Goal: Task Accomplishment & Management: Use online tool/utility

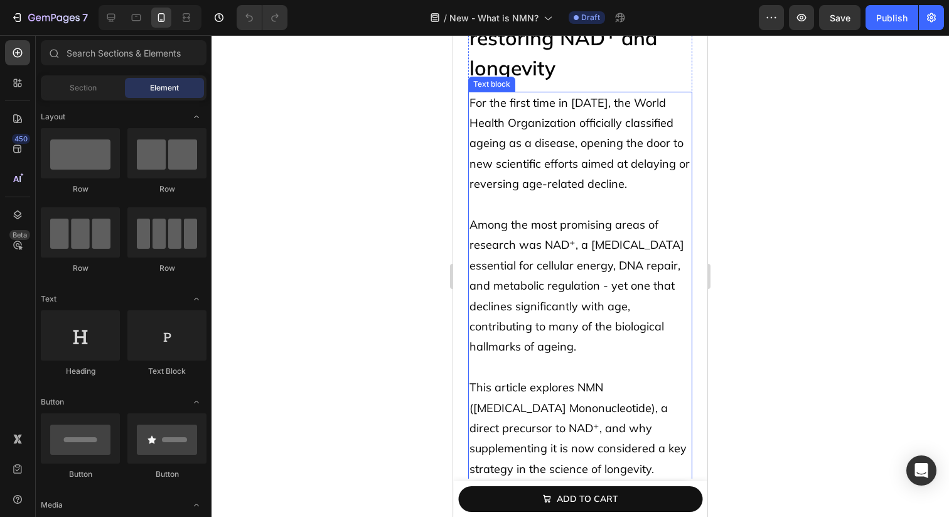
scroll to position [163, 0]
click at [629, 273] on p "Among the most promising areas of research was NAD⁺, a [MEDICAL_DATA] essential…" at bounding box center [581, 285] width 222 height 143
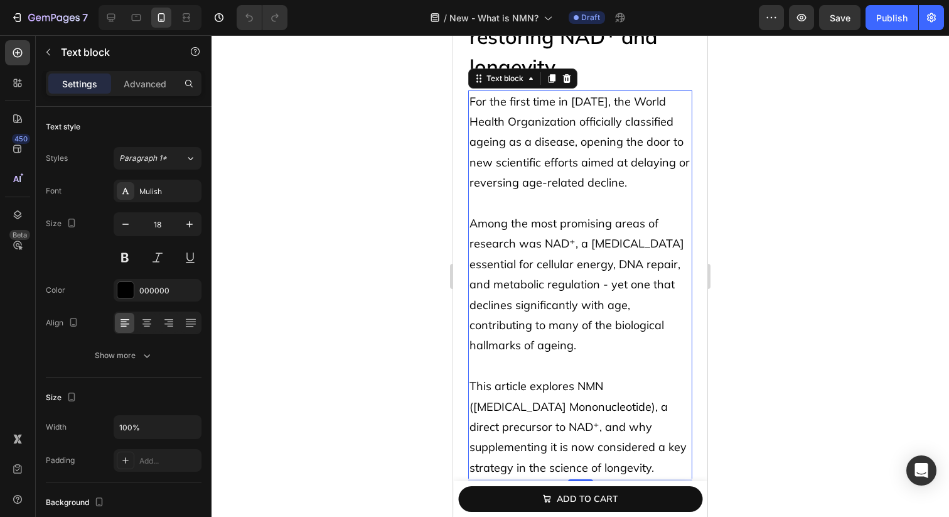
click at [629, 273] on p "Among the most promising areas of research was NAD⁺, a [MEDICAL_DATA] essential…" at bounding box center [581, 285] width 222 height 143
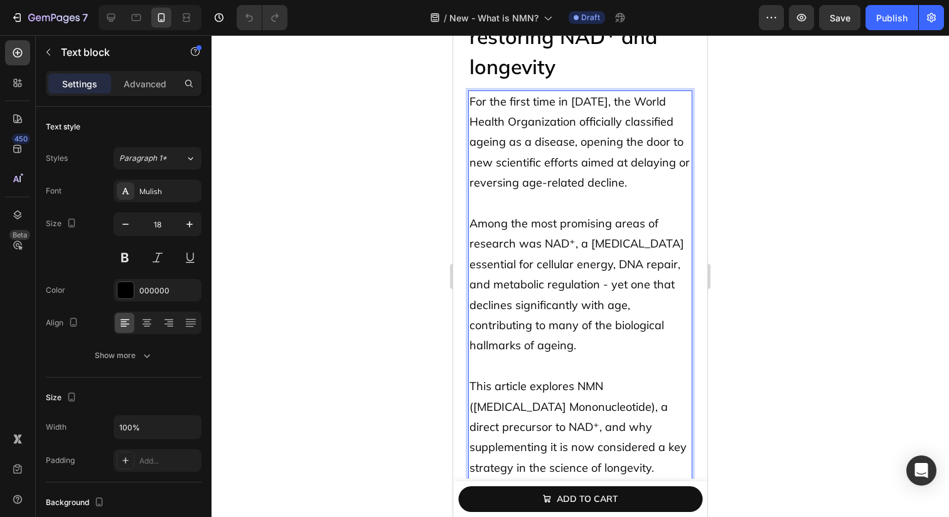
click at [570, 273] on p "Among the most promising areas of research was NAD⁺, a [MEDICAL_DATA] essential…" at bounding box center [581, 285] width 222 height 143
click at [575, 245] on p "Among the most promising areas of research was NAD⁺, a [MEDICAL_DATA] essential…" at bounding box center [581, 285] width 222 height 143
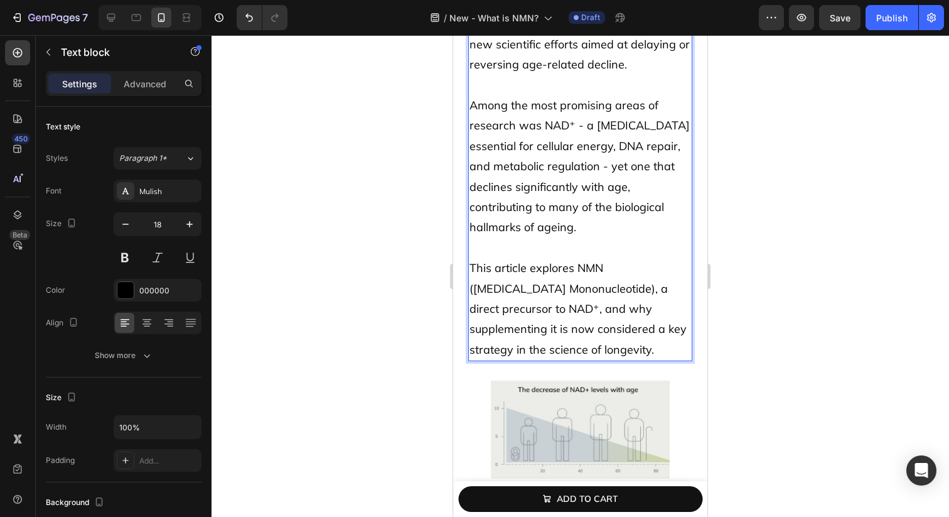
scroll to position [284, 0]
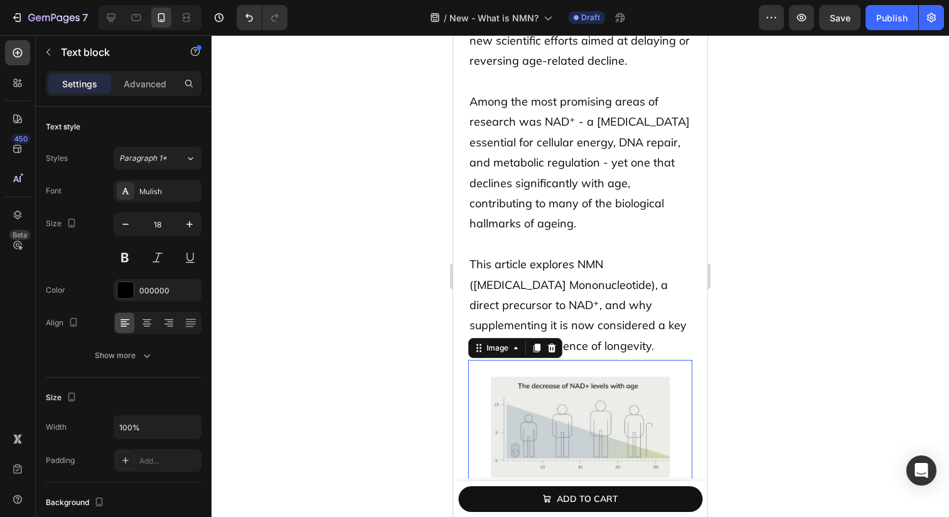
click at [565, 423] on img at bounding box center [581, 427] width 180 height 134
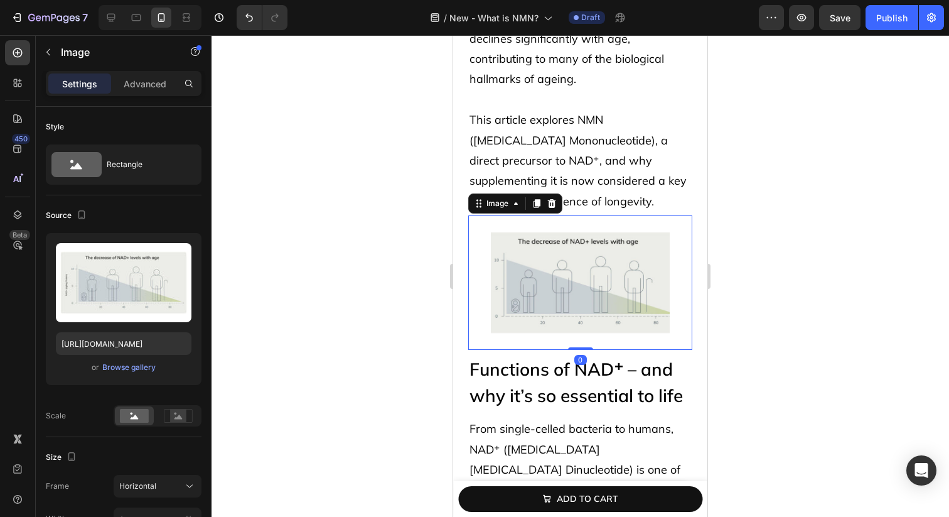
scroll to position [434, 0]
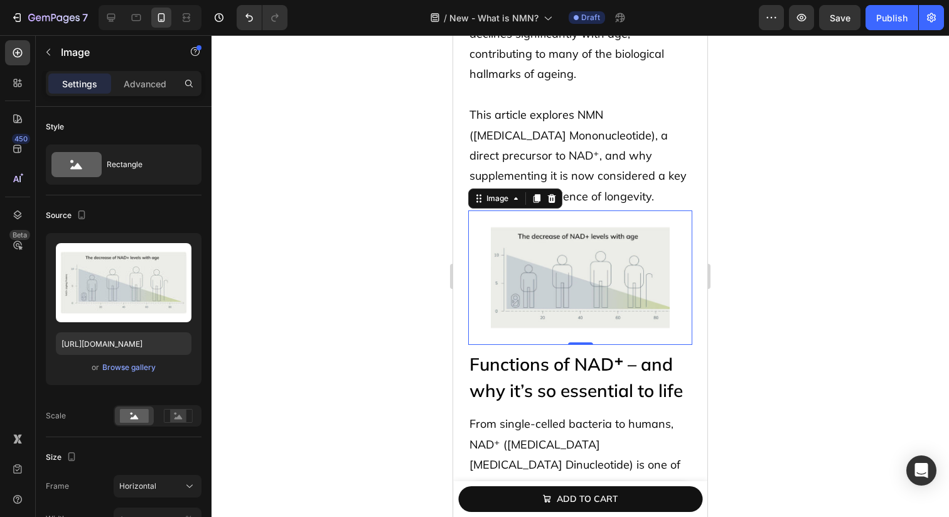
click at [565, 423] on span "From single-celled bacteria to humans, NAD⁺ ([MEDICAL_DATA] [MEDICAL_DATA] Dinu…" at bounding box center [581, 484] width 222 height 136
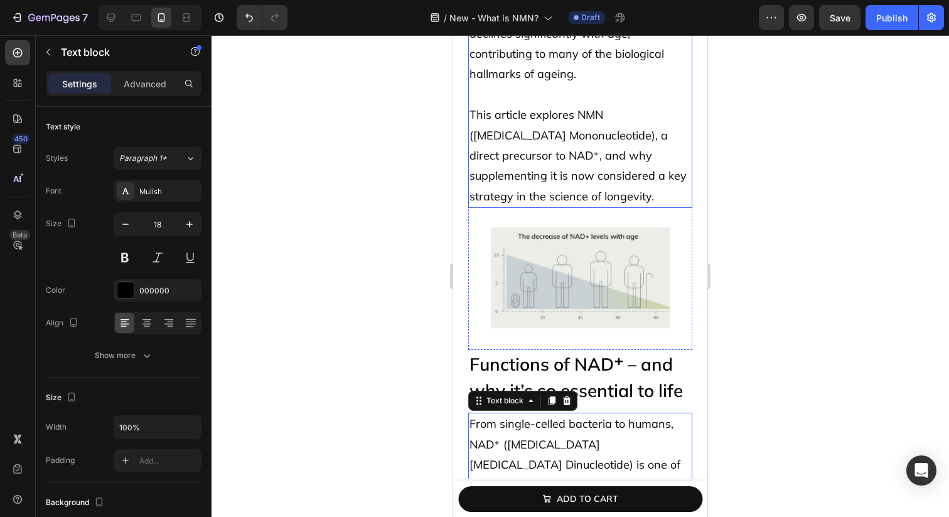
click at [642, 164] on p "This article explores NMN ([MEDICAL_DATA] Mononucleotide), a direct precursor t…" at bounding box center [581, 156] width 222 height 102
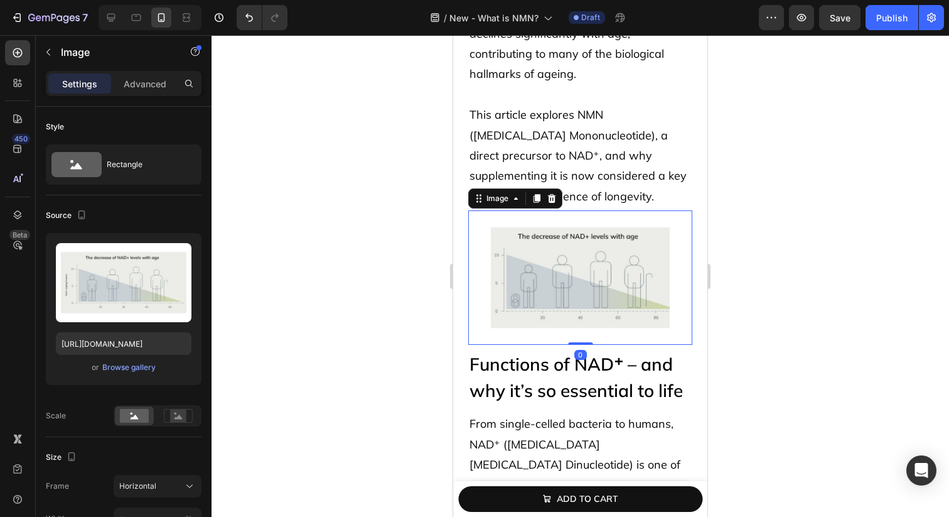
click at [613, 266] on img at bounding box center [581, 277] width 180 height 134
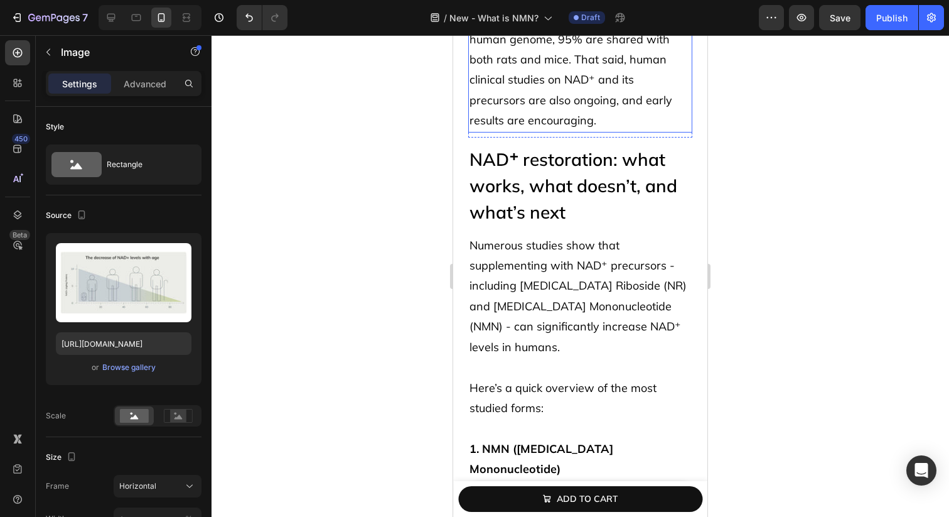
scroll to position [2646, 0]
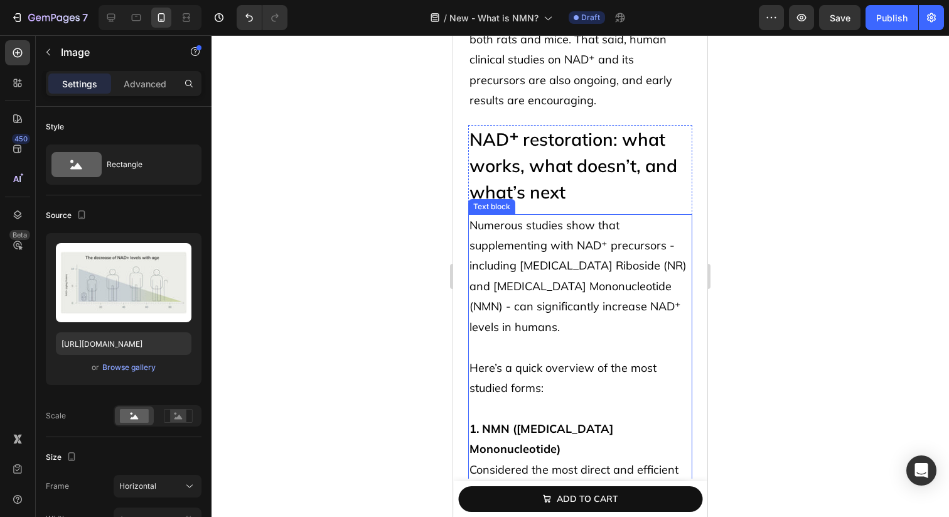
click at [573, 215] on p "Numerous studies show that supplementing with NAD⁺ precursors - including [MEDI…" at bounding box center [581, 276] width 222 height 122
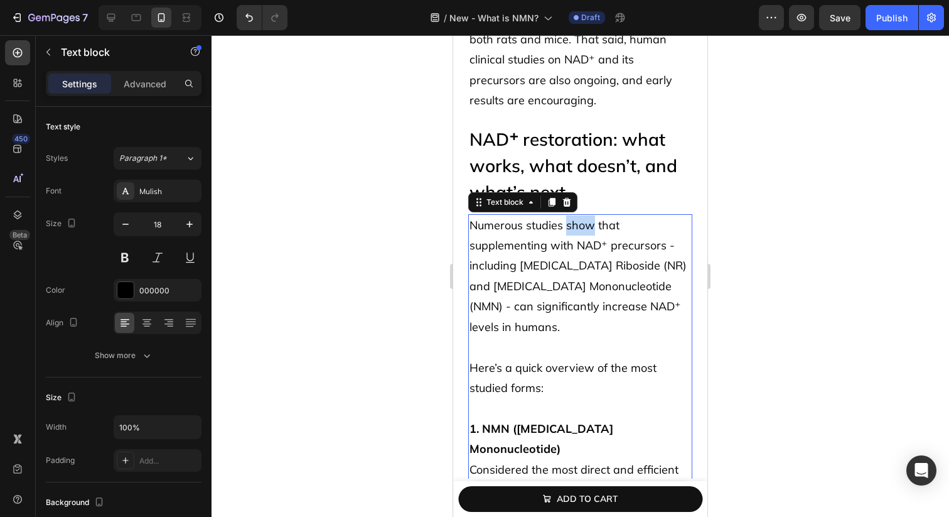
click at [573, 215] on p "Numerous studies show that supplementing with NAD⁺ precursors - including [MEDI…" at bounding box center [581, 276] width 222 height 122
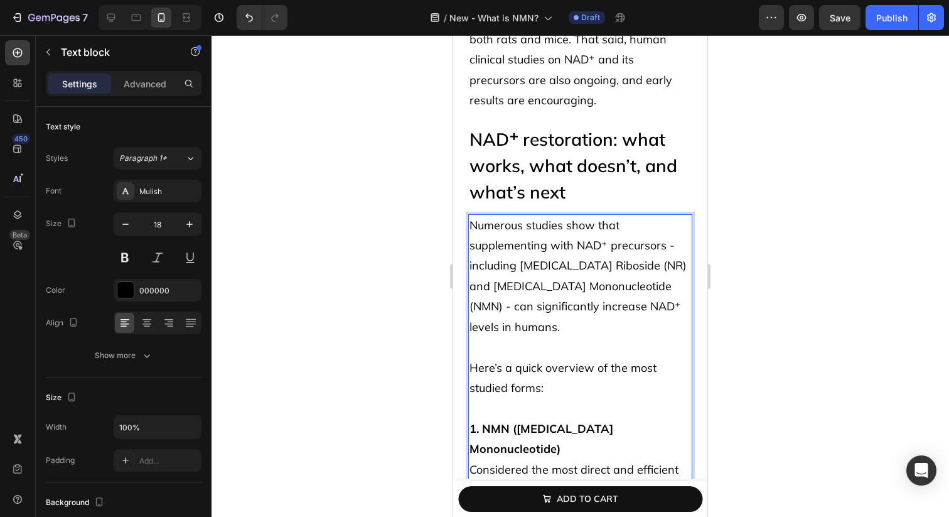
click at [472, 218] on span "Numerous studies show that supplementing with NAD⁺ precursors - including [MEDI…" at bounding box center [578, 276] width 217 height 116
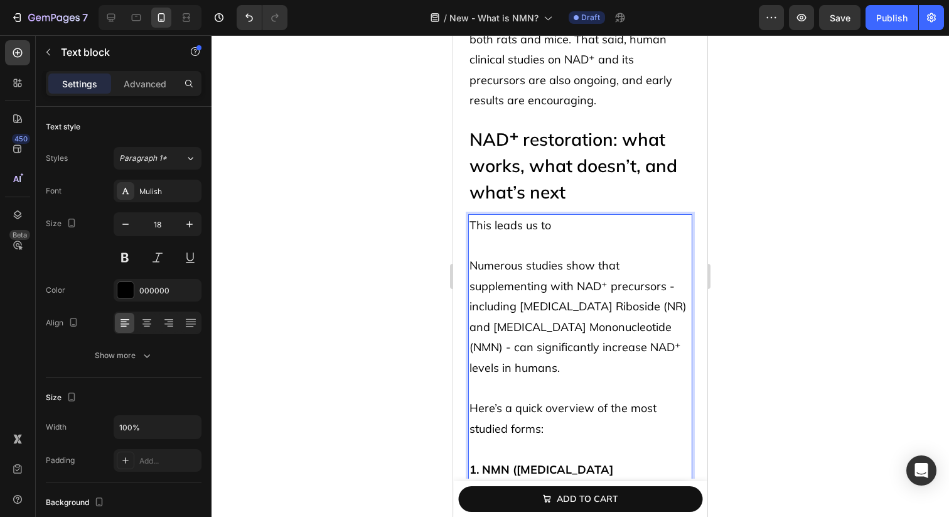
click at [575, 215] on p "This leads us to" at bounding box center [581, 225] width 222 height 20
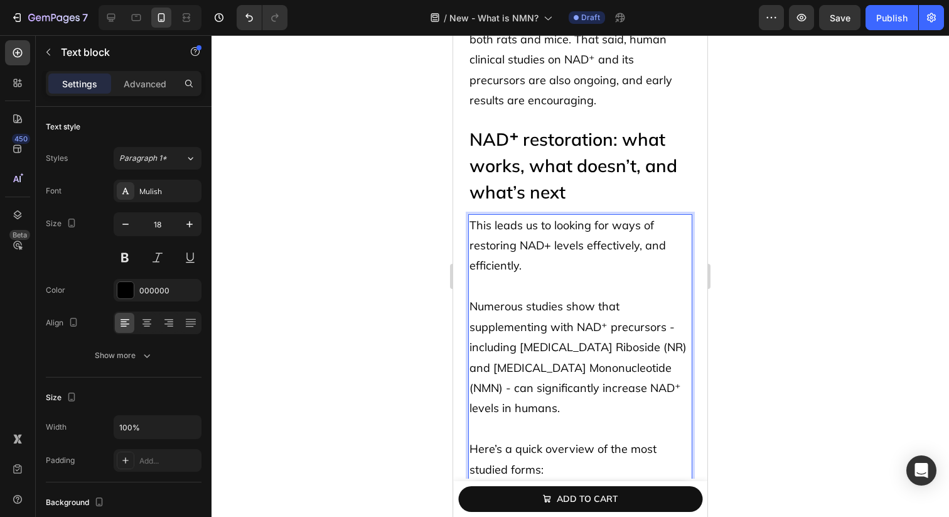
click at [664, 227] on p "This leads us to looking for ways of restoring NAD+ levels effectively, and eff…" at bounding box center [581, 245] width 222 height 61
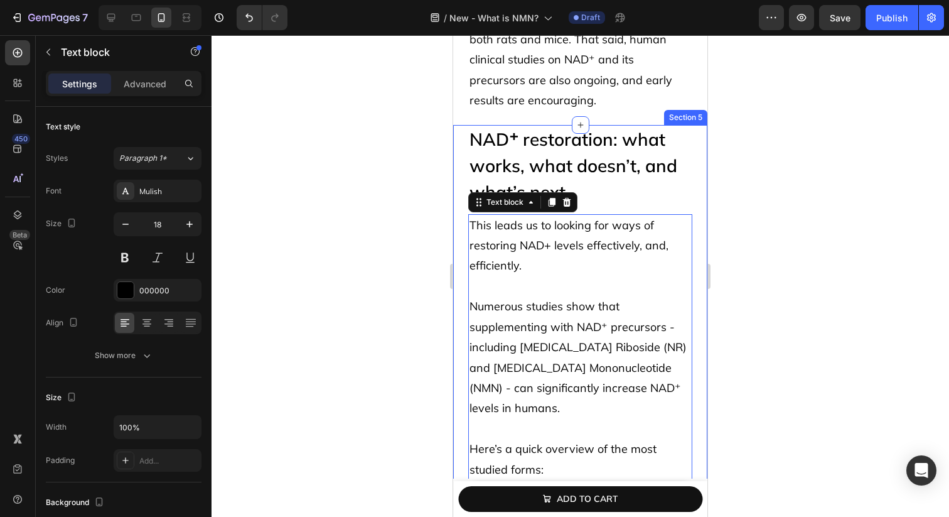
click at [750, 179] on div at bounding box center [581, 276] width 738 height 482
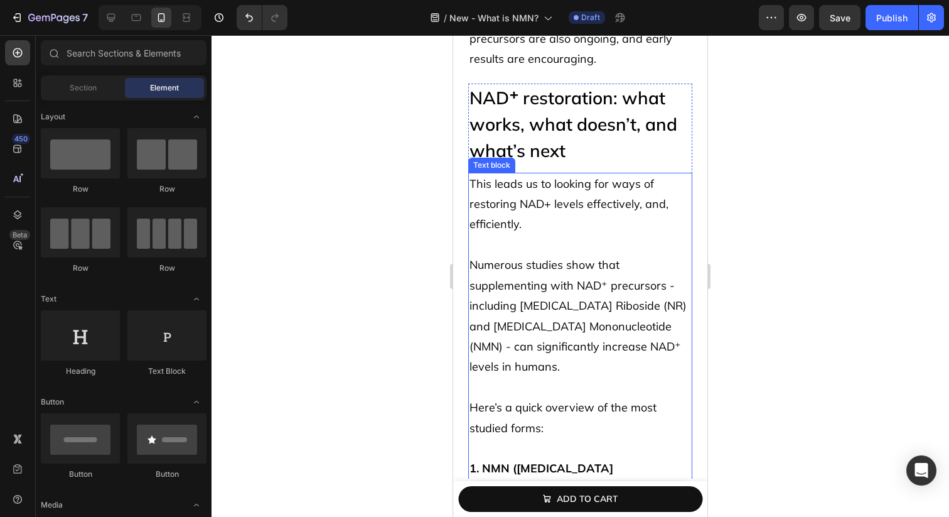
scroll to position [2705, 0]
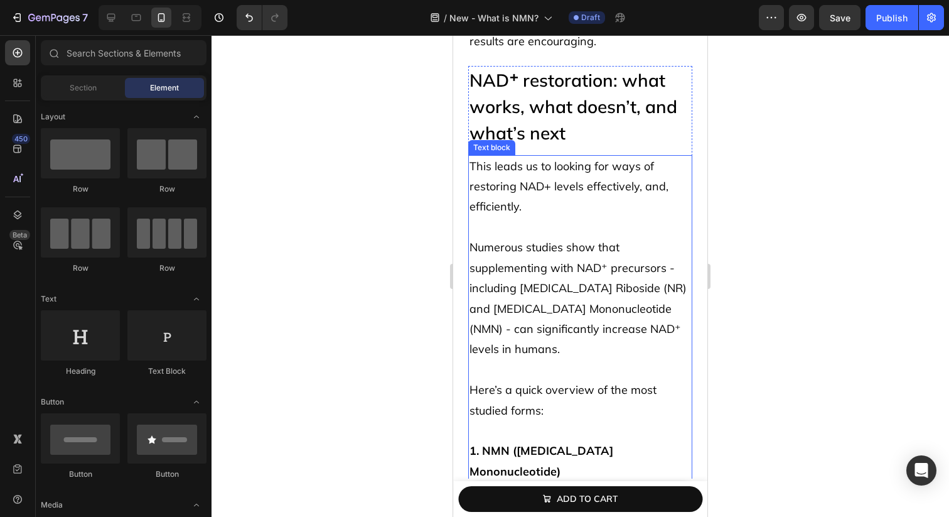
click at [592, 159] on span "This leads us to looking for ways of restoring NAD+ levels effectively, and, ef…" at bounding box center [569, 186] width 199 height 55
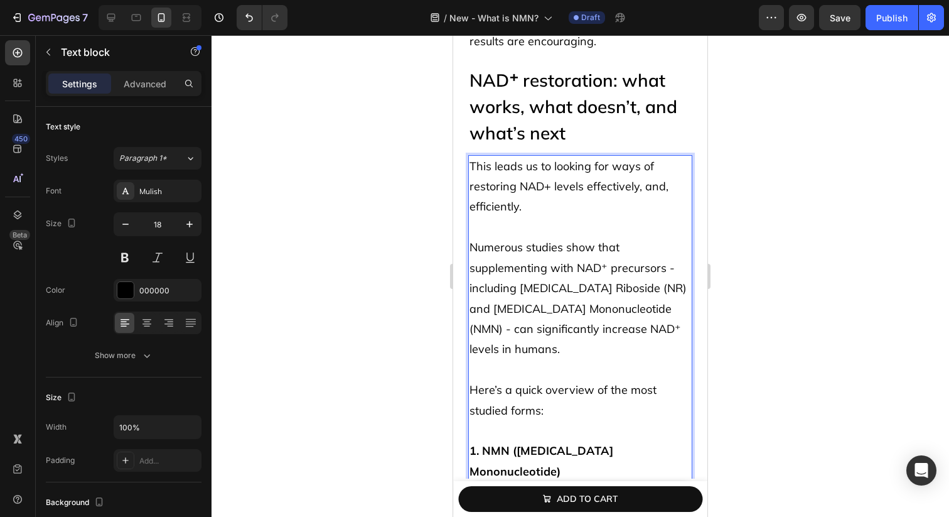
click at [589, 159] on span "This leads us to looking for ways of restoring NAD+ levels effectively, and, ef…" at bounding box center [569, 186] width 199 height 55
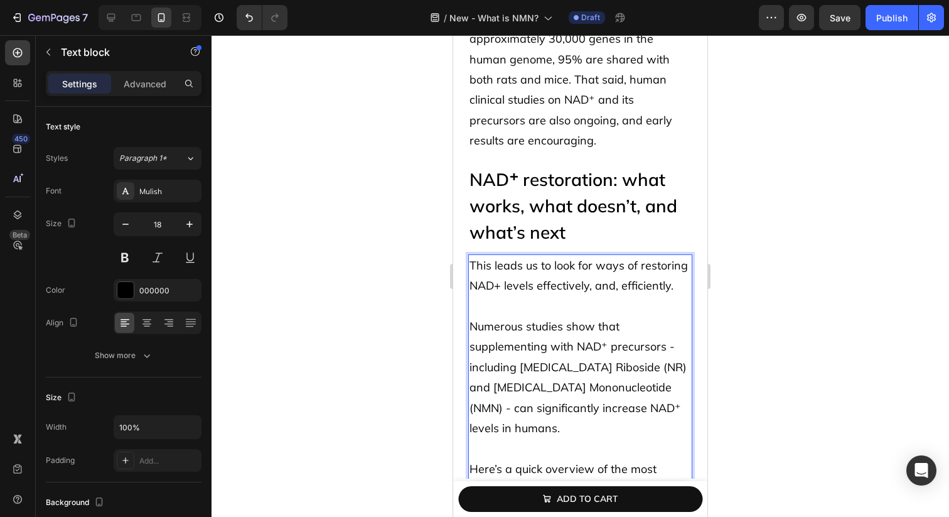
scroll to position [2601, 0]
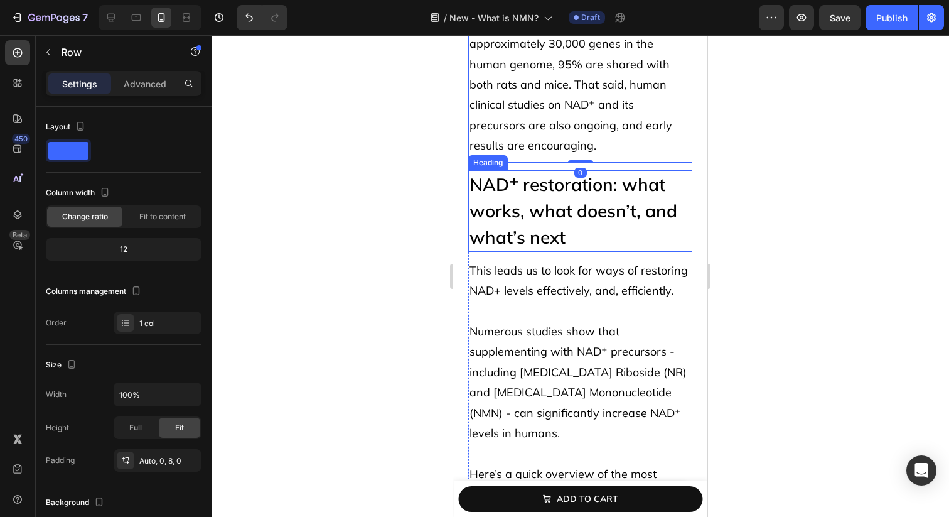
click at [616, 200] on h2 "NAD⁺ restoration: what works, what doesn’t, and what’s next" at bounding box center [580, 211] width 224 height 82
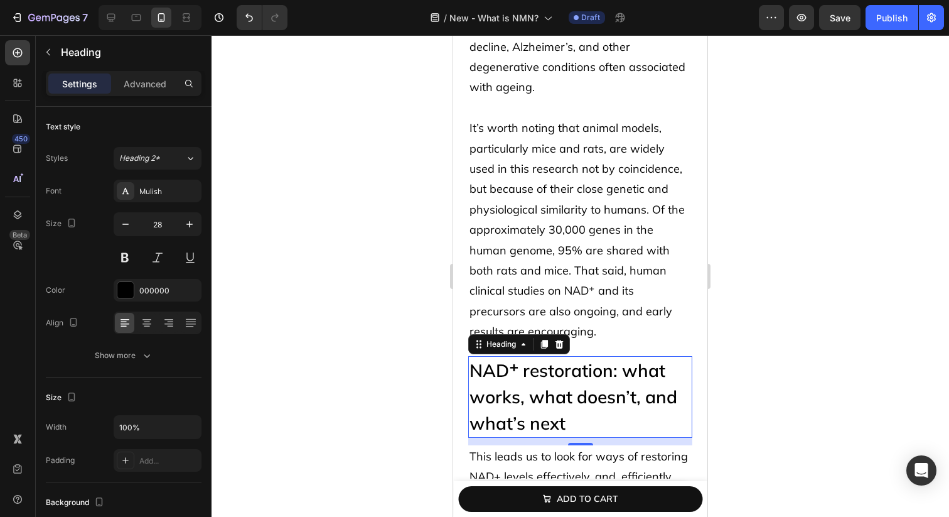
click at [625, 156] on p "It’s worth noting that animal models, particularly mice and rats, are widely us…" at bounding box center [581, 230] width 222 height 224
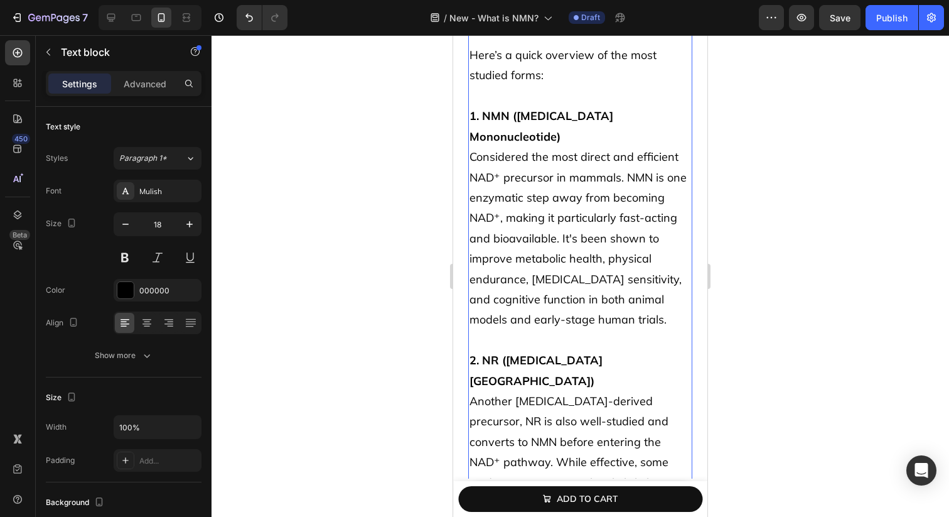
scroll to position [3000, 0]
click at [538, 151] on p "1. NMN ([MEDICAL_DATA] Mononucleotide) Considered the most direct and efficient…" at bounding box center [581, 410] width 222 height 651
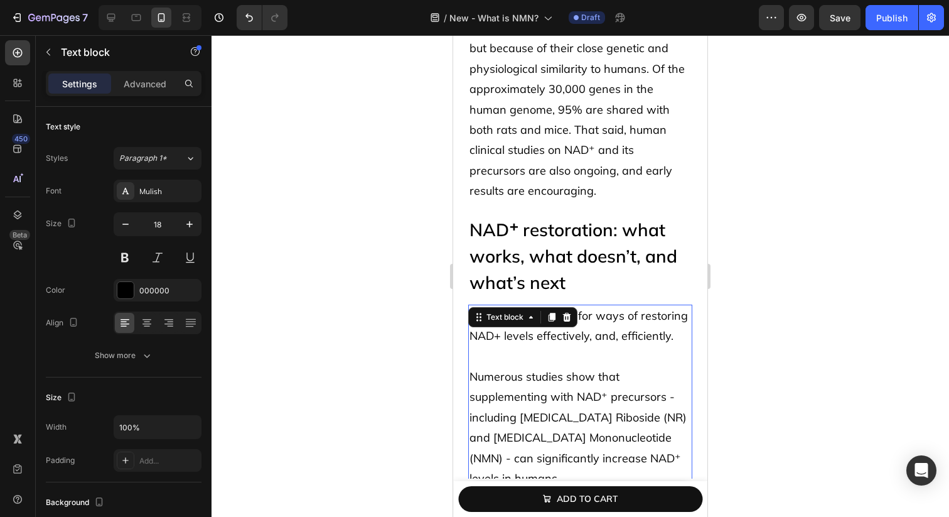
scroll to position [2530, 0]
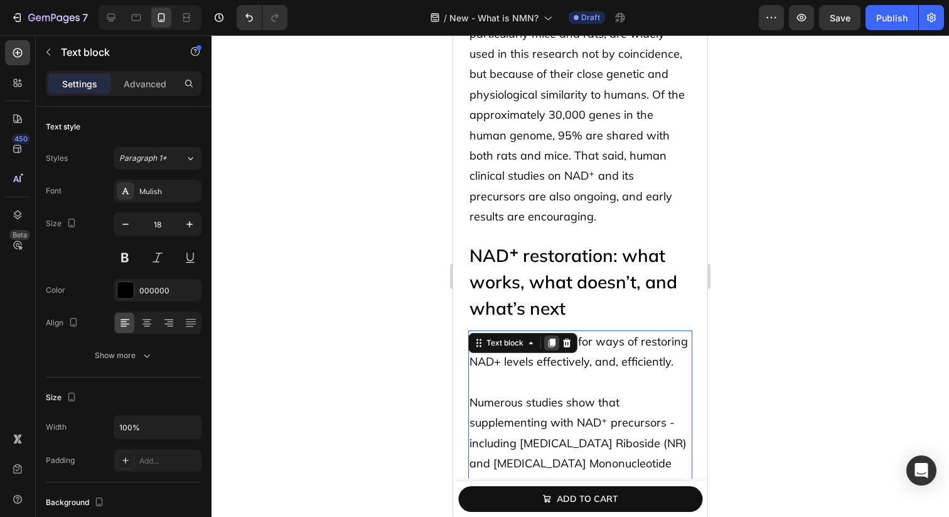
click at [551, 338] on icon at bounding box center [552, 342] width 7 height 9
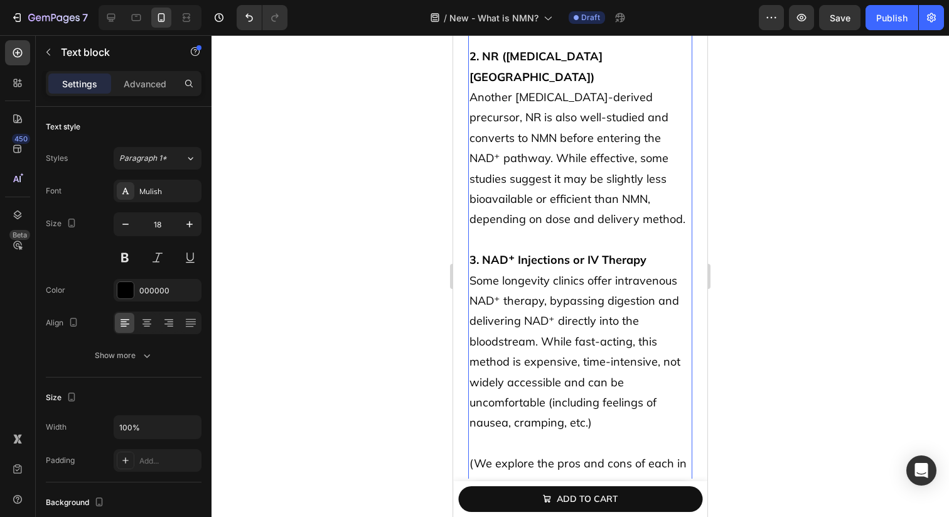
click at [551, 319] on p "1. NMN ([MEDICAL_DATA] Mononucleotide) Considered the most direct and efficient…" at bounding box center [581, 107] width 222 height 651
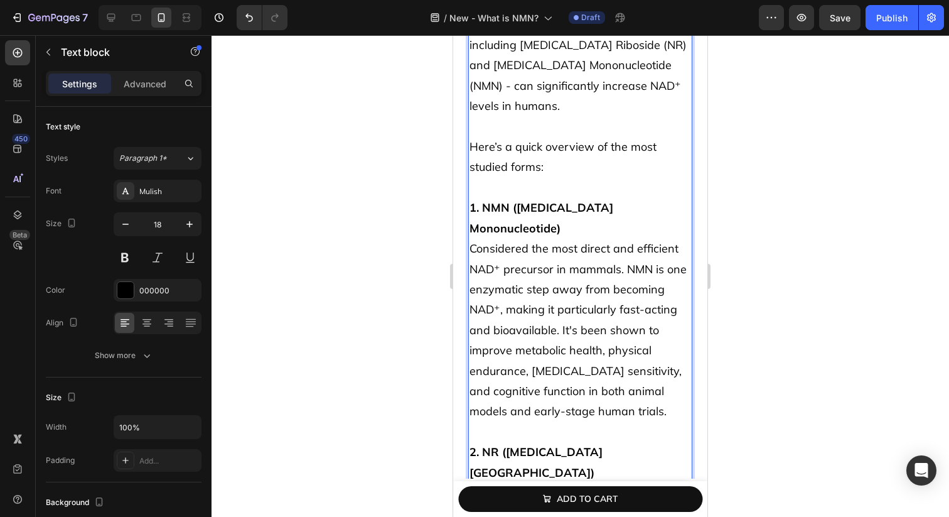
scroll to position [2951, 0]
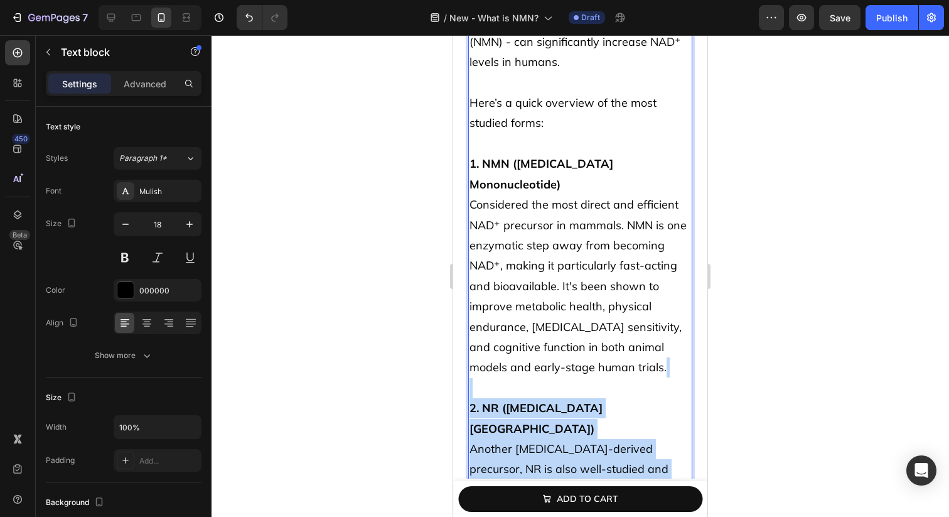
drag, startPoint x: 527, startPoint y: 367, endPoint x: 616, endPoint y: 479, distance: 143.1
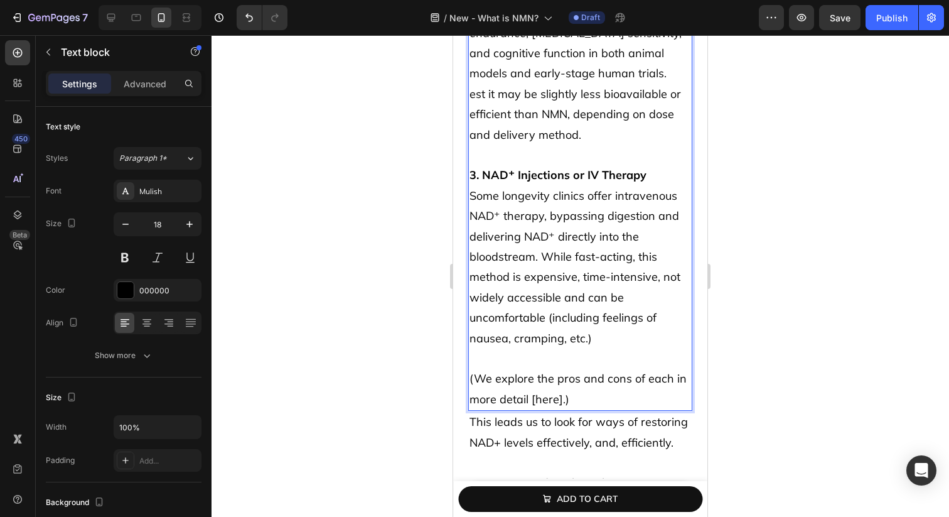
scroll to position [3224, 0]
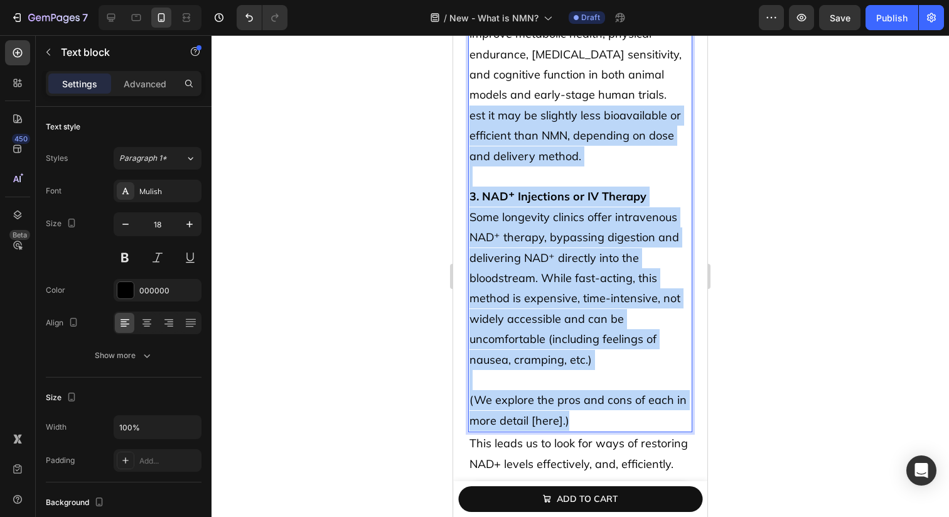
drag, startPoint x: 470, startPoint y: 90, endPoint x: 647, endPoint y: 394, distance: 352.1
click at [647, 394] on div "This leads us to look for ways of restoring NAD+ levels effectively, and, effic…" at bounding box center [580, 24] width 224 height 816
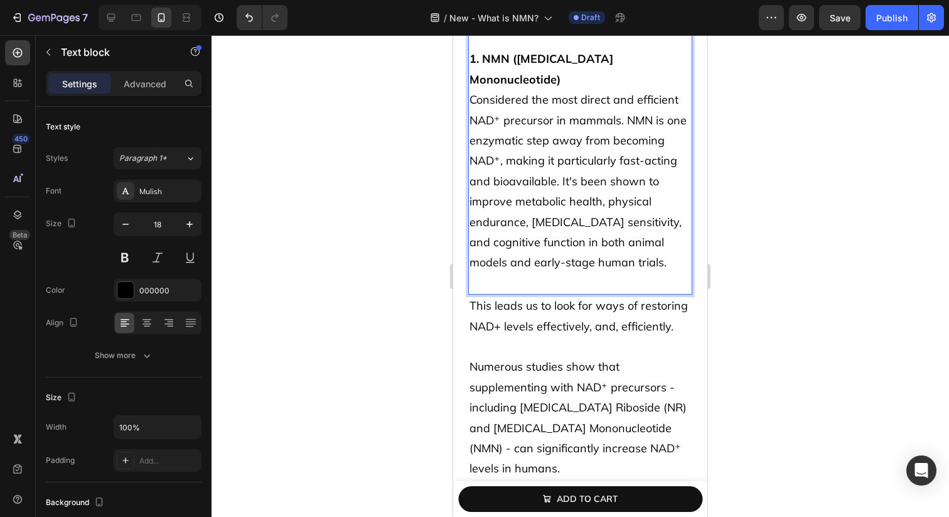
scroll to position [3037, 0]
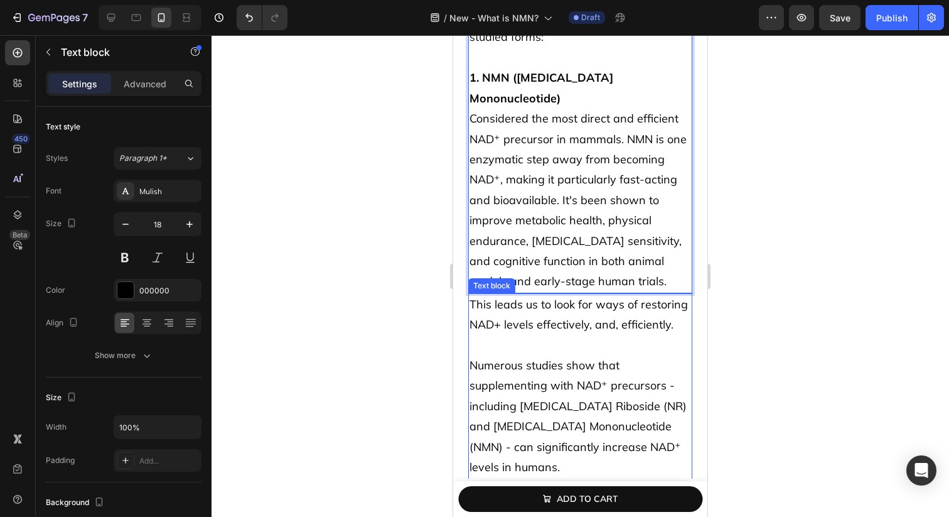
click at [626, 355] on p "Numerous studies show that supplementing with NAD⁺ precursors - including [MEDI…" at bounding box center [581, 416] width 222 height 122
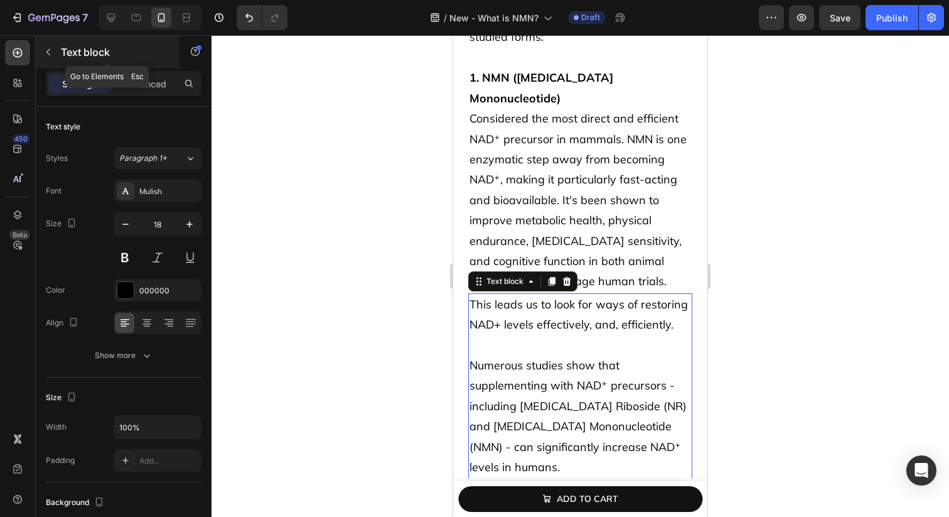
click at [50, 55] on icon "button" at bounding box center [48, 52] width 10 height 10
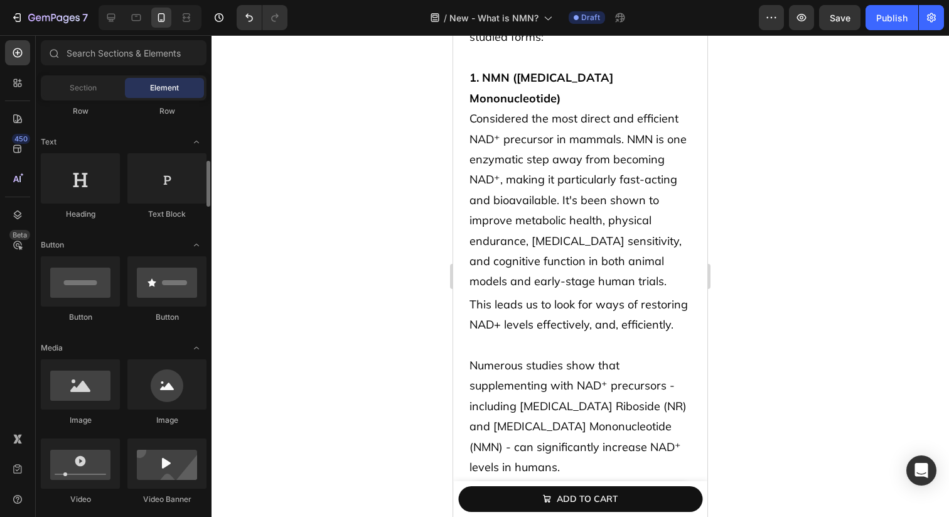
scroll to position [332, 0]
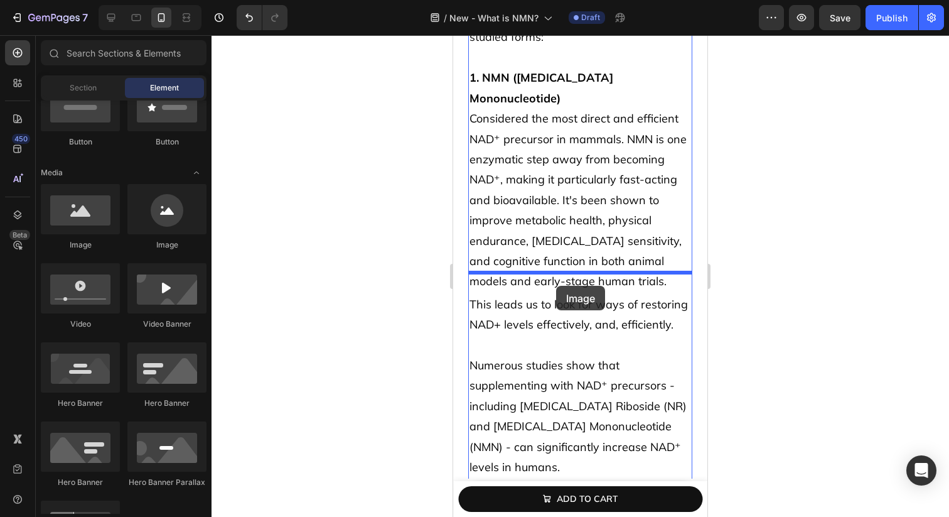
drag, startPoint x: 525, startPoint y: 260, endPoint x: 555, endPoint y: 285, distance: 39.2
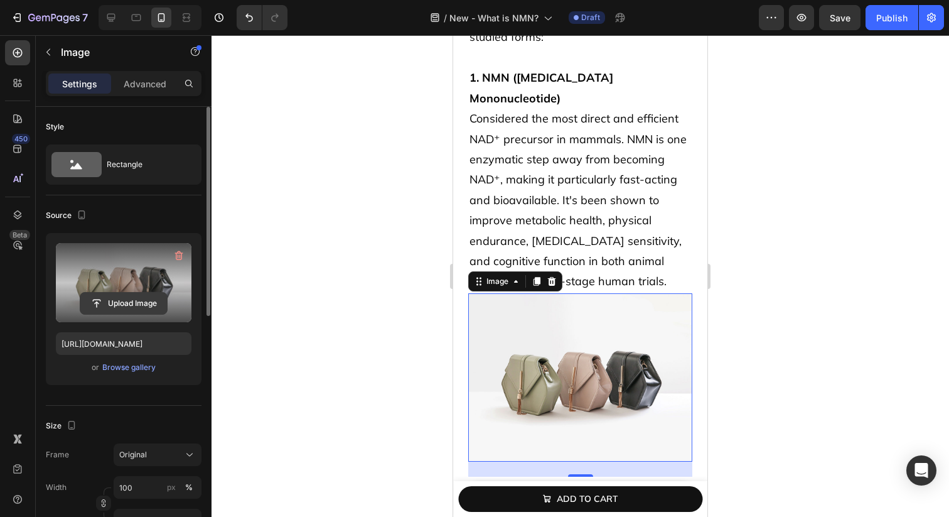
click at [111, 295] on input "file" at bounding box center [123, 303] width 87 height 21
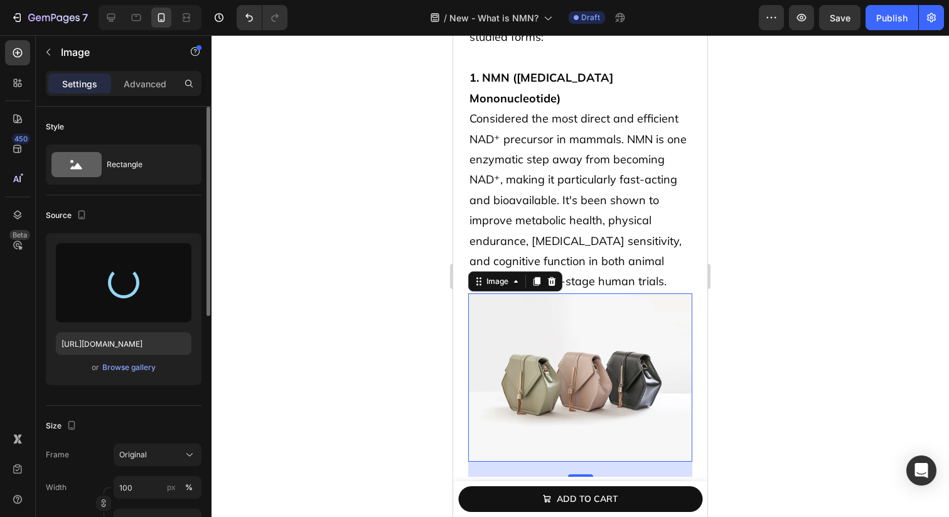
type input "[URL][DOMAIN_NAME]"
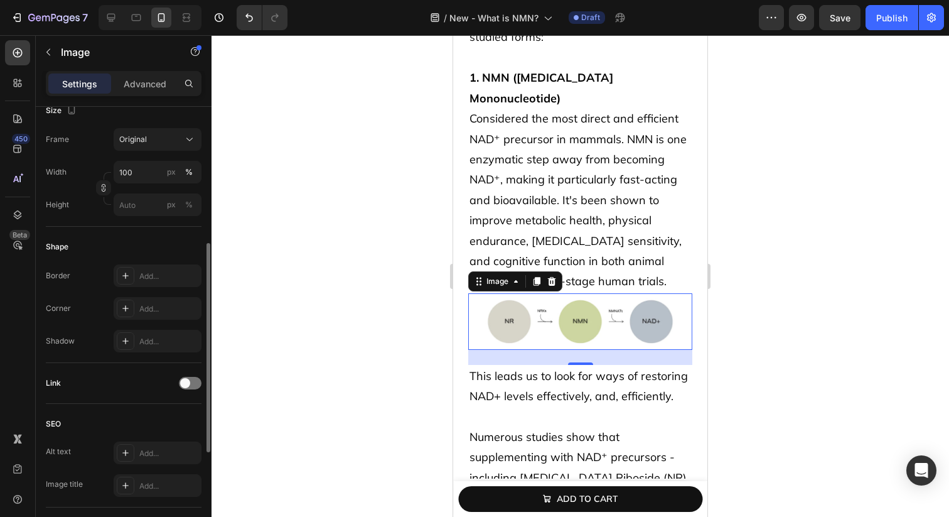
scroll to position [326, 0]
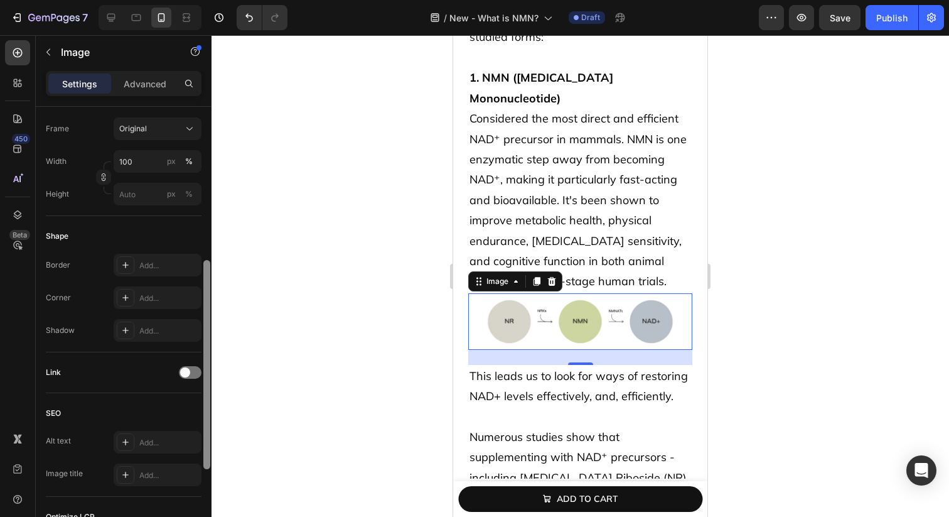
click at [205, 372] on div at bounding box center [206, 364] width 7 height 209
click at [197, 372] on div at bounding box center [190, 372] width 23 height 13
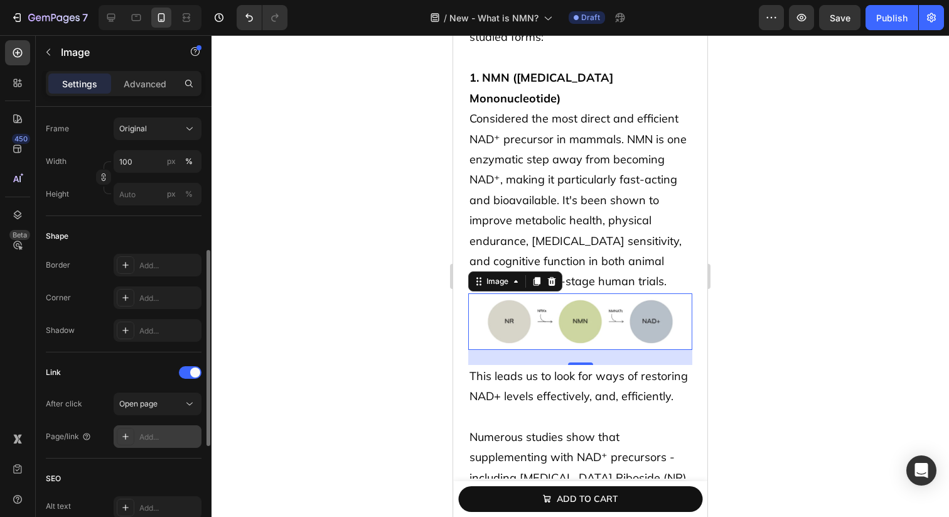
click at [167, 436] on div "Add..." at bounding box center [168, 436] width 59 height 11
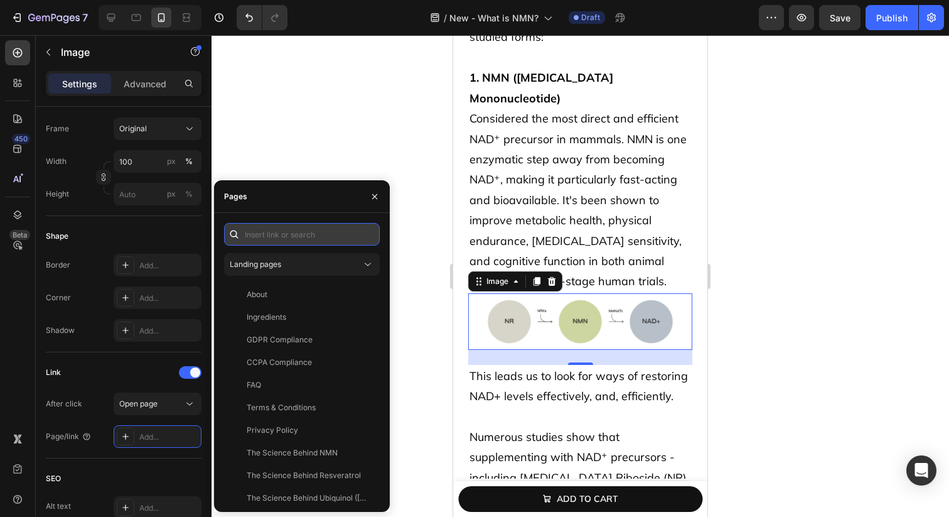
click at [292, 232] on input "text" at bounding box center [302, 234] width 156 height 23
paste input "[URL][DOMAIN_NAME]"
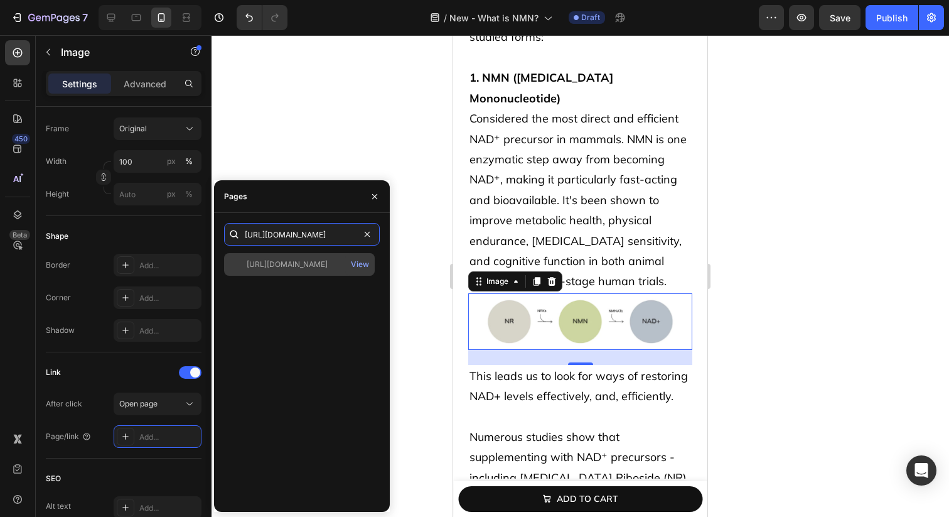
type input "[URL][DOMAIN_NAME]"
click at [318, 268] on div "[URL][DOMAIN_NAME]" at bounding box center [287, 264] width 81 height 11
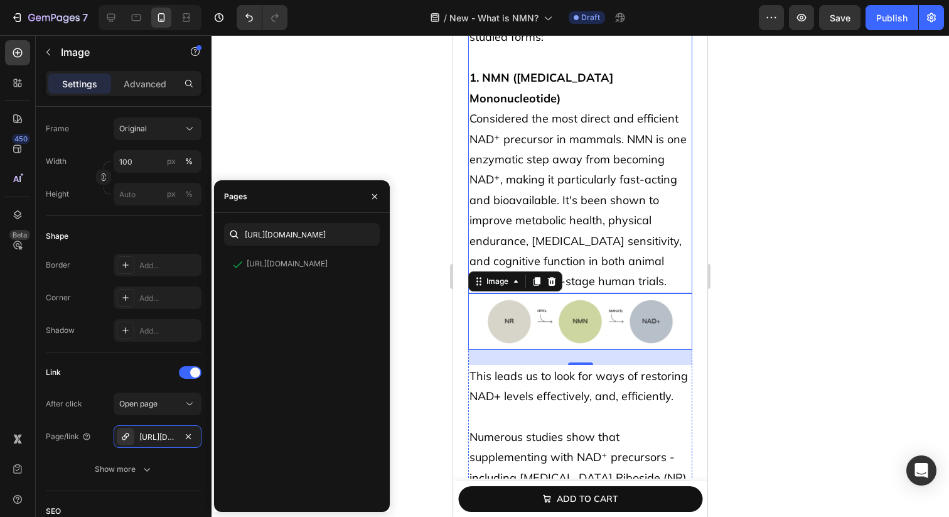
click at [612, 175] on p "1. NMN ([MEDICAL_DATA] Mononucleotide) Considered the most direct and efficient…" at bounding box center [581, 170] width 222 height 244
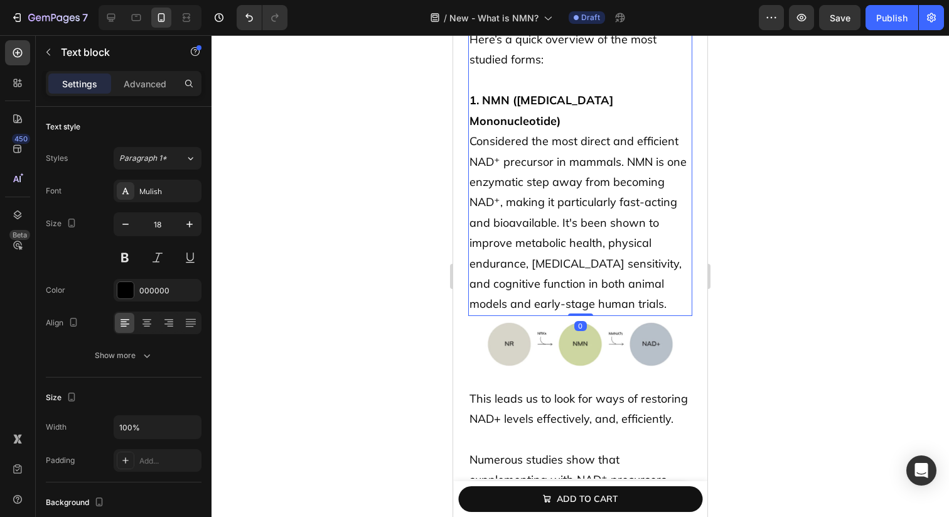
scroll to position [3071, 0]
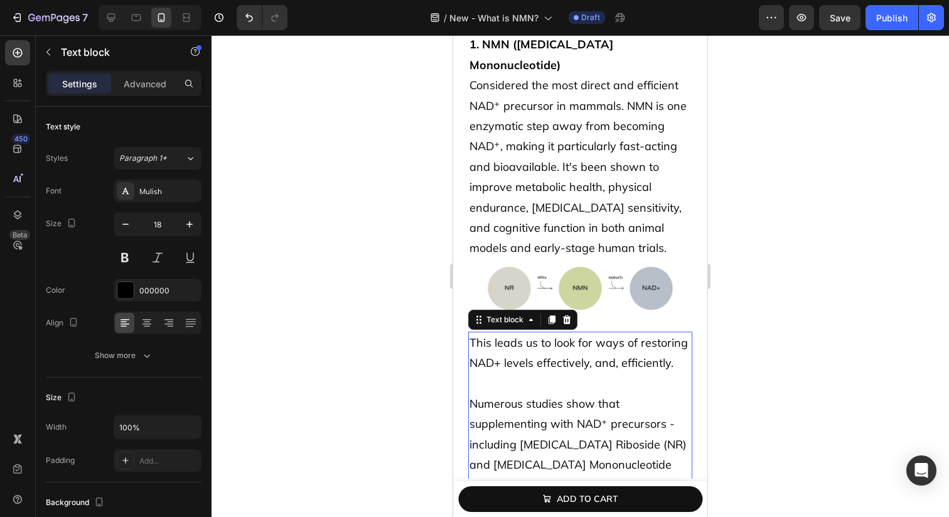
click at [608, 394] on p "Numerous studies show that supplementing with NAD⁺ precursors - including [MEDI…" at bounding box center [581, 455] width 222 height 122
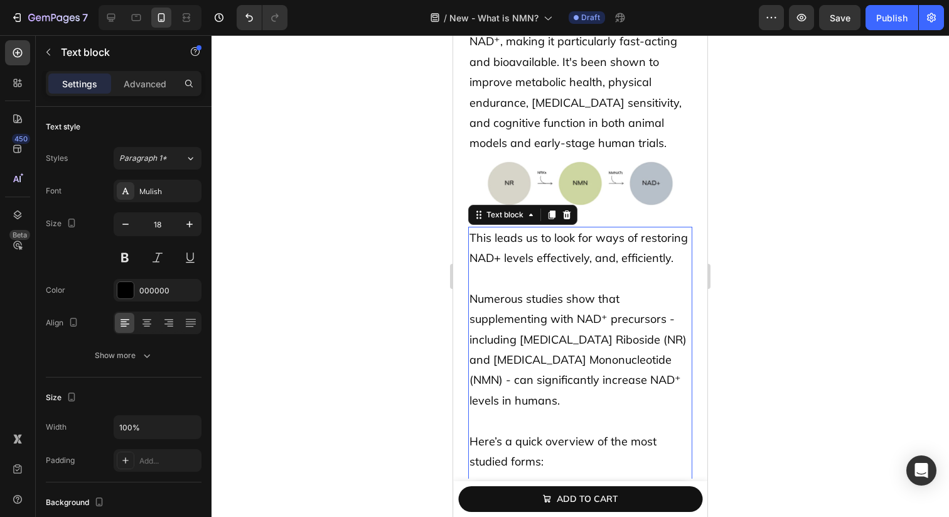
scroll to position [3213, 0]
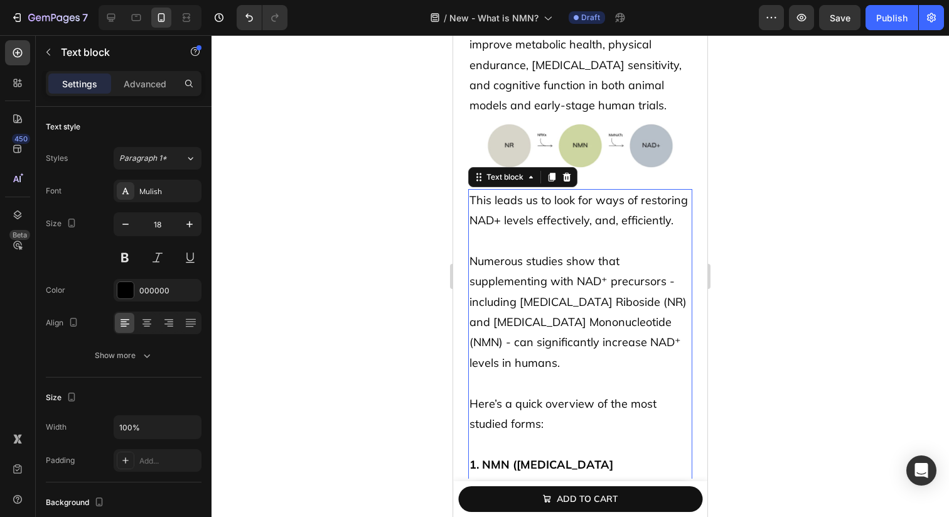
click at [596, 273] on p "Numerous studies show that supplementing with NAD⁺ precursors - including [MEDI…" at bounding box center [581, 312] width 222 height 122
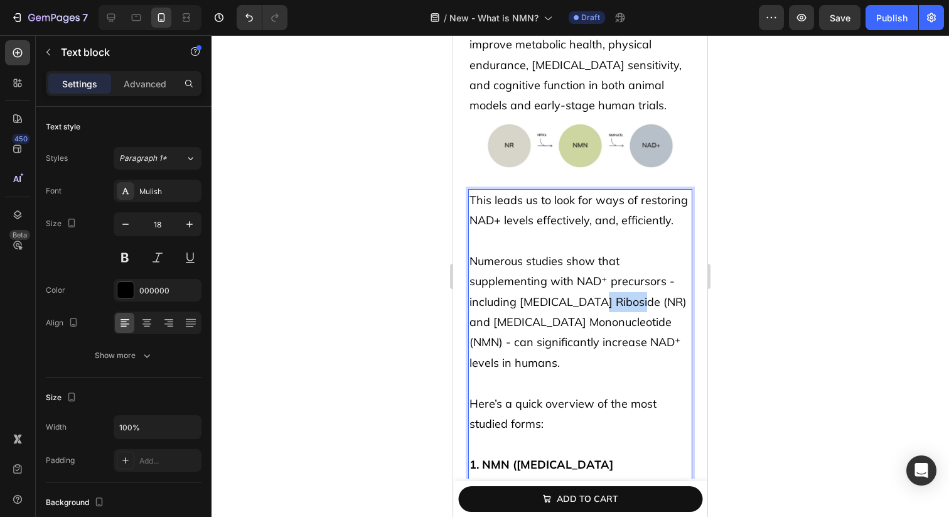
click at [596, 273] on p "Numerous studies show that supplementing with NAD⁺ precursors - including [MEDI…" at bounding box center [581, 312] width 222 height 122
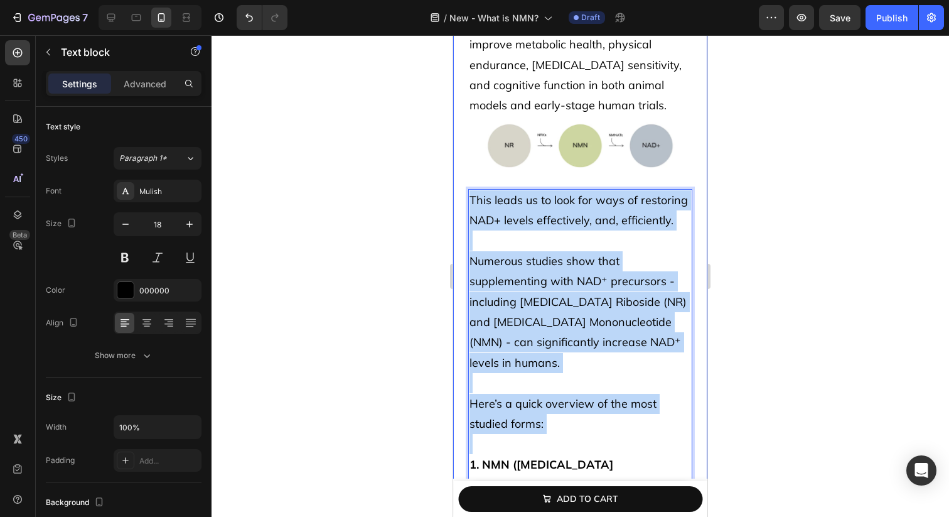
drag, startPoint x: 543, startPoint y: 414, endPoint x: 462, endPoint y: 181, distance: 246.4
click at [462, 181] on div "NAD⁺ restoration: what works, what doesn’t, and what’s next Heading This leads …" at bounding box center [580, 352] width 254 height 1631
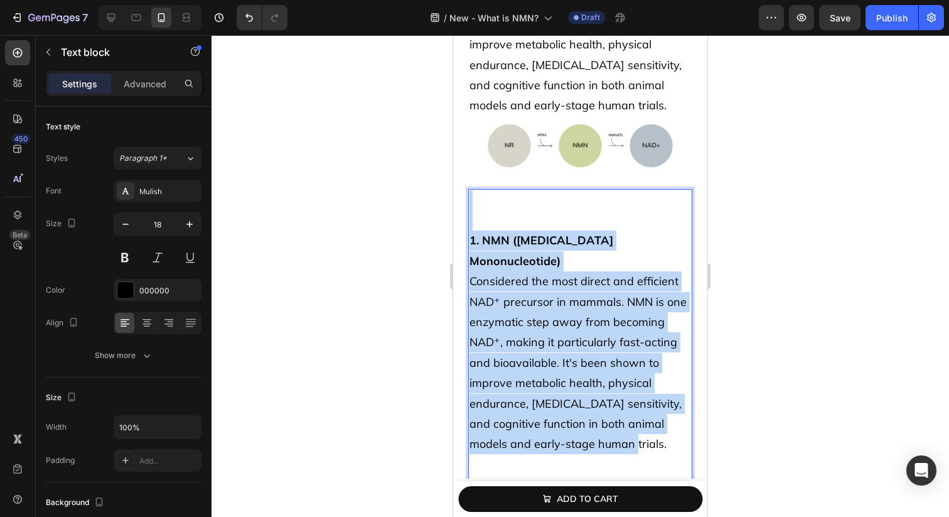
drag, startPoint x: 497, startPoint y: 183, endPoint x: 654, endPoint y: 413, distance: 277.8
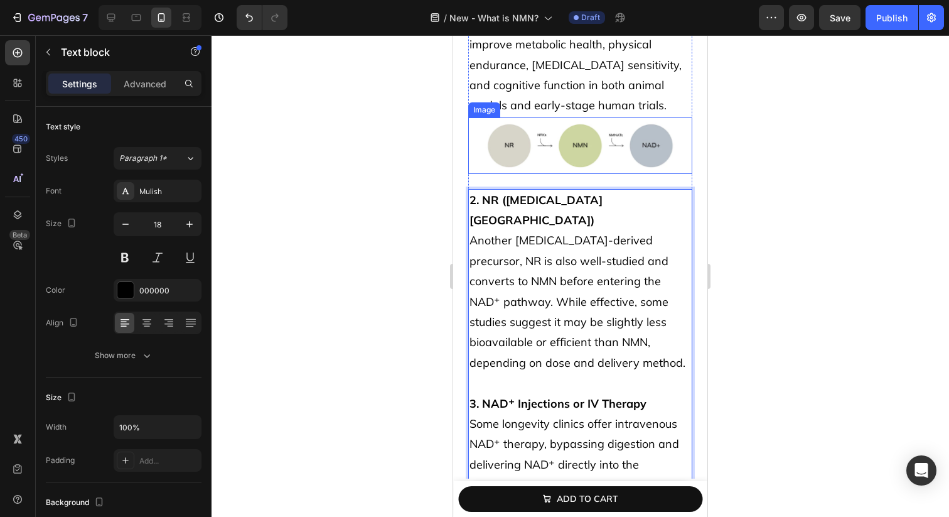
click at [663, 117] on img at bounding box center [580, 145] width 224 height 57
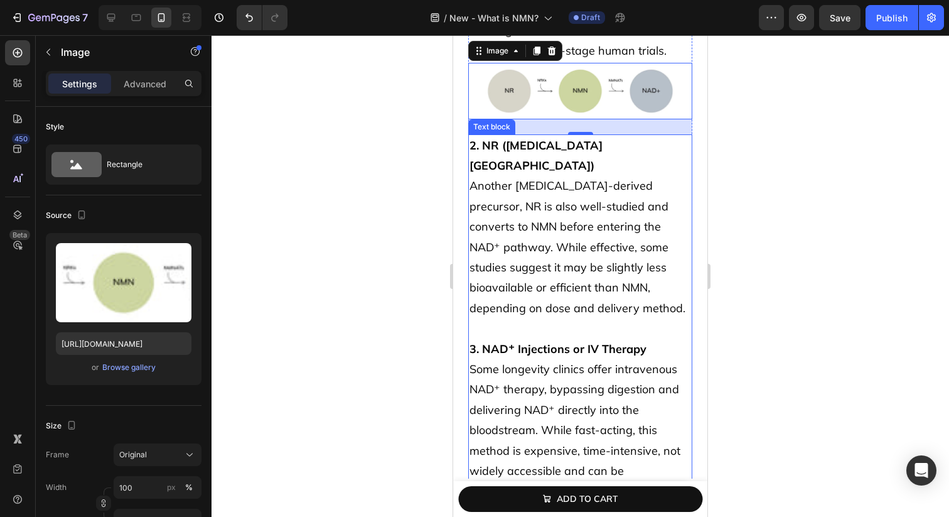
scroll to position [3273, 0]
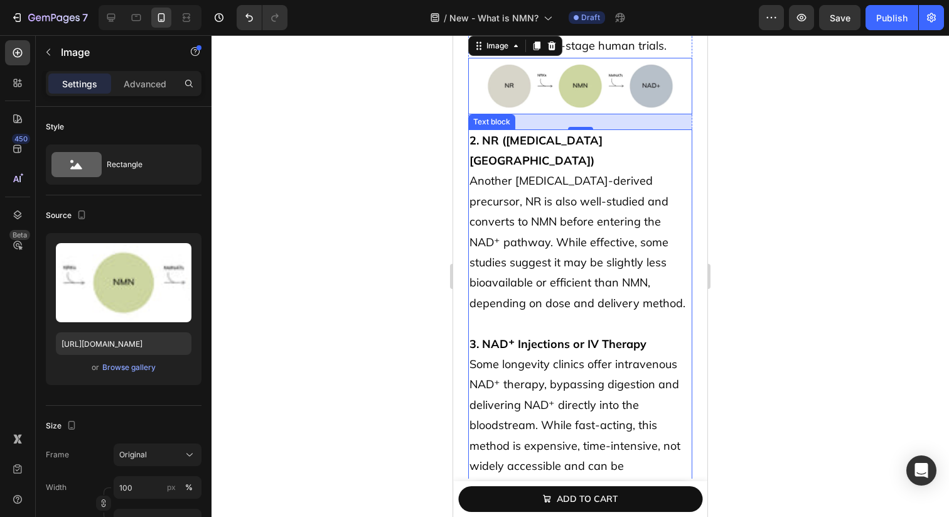
click at [648, 252] on p "2. NR ([MEDICAL_DATA] Riboside) Another [MEDICAL_DATA]-derived precursor, NR is…" at bounding box center [581, 324] width 222 height 387
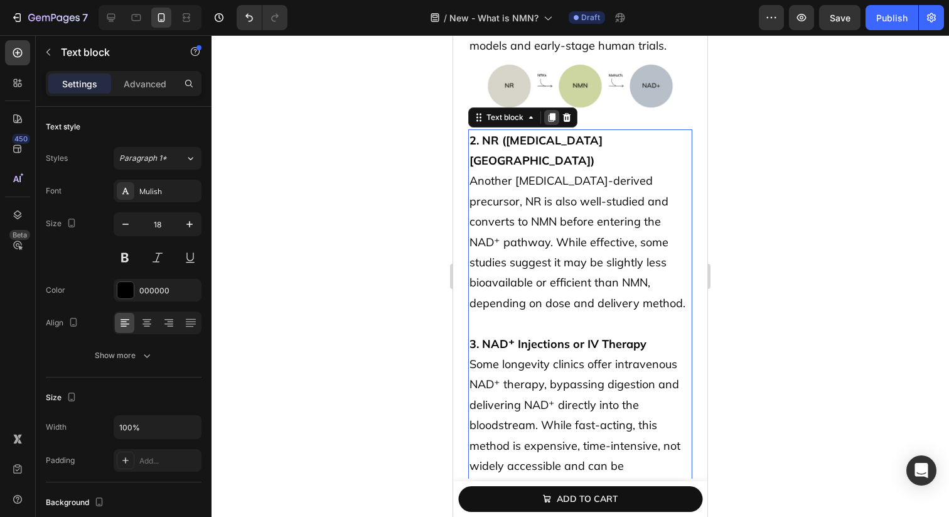
click at [549, 112] on icon at bounding box center [552, 117] width 10 height 10
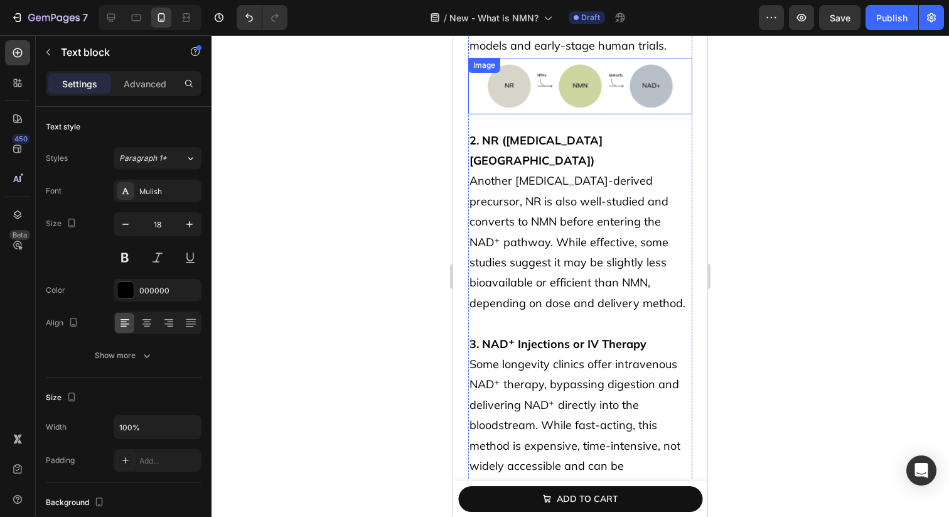
click at [555, 68] on img at bounding box center [580, 86] width 224 height 57
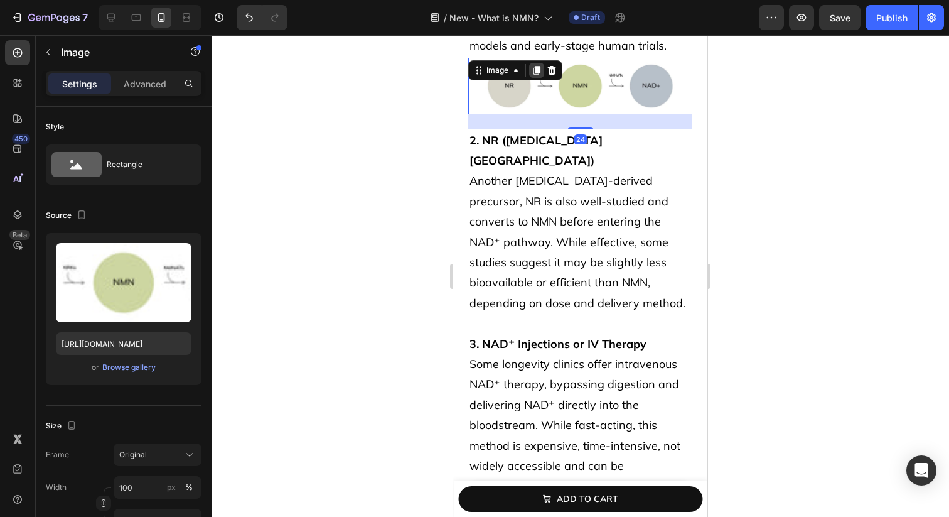
click at [533, 65] on icon at bounding box center [537, 70] width 10 height 10
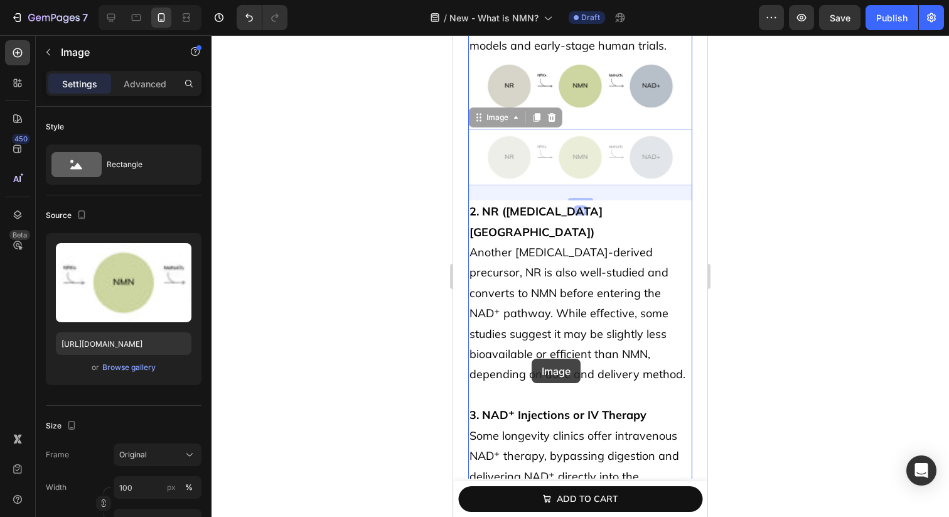
drag, startPoint x: 529, startPoint y: 132, endPoint x: 532, endPoint y: 359, distance: 226.7
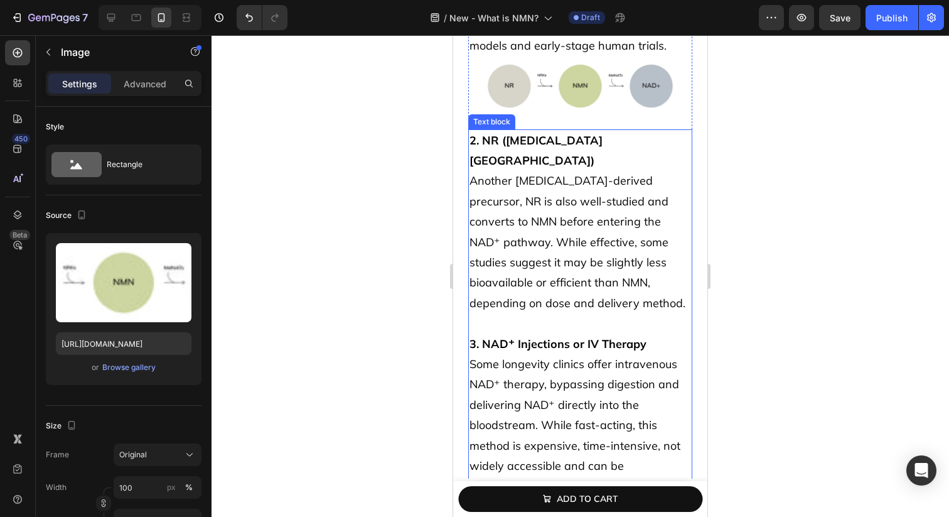
click at [549, 279] on p "2. NR ([MEDICAL_DATA] Riboside) Another [MEDICAL_DATA]-derived precursor, NR is…" at bounding box center [581, 324] width 222 height 387
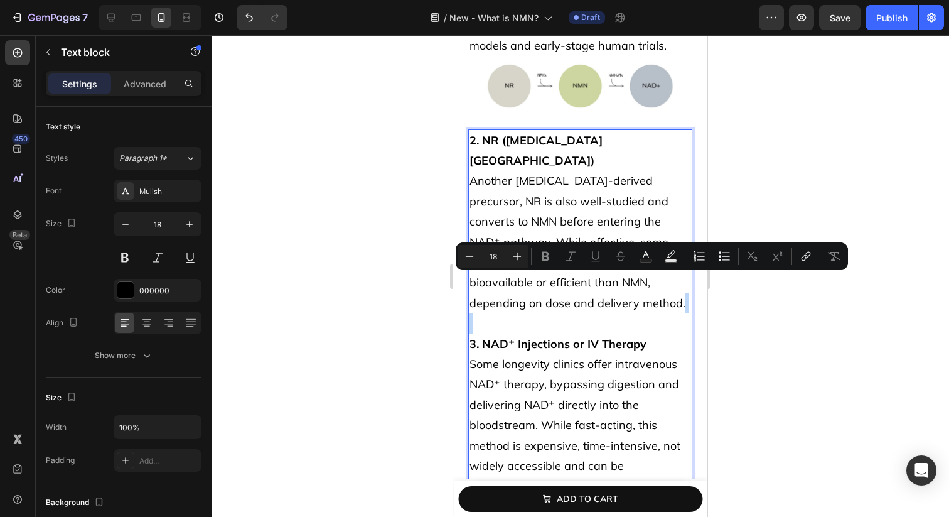
scroll to position [3419, 0]
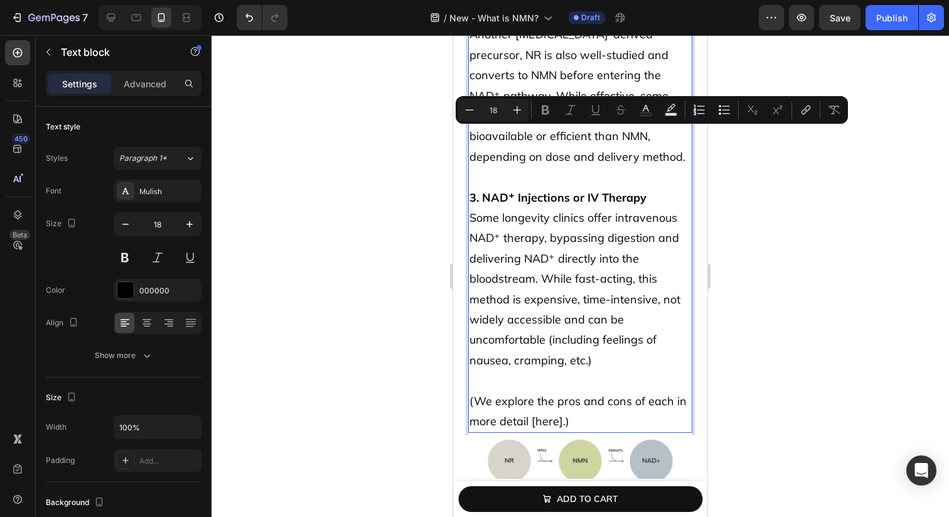
click at [560, 189] on p "2. NR ([MEDICAL_DATA] Riboside) Another [MEDICAL_DATA]-derived precursor, NR is…" at bounding box center [581, 177] width 222 height 387
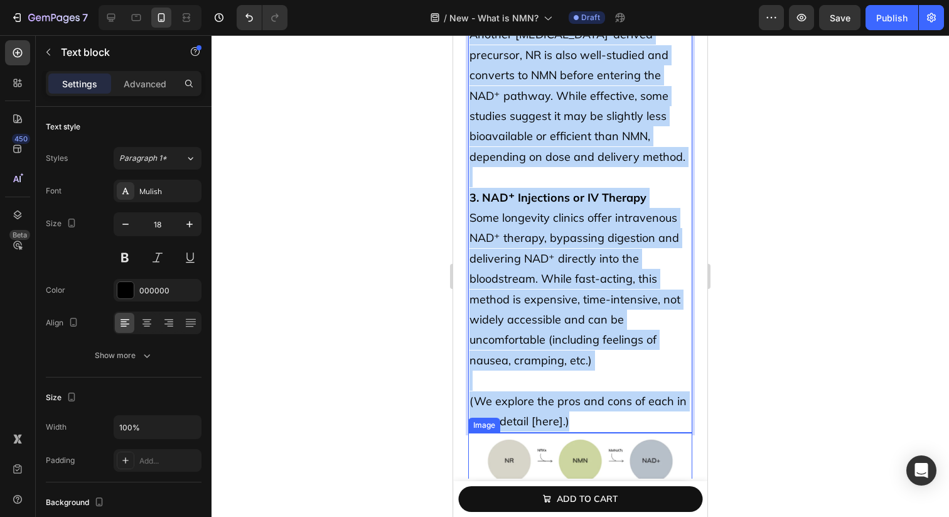
drag, startPoint x: 561, startPoint y: 131, endPoint x: 638, endPoint y: 416, distance: 294.8
click at [638, 416] on div "NAD⁺ restoration: what works, what doesn’t, and what’s next Heading This leads …" at bounding box center [580, 142] width 224 height 1623
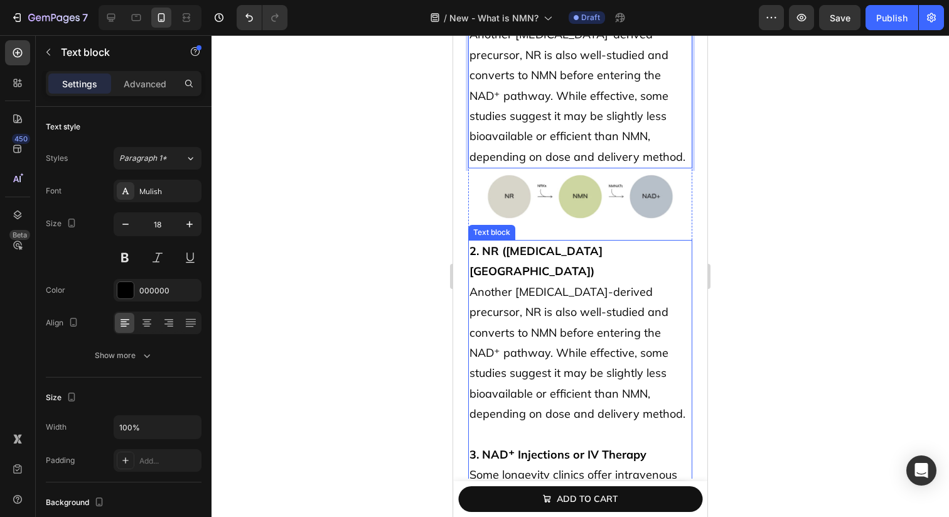
click at [635, 276] on p "2. NR ([MEDICAL_DATA] Riboside) Another [MEDICAL_DATA]-derived precursor, NR is…" at bounding box center [581, 434] width 222 height 387
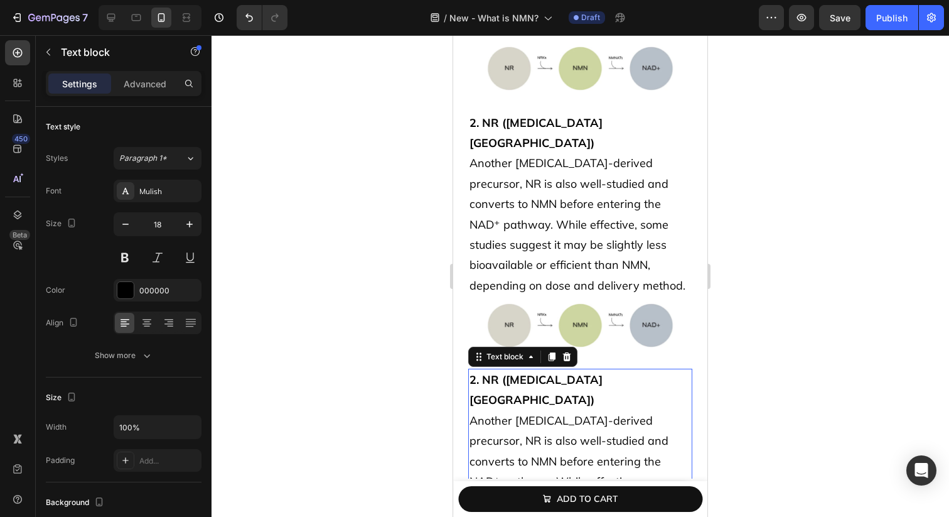
scroll to position [3238, 0]
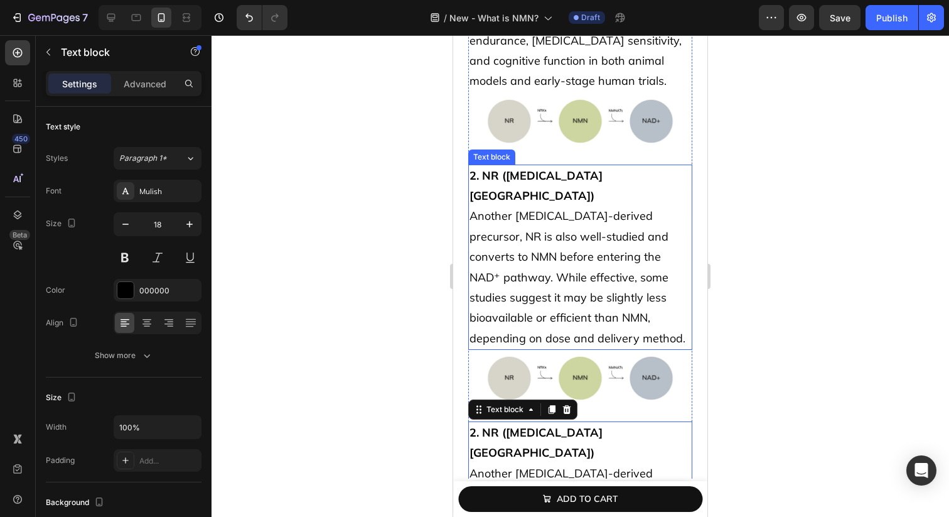
click at [591, 239] on p "2. NR ([MEDICAL_DATA] Riboside) Another [MEDICAL_DATA]-derived precursor, NR is…" at bounding box center [581, 257] width 222 height 183
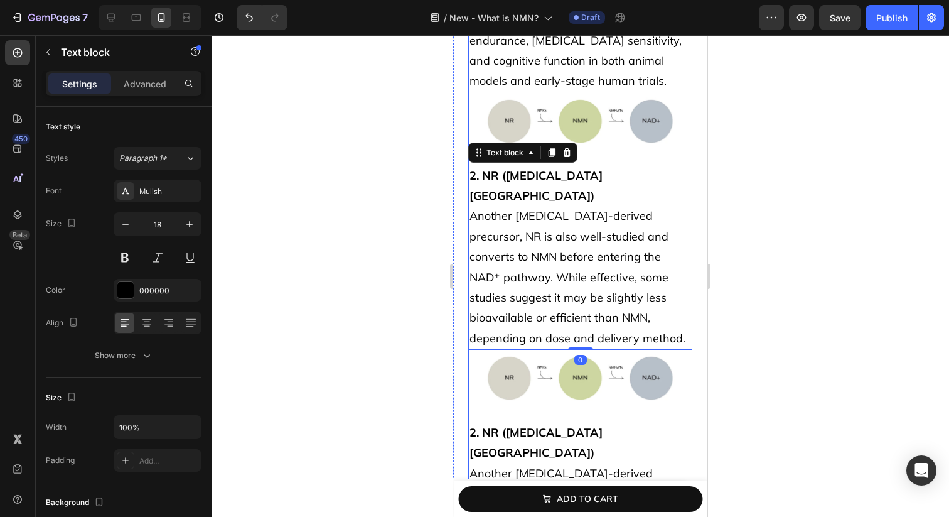
click at [629, 118] on img at bounding box center [580, 121] width 224 height 57
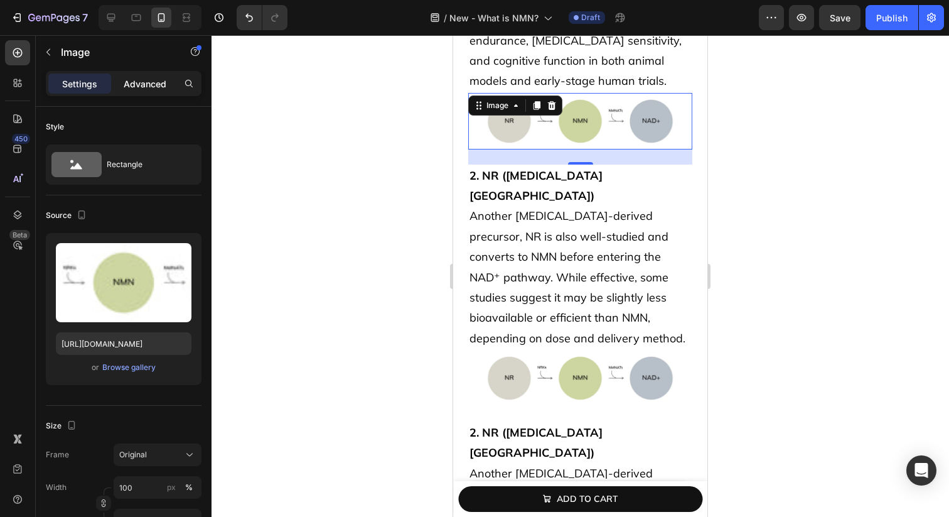
click at [153, 89] on p "Advanced" at bounding box center [145, 83] width 43 height 13
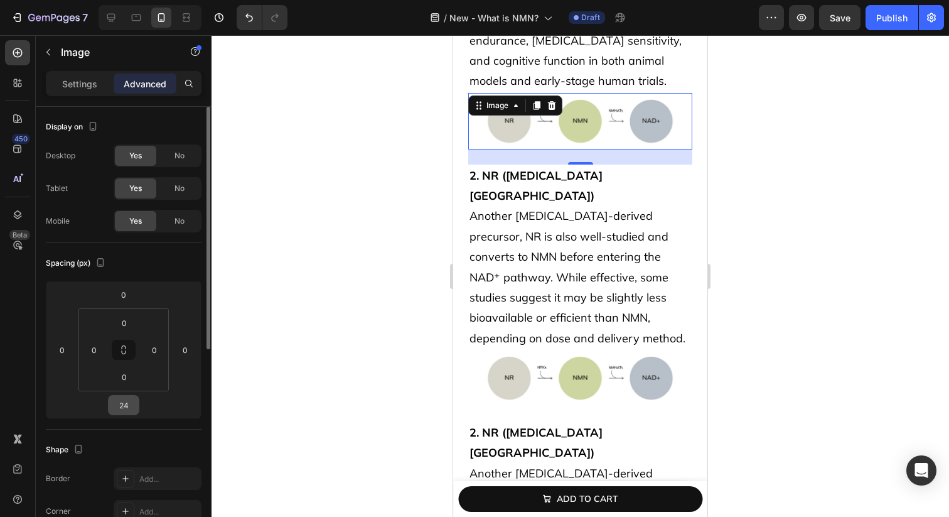
click at [124, 405] on input "24" at bounding box center [123, 405] width 25 height 19
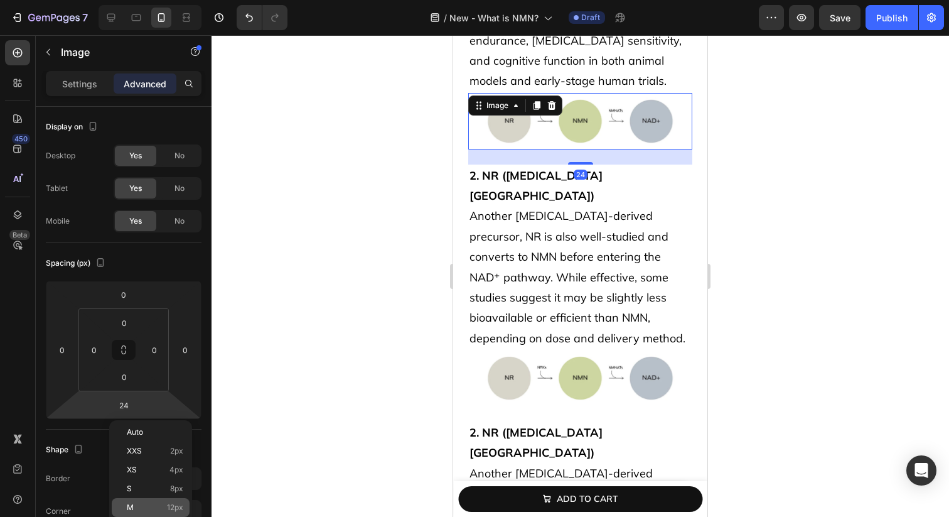
click at [154, 509] on p "M 12px" at bounding box center [155, 507] width 57 height 9
type input "12"
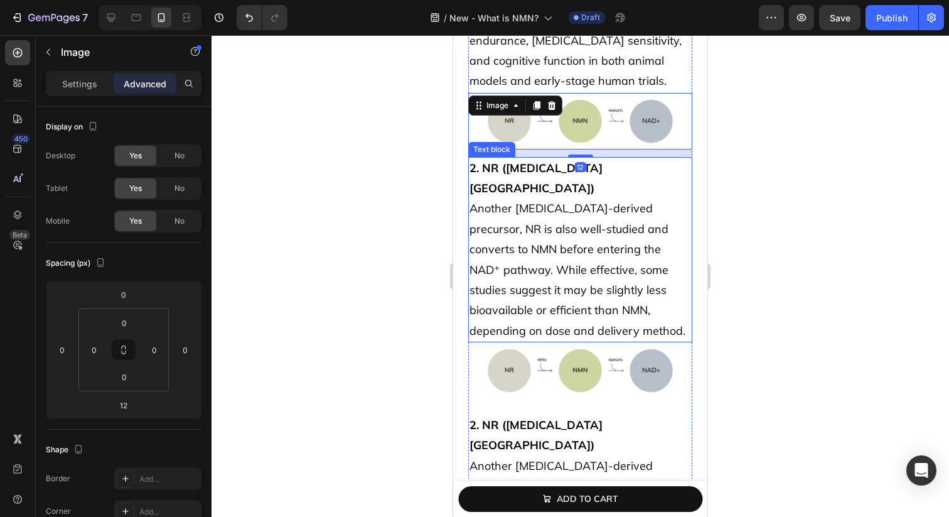
click at [577, 247] on p "2. NR ([MEDICAL_DATA] Riboside) Another [MEDICAL_DATA]-derived precursor, NR is…" at bounding box center [581, 249] width 222 height 183
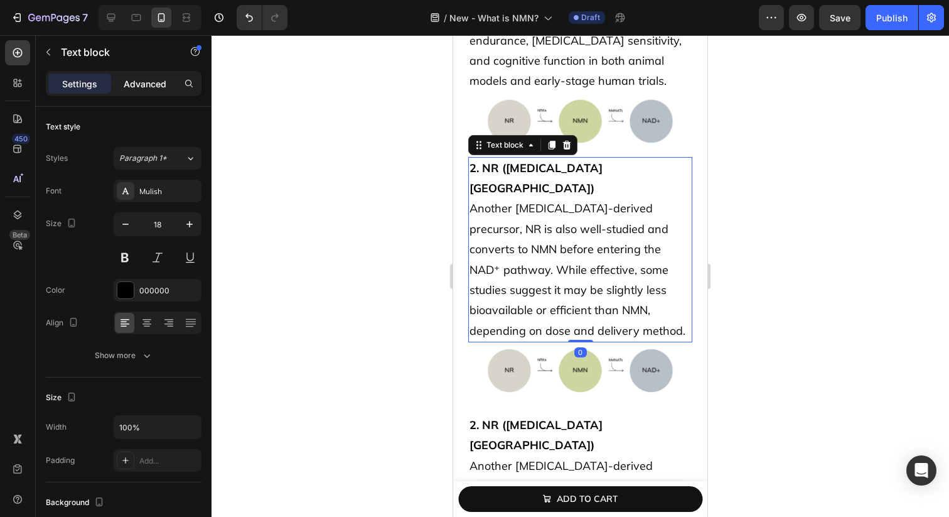
click at [157, 87] on p "Advanced" at bounding box center [145, 83] width 43 height 13
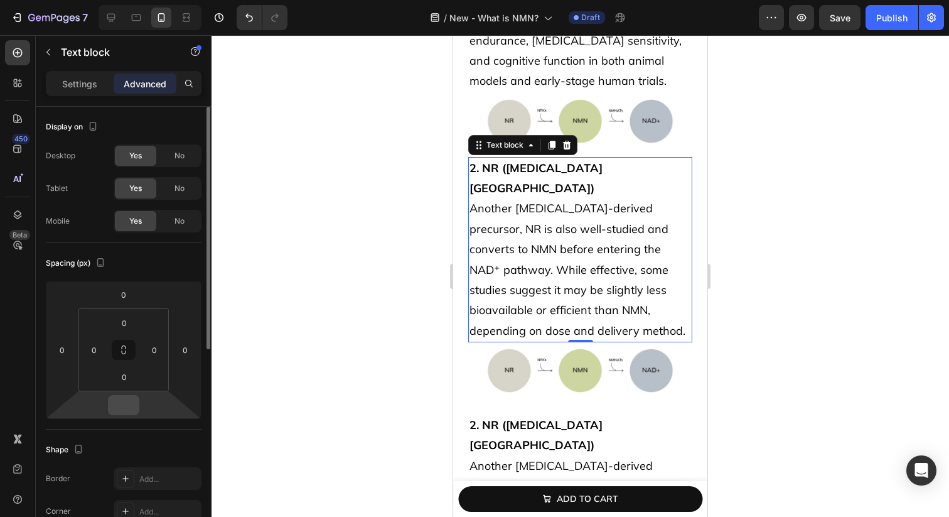
click at [121, 396] on input "number" at bounding box center [123, 405] width 25 height 19
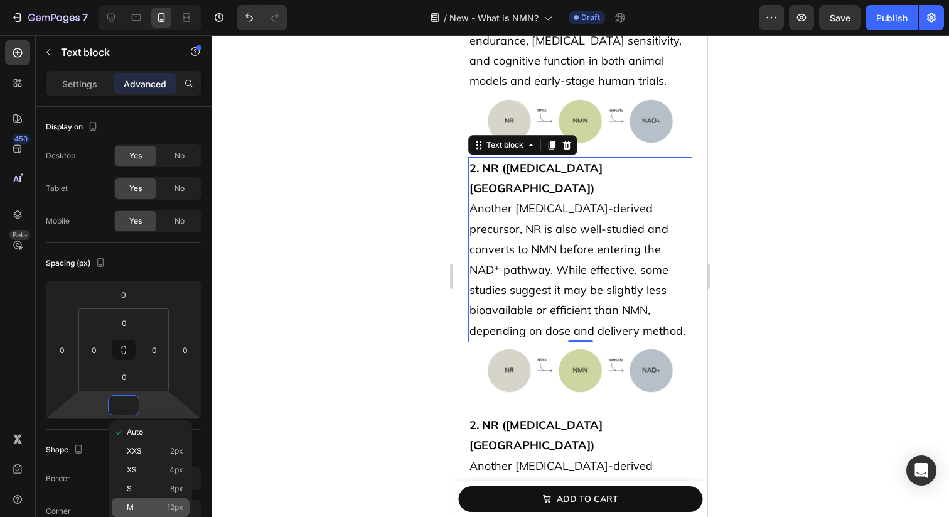
click at [160, 511] on p "M 12px" at bounding box center [155, 507] width 57 height 9
type input "12"
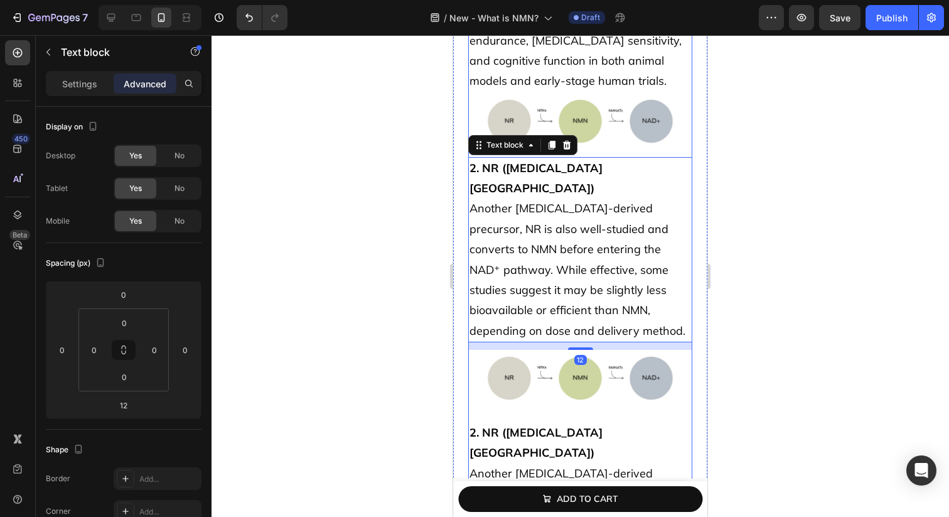
click at [661, 369] on div "NAD⁺ restoration: what works, what doesn’t, and what’s next Heading This leads …" at bounding box center [580, 192] width 224 height 1359
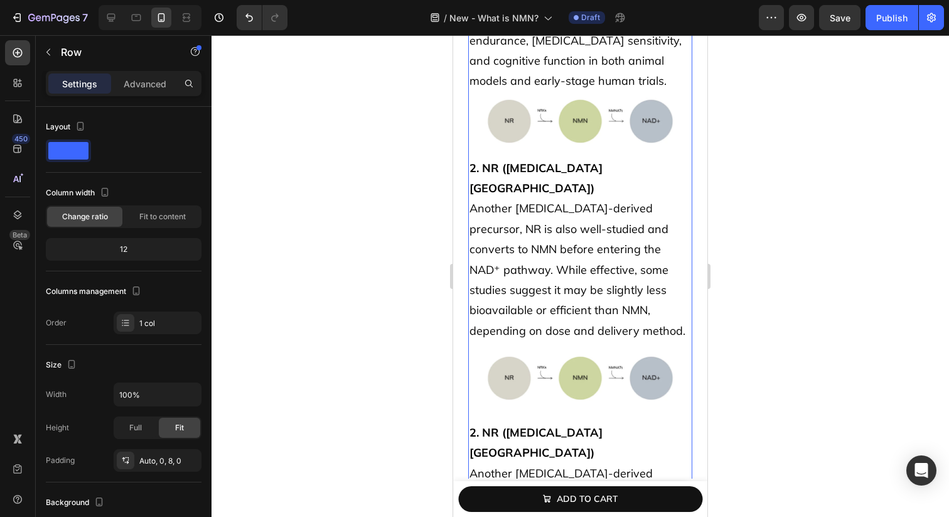
scroll to position [3319, 0]
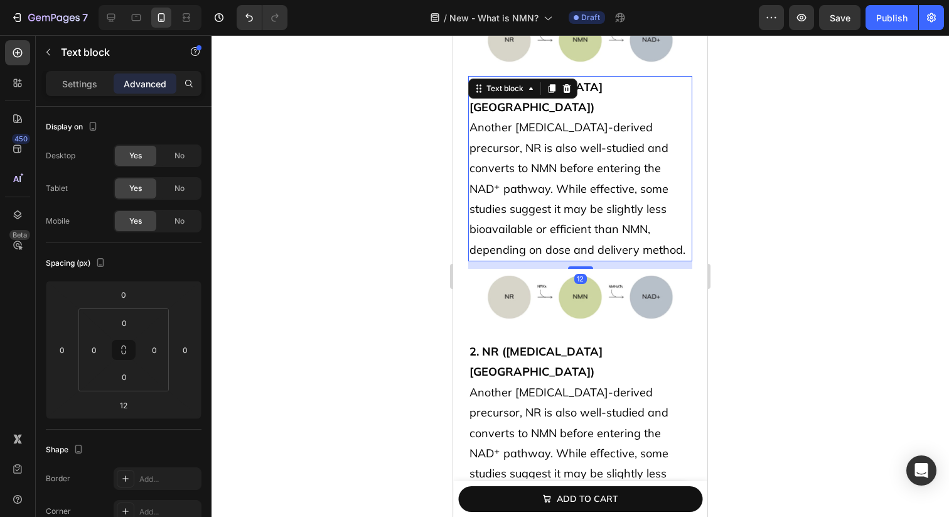
click at [593, 144] on p "2. NR ([MEDICAL_DATA] Riboside) Another [MEDICAL_DATA]-derived precursor, NR is…" at bounding box center [581, 168] width 222 height 183
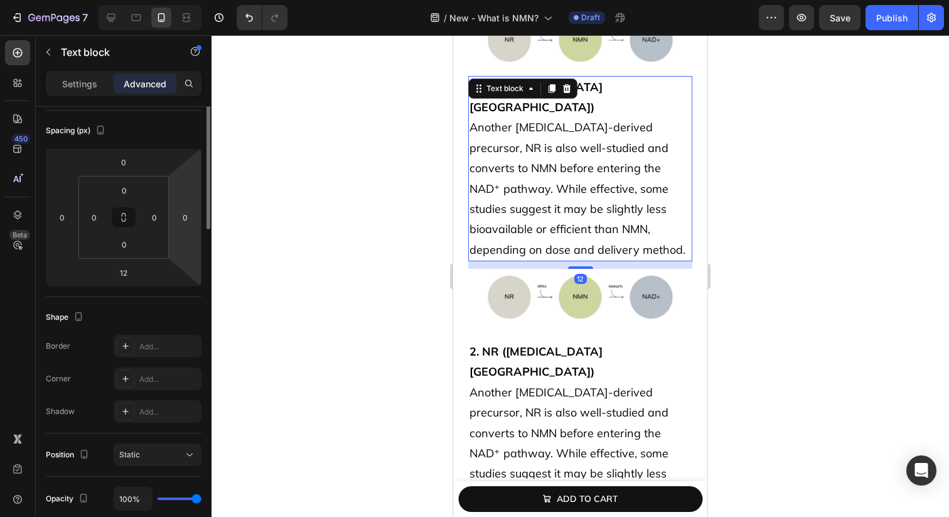
scroll to position [174, 0]
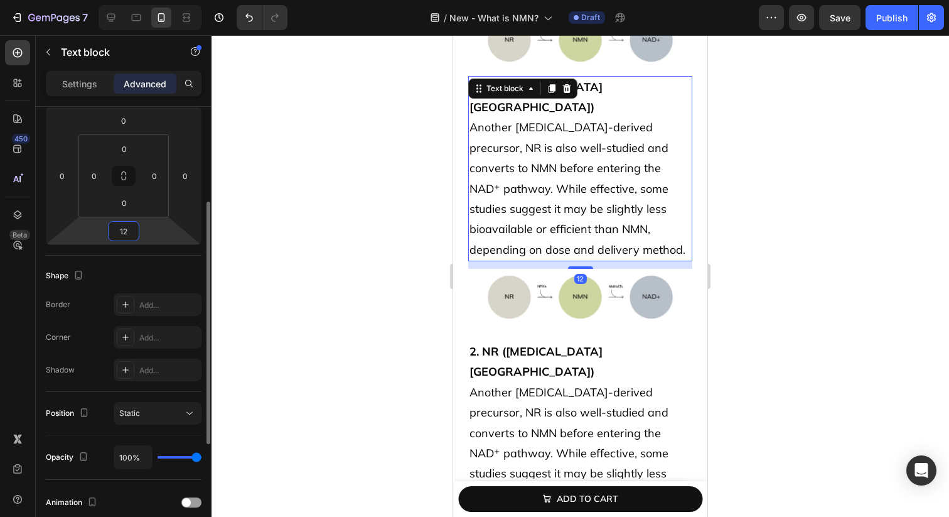
click at [123, 222] on input "12" at bounding box center [123, 231] width 25 height 19
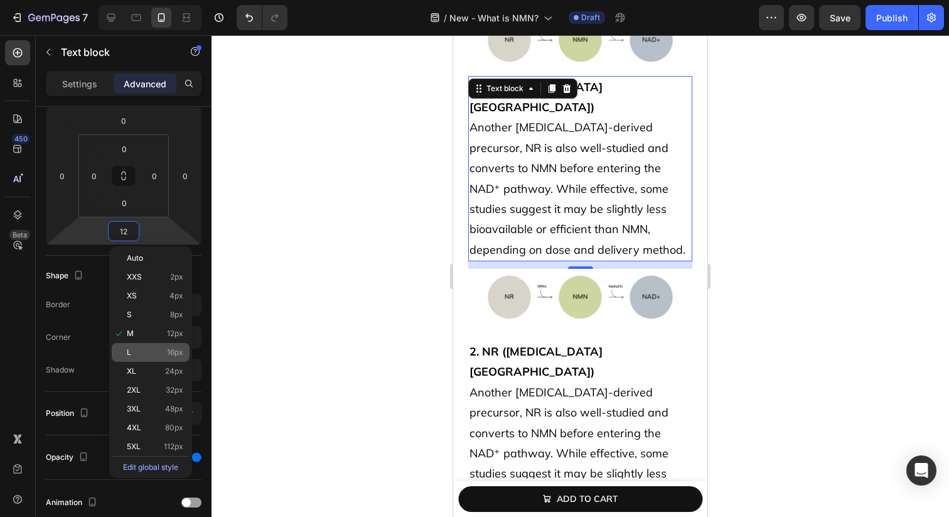
click at [146, 355] on p "L 16px" at bounding box center [155, 352] width 57 height 9
type input "16"
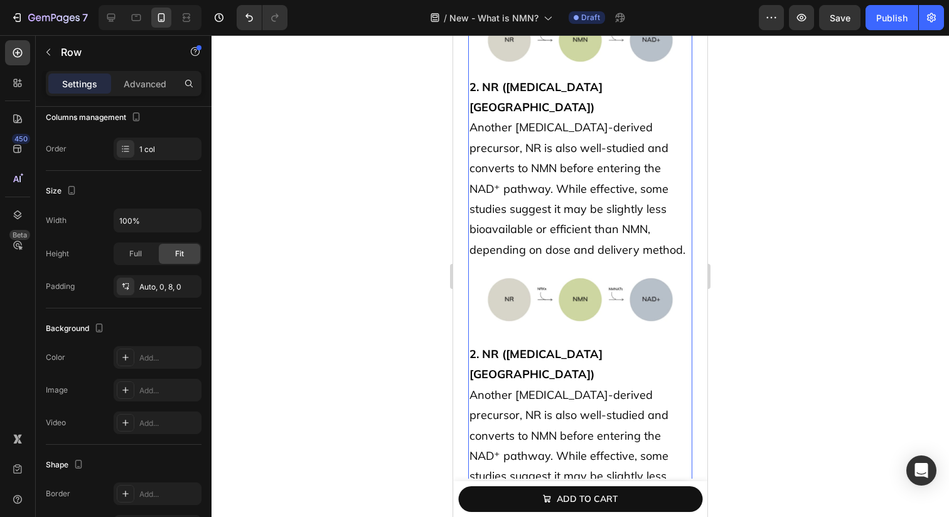
click at [529, 223] on div "NAD⁺ restoration: what works, what doesn’t, and what’s next Heading This leads …" at bounding box center [580, 112] width 224 height 1361
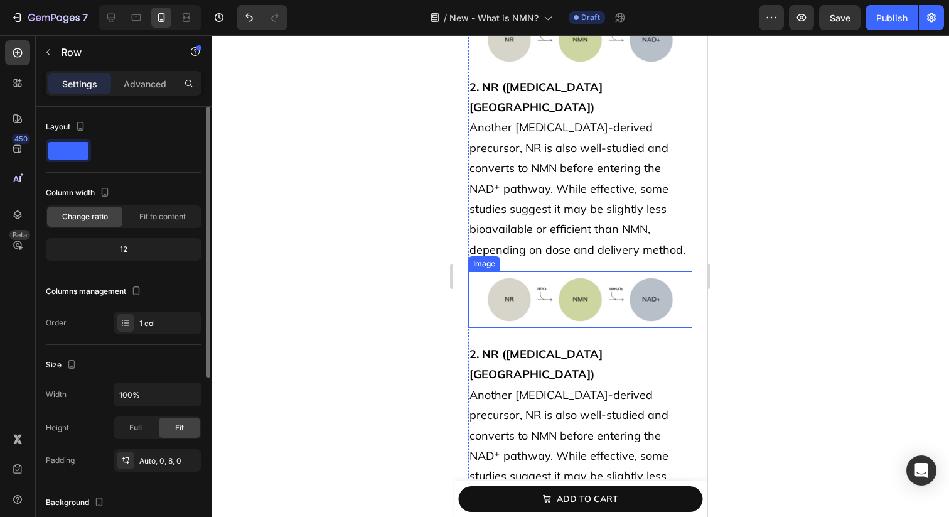
click at [531, 271] on img at bounding box center [580, 299] width 224 height 57
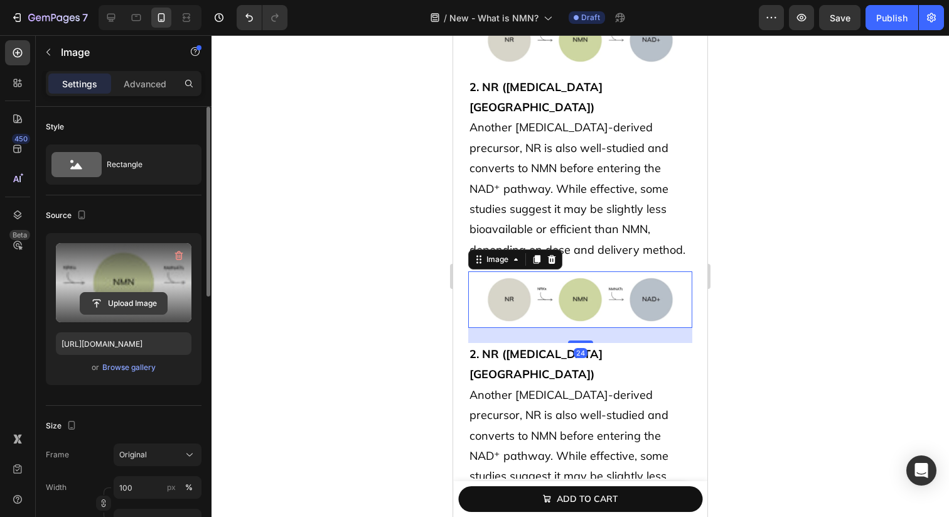
click at [130, 310] on input "file" at bounding box center [123, 303] width 87 height 21
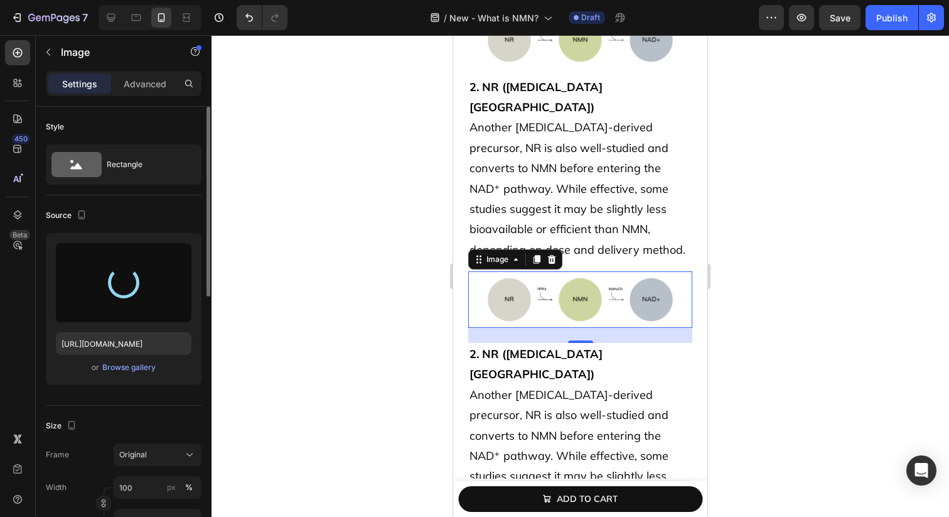
type input "[URL][DOMAIN_NAME]"
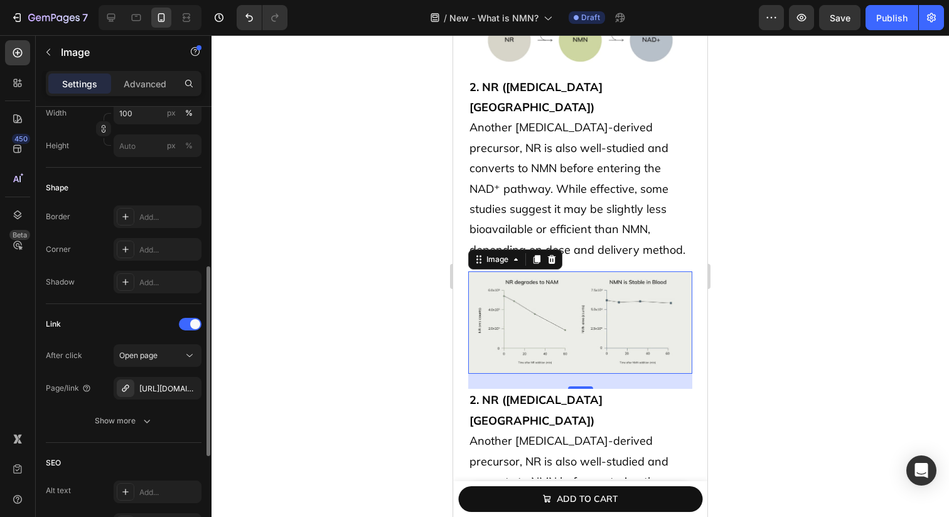
scroll to position [421, 0]
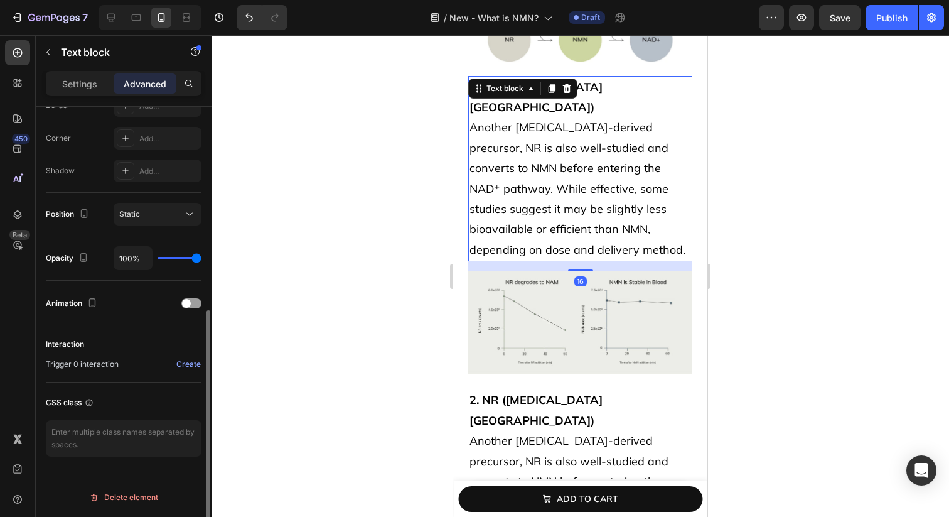
click at [675, 156] on p "2. NR ([MEDICAL_DATA] Riboside) Another [MEDICAL_DATA]-derived precursor, NR is…" at bounding box center [581, 168] width 222 height 183
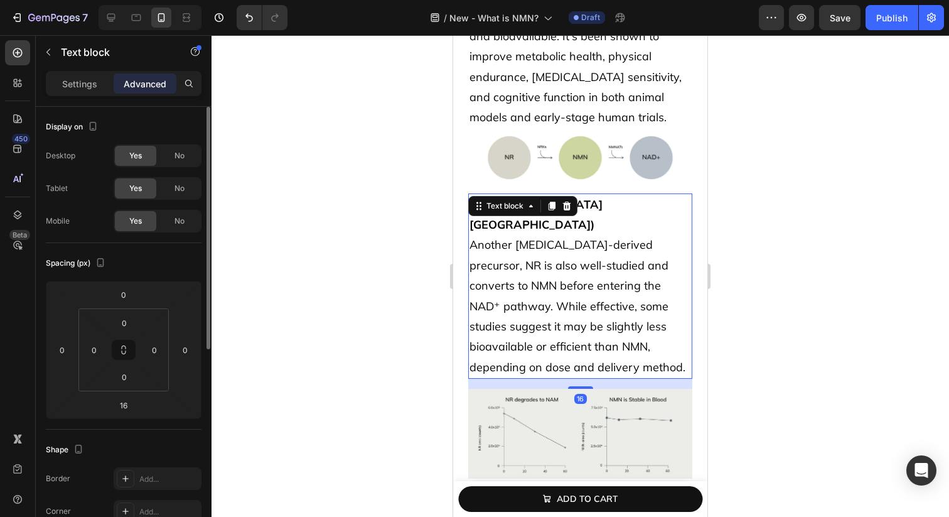
scroll to position [3185, 0]
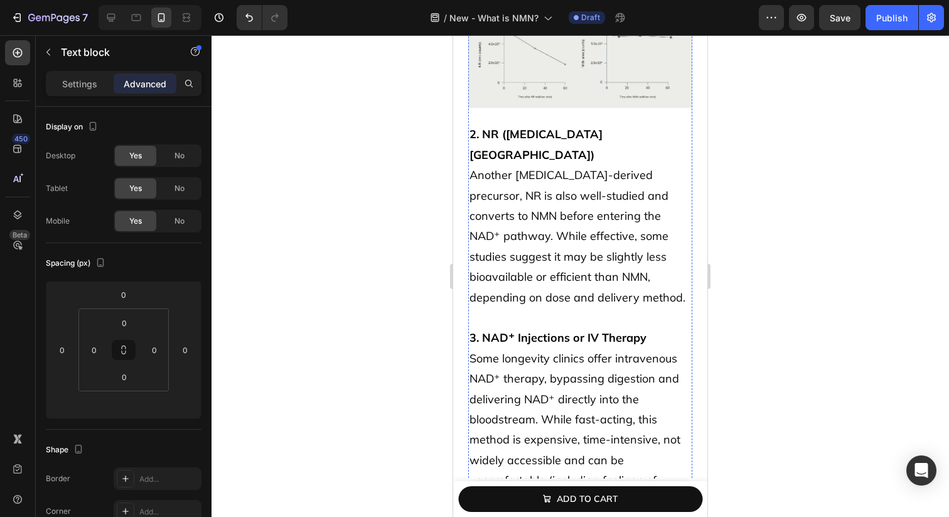
scroll to position [3589, 0]
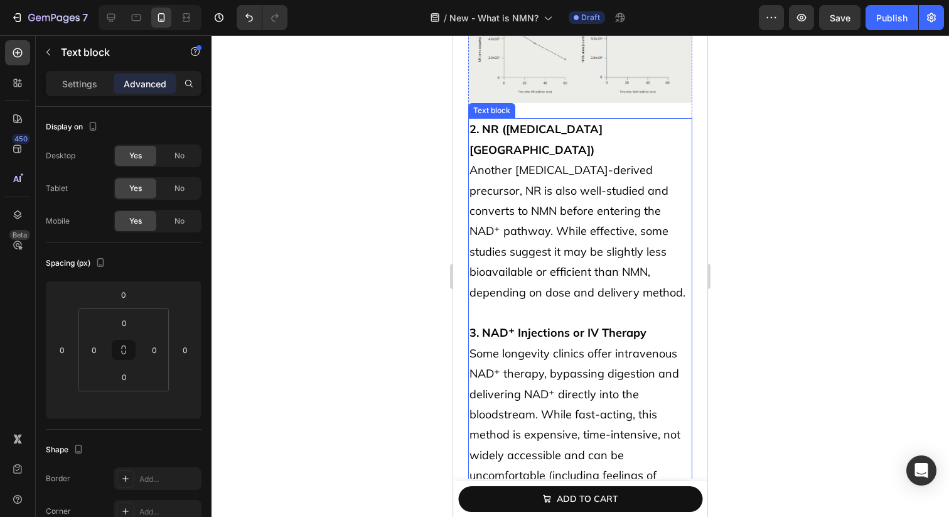
click at [638, 172] on p "2. NR ([MEDICAL_DATA] Riboside) Another [MEDICAL_DATA]-derived precursor, NR is…" at bounding box center [581, 312] width 222 height 387
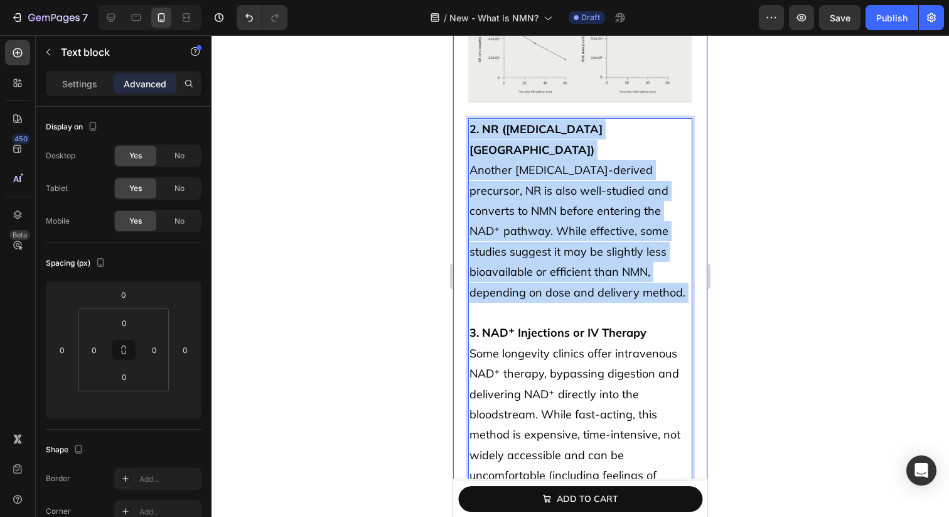
drag, startPoint x: 524, startPoint y: 254, endPoint x: 462, endPoint y: 89, distance: 175.9
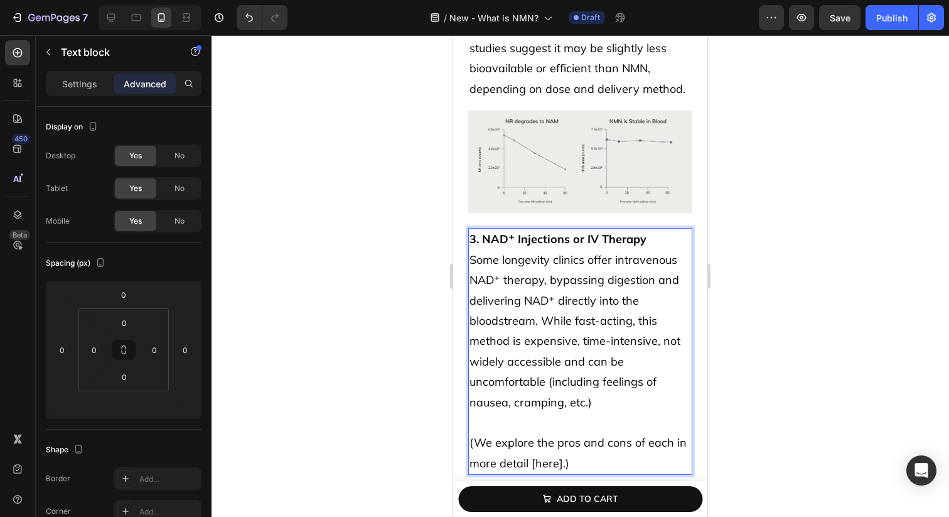
scroll to position [3469, 0]
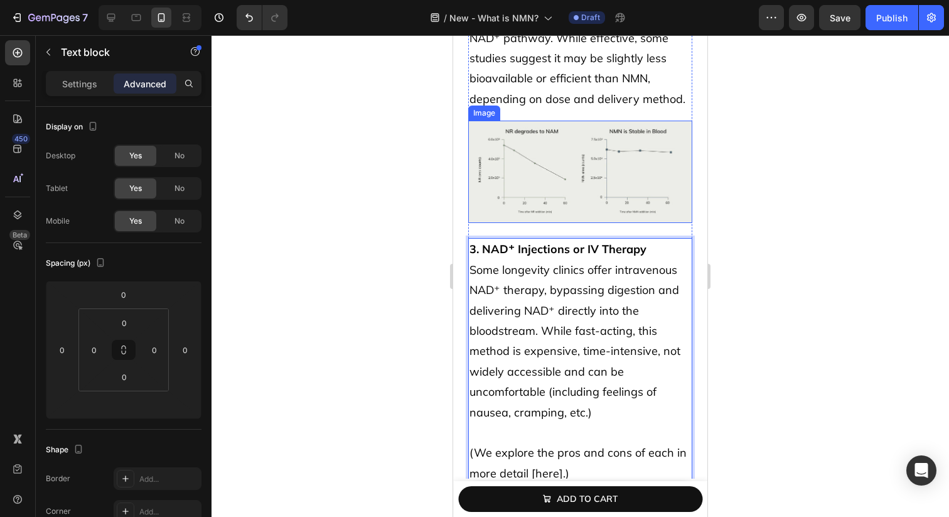
click at [604, 148] on img at bounding box center [580, 172] width 224 height 102
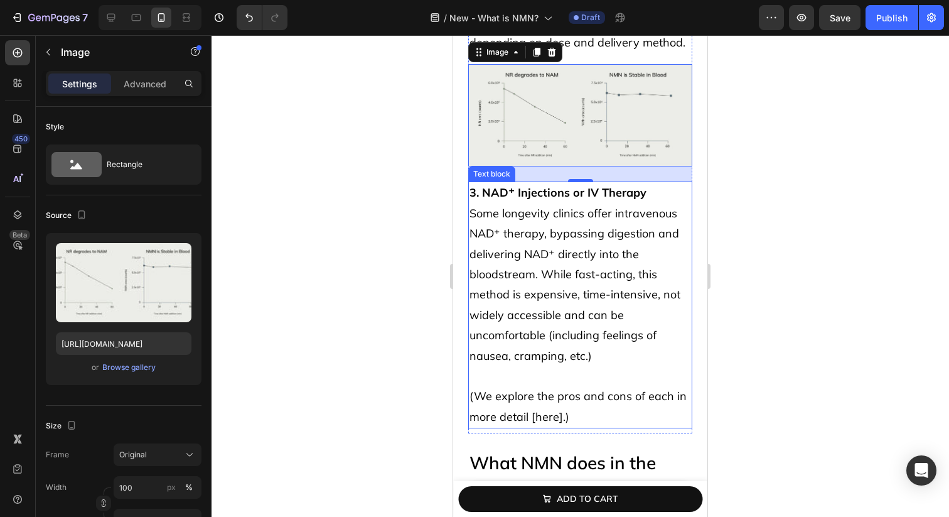
scroll to position [3536, 0]
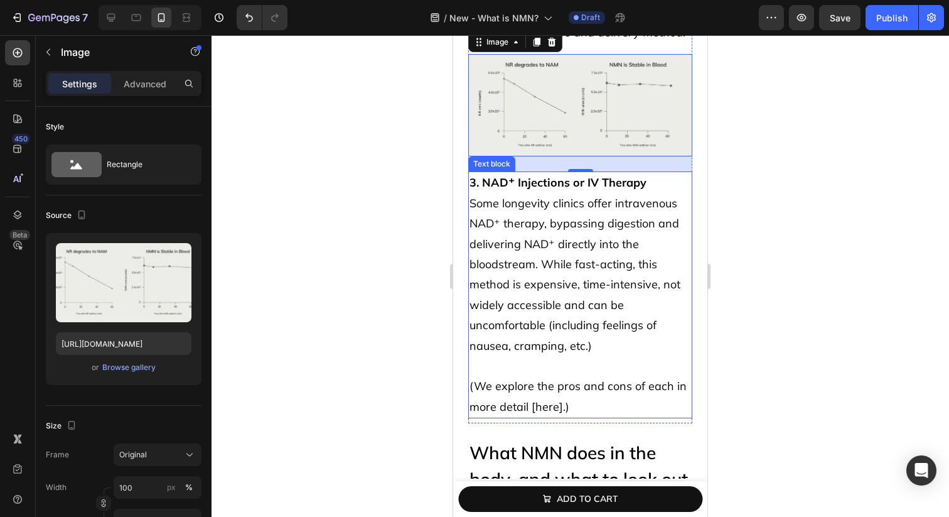
click at [661, 246] on p "3. NAD⁺ Injections or IV Therapy Some longevity clinics offer intravenous NAD⁺ …" at bounding box center [581, 264] width 222 height 183
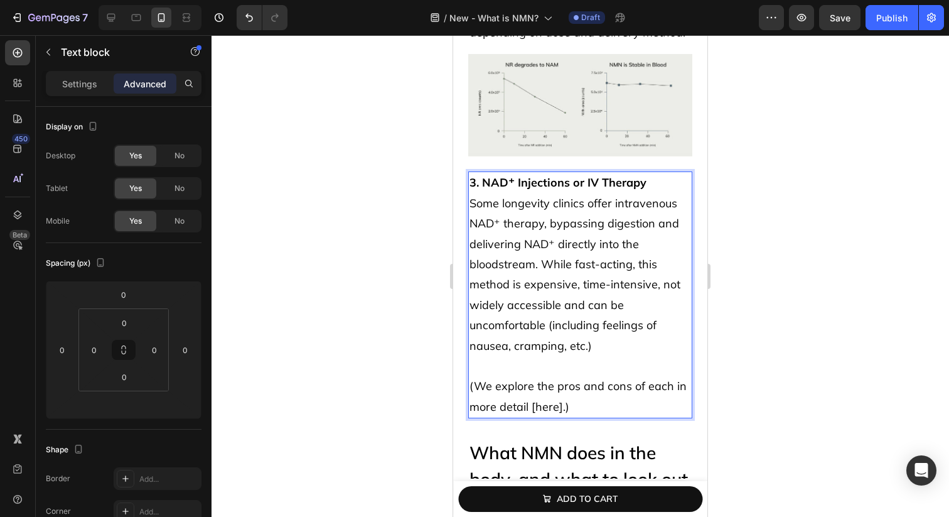
click at [661, 246] on p "3. NAD⁺ Injections or IV Therapy Some longevity clinics offer intravenous NAD⁺ …" at bounding box center [581, 264] width 222 height 183
click at [620, 266] on p "3. NAD⁺ Injections or IV Therapy Some longevity clinics offer intravenous NAD⁺ …" at bounding box center [581, 264] width 222 height 183
click at [642, 264] on p "3. NAD⁺ Injections or IV Therapy Some longevity clinics offer intravenous NAD⁺ …" at bounding box center [581, 264] width 222 height 183
click at [620, 271] on p "3. NAD⁺ Injections or IV Therapy Some longevity clinics offer intravenous NAD⁺ …" at bounding box center [581, 264] width 222 height 183
click at [603, 282] on p "3. NAD⁺ Injections or IV Therapy Some longevity clinics offer intravenous NAD⁺ …" at bounding box center [581, 264] width 222 height 183
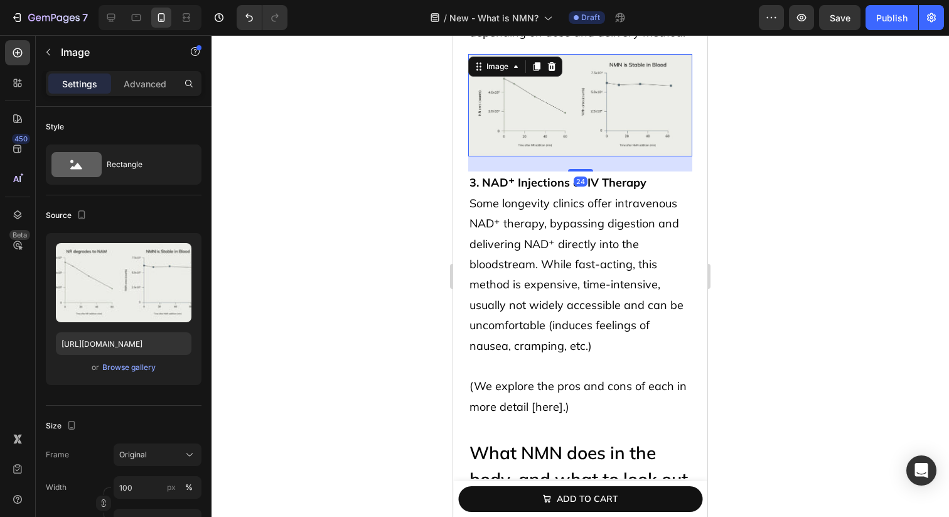
click at [628, 68] on img at bounding box center [580, 105] width 224 height 102
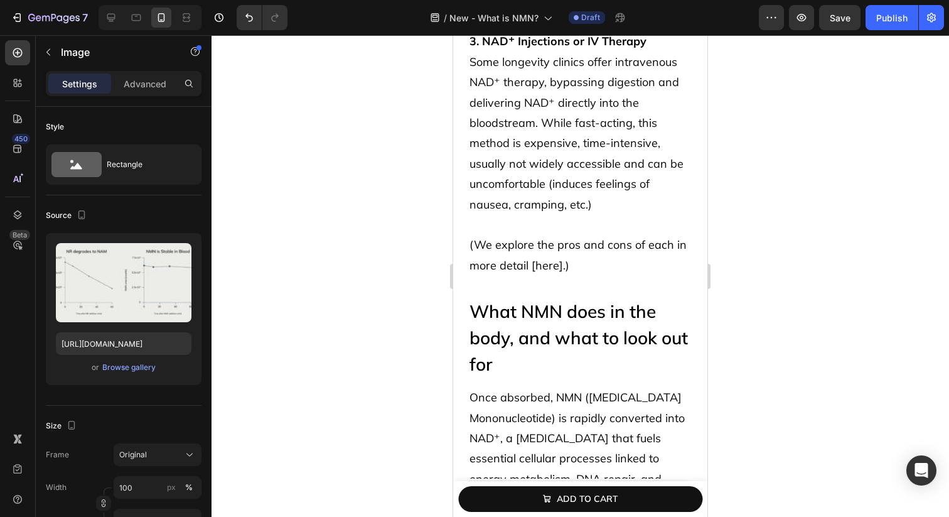
scroll to position [3686, 0]
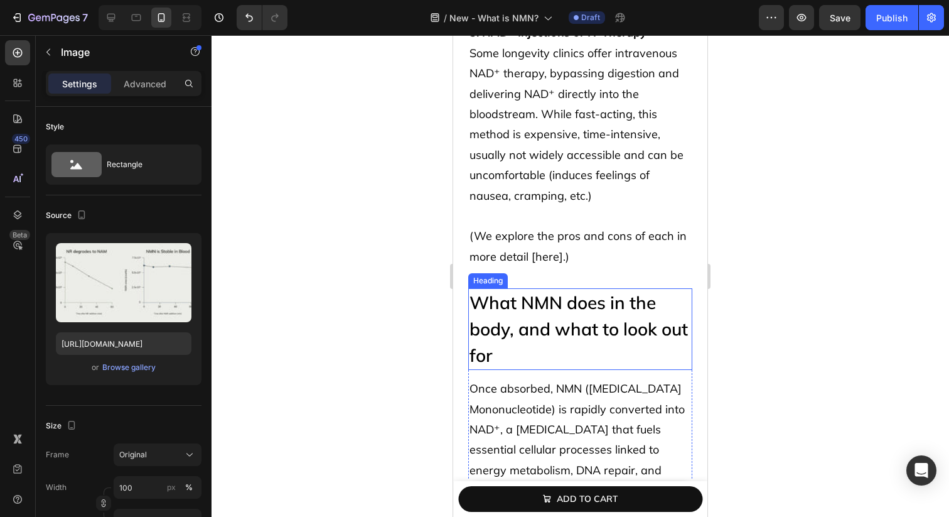
click at [543, 288] on h2 "What NMN does in the body, and what to look out for" at bounding box center [580, 329] width 224 height 82
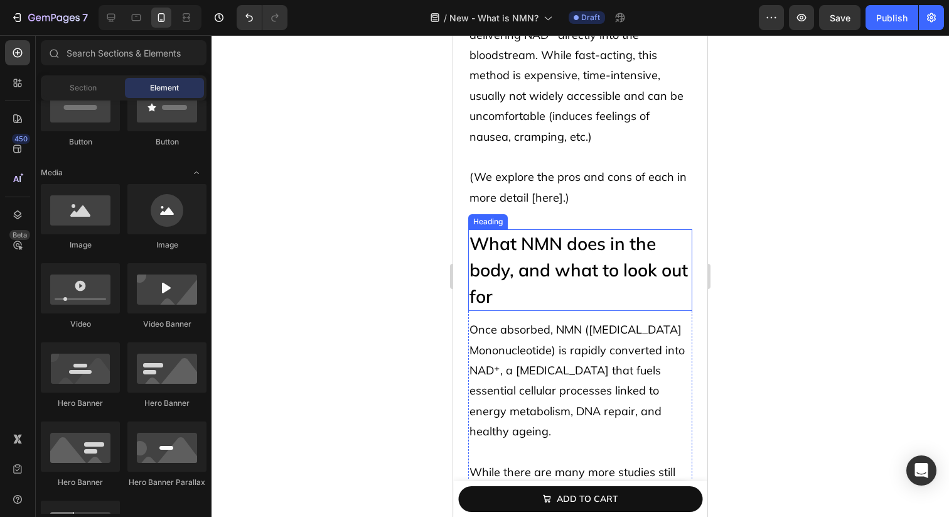
scroll to position [3671, 0]
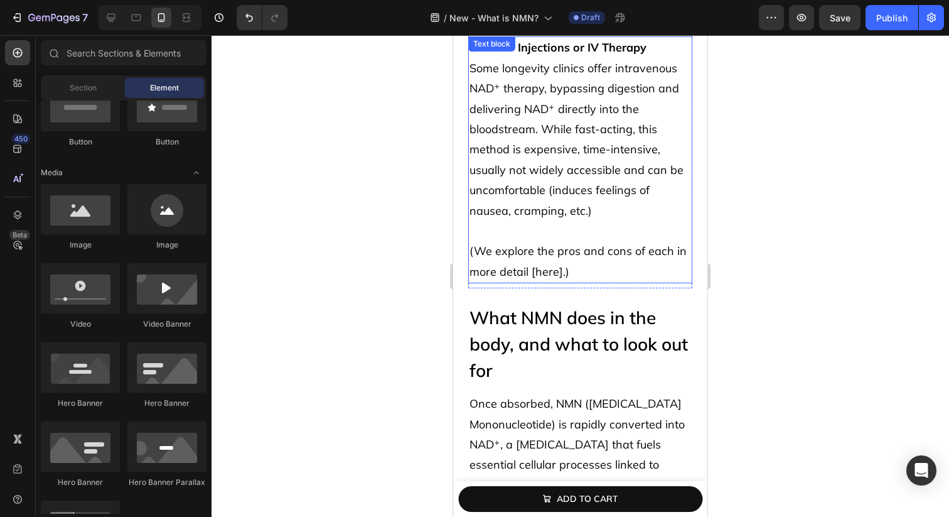
click at [600, 173] on p "3. NAD⁺ Injections or IV Therapy Some longevity clinics offer intravenous NAD⁺ …" at bounding box center [581, 129] width 222 height 183
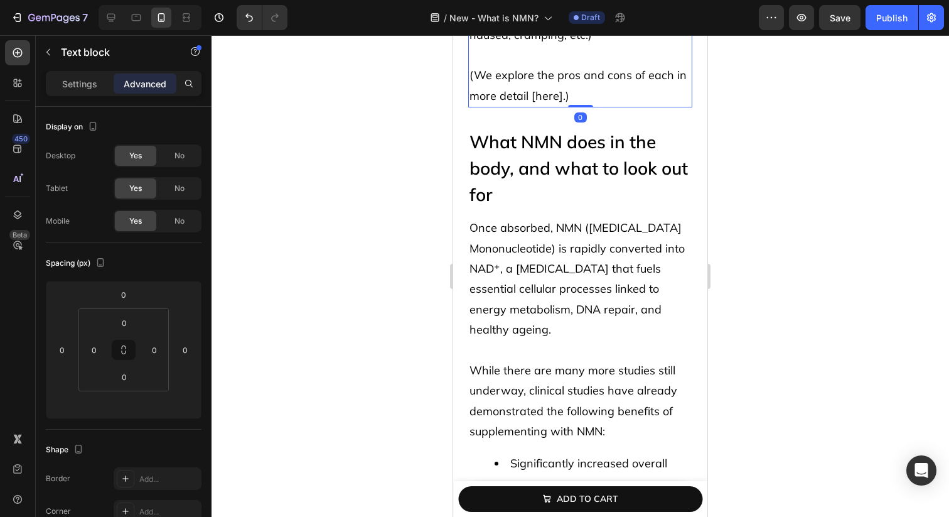
scroll to position [3850, 0]
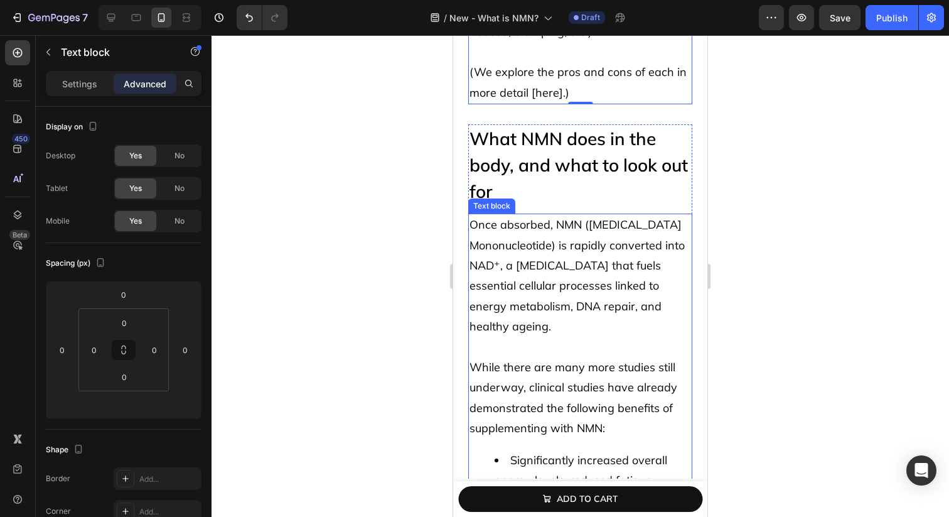
click at [574, 236] on p "Once absorbed, NMN ([MEDICAL_DATA] Mononucleotide) is rapidly converted into NA…" at bounding box center [581, 276] width 222 height 122
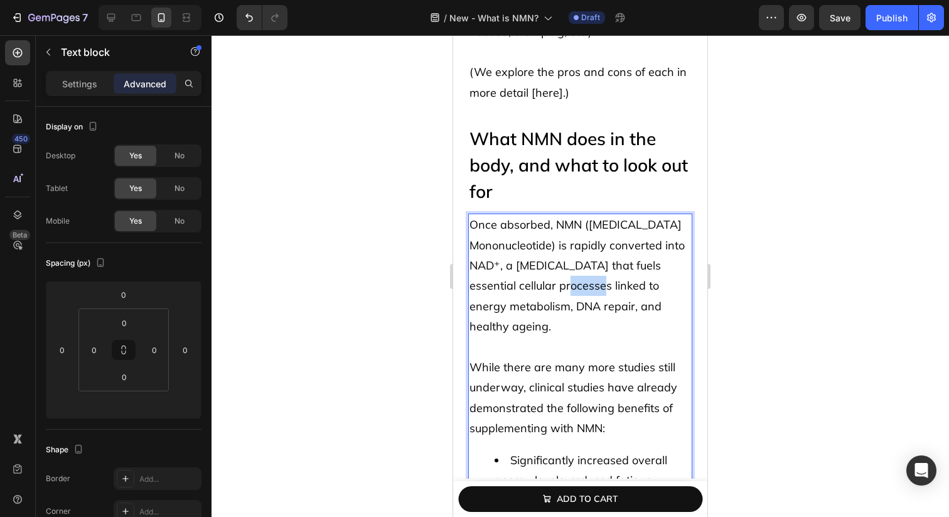
click at [574, 236] on p "Once absorbed, NMN ([MEDICAL_DATA] Mononucleotide) is rapidly converted into NA…" at bounding box center [581, 276] width 222 height 122
click at [565, 257] on span "Once absorbed, NMN ([MEDICAL_DATA] Mononucleotide) is rapidly converted into NA…" at bounding box center [577, 275] width 215 height 116
drag, startPoint x: 571, startPoint y: 220, endPoint x: 590, endPoint y: 220, distance: 18.8
click at [590, 220] on span "Once absorbed, NMN ([MEDICAL_DATA] Mononucleotide) is rapidly converted into NA…" at bounding box center [577, 275] width 215 height 116
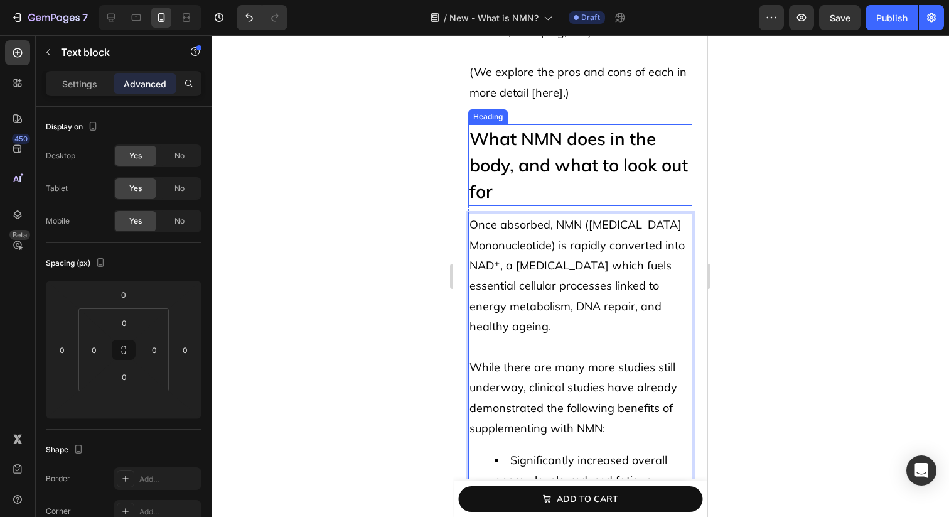
click at [606, 124] on h2 "What NMN does in the body, and what to look out for" at bounding box center [580, 165] width 224 height 82
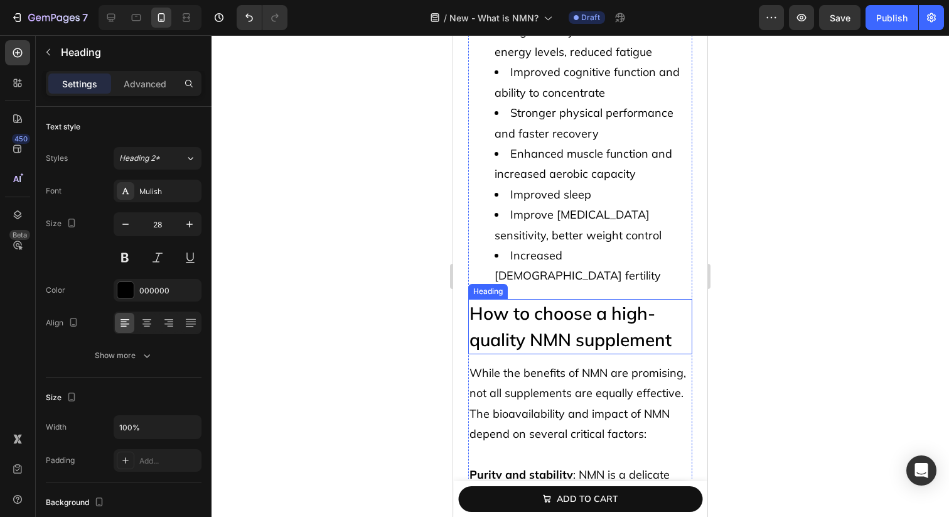
scroll to position [4272, 0]
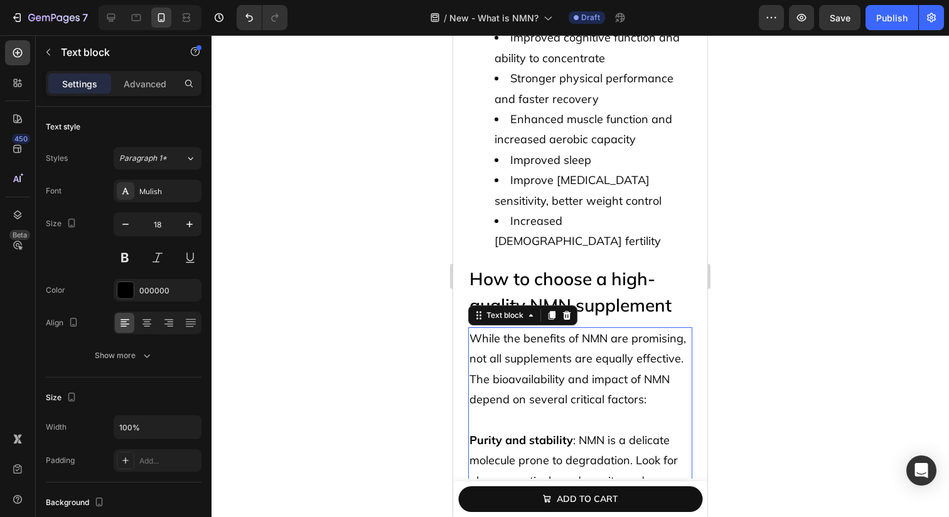
click at [651, 377] on p "While the benefits of NMN are promising, not all supplements are equally effect…" at bounding box center [581, 419] width 222 height 183
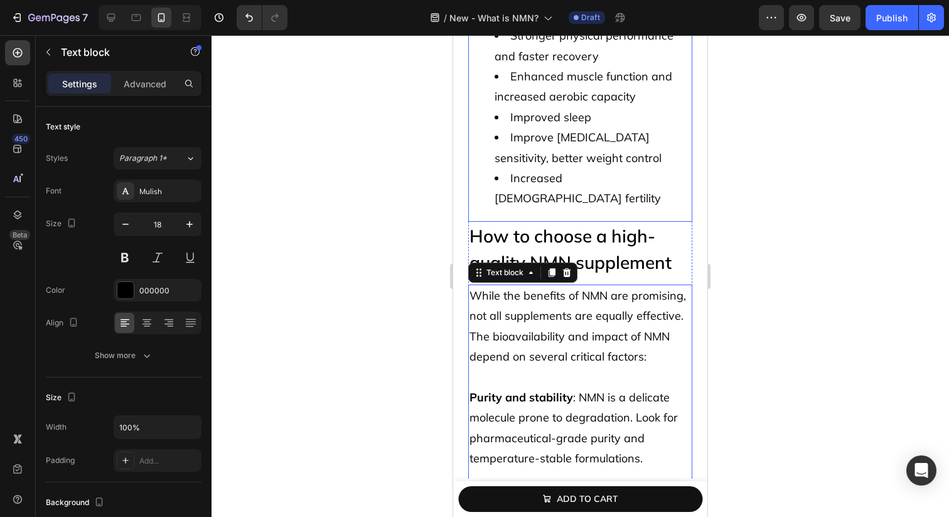
scroll to position [4328, 0]
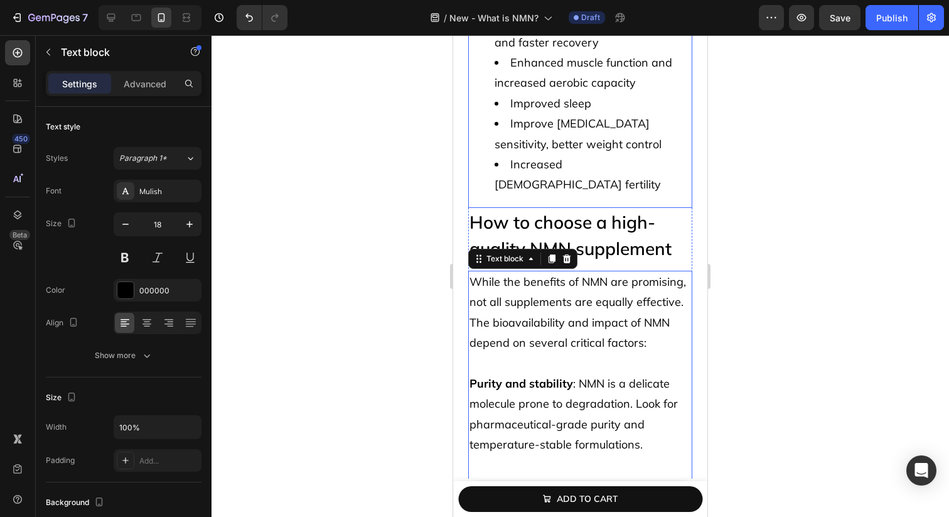
click at [610, 99] on li "Improved sleep" at bounding box center [593, 104] width 197 height 20
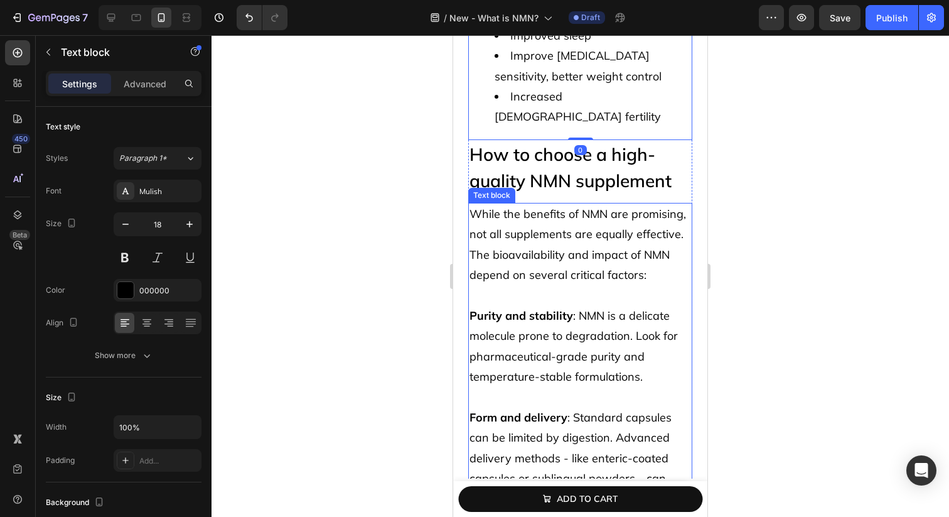
scroll to position [4412, 0]
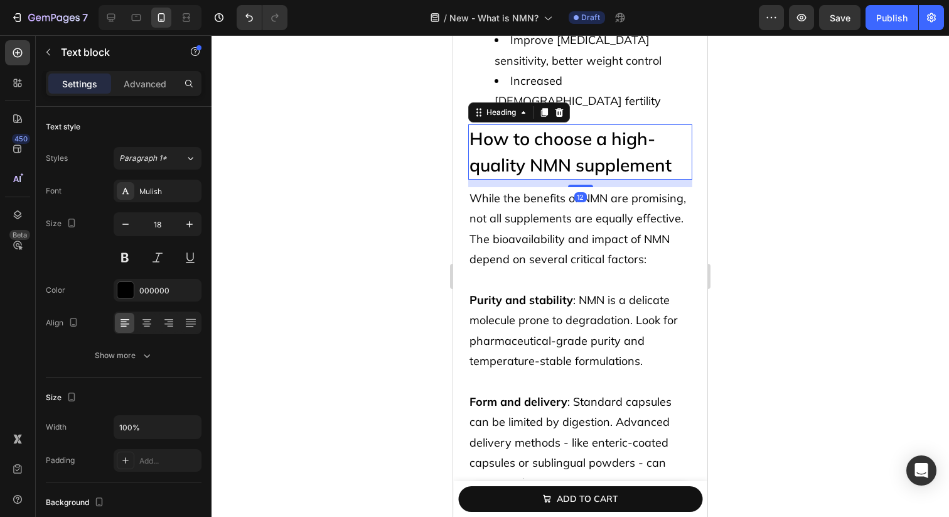
click at [590, 134] on h2 "How to choose a high-quality NMN supplement" at bounding box center [580, 151] width 224 height 55
click at [660, 218] on span "While the benefits of NMN are promising, not all supplements are equally effect…" at bounding box center [578, 228] width 217 height 75
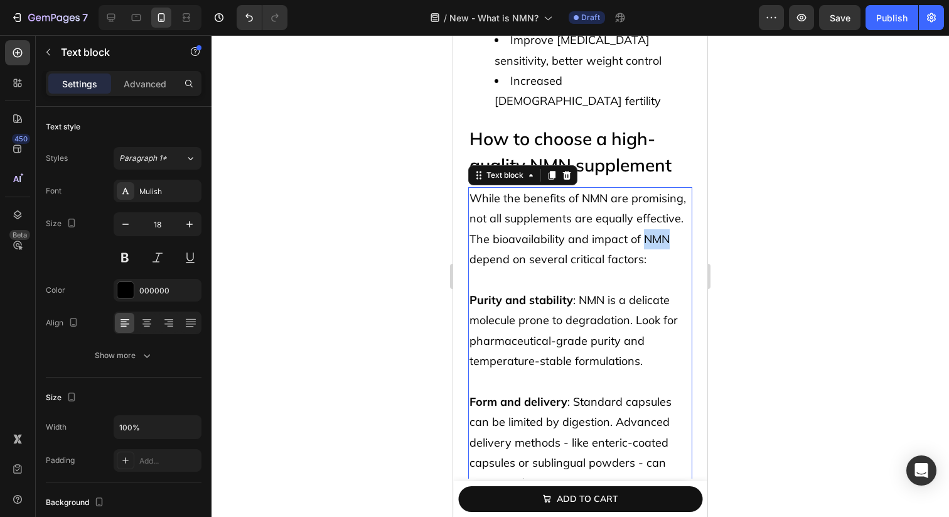
click at [660, 218] on span "While the benefits of NMN are promising, not all supplements are equally effect…" at bounding box center [578, 228] width 217 height 75
click at [511, 237] on span "While the benefits of NMN are promising, not all supplements are equally effect…" at bounding box center [578, 228] width 217 height 75
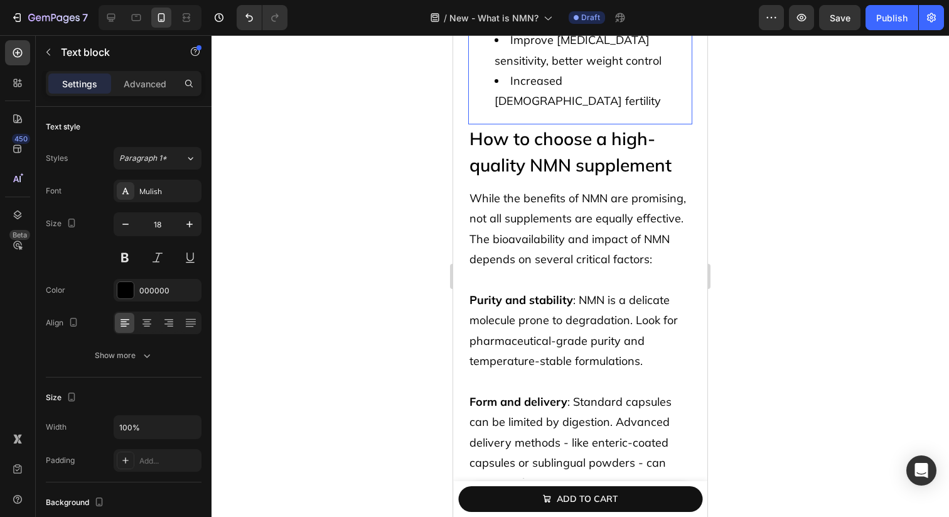
click at [603, 71] on li "Increased [DEMOGRAPHIC_DATA] fertility" at bounding box center [593, 91] width 197 height 41
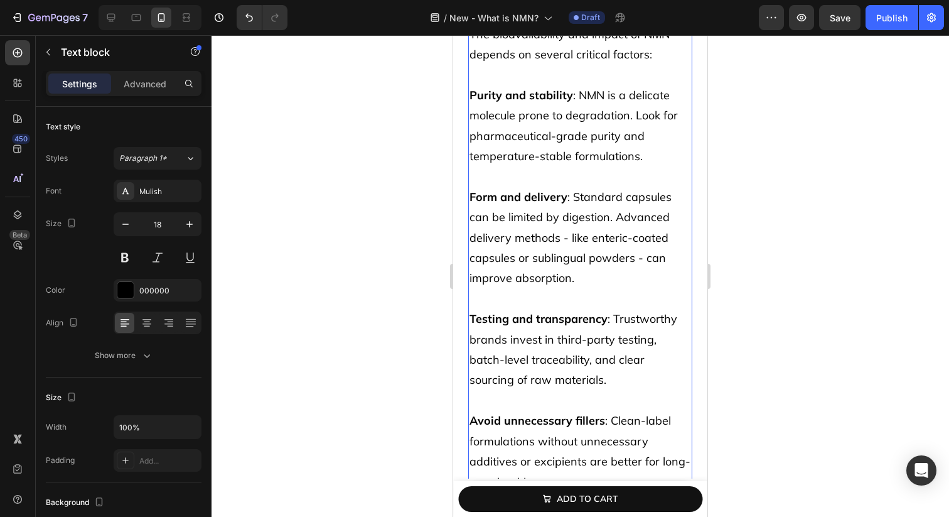
scroll to position [4612, 0]
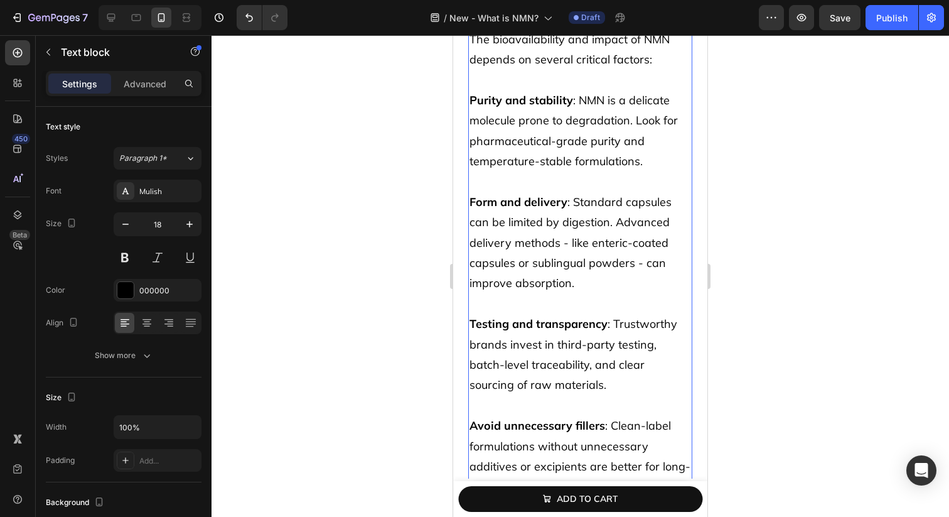
click at [601, 195] on span "Form and delivery : Standard capsules can be limited by digestion. Advanced del…" at bounding box center [571, 243] width 202 height 96
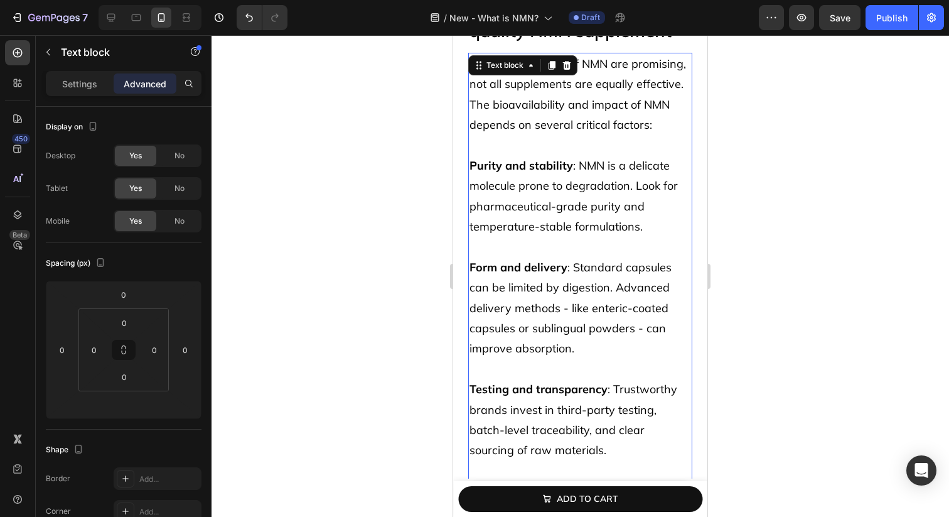
click at [601, 180] on div "While the benefits of NMN are promising, not all supplements are equally effect…" at bounding box center [580, 308] width 224 height 511
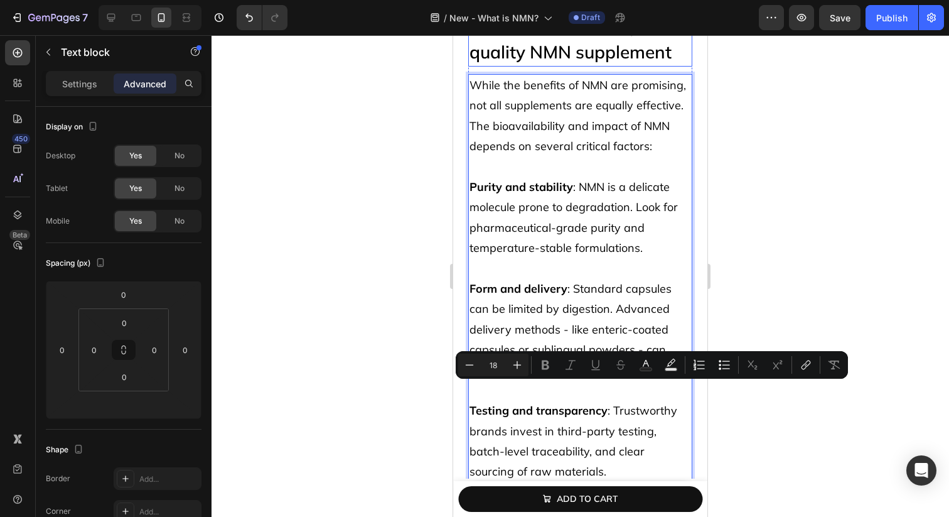
scroll to position [4636, 0]
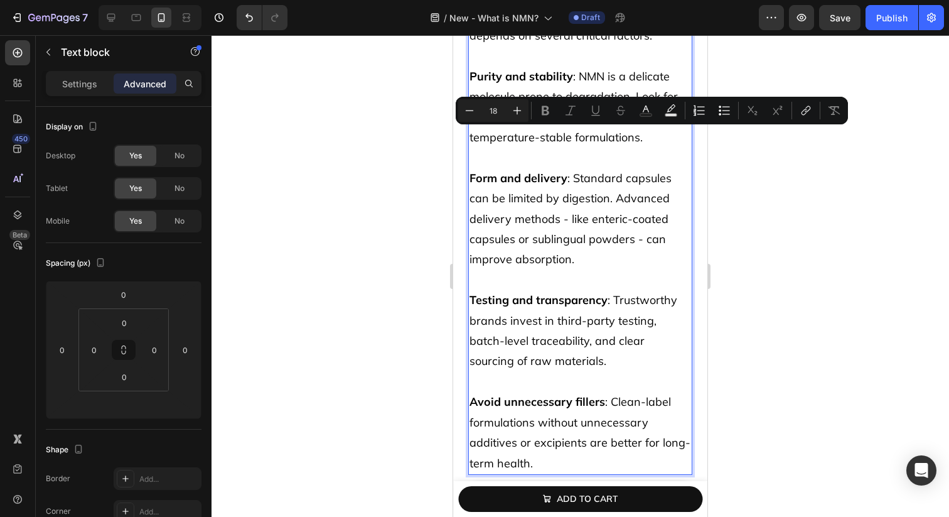
click at [566, 183] on span "Form and delivery : Standard capsules can be limited by digestion. Advanced del…" at bounding box center [571, 219] width 202 height 96
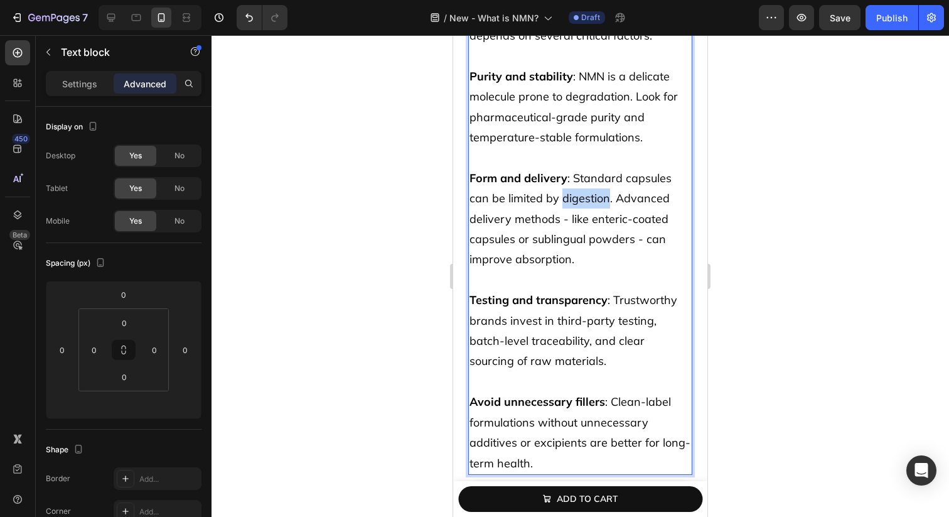
click at [566, 183] on span "Form and delivery : Standard capsules can be limited by digestion. Advanced del…" at bounding box center [571, 219] width 202 height 96
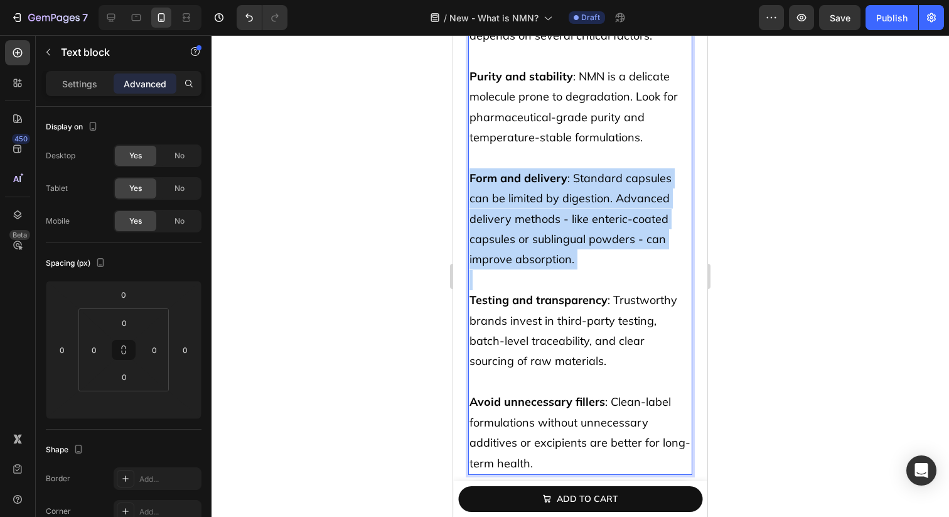
click at [566, 183] on span "Form and delivery : Standard capsules can be limited by digestion. Advanced del…" at bounding box center [571, 219] width 202 height 96
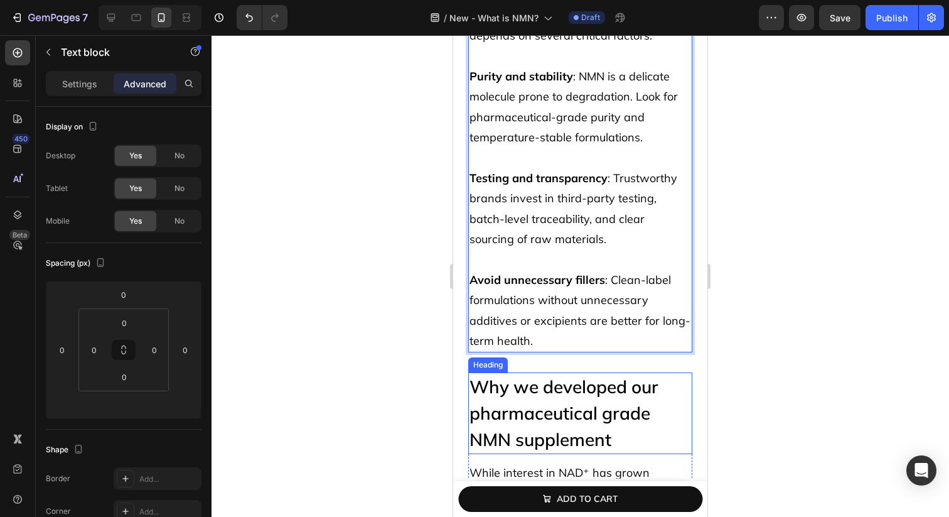
click at [595, 372] on h2 "Why we developed our pharmaceutical grade NMN supplement" at bounding box center [580, 413] width 224 height 82
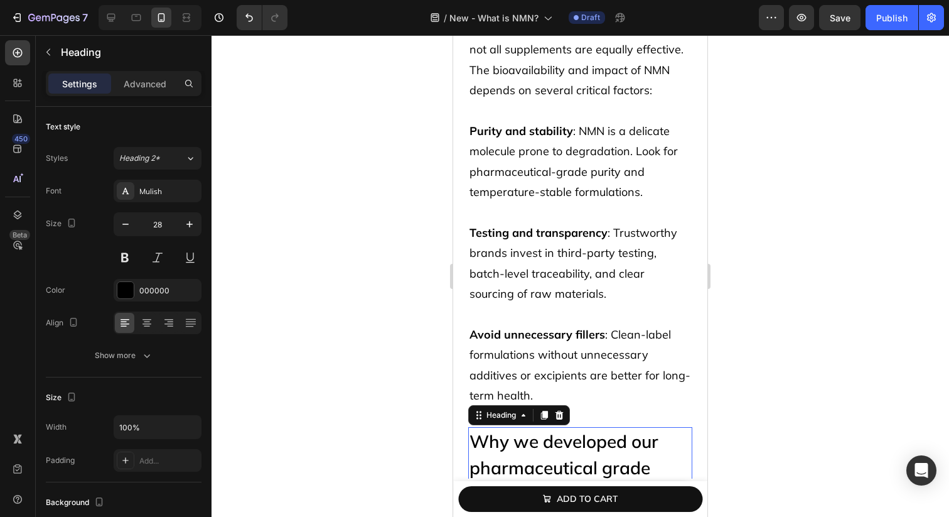
scroll to position [4559, 0]
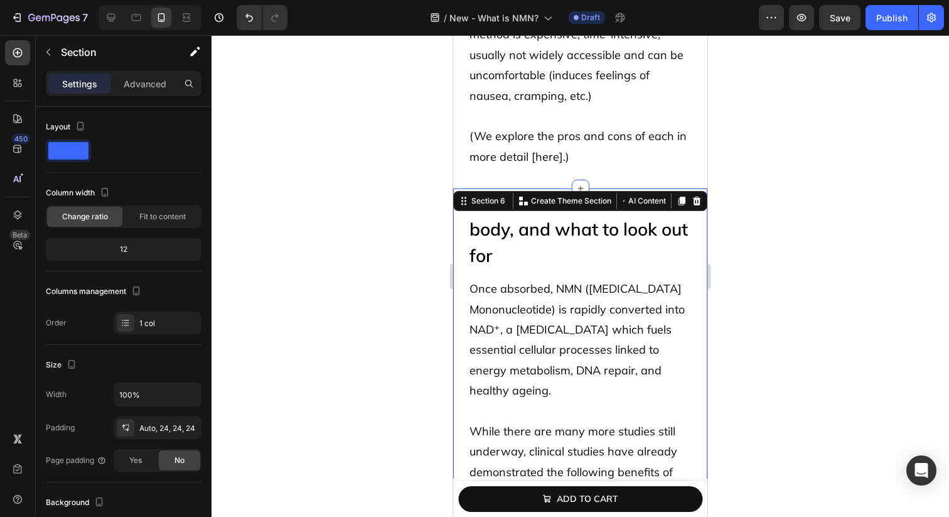
scroll to position [3754, 0]
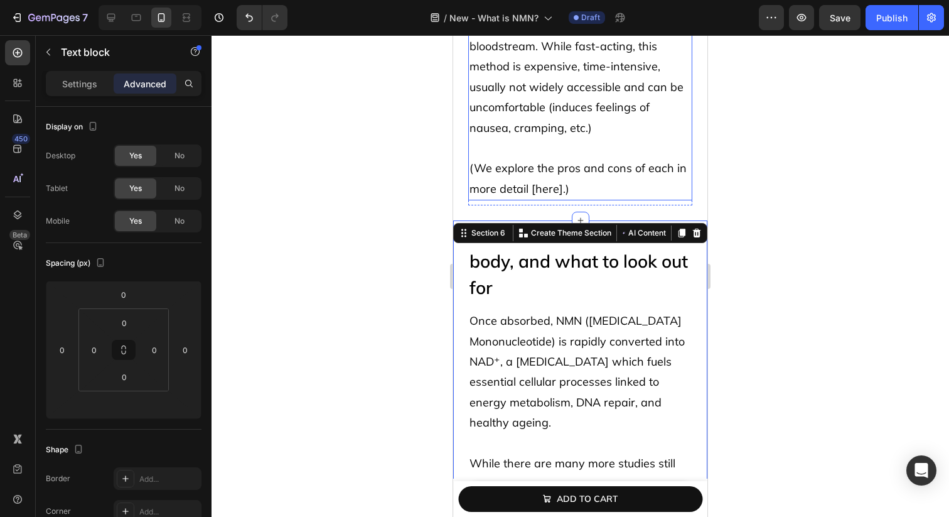
click at [677, 138] on p "(We explore the pros and cons of each in more detail [here].)" at bounding box center [581, 168] width 222 height 61
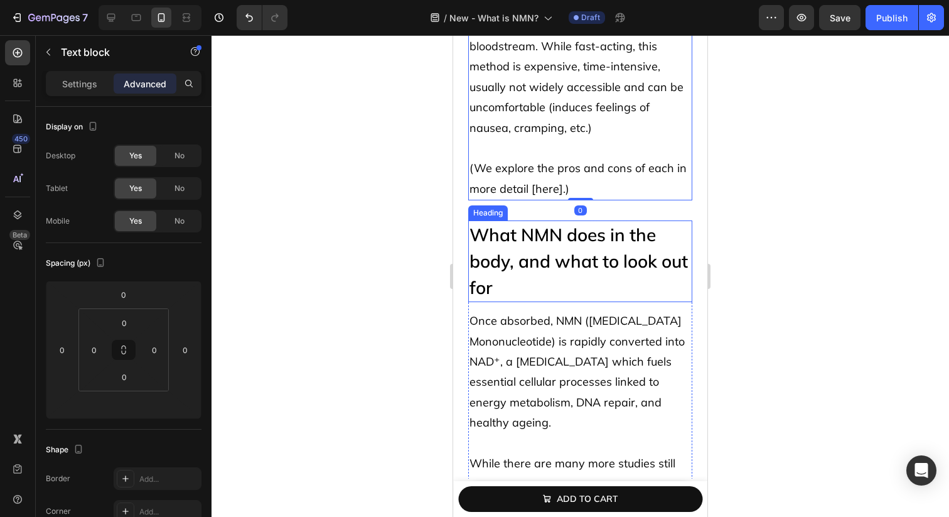
click at [662, 243] on h2 "What NMN does in the body, and what to look out for" at bounding box center [580, 261] width 224 height 82
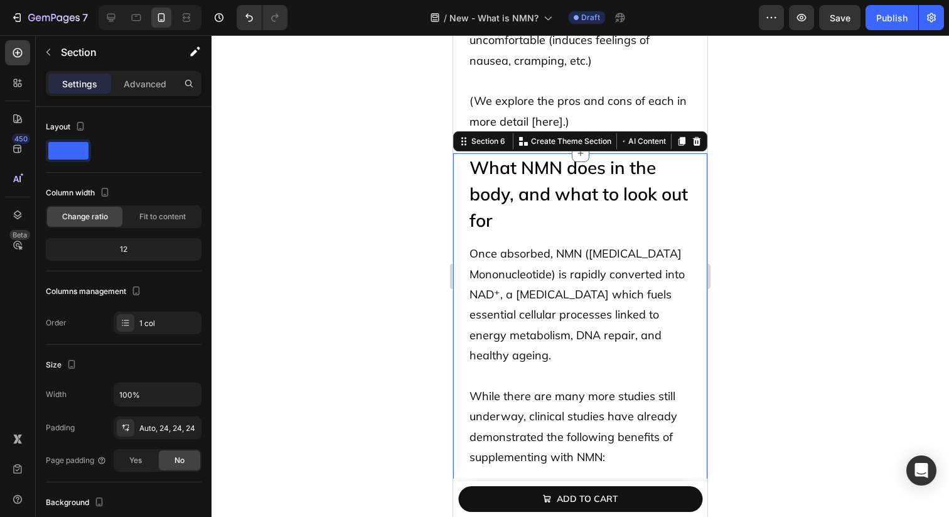
scroll to position [3748, 0]
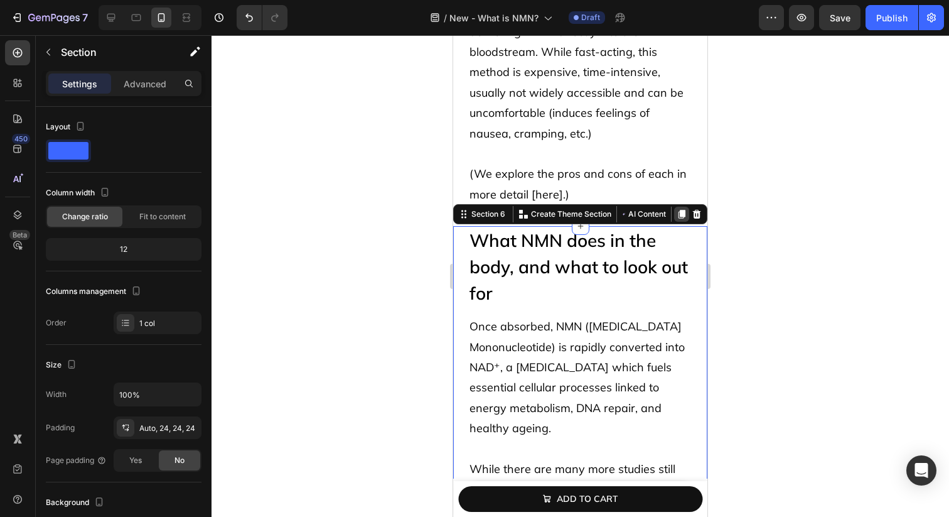
click at [676, 207] on div at bounding box center [681, 214] width 15 height 15
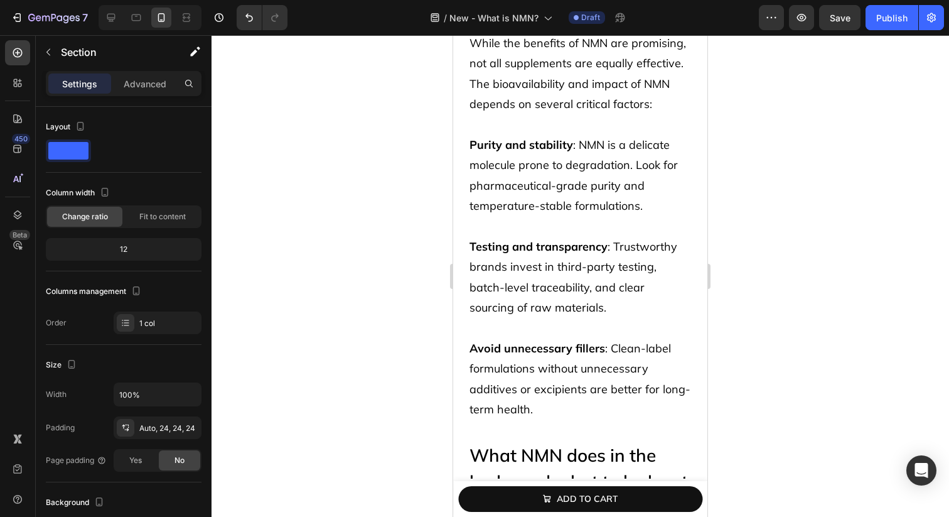
scroll to position [4518, 0]
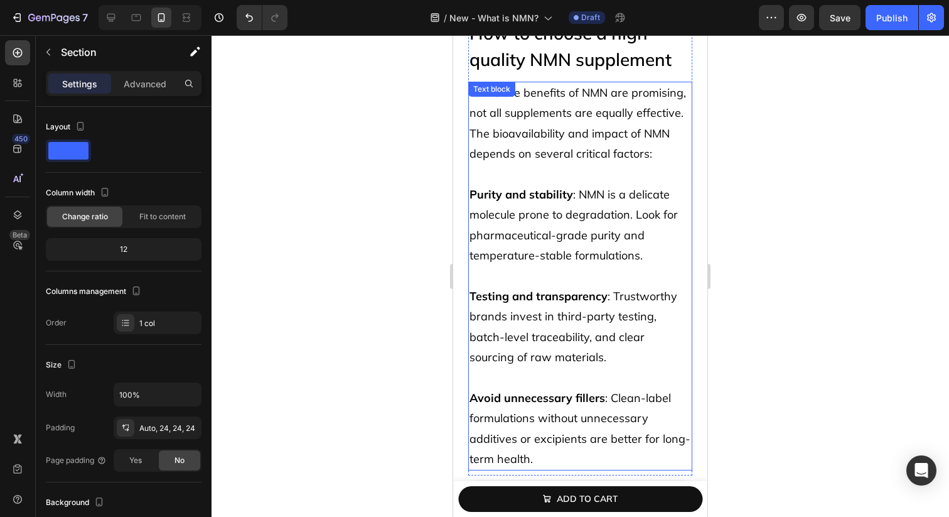
click at [638, 187] on span "Purity and stability : NMN is a delicate molecule prone to degradation. Look fo…" at bounding box center [574, 224] width 208 height 75
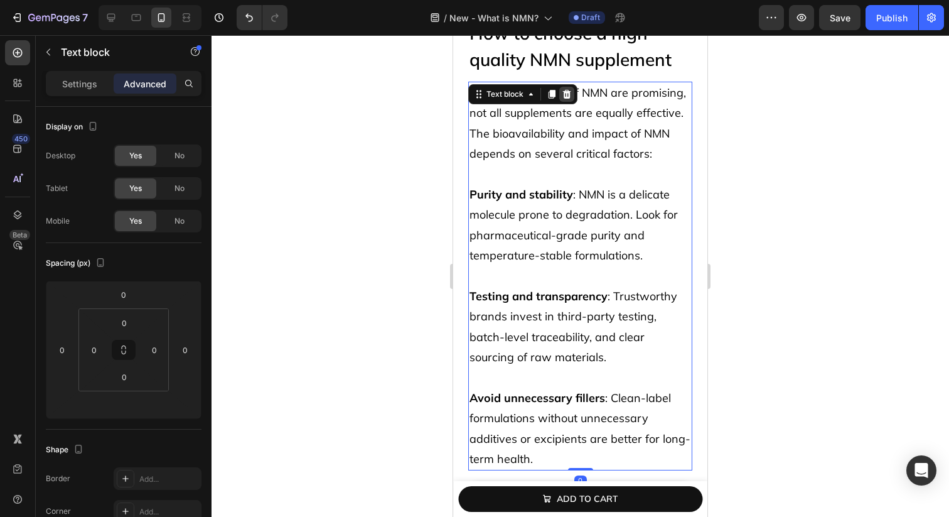
click at [562, 89] on icon at bounding box center [567, 94] width 10 height 10
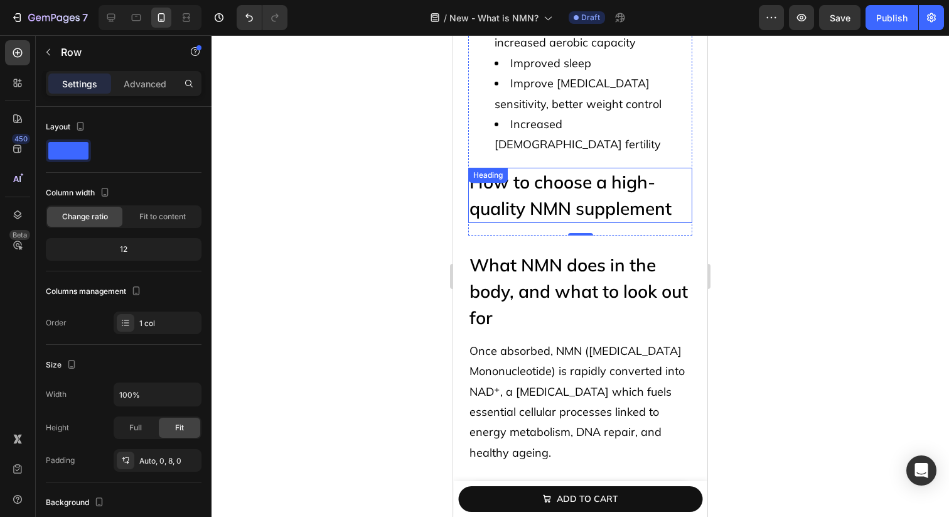
scroll to position [4345, 0]
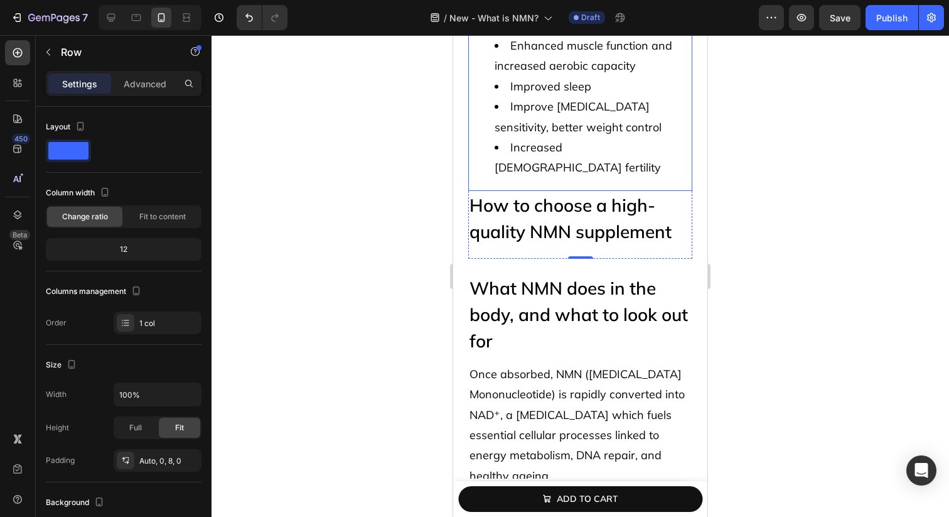
click at [617, 122] on li "Improve [MEDICAL_DATA] sensitivity, better weight control" at bounding box center [593, 117] width 197 height 41
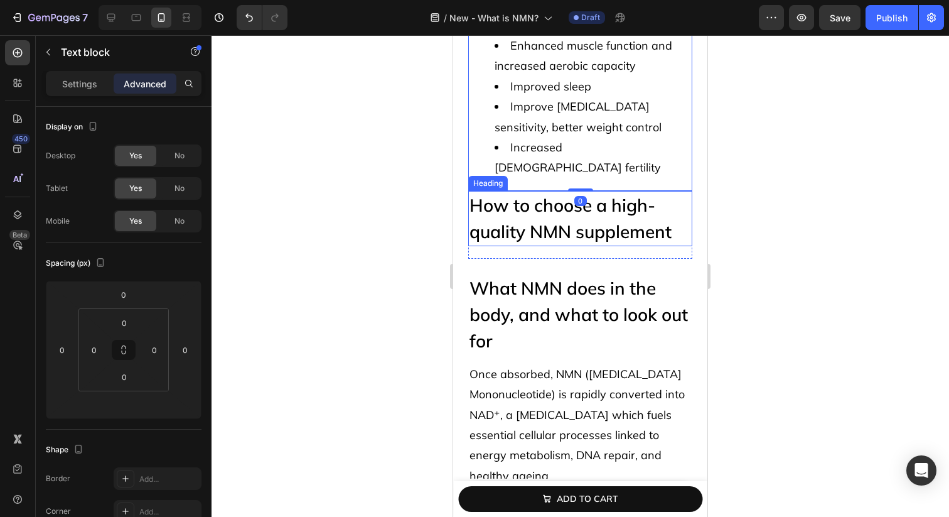
click at [623, 192] on h2 "How to choose a high-quality NMN supplement" at bounding box center [580, 218] width 224 height 55
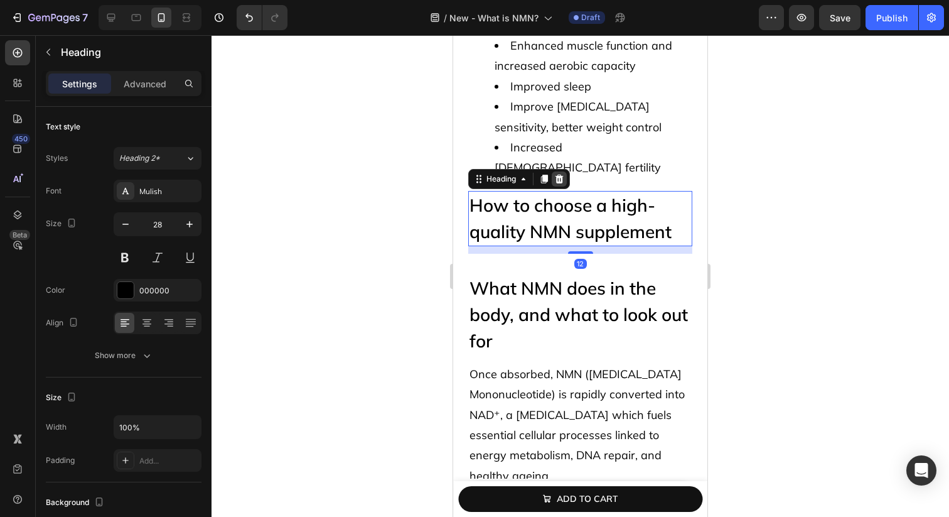
click at [561, 175] on icon at bounding box center [560, 179] width 8 height 9
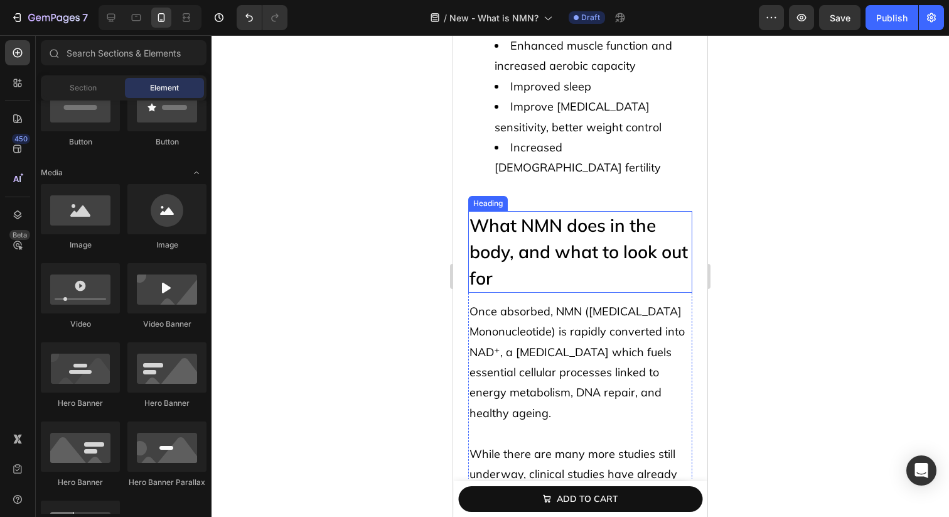
drag, startPoint x: 674, startPoint y: 194, endPoint x: 642, endPoint y: 193, distance: 32.7
click at [674, 211] on h2 "What NMN does in the body, and what to look out for" at bounding box center [580, 252] width 224 height 82
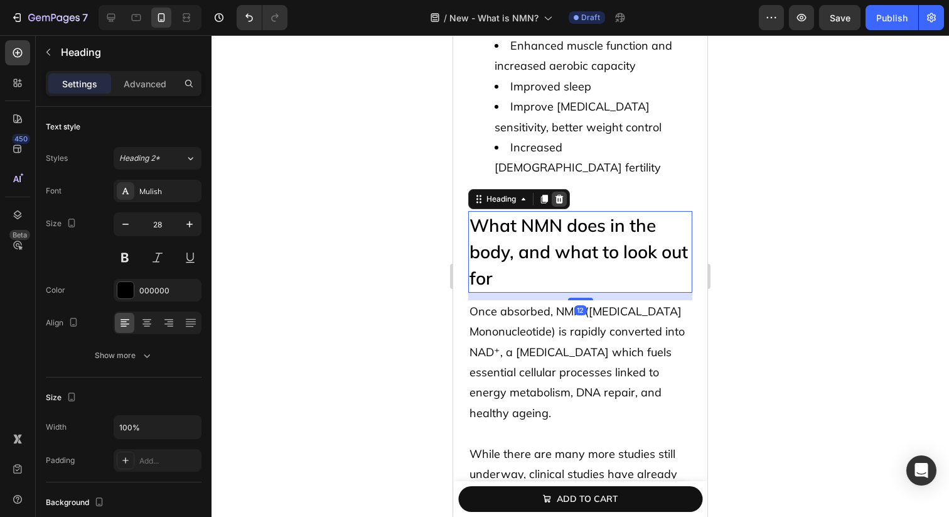
click at [566, 192] on div at bounding box center [559, 199] width 15 height 15
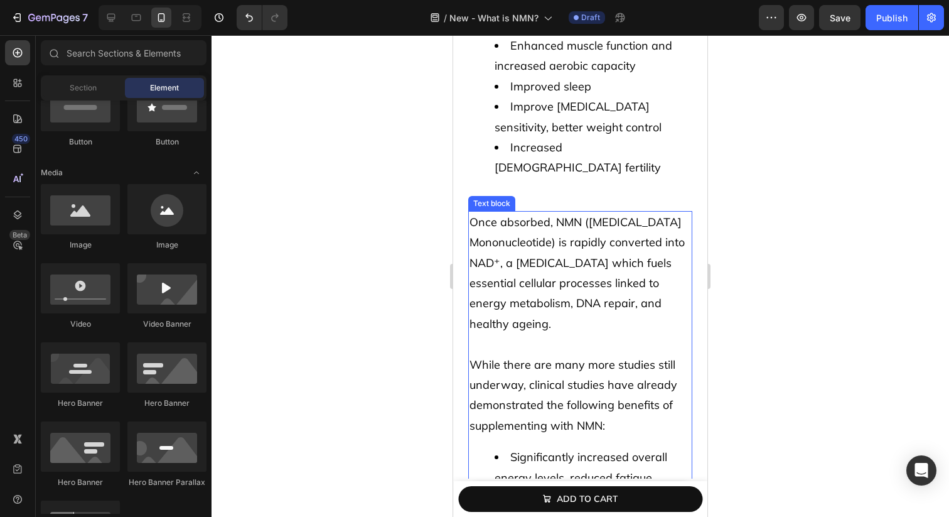
click at [578, 219] on span "Once absorbed, NMN ([MEDICAL_DATA] Mononucleotide) is rapidly converted into NA…" at bounding box center [577, 273] width 215 height 116
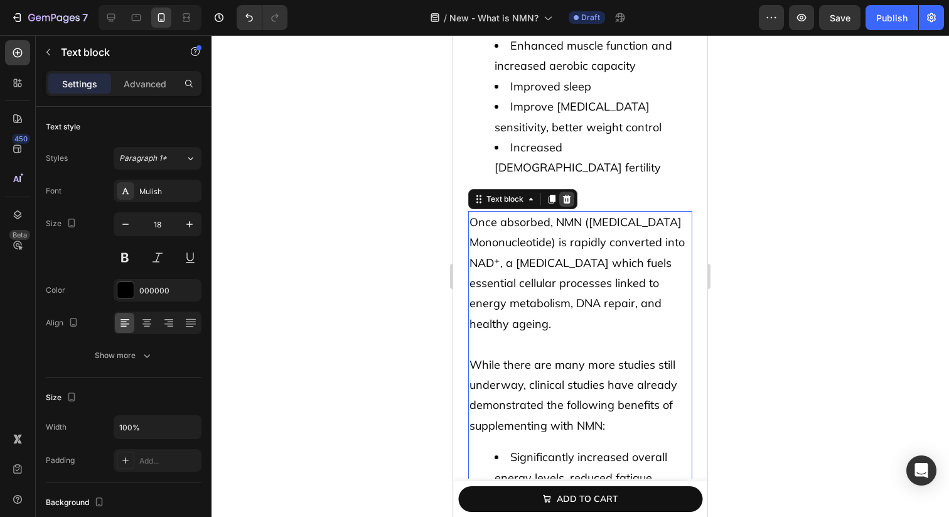
click at [572, 192] on div at bounding box center [567, 199] width 15 height 15
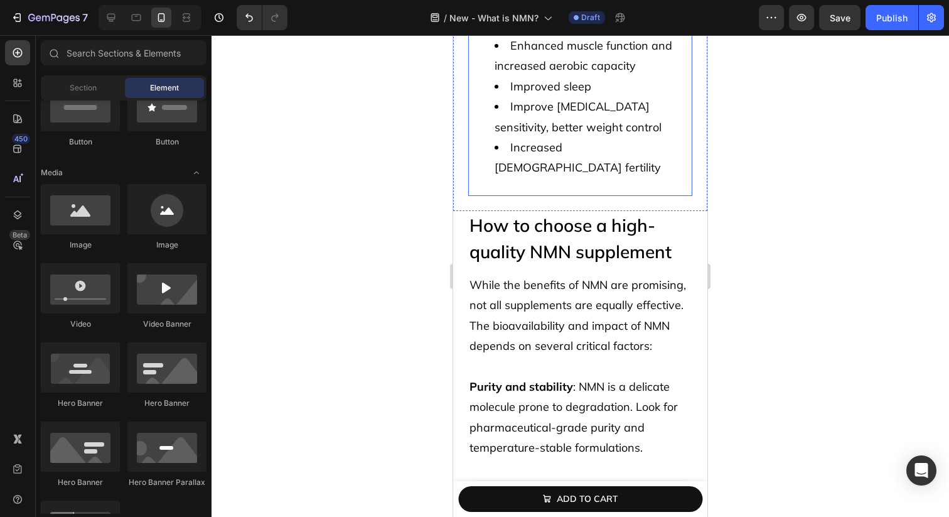
click at [615, 158] on li "Increased [DEMOGRAPHIC_DATA] fertility" at bounding box center [593, 158] width 197 height 41
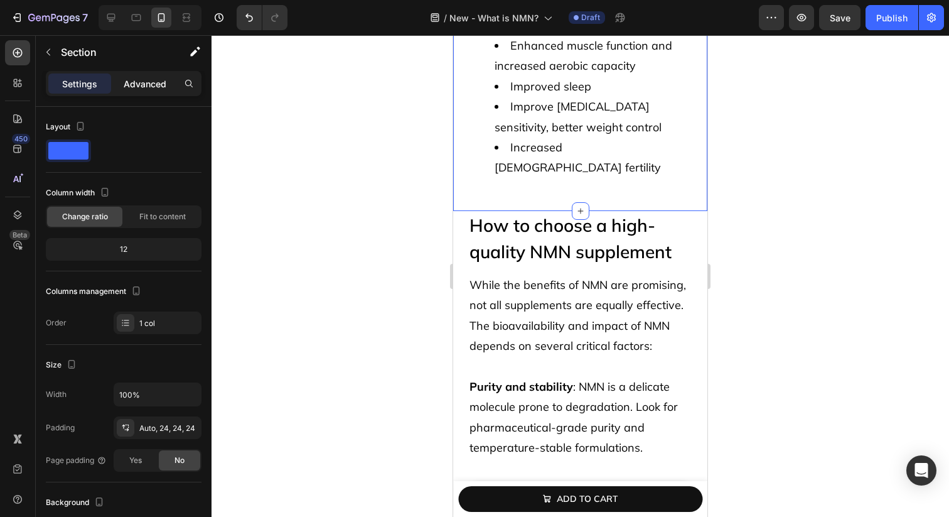
click at [141, 85] on p "Advanced" at bounding box center [145, 83] width 43 height 13
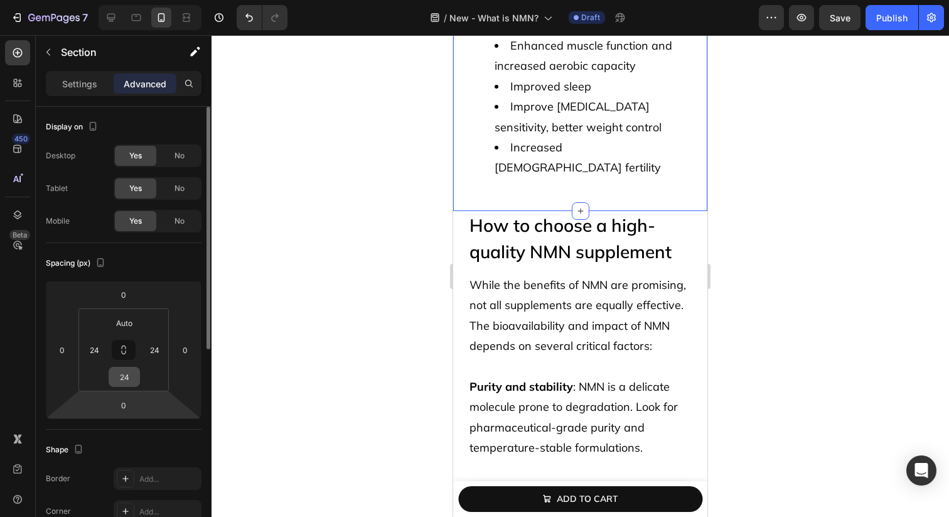
click at [122, 386] on input "24" at bounding box center [124, 376] width 25 height 19
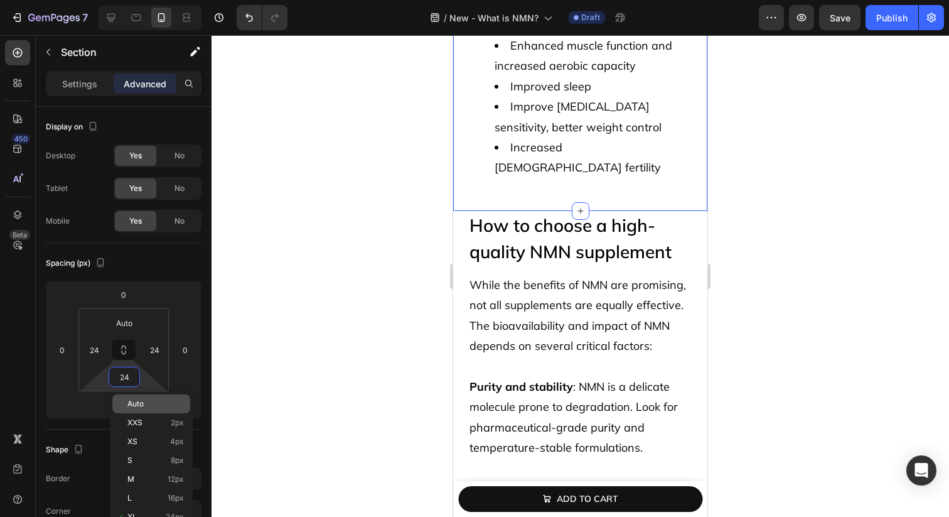
click at [137, 403] on span "Auto" at bounding box center [135, 403] width 16 height 9
type input "Auto"
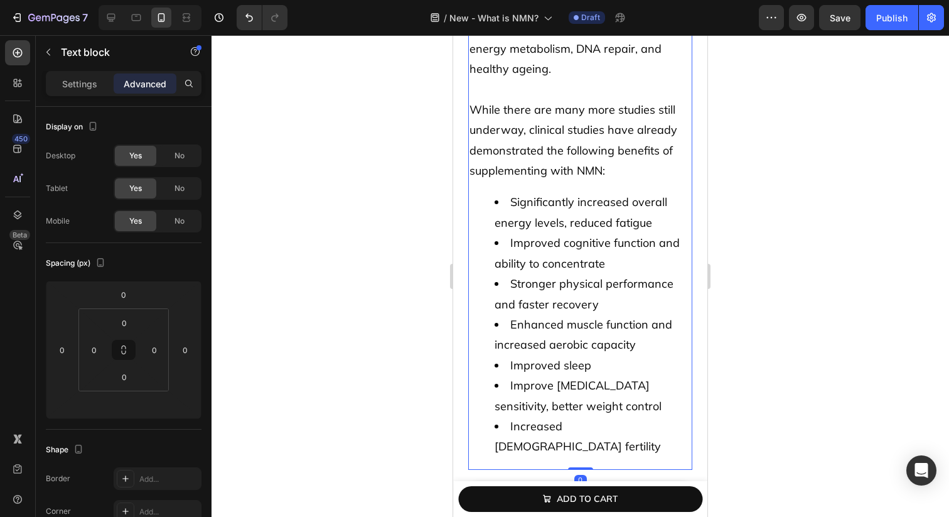
click at [524, 134] on span "While there are many more studies still underway, clinical studies have already…" at bounding box center [574, 139] width 208 height 75
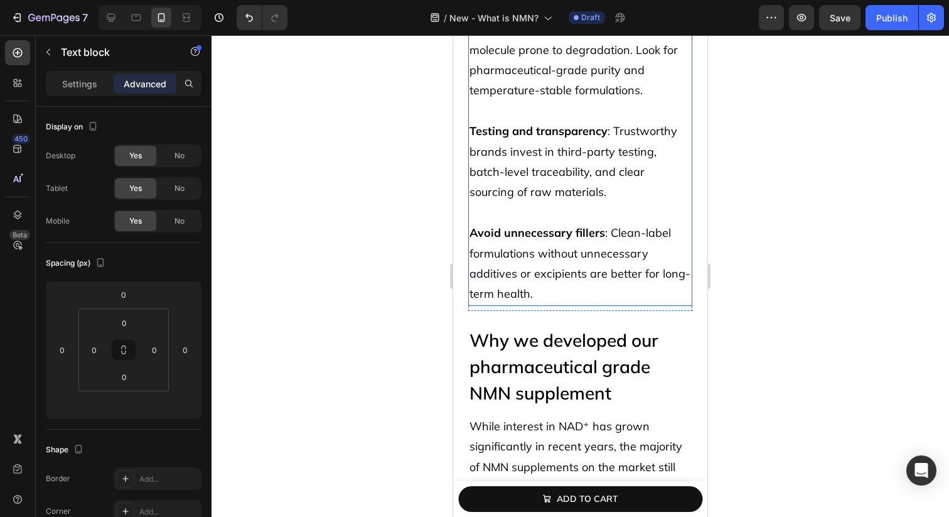
scroll to position [4691, 0]
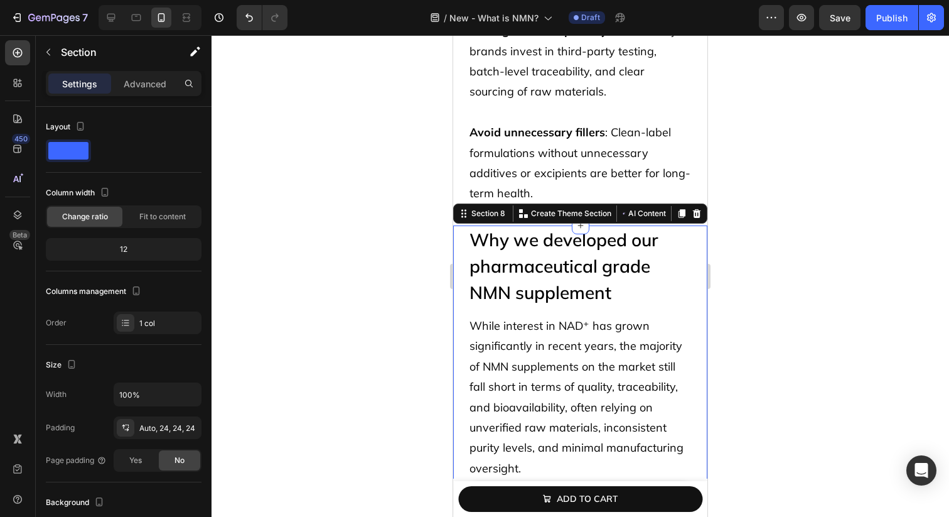
scroll to position [4772, 0]
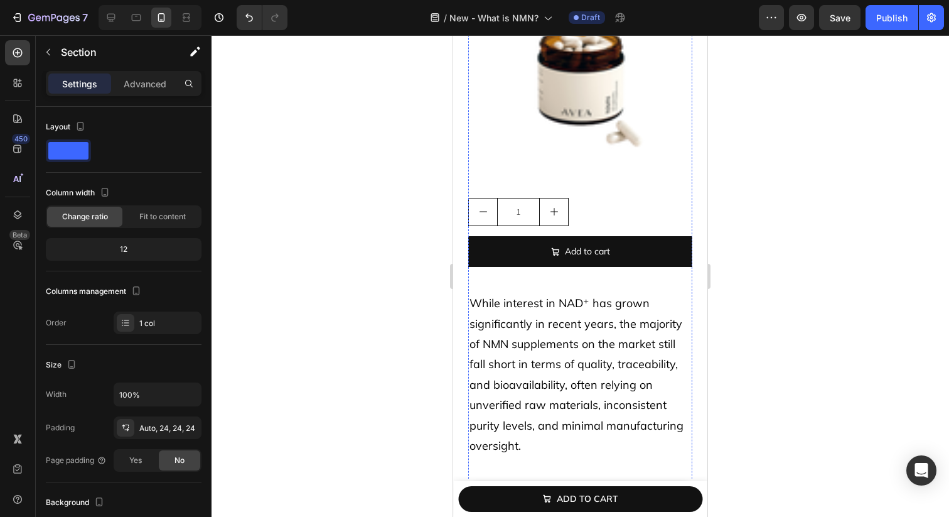
scroll to position [5301, 0]
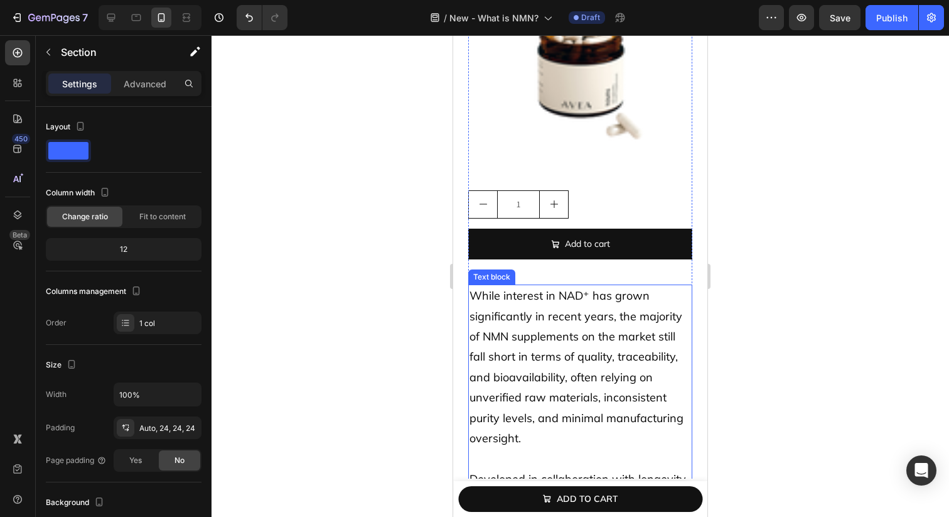
click at [599, 342] on span "While interest in NAD⁺ has grown significantly in recent years, the majority of…" at bounding box center [577, 366] width 214 height 157
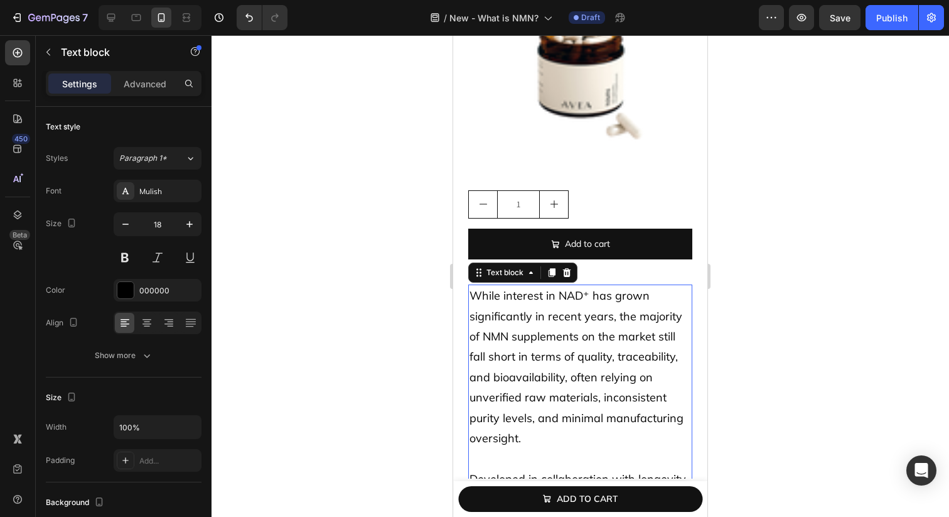
click at [599, 342] on span "While interest in NAD⁺ has grown significantly in recent years, the majority of…" at bounding box center [577, 366] width 214 height 157
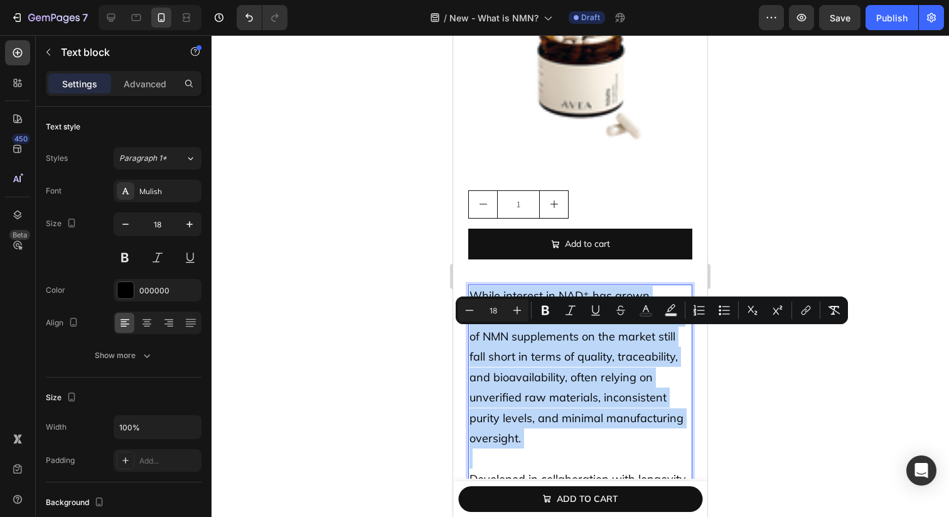
click at [599, 342] on span "While interest in NAD⁺ has grown significantly in recent years, the majority of…" at bounding box center [577, 366] width 214 height 157
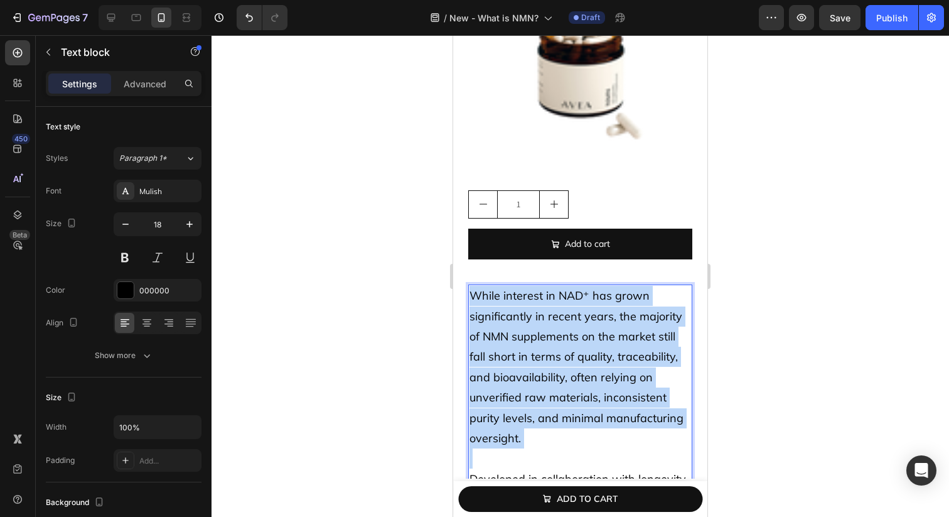
click at [599, 342] on span "While interest in NAD⁺ has grown significantly in recent years, the majority of…" at bounding box center [577, 366] width 214 height 157
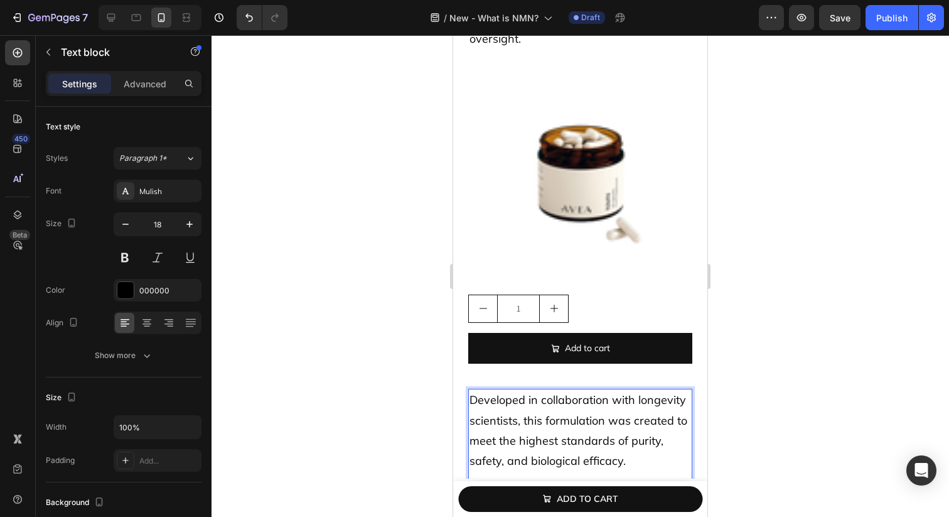
scroll to position [5095, 0]
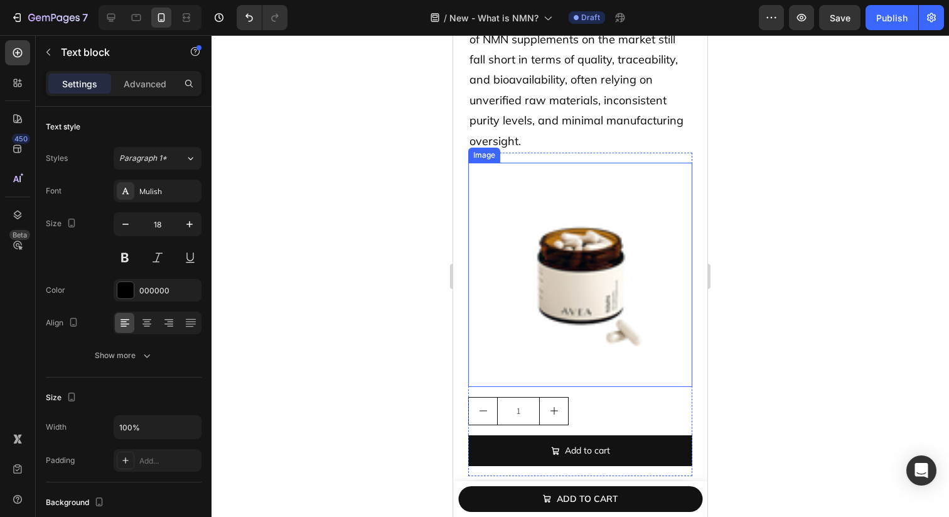
click at [614, 273] on img at bounding box center [580, 275] width 224 height 224
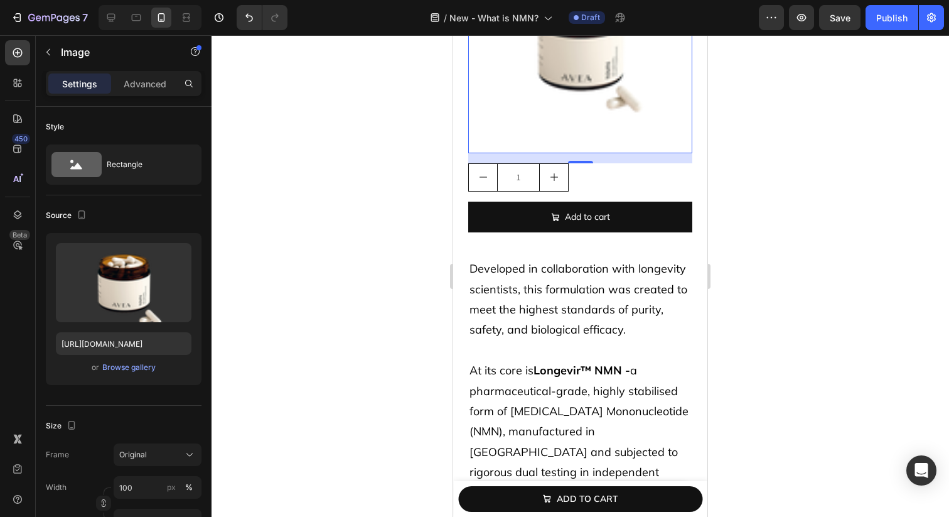
scroll to position [5343, 0]
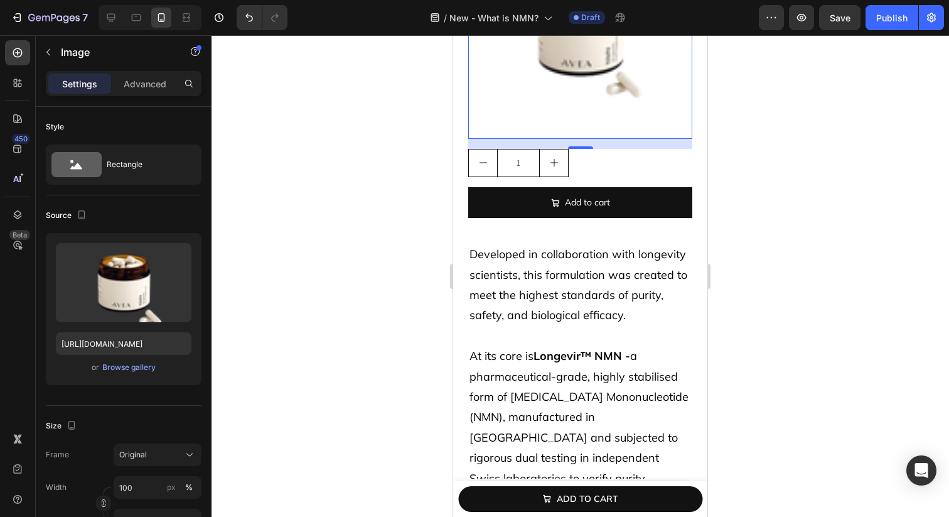
click at [573, 268] on p "Developed in collaboration with longevity scientists, this formulation was crea…" at bounding box center [581, 285] width 222 height 82
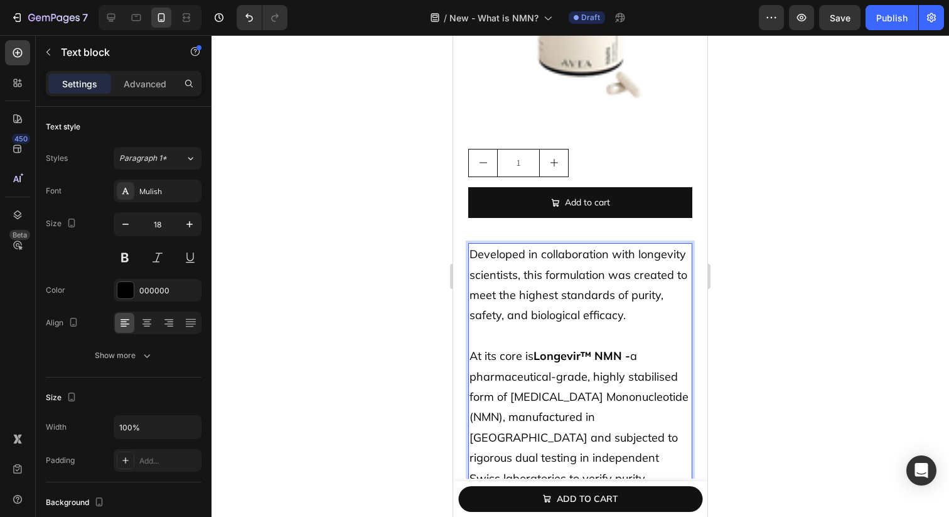
click at [573, 268] on p "Developed in collaboration with longevity scientists, this formulation was crea…" at bounding box center [581, 285] width 222 height 82
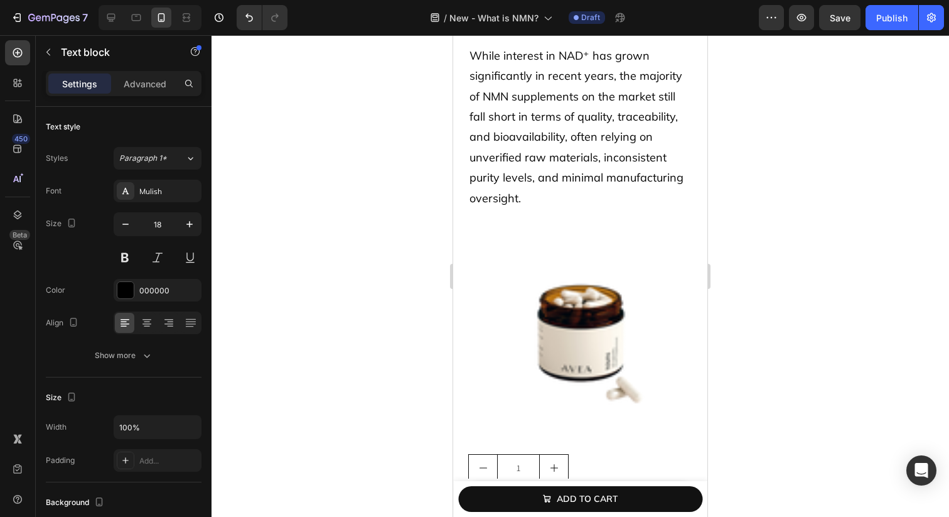
scroll to position [5012, 0]
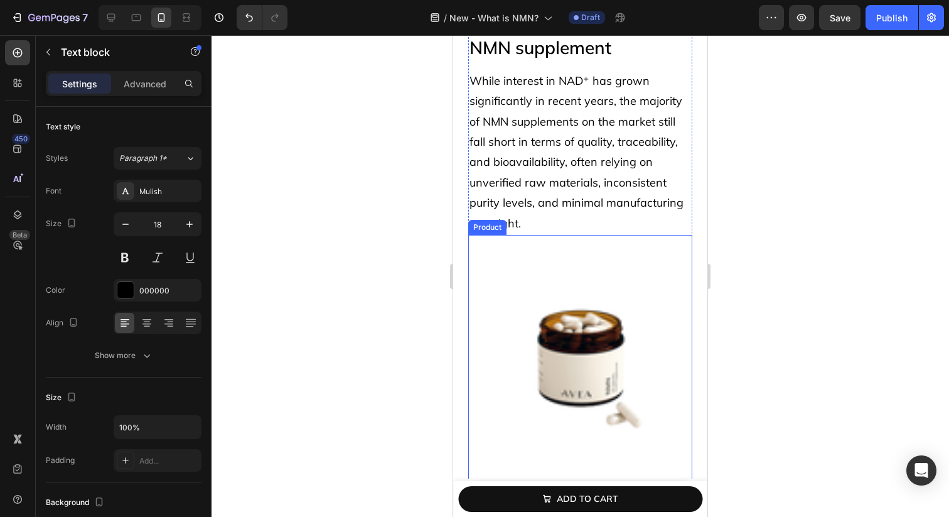
click at [575, 211] on p "While interest in NAD⁺ has grown significantly in recent years, the majority of…" at bounding box center [581, 152] width 222 height 163
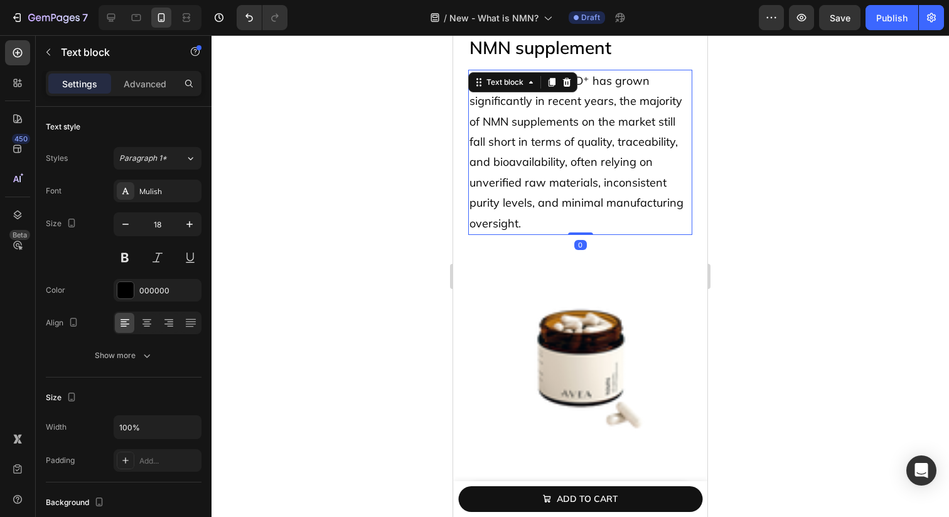
click at [575, 211] on p "While interest in NAD⁺ has grown significantly in recent years, the majority of…" at bounding box center [581, 152] width 222 height 163
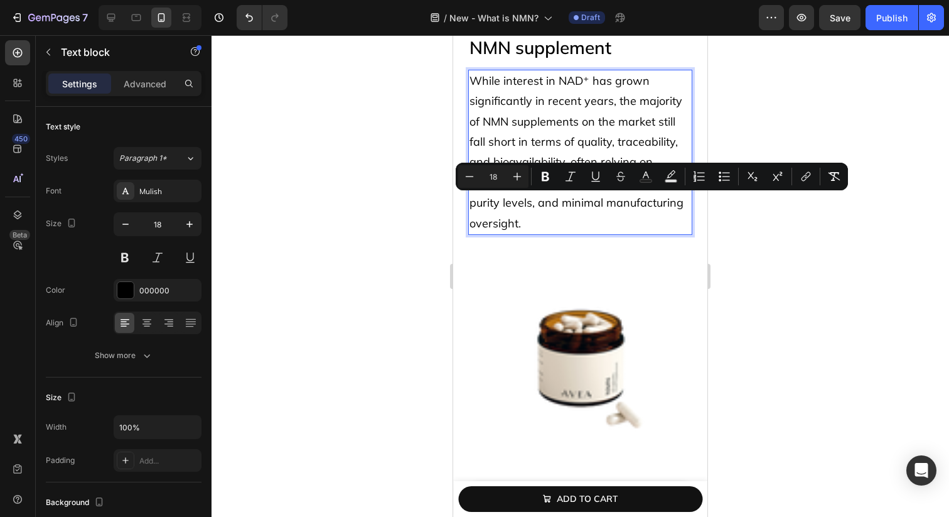
click at [557, 224] on p "While interest in NAD⁺ has grown significantly in recent years, the majority of…" at bounding box center [581, 152] width 222 height 163
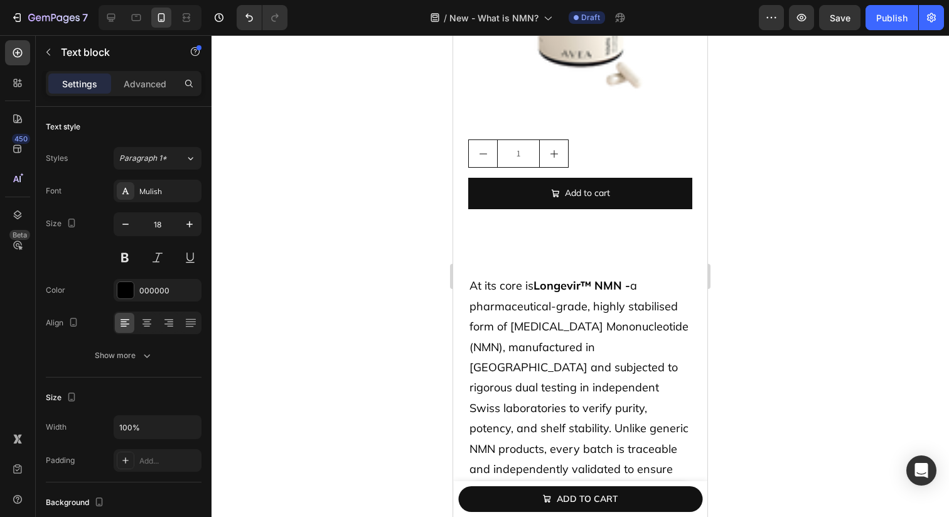
scroll to position [5488, 0]
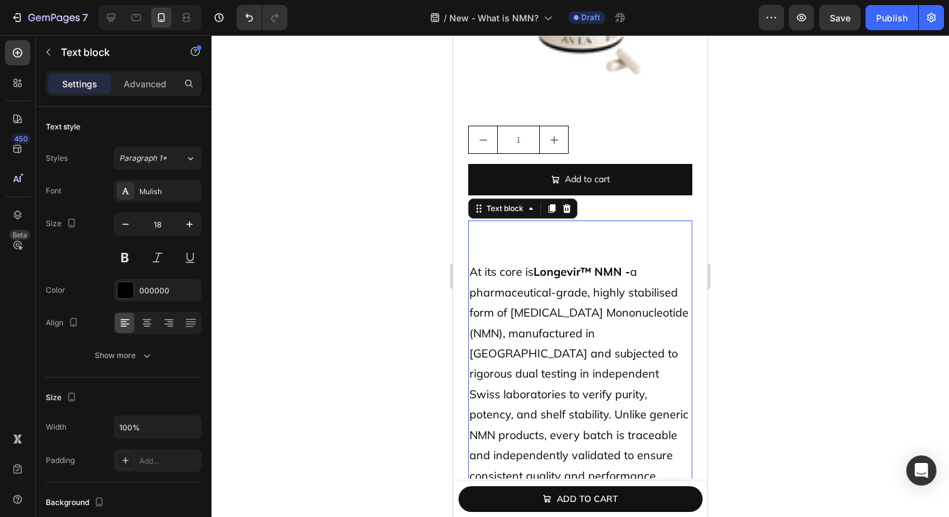
click at [531, 292] on p "At its core is Longevir™ NMN - a pharmaceutical-grade, highly stabilised form o…" at bounding box center [581, 374] width 222 height 224
click at [474, 266] on p "At its core is Longevir™ NMN - a pharmaceutical-grade, highly stabilised form o…" at bounding box center [581, 374] width 222 height 224
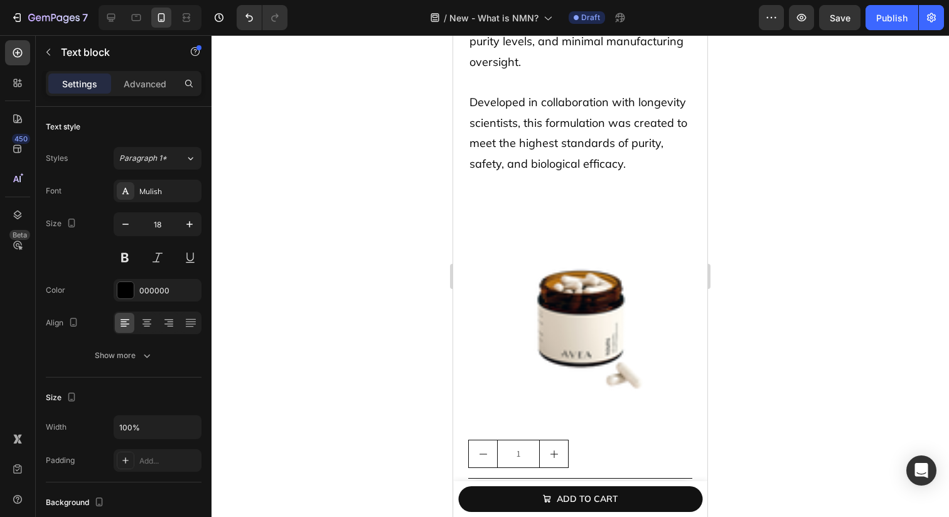
scroll to position [5120, 0]
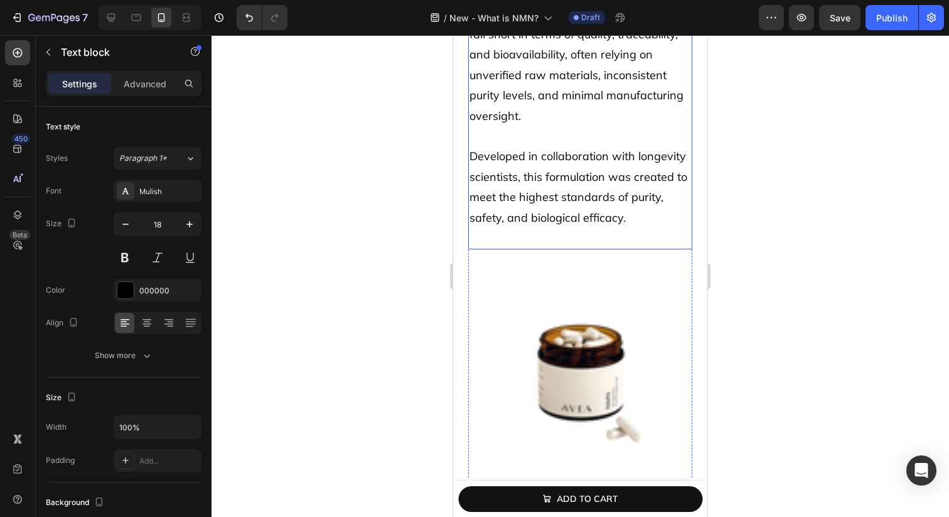
click at [519, 185] on p "Developed in collaboration with longevity scientists, this formulation was crea…" at bounding box center [581, 187] width 222 height 82
click at [487, 252] on div "Product Images NMN Product Title $42.00 Product Price Product Price No compare …" at bounding box center [580, 410] width 224 height 323
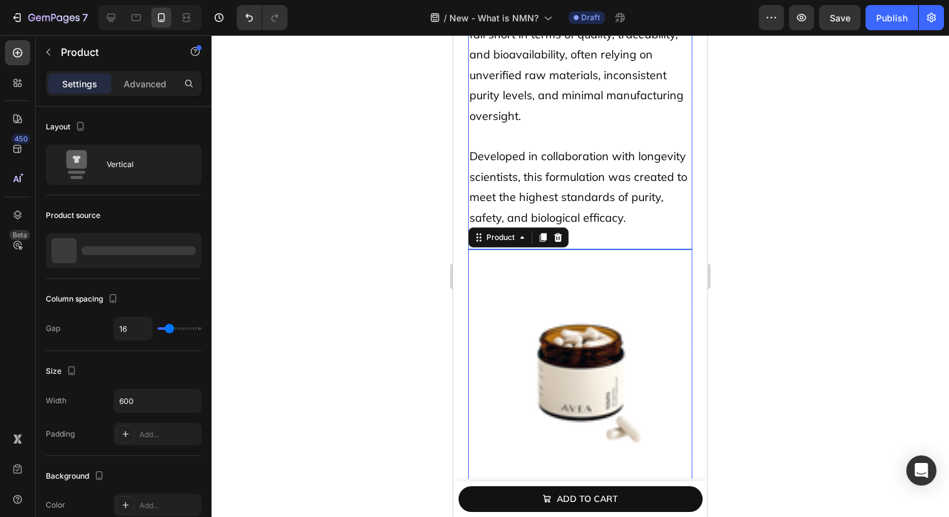
click at [485, 222] on p "Developed in collaboration with longevity scientists, this formulation was crea…" at bounding box center [581, 187] width 222 height 82
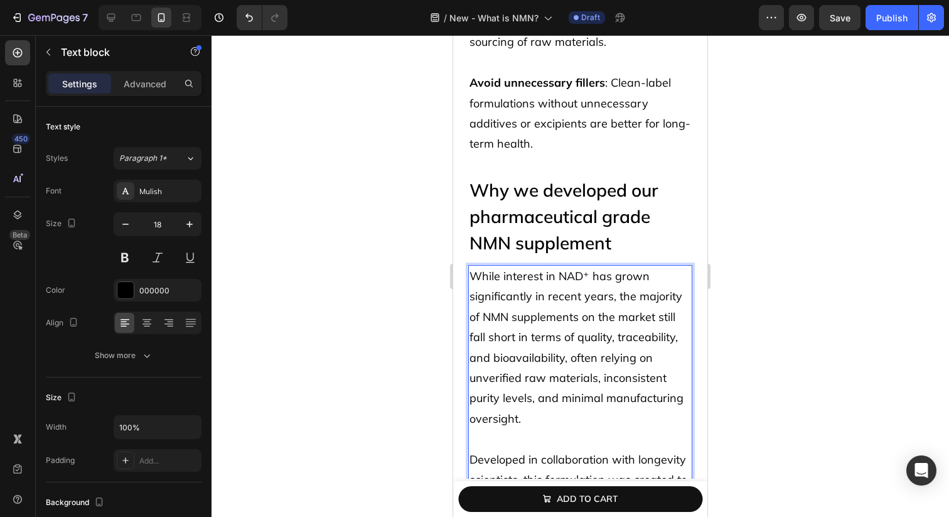
scroll to position [4972, 0]
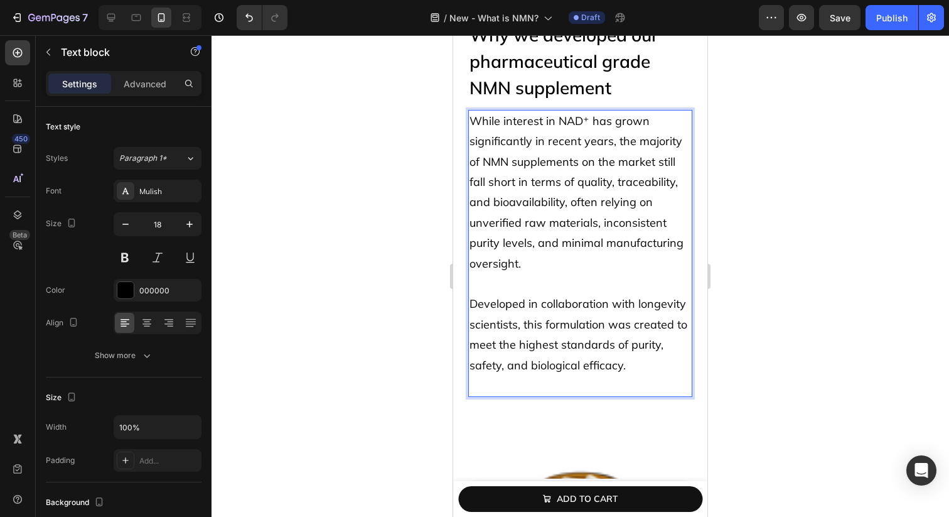
click at [484, 384] on p "Rich Text Editor. Editing area: main" at bounding box center [581, 386] width 222 height 20
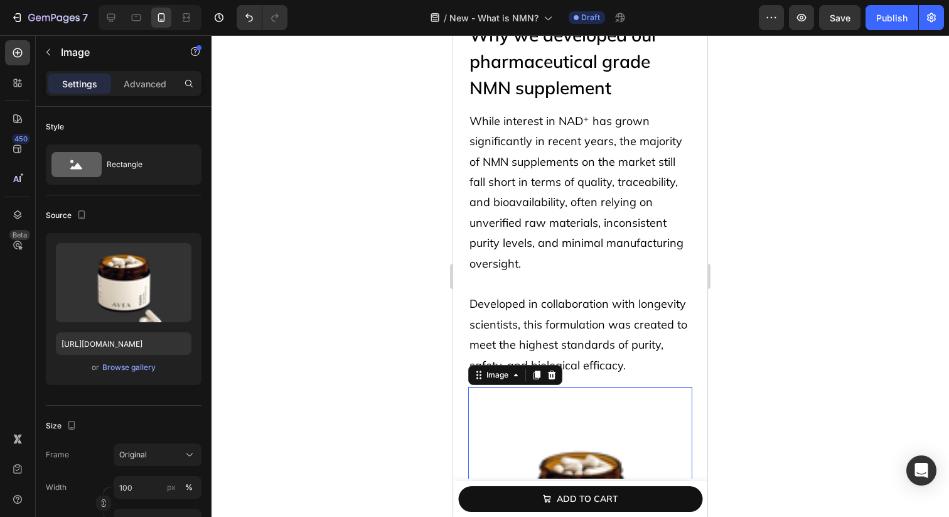
click at [527, 426] on img at bounding box center [580, 499] width 224 height 224
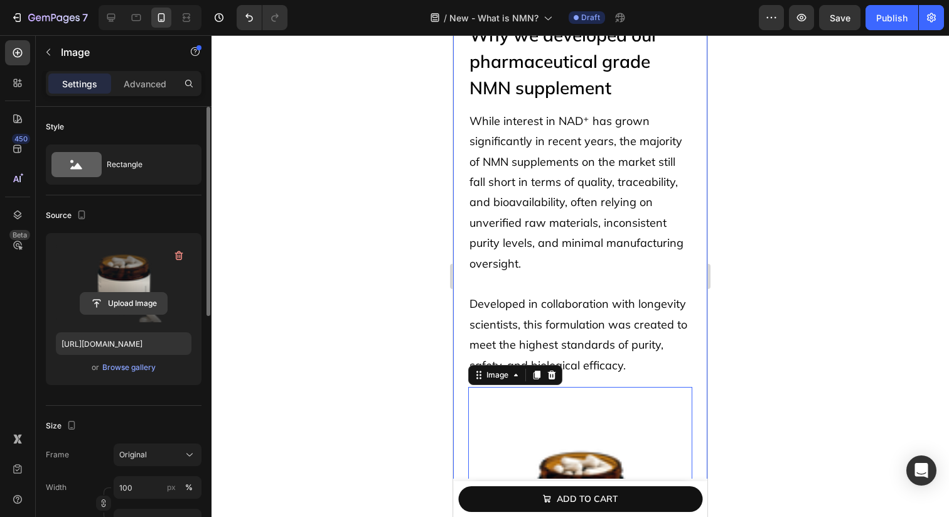
click at [135, 301] on input "file" at bounding box center [123, 303] width 87 height 21
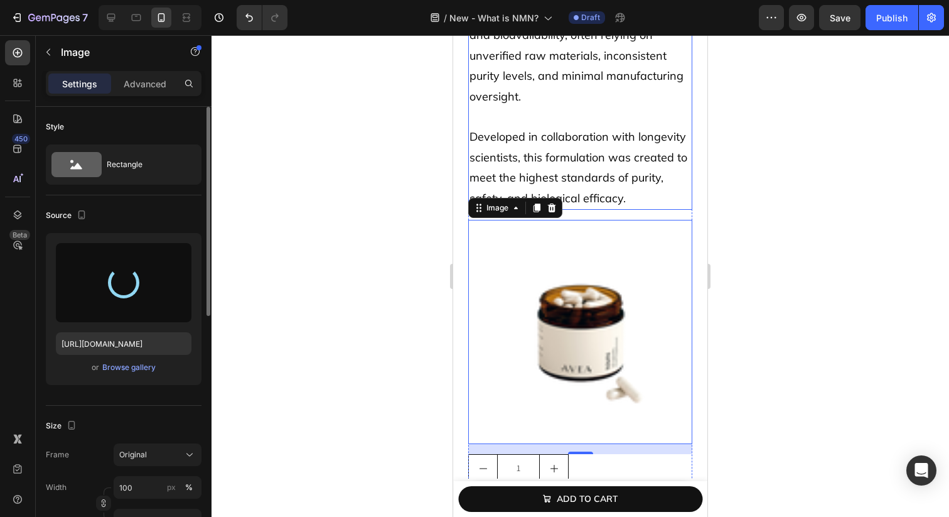
scroll to position [5172, 0]
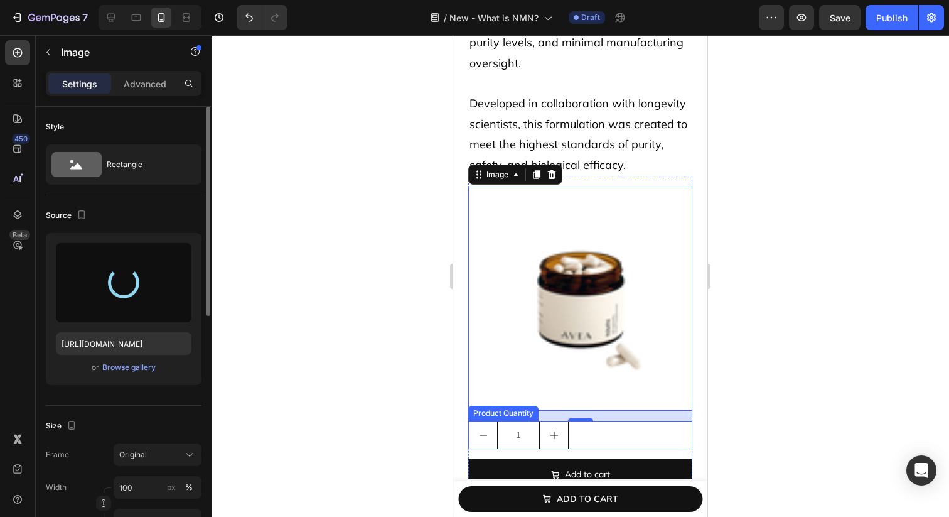
type input "[URL][DOMAIN_NAME]"
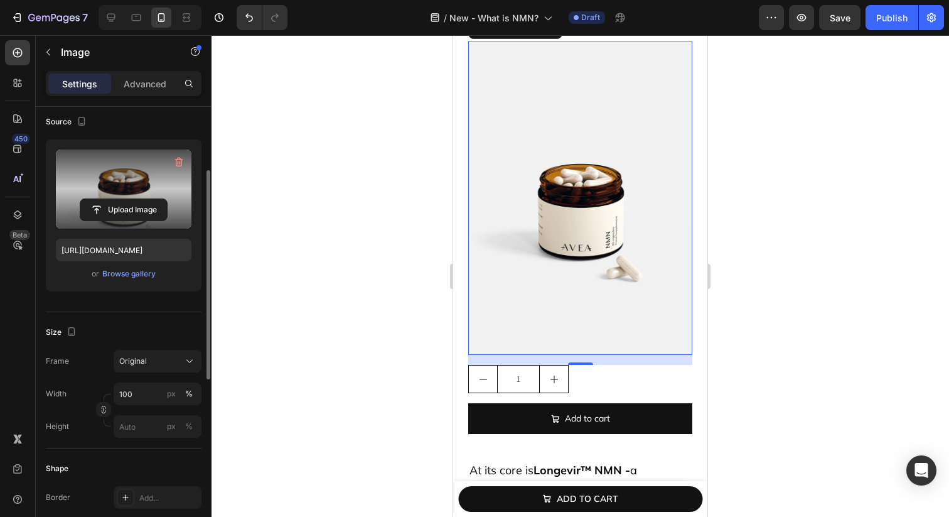
scroll to position [113, 0]
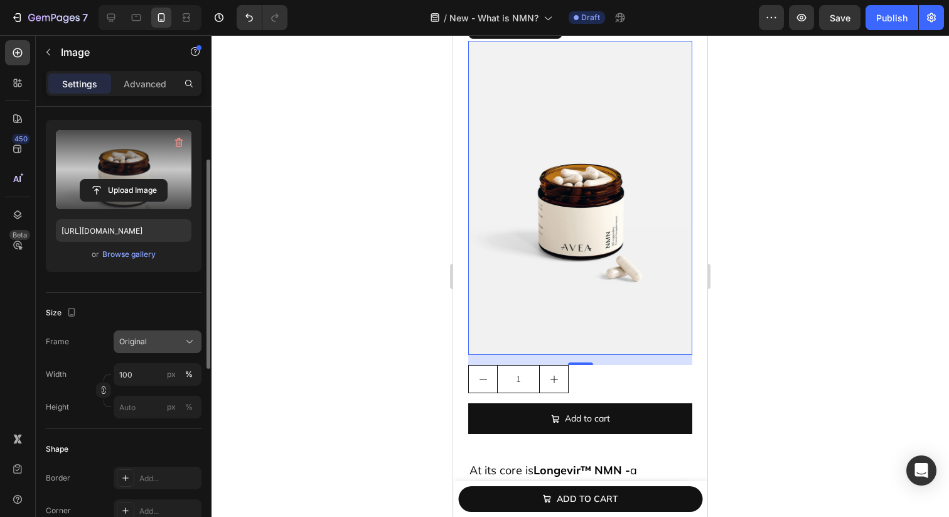
click at [188, 337] on icon at bounding box center [189, 341] width 13 height 13
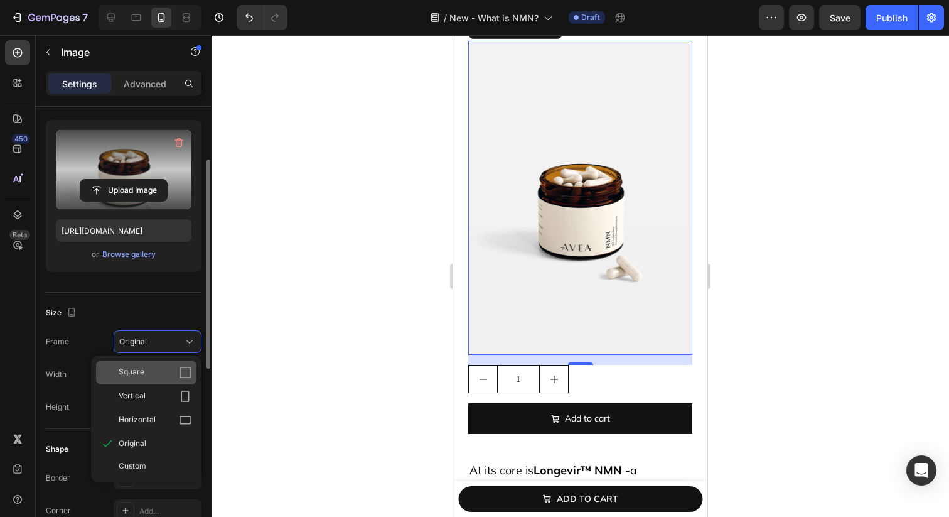
click at [170, 373] on div "Square" at bounding box center [155, 372] width 73 height 13
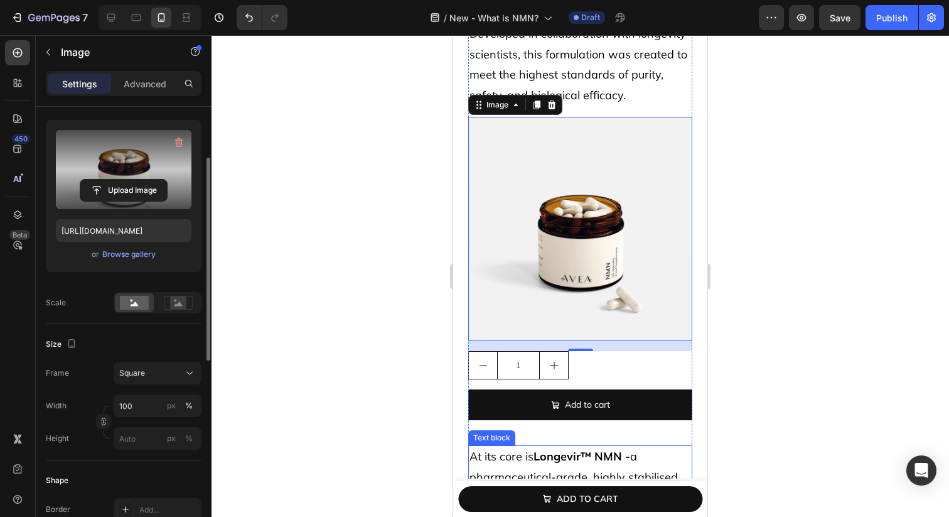
scroll to position [5202, 0]
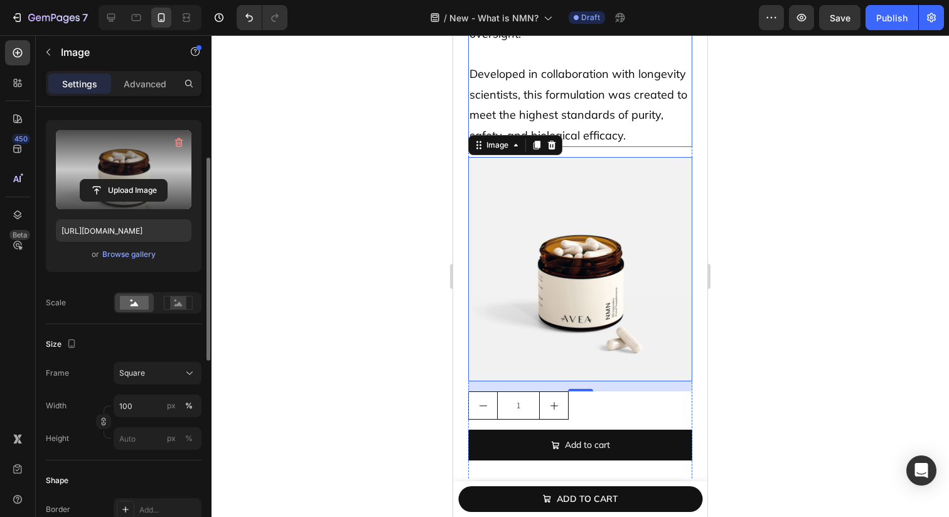
click at [632, 111] on p "Developed in collaboration with longevity scientists, this formulation was crea…" at bounding box center [581, 105] width 222 height 82
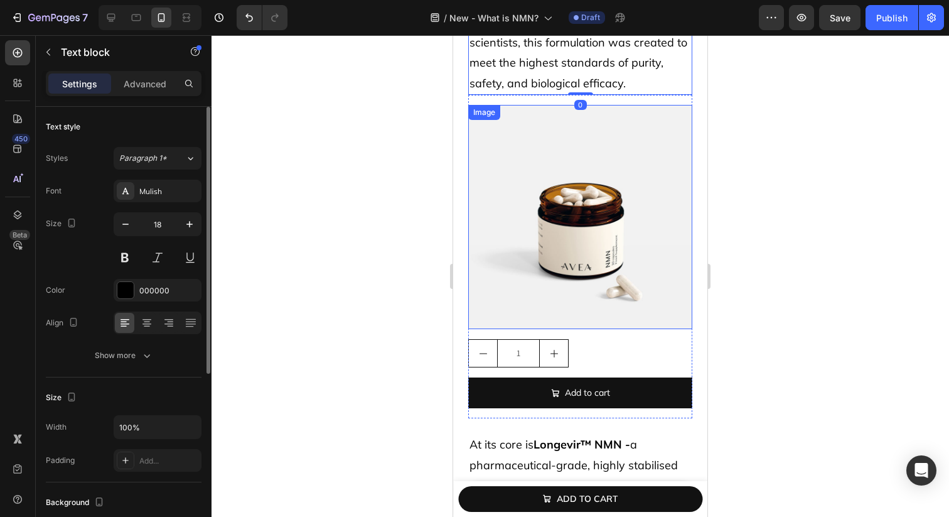
scroll to position [5247, 0]
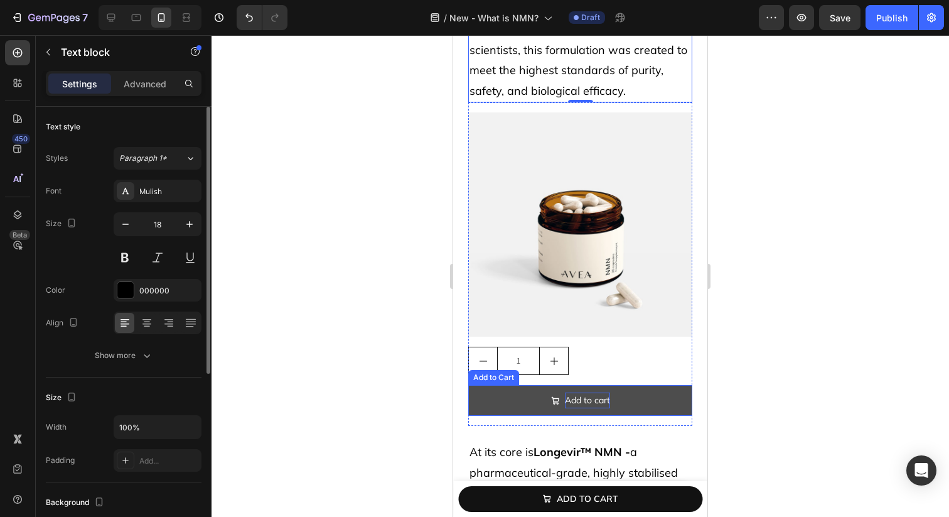
click at [599, 402] on div "Add to cart" at bounding box center [587, 400] width 45 height 16
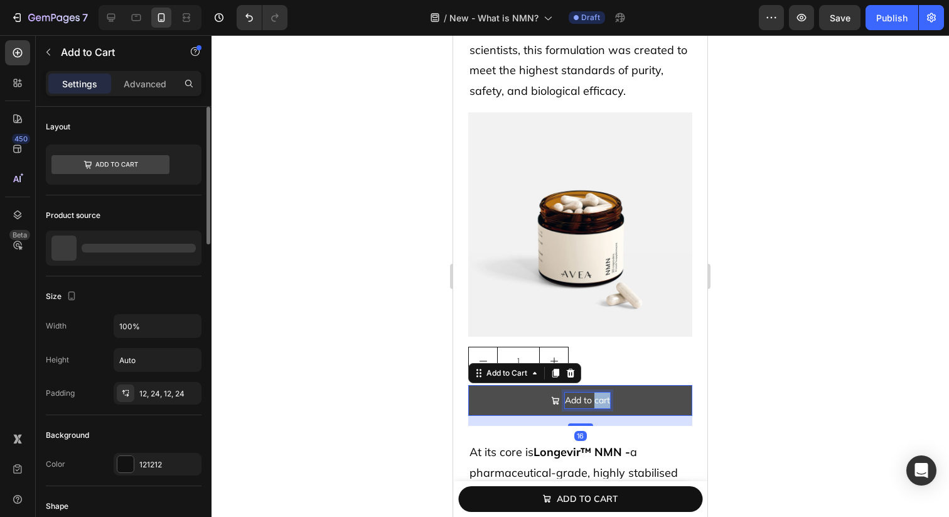
click at [599, 402] on div "Add to cart" at bounding box center [587, 400] width 45 height 16
click at [599, 402] on p "Add to cart" at bounding box center [587, 400] width 45 height 16
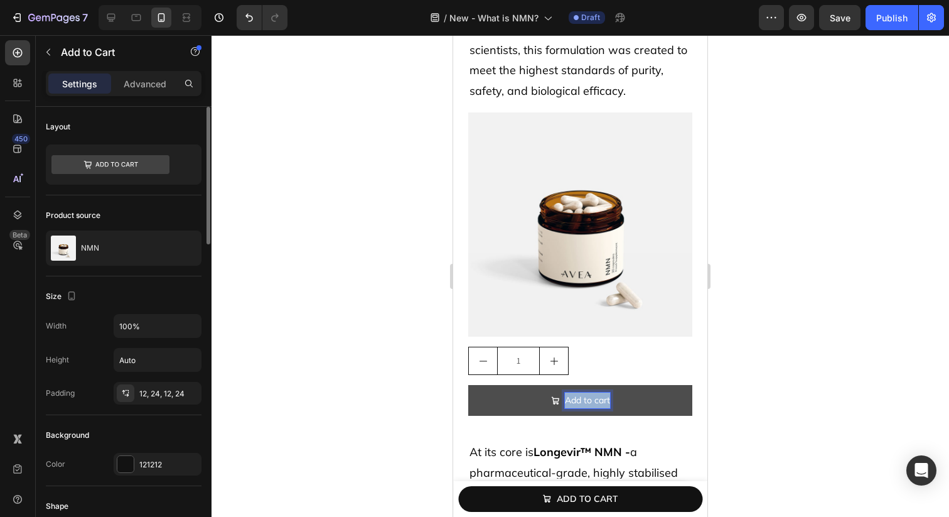
click at [661, 411] on button "Add to cart" at bounding box center [580, 400] width 224 height 31
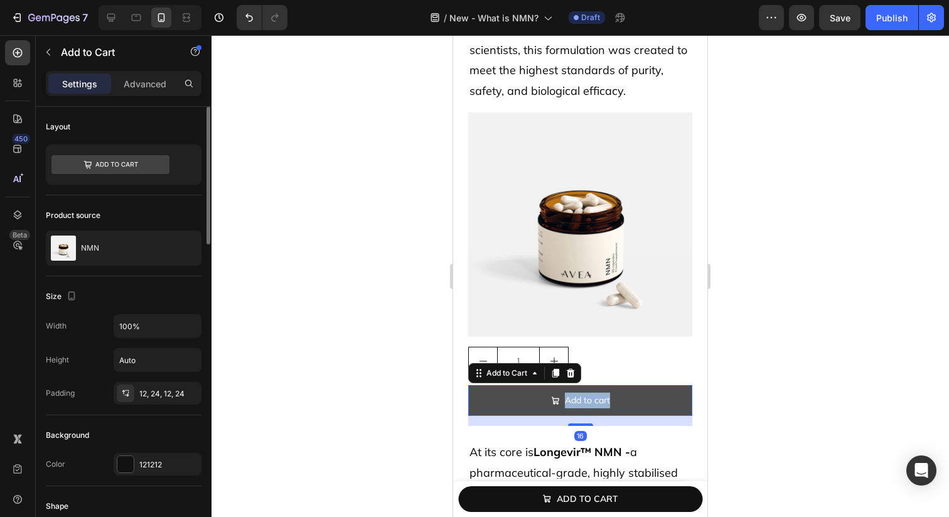
click at [656, 396] on button "Add to cart" at bounding box center [580, 400] width 224 height 31
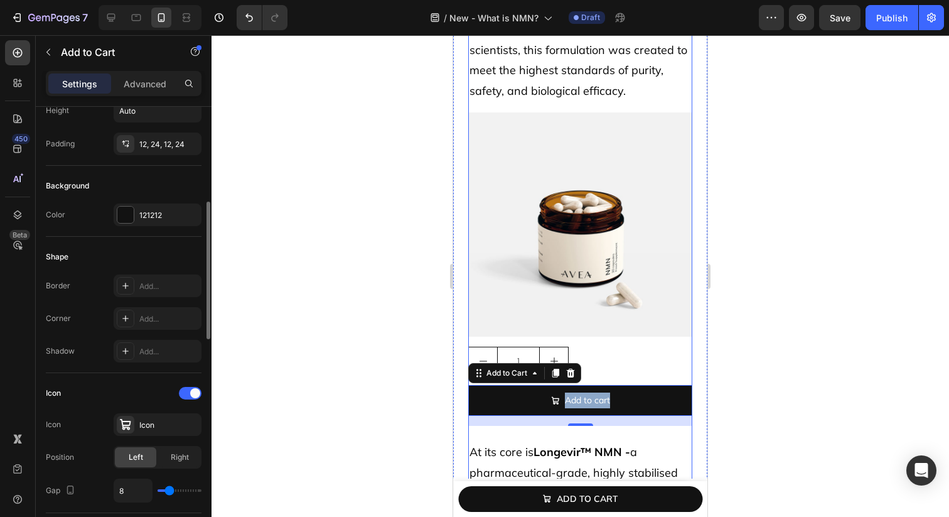
scroll to position [263, 0]
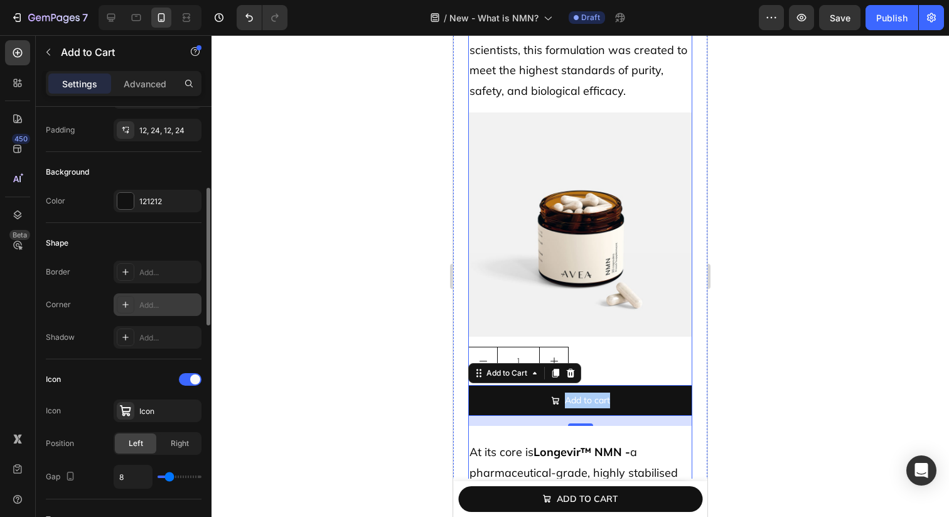
click at [126, 310] on div at bounding box center [126, 305] width 18 height 18
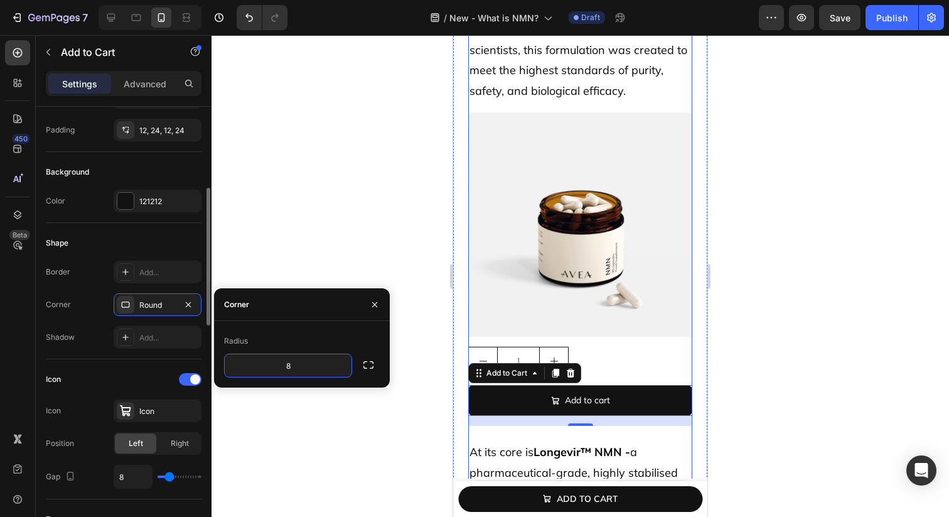
click at [101, 321] on div "Border Add... Corner Round Shadow Add..." at bounding box center [124, 305] width 156 height 88
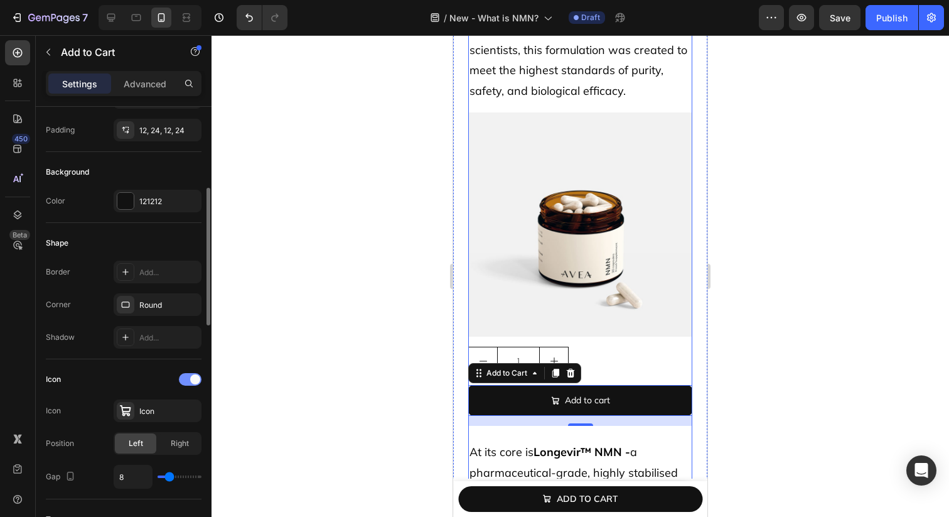
click at [187, 377] on div at bounding box center [190, 379] width 23 height 13
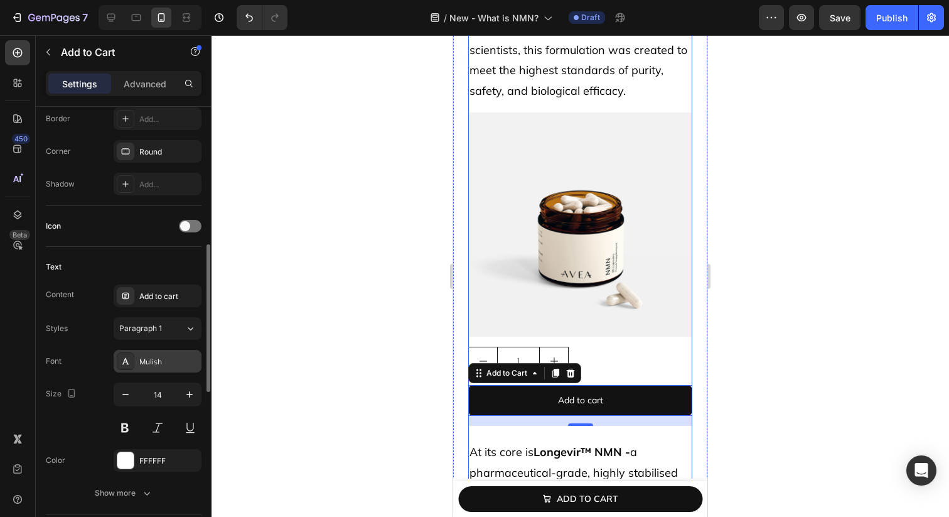
scroll to position [522, 0]
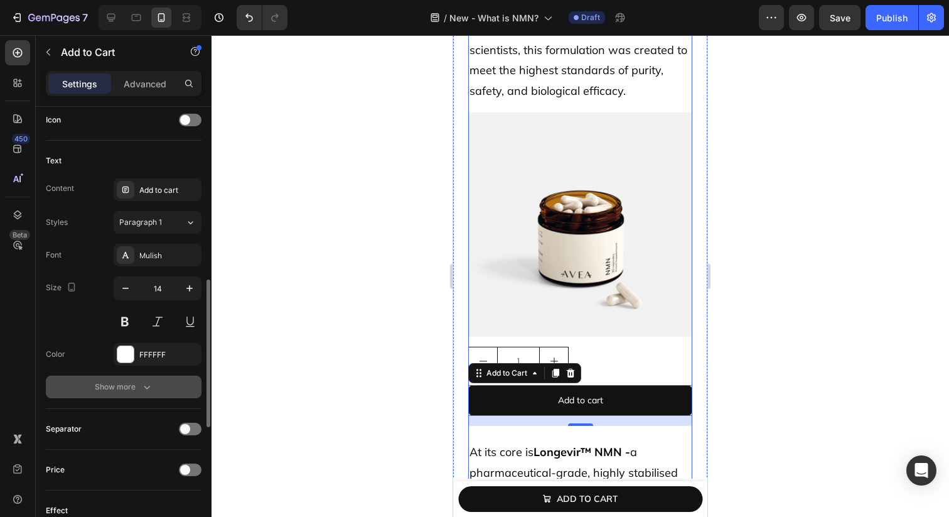
click at [138, 388] on div "Show more" at bounding box center [124, 387] width 58 height 13
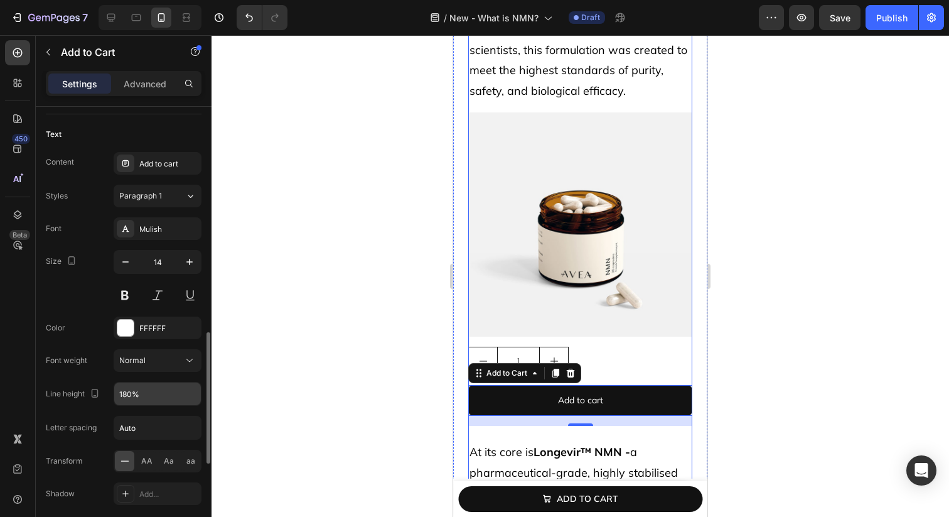
scroll to position [604, 0]
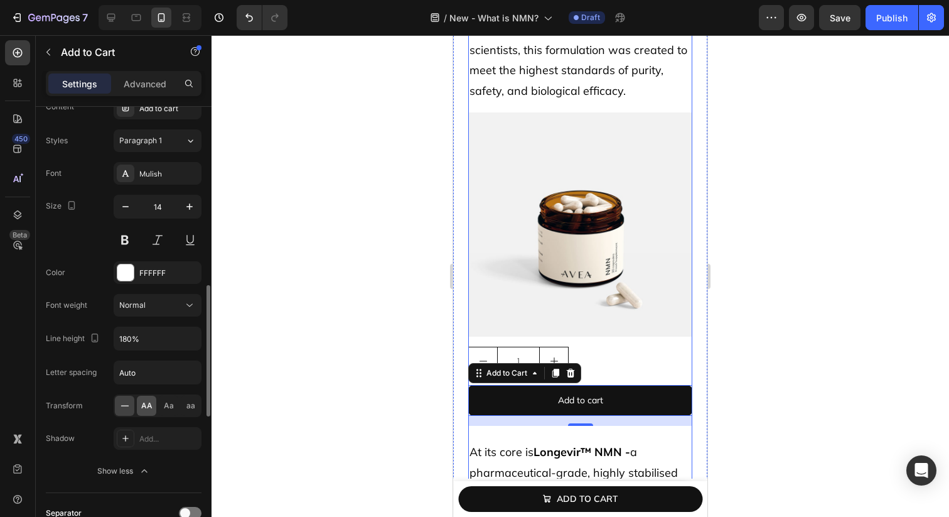
click at [144, 403] on span "AA" at bounding box center [146, 405] width 11 height 11
click at [153, 308] on div "Normal" at bounding box center [151, 305] width 64 height 11
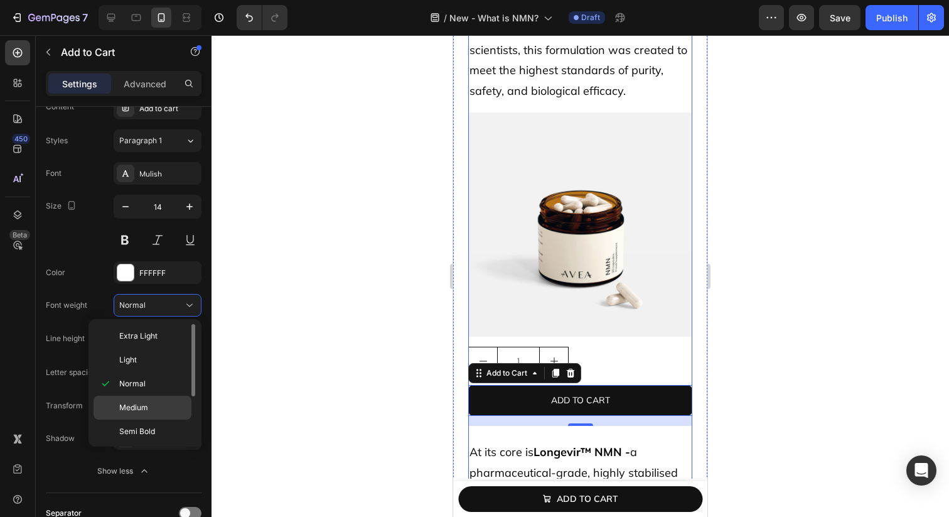
click at [153, 406] on p "Medium" at bounding box center [152, 407] width 67 height 11
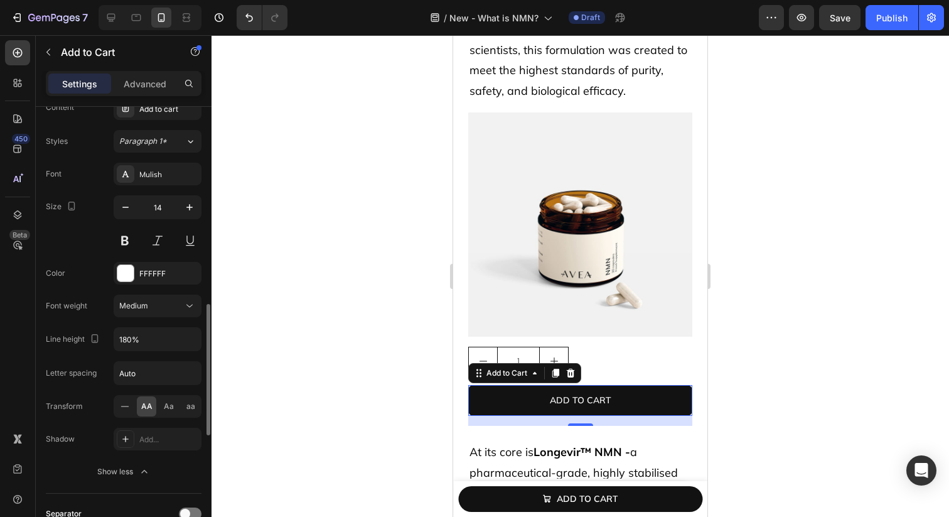
scroll to position [653, 0]
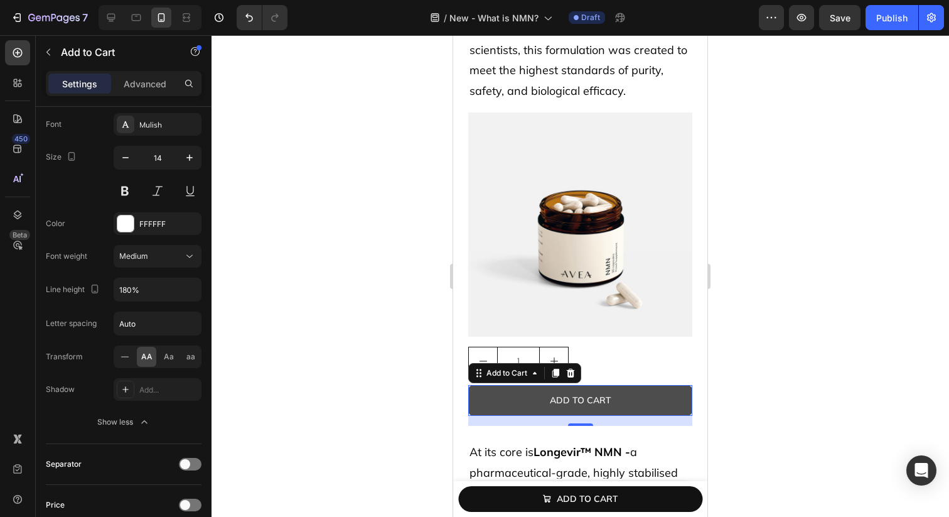
click at [488, 401] on button "Add to cart" at bounding box center [580, 400] width 224 height 31
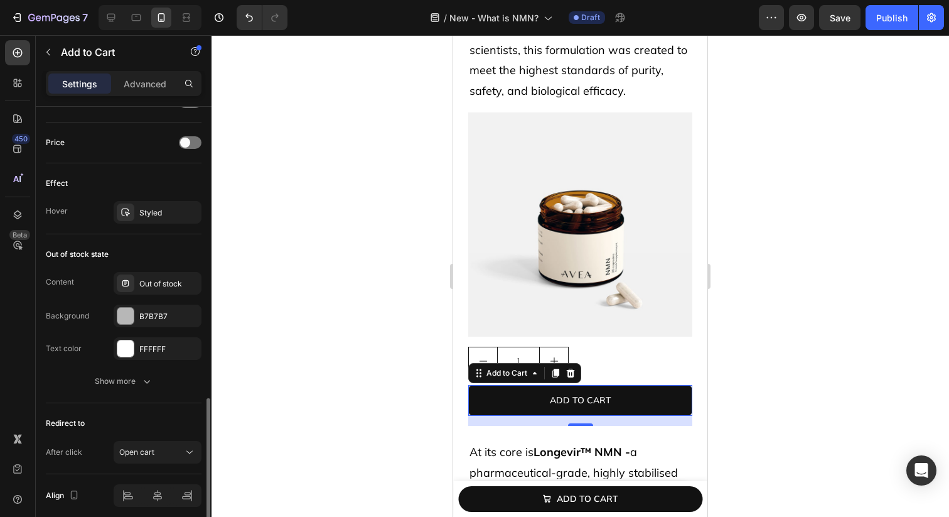
scroll to position [1023, 0]
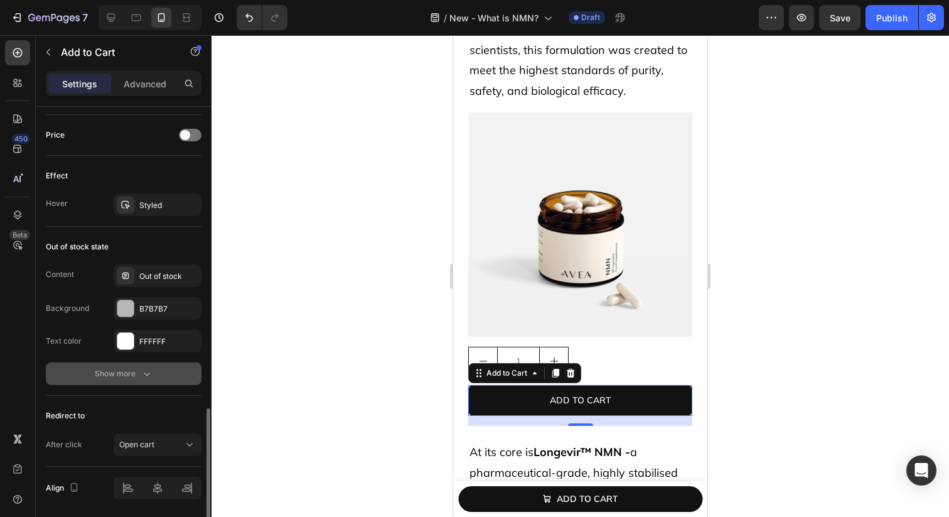
click at [128, 378] on div "Show more" at bounding box center [124, 373] width 58 height 13
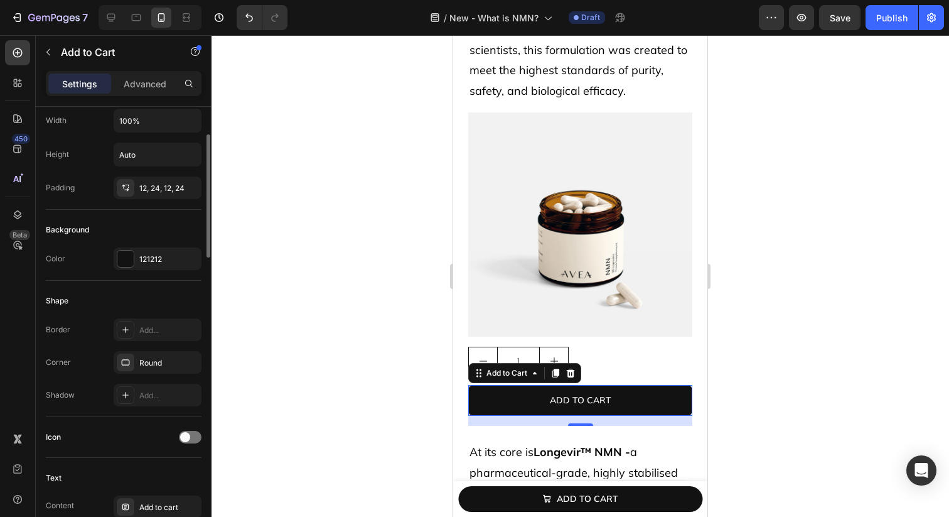
scroll to position [180, 0]
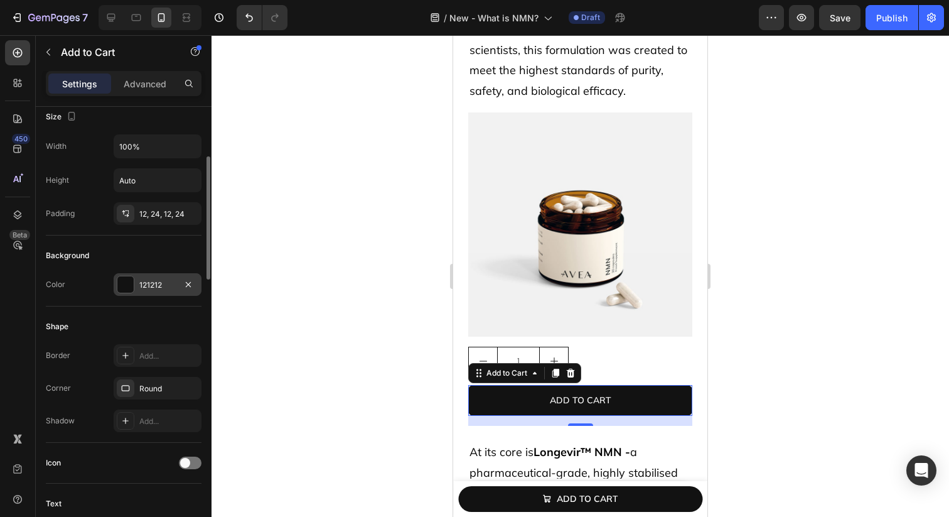
click at [124, 279] on div at bounding box center [125, 284] width 16 height 16
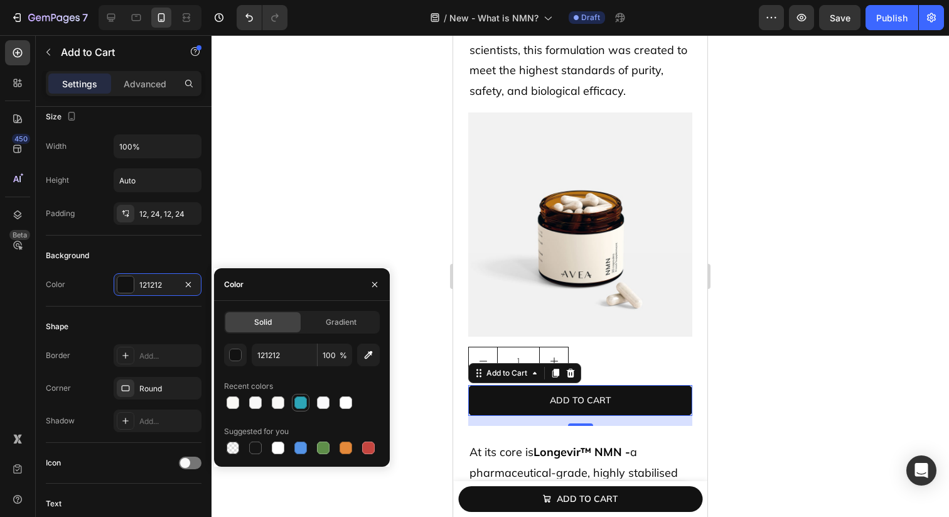
click at [301, 400] on div at bounding box center [301, 402] width 13 height 13
type input "2DA5B7"
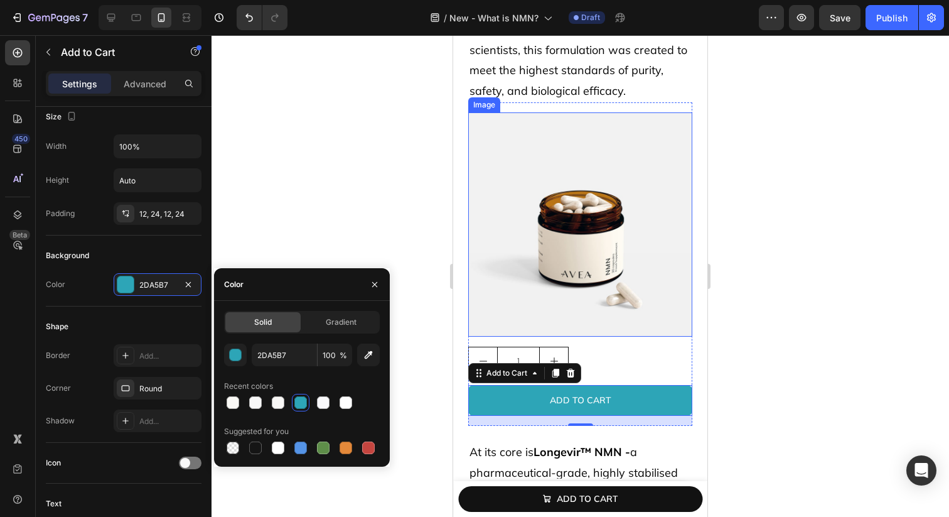
click at [593, 316] on img at bounding box center [580, 224] width 224 height 224
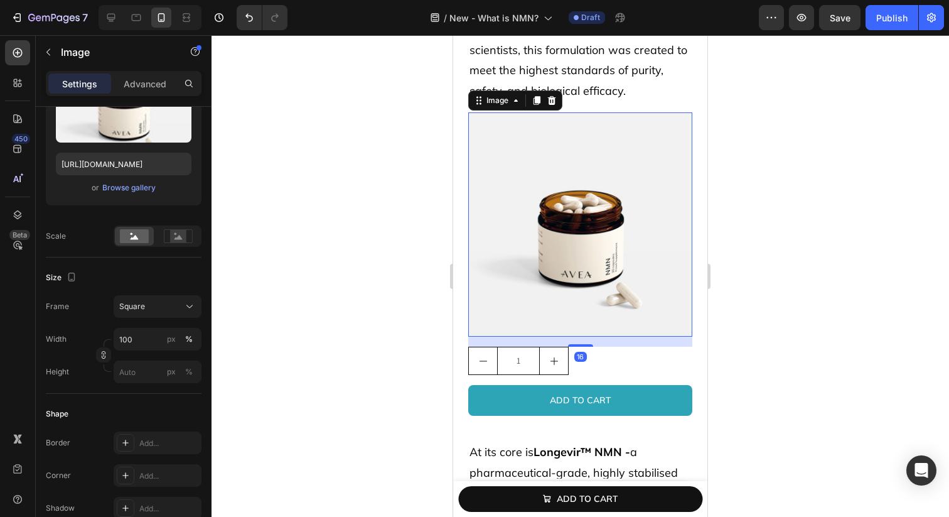
scroll to position [0, 0]
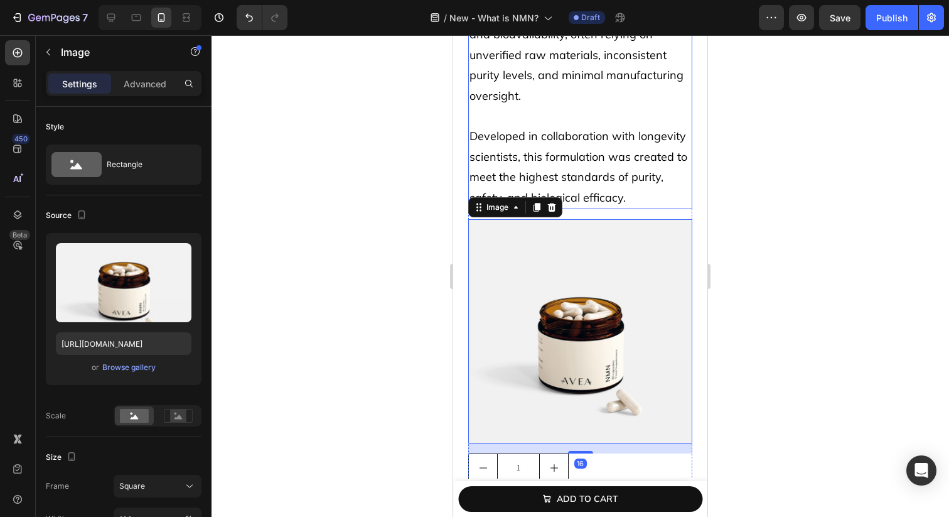
click at [623, 124] on p "Rich Text Editor. Editing area: main" at bounding box center [581, 116] width 222 height 20
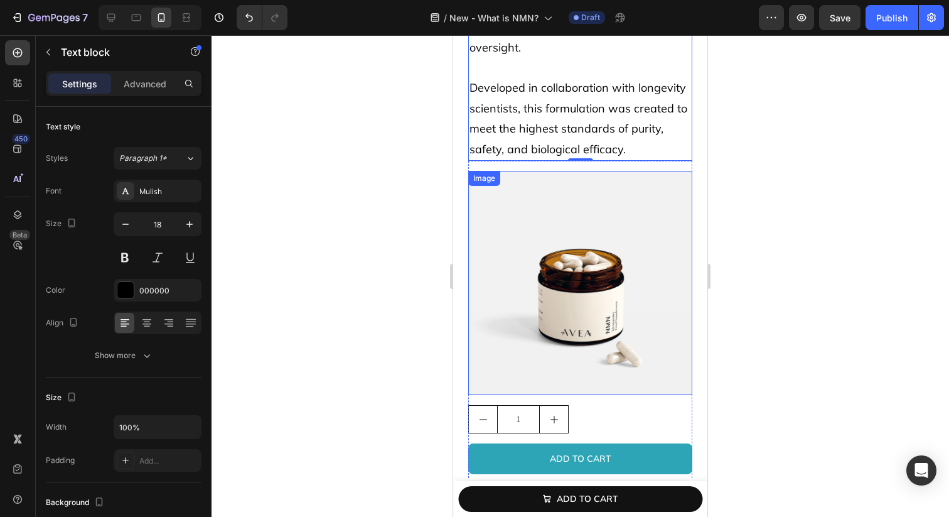
scroll to position [5187, 0]
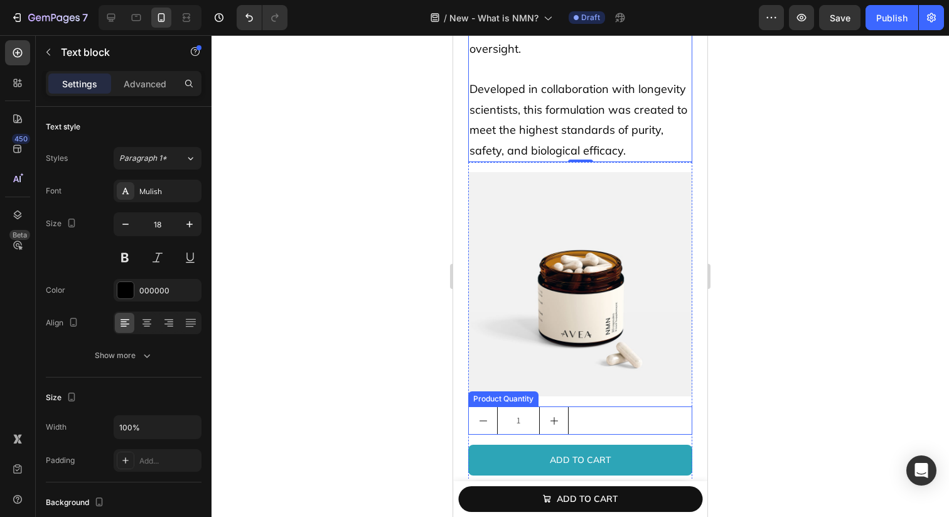
click at [654, 418] on div "1" at bounding box center [580, 420] width 224 height 28
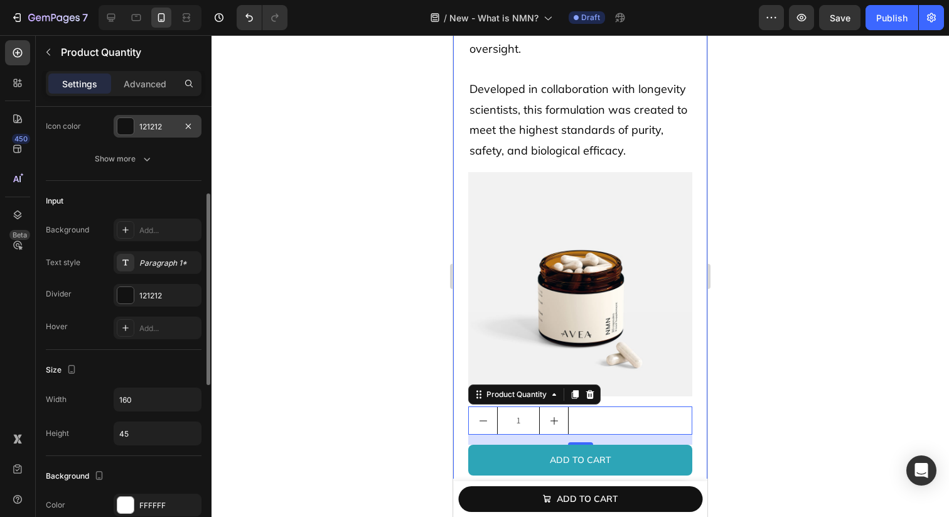
scroll to position [251, 0]
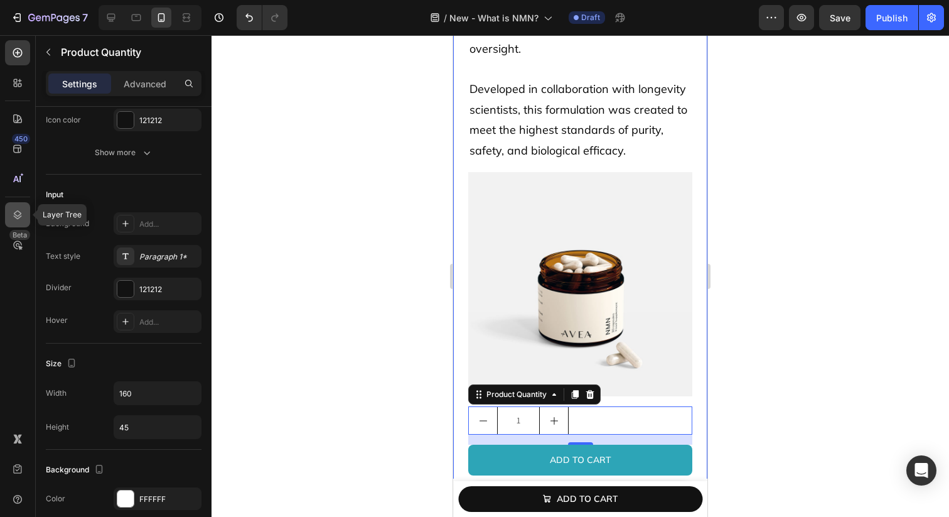
click at [15, 212] on icon at bounding box center [18, 214] width 8 height 9
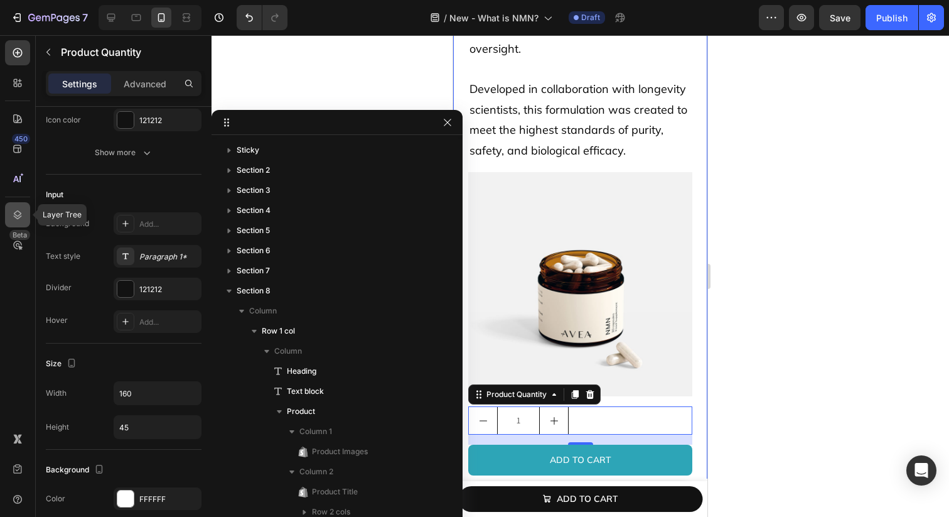
scroll to position [266, 0]
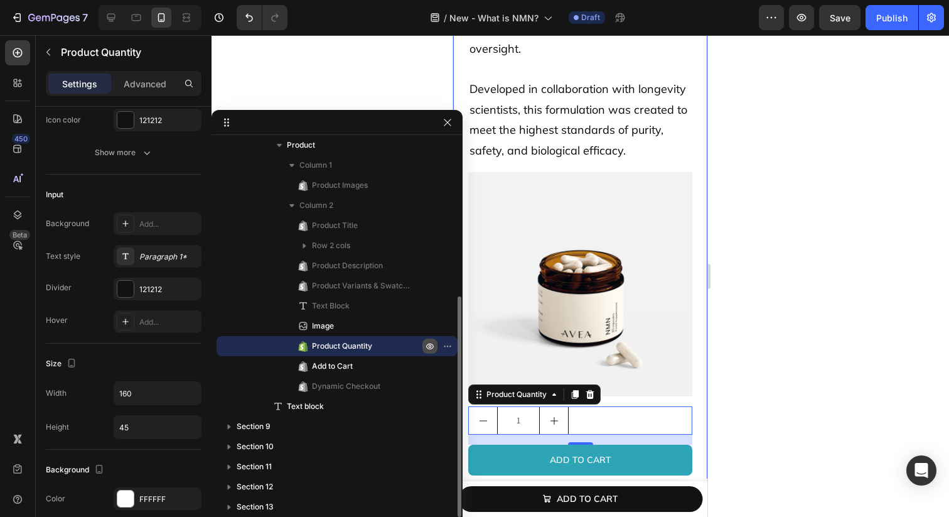
click at [428, 345] on icon "button" at bounding box center [430, 346] width 10 height 10
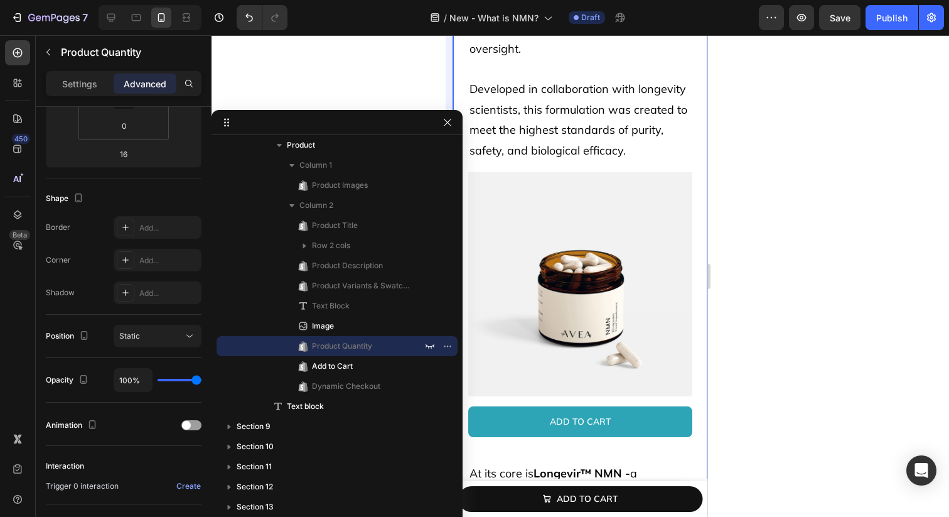
click at [448, 121] on icon "button" at bounding box center [448, 122] width 10 height 10
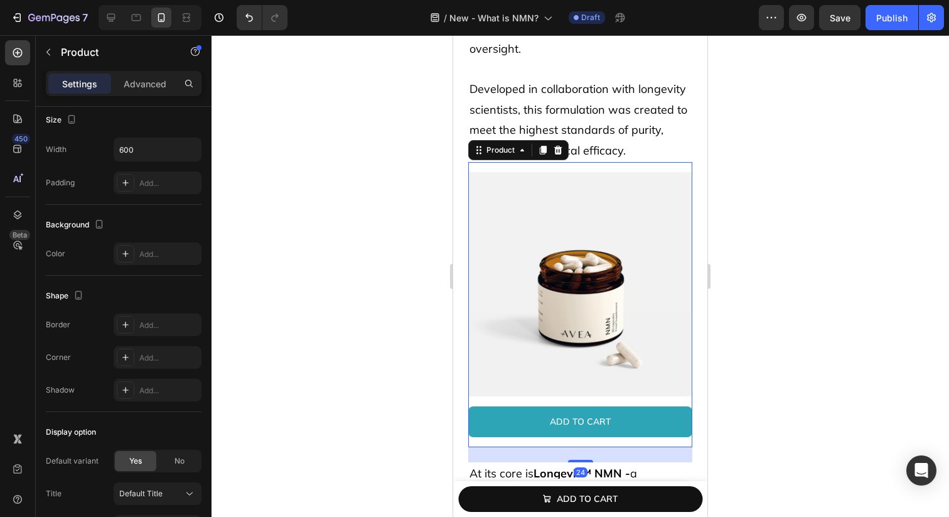
click at [523, 446] on div "Add to cart Add to Cart" at bounding box center [580, 426] width 224 height 41
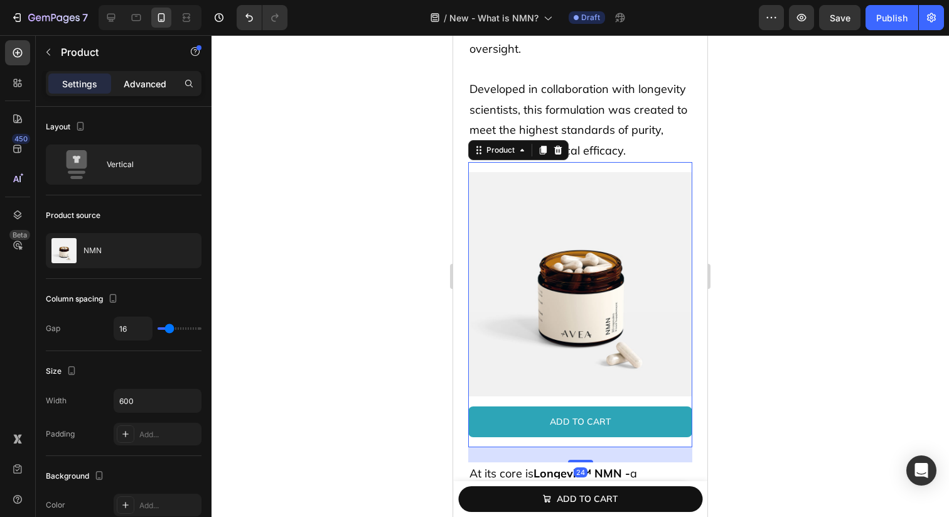
click at [151, 85] on p "Advanced" at bounding box center [145, 83] width 43 height 13
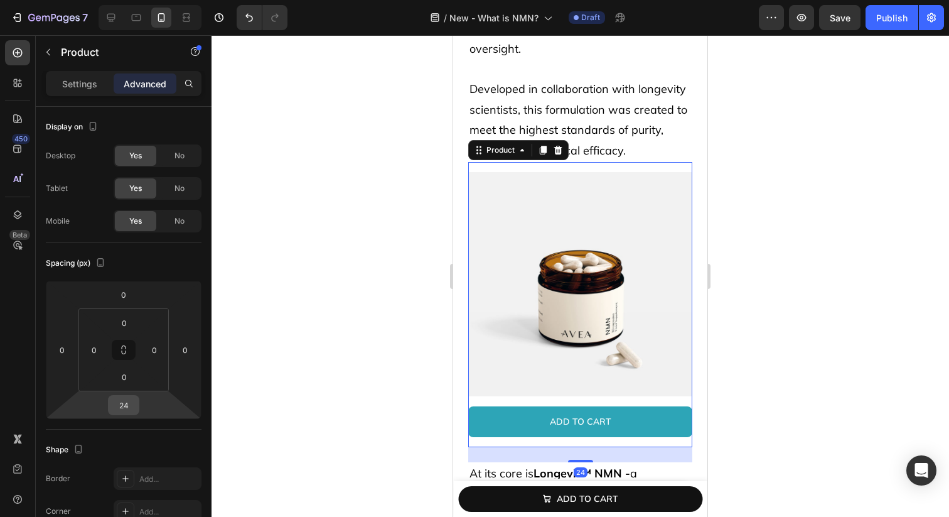
click at [124, 409] on input "24" at bounding box center [123, 405] width 25 height 19
click at [159, 511] on p "M 12px" at bounding box center [155, 507] width 57 height 9
type input "12"
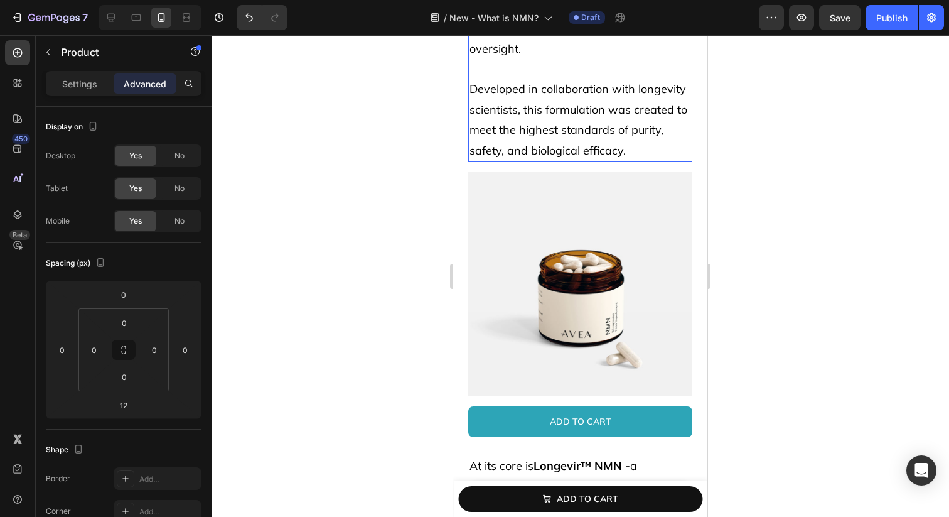
click at [634, 147] on p "Developed in collaboration with longevity scientists, this formulation was crea…" at bounding box center [581, 120] width 222 height 82
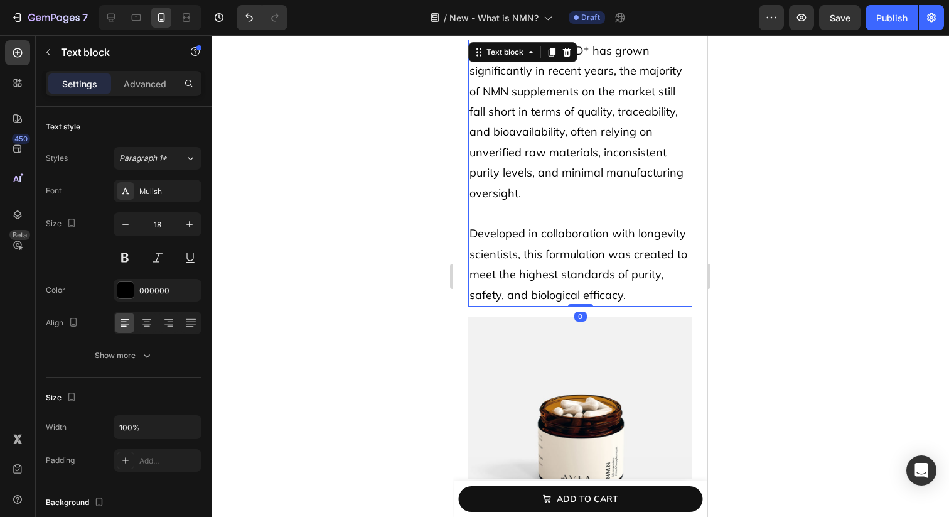
scroll to position [5033, 0]
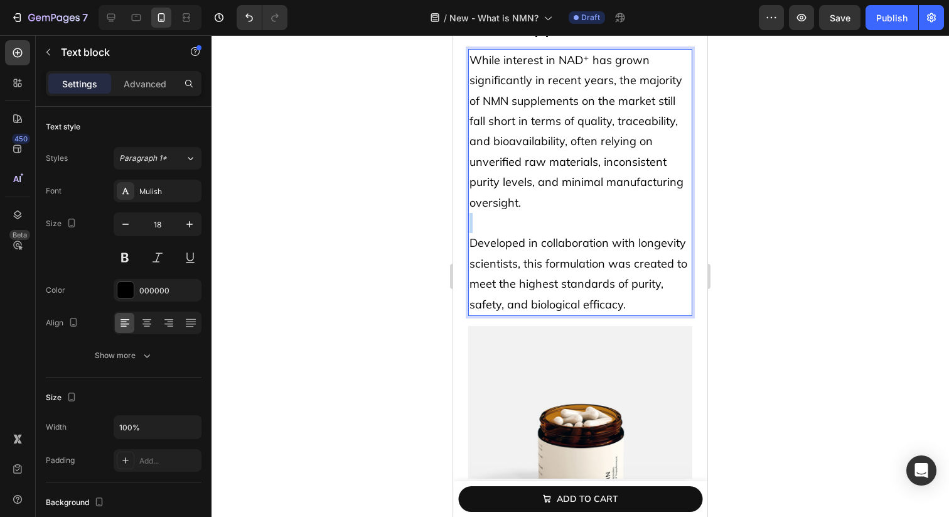
click at [610, 198] on p "While interest in NAD⁺ has grown significantly in recent years, the majority of…" at bounding box center [581, 131] width 222 height 163
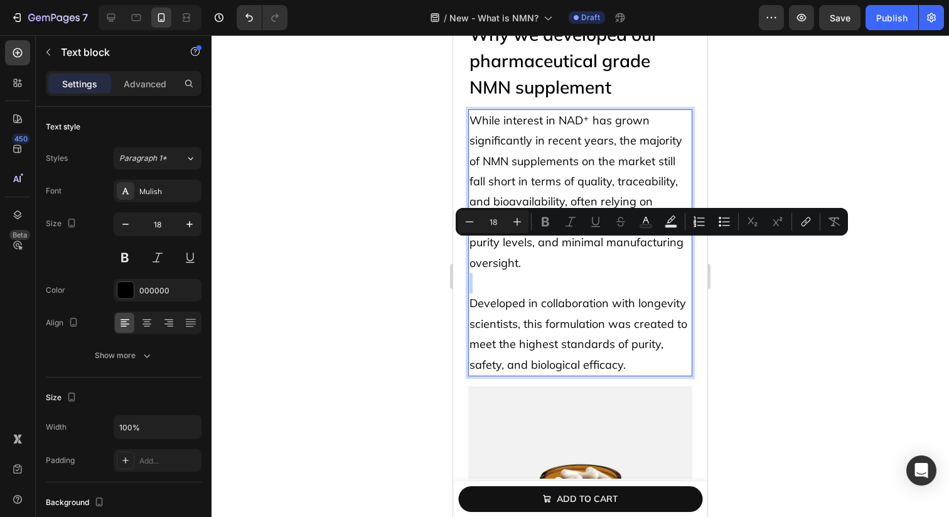
scroll to position [4963, 0]
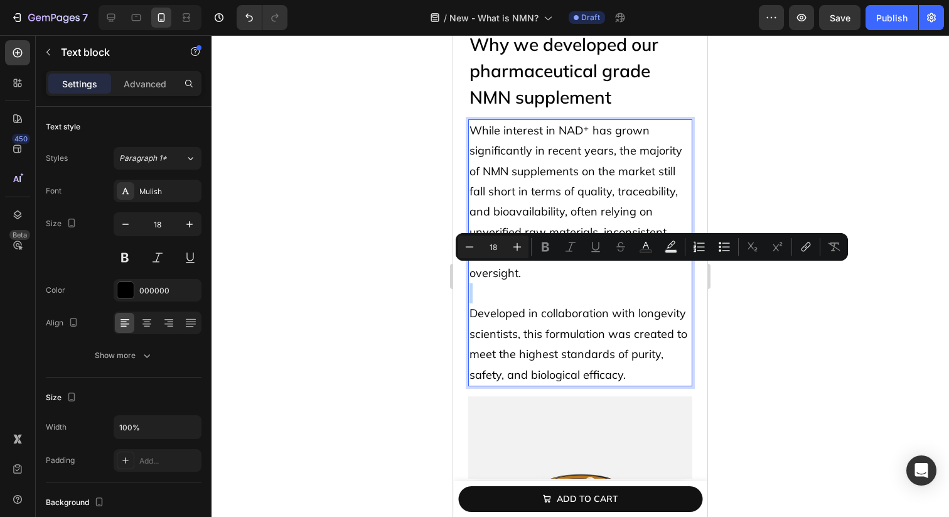
click at [551, 290] on p "Rich Text Editor. Editing area: main" at bounding box center [581, 293] width 222 height 20
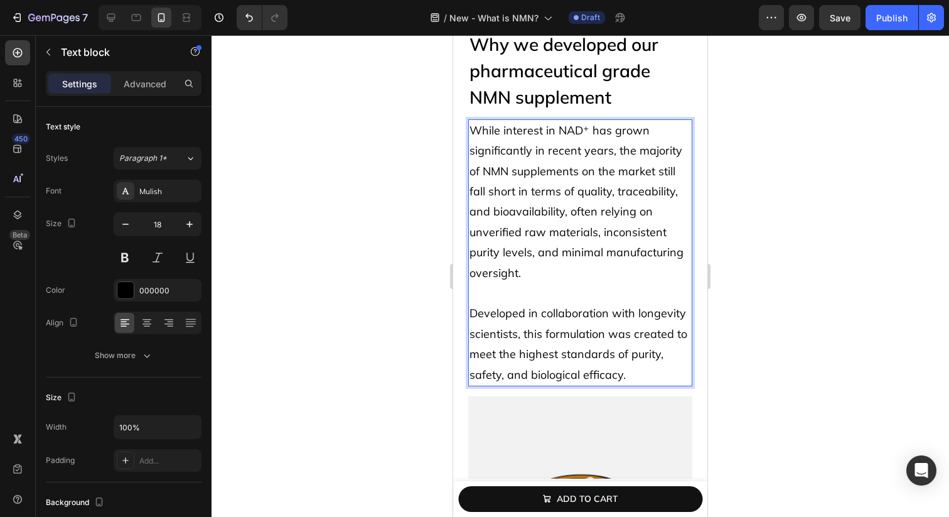
click at [527, 153] on span "While interest in NAD⁺ has grown significantly in recent years, the majority of…" at bounding box center [577, 201] width 214 height 157
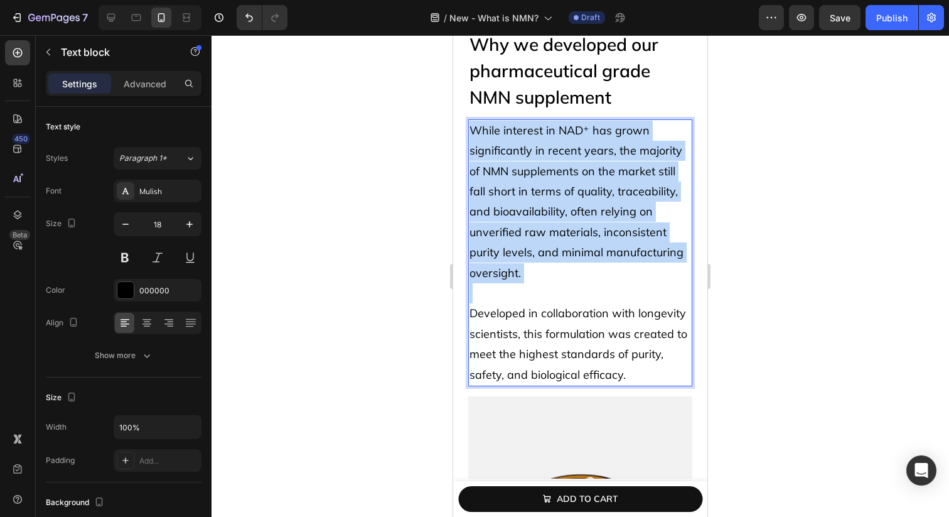
click at [527, 153] on span "While interest in NAD⁺ has grown significantly in recent years, the majority of…" at bounding box center [577, 201] width 214 height 157
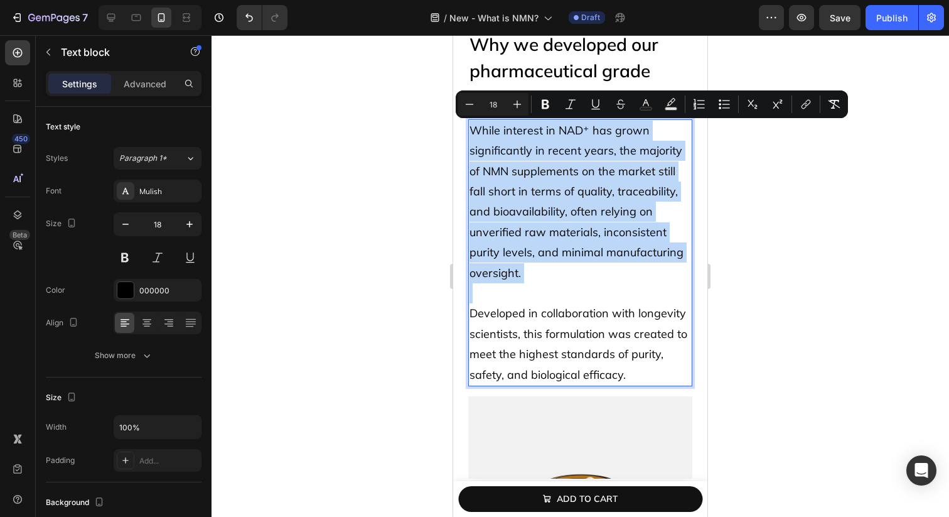
copy span "While interest in NAD⁺ has grown significantly in recent years, the majority of…"
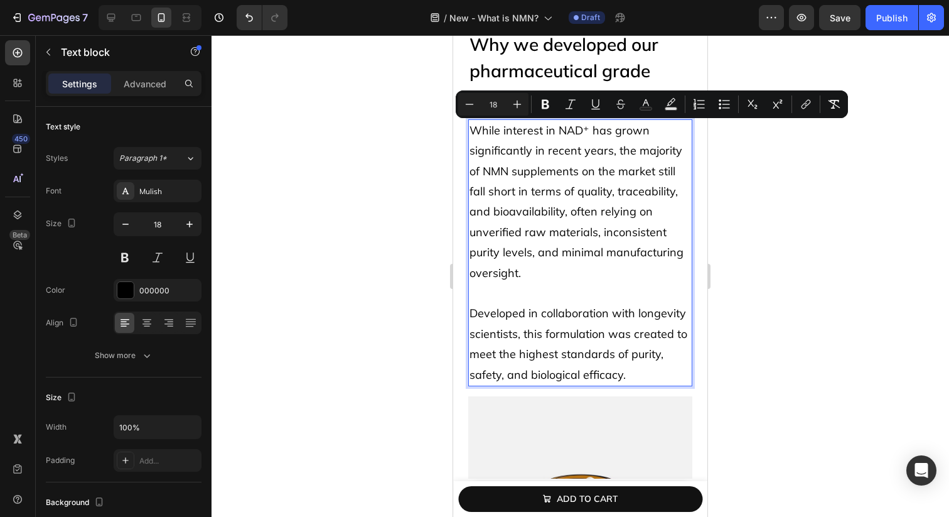
click at [566, 326] on p "Developed in collaboration with longevity scientists, this formulation was crea…" at bounding box center [581, 344] width 222 height 82
click at [566, 325] on p "Developed in collaboration with longevity scientists, this formulation was crea…" at bounding box center [581, 344] width 222 height 82
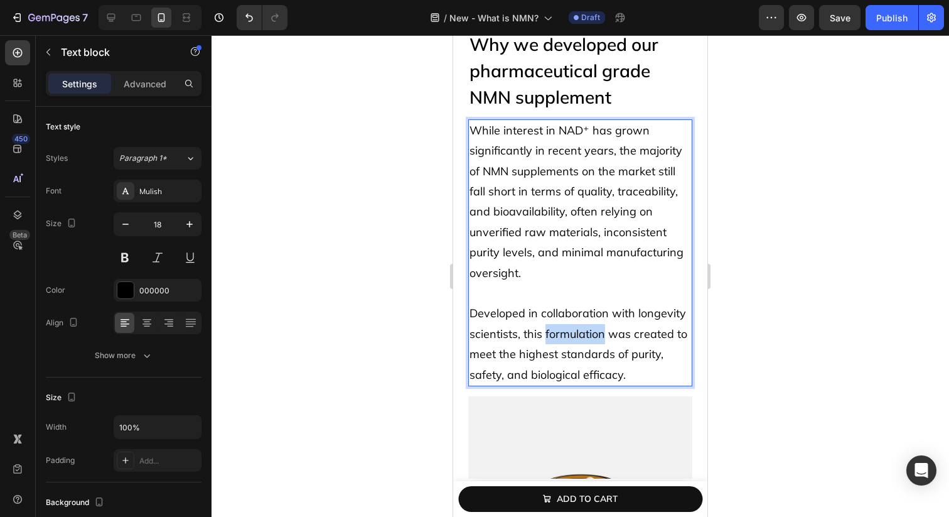
click at [566, 325] on p "Developed in collaboration with longevity scientists, this formulation was crea…" at bounding box center [581, 344] width 222 height 82
copy p "Developed in collaboration with longevity scientists, this formulation was crea…"
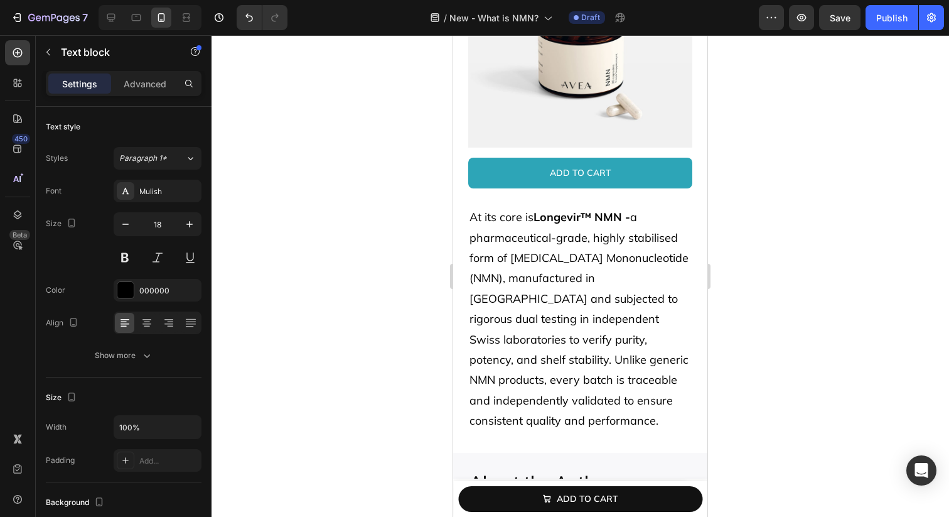
click at [529, 310] on p "At its core is Longevir™ NMN - a pharmaceutical-grade, highly stabilised form o…" at bounding box center [581, 319] width 222 height 224
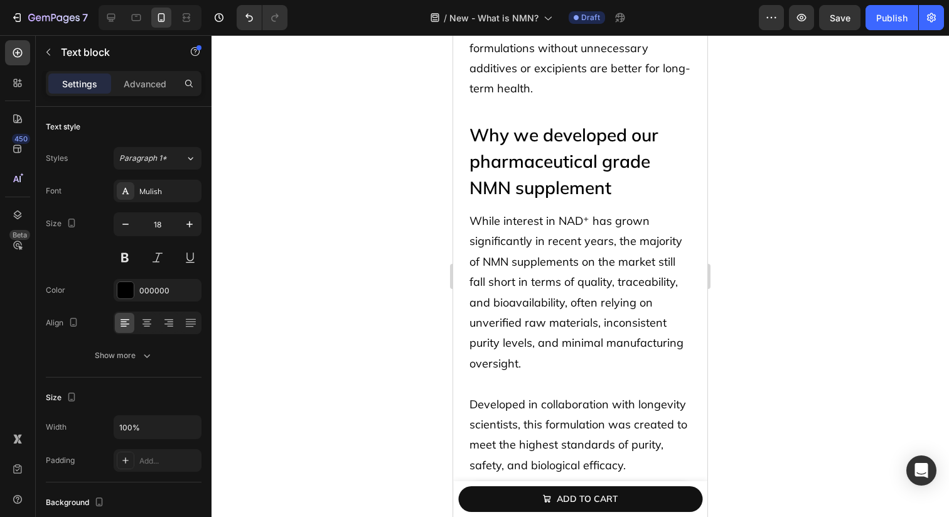
scroll to position [4864, 0]
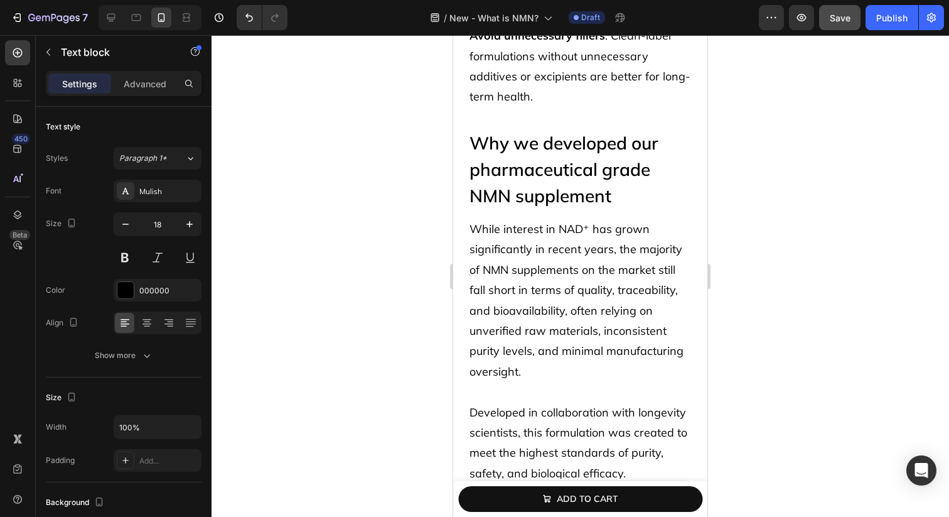
click at [830, 22] on span "Save" at bounding box center [840, 18] width 21 height 11
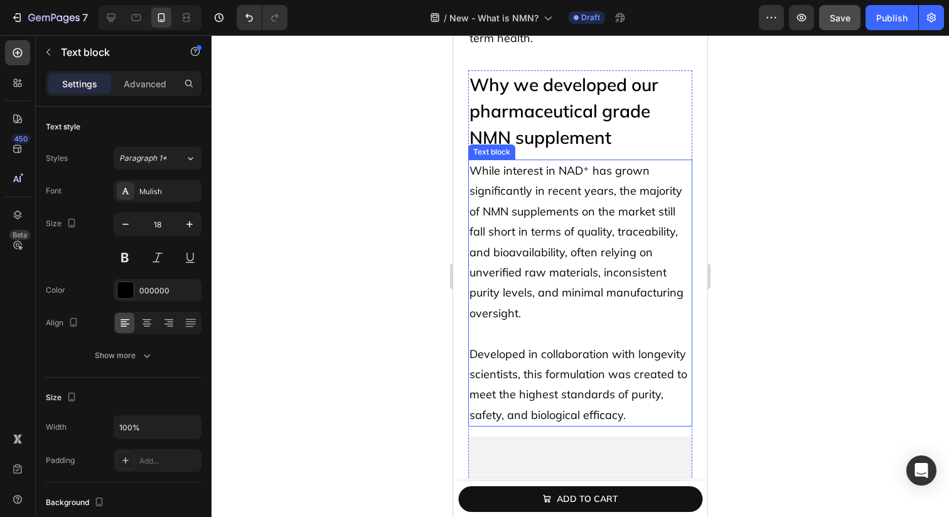
scroll to position [5107, 0]
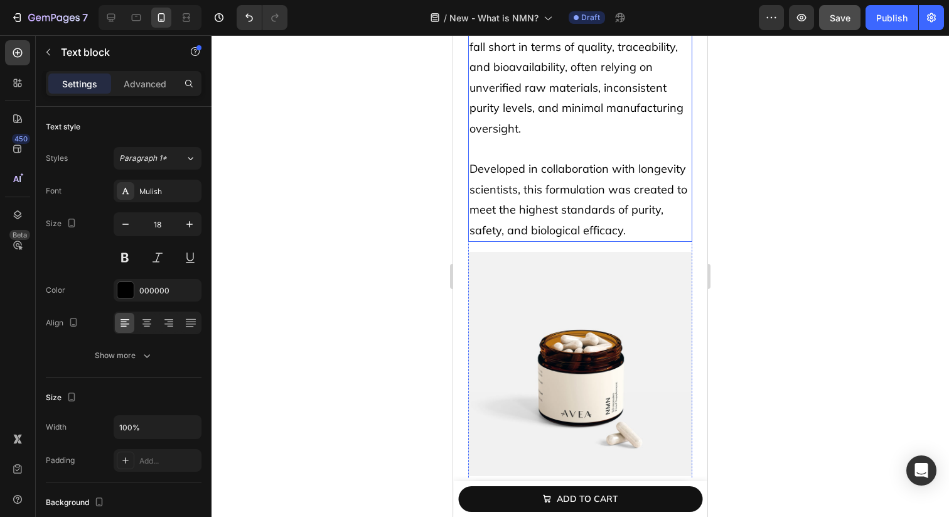
click at [597, 195] on p "Developed in collaboration with longevity scientists, this formulation was crea…" at bounding box center [581, 200] width 222 height 82
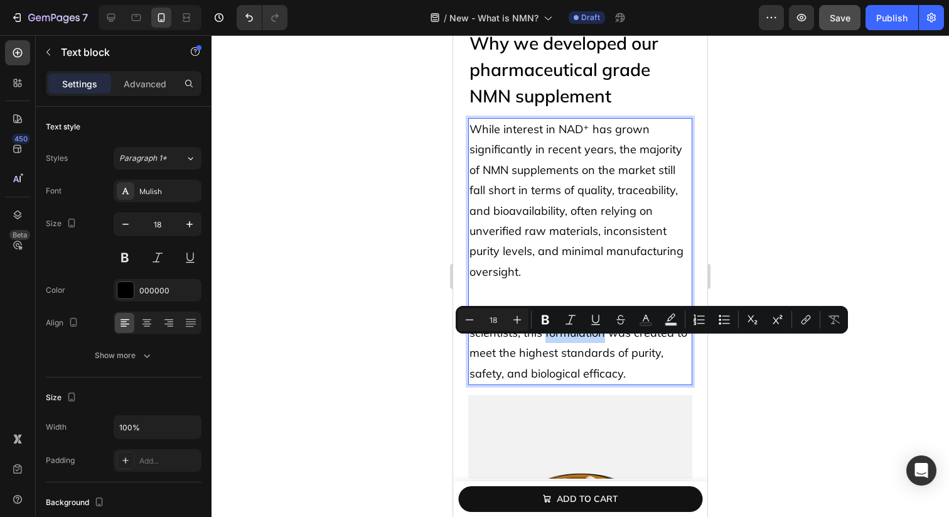
scroll to position [4948, 0]
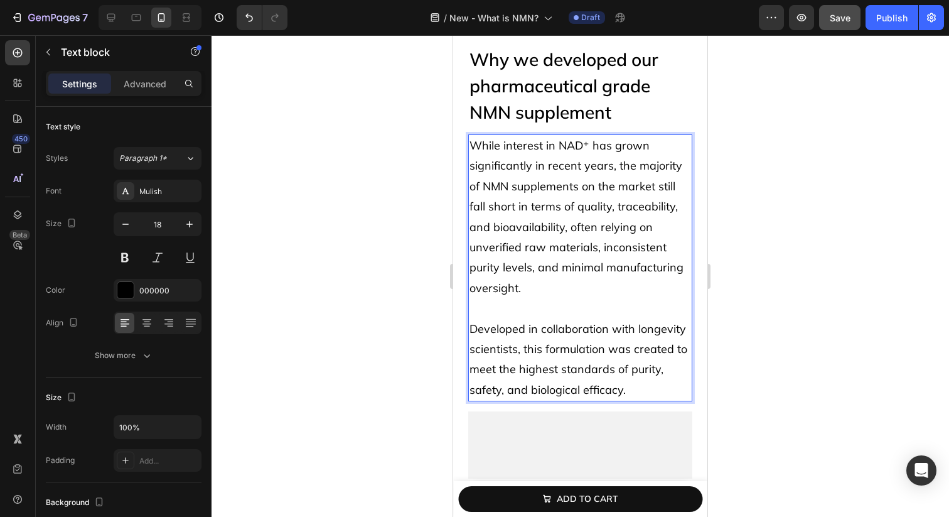
click at [566, 292] on p "While interest in NAD⁺ has grown significantly in recent years, the majority of…" at bounding box center [581, 217] width 222 height 163
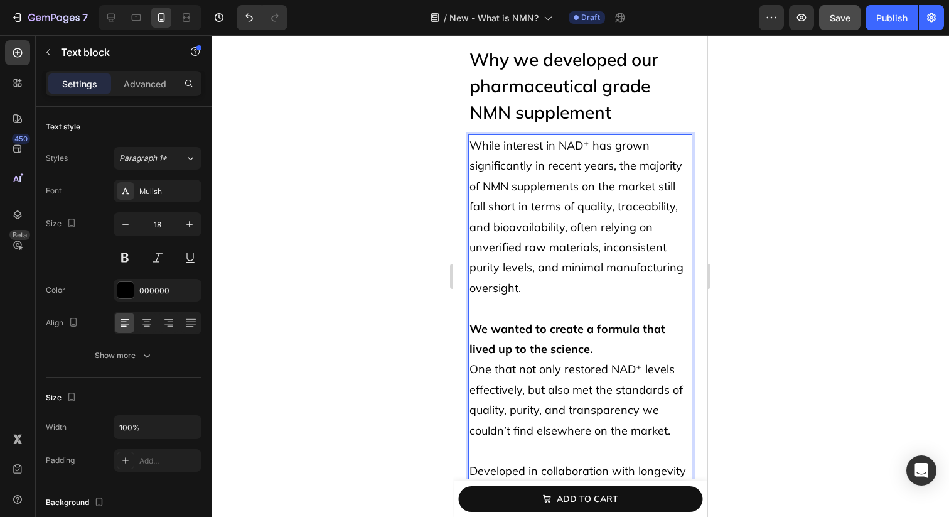
click at [526, 310] on p "Rich Text Editor. Editing area: main" at bounding box center [581, 308] width 222 height 20
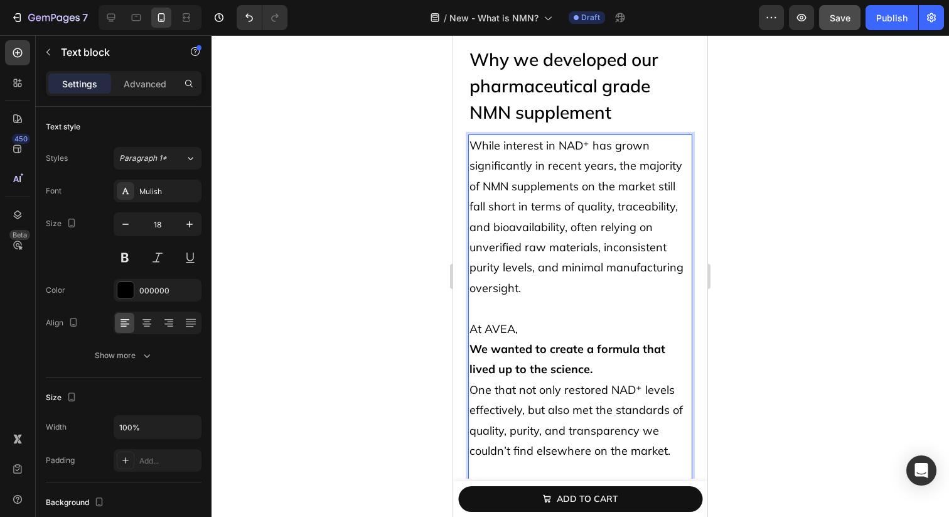
click at [479, 348] on strong "We wanted to create a formula that lived up to the science." at bounding box center [568, 359] width 196 height 35
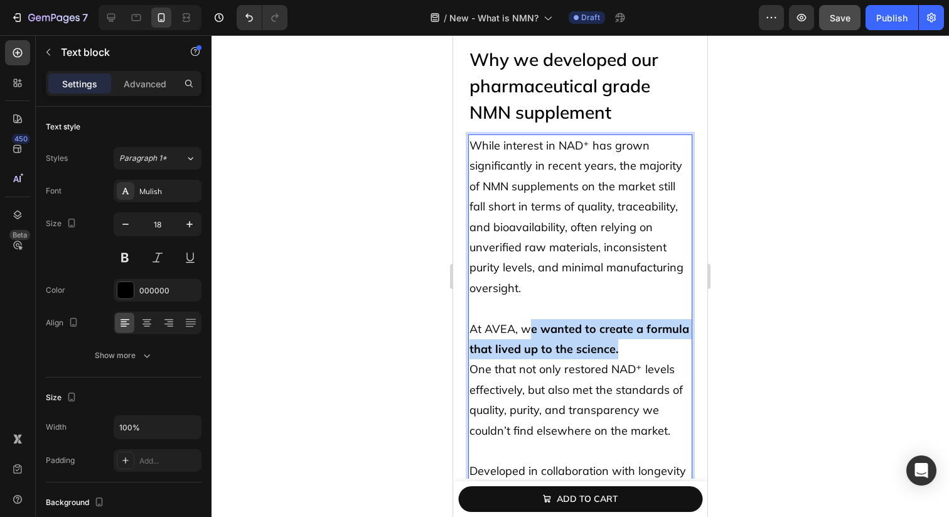
drag, startPoint x: 526, startPoint y: 327, endPoint x: 637, endPoint y: 345, distance: 113.2
click at [637, 345] on p "At AVEA, w e wanted to create a formula that lived up to the science. One that …" at bounding box center [581, 380] width 222 height 122
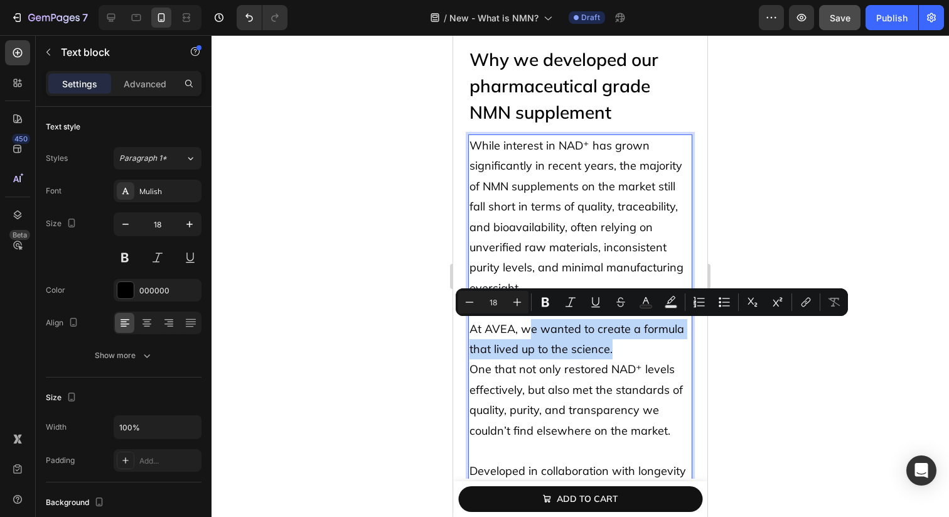
click at [637, 345] on p "At AVEA, we wanted to create a formula that lived up to the science. One that n…" at bounding box center [581, 380] width 222 height 122
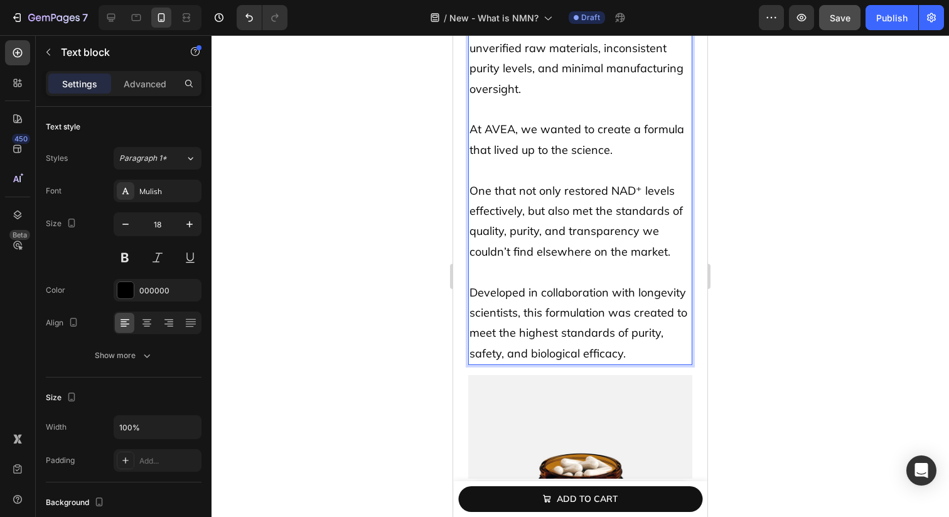
scroll to position [5159, 0]
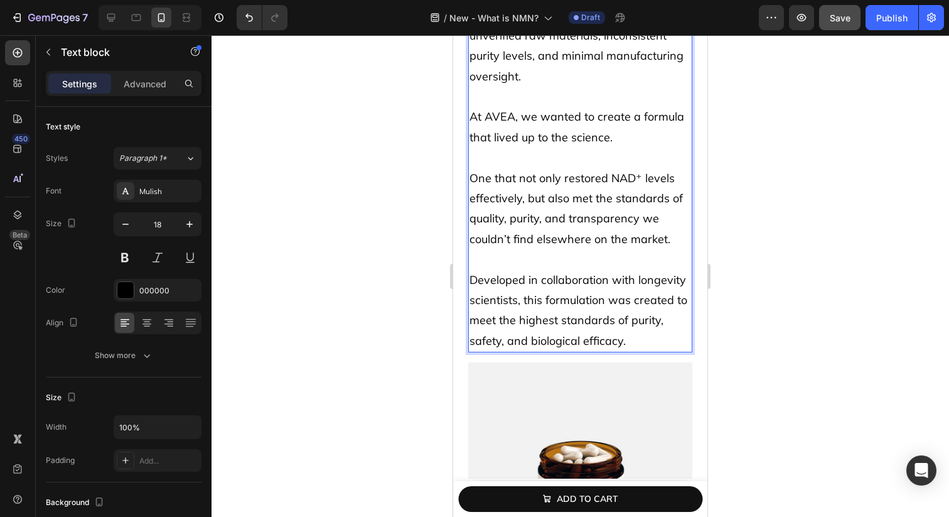
drag, startPoint x: 574, startPoint y: 254, endPoint x: 666, endPoint y: 351, distance: 134.1
click at [666, 351] on div "While interest in NAD⁺ has grown significantly in recent years, the majority of…" at bounding box center [580, 138] width 224 height 430
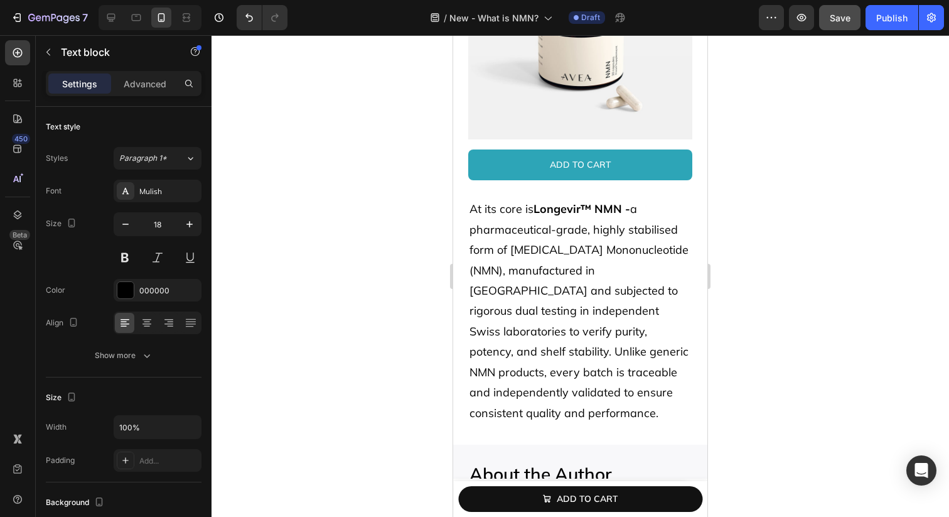
scroll to position [5587, 0]
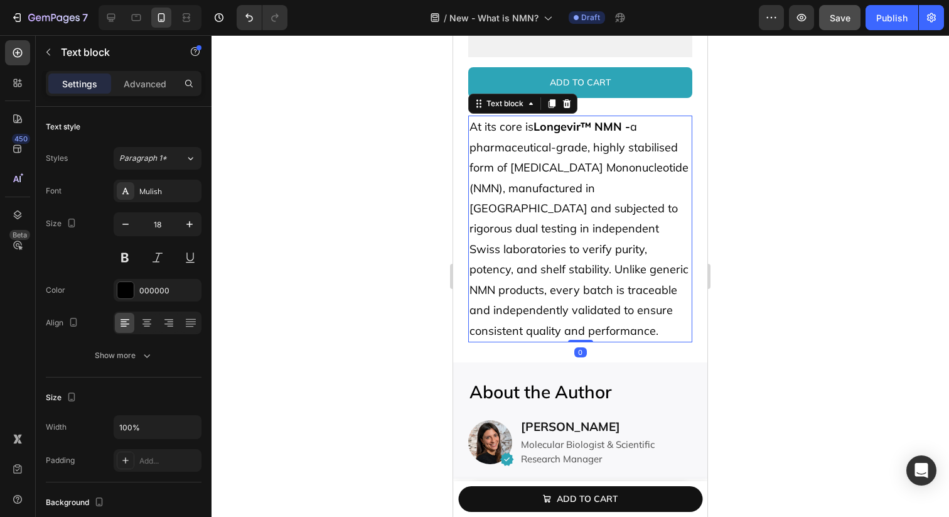
click at [589, 149] on p "At its core is Longevir™ NMN - a pharmaceutical-grade, highly stabilised form o…" at bounding box center [581, 229] width 222 height 224
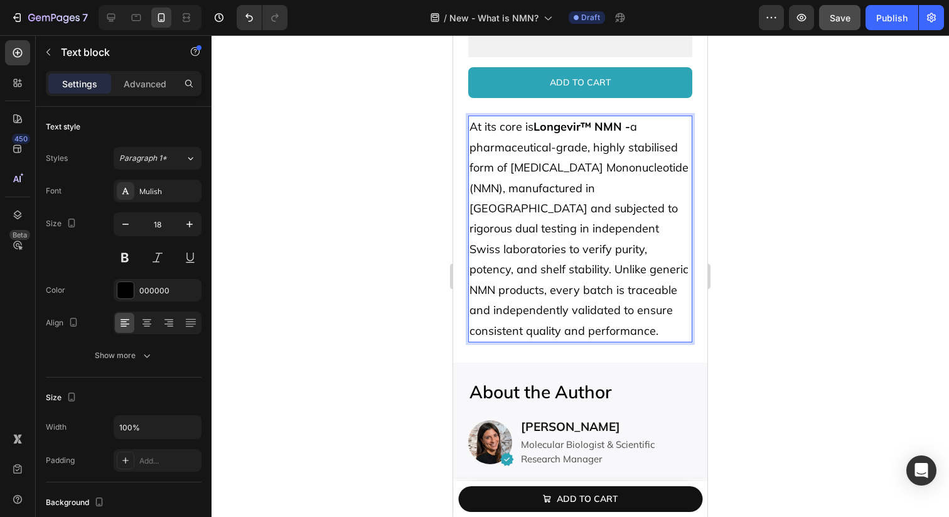
click at [538, 232] on p "At its core is Longevir™ NMN - a pharmaceutical-grade, highly stabilised form o…" at bounding box center [581, 229] width 222 height 224
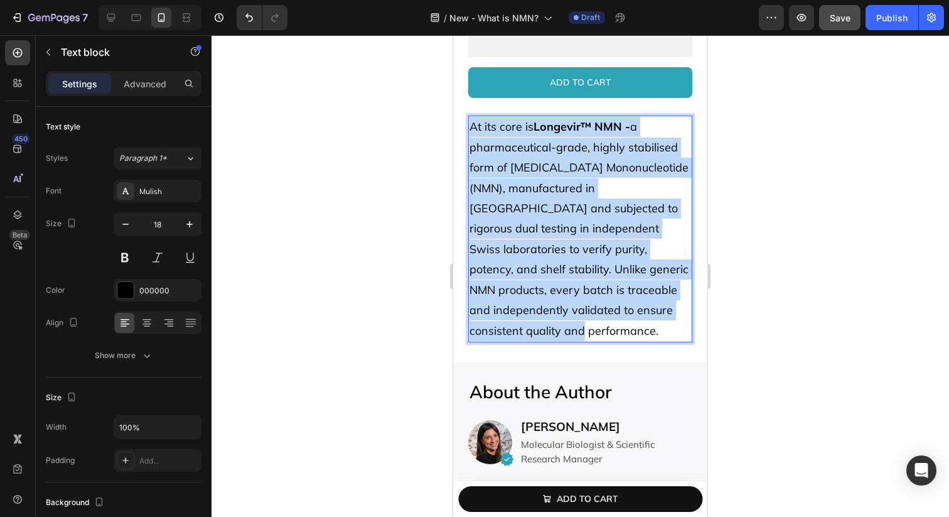
click at [538, 232] on p "At its core is Longevir™ NMN - a pharmaceutical-grade, highly stabilised form o…" at bounding box center [581, 229] width 222 height 224
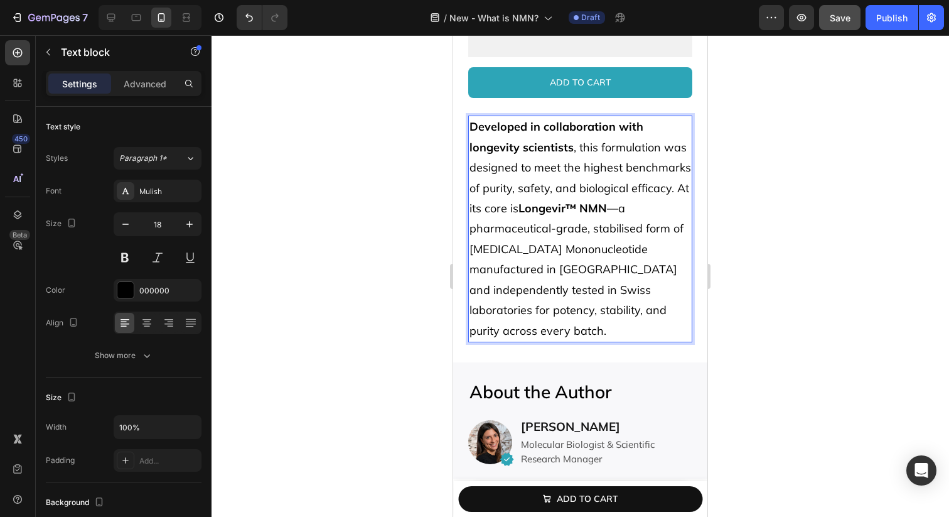
click at [615, 205] on p "Developed in collaboration with longevity scientists , this formulation was des…" at bounding box center [581, 229] width 222 height 224
click at [608, 325] on p "Developed in collaboration with longevity scientists , this formulation was des…" at bounding box center [581, 229] width 222 height 224
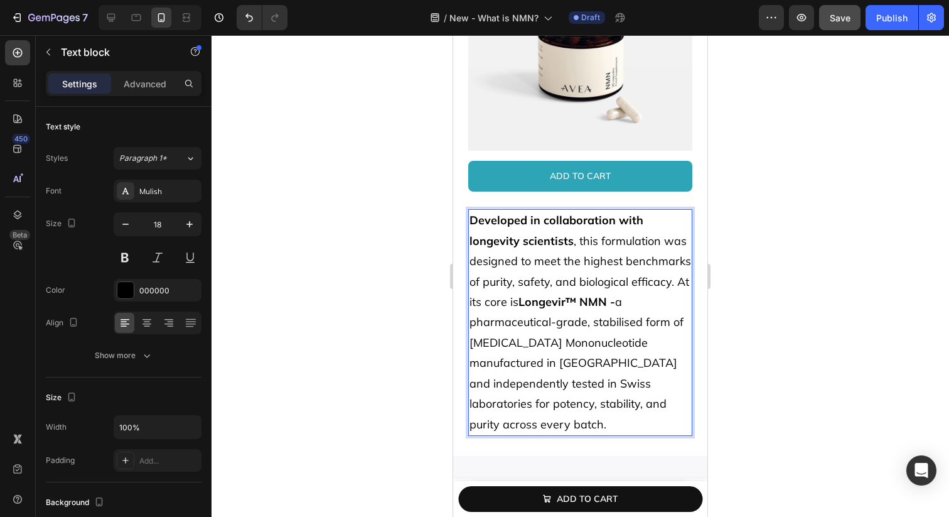
scroll to position [5414, 0]
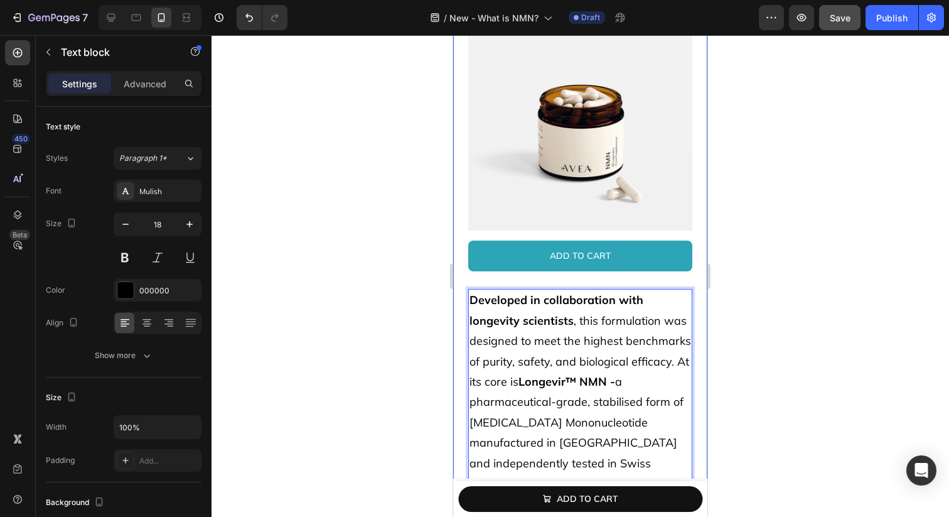
click at [462, 269] on div "Why we developed our pharmaceutical grade NMN supplement Heading While interest…" at bounding box center [580, 57] width 254 height 956
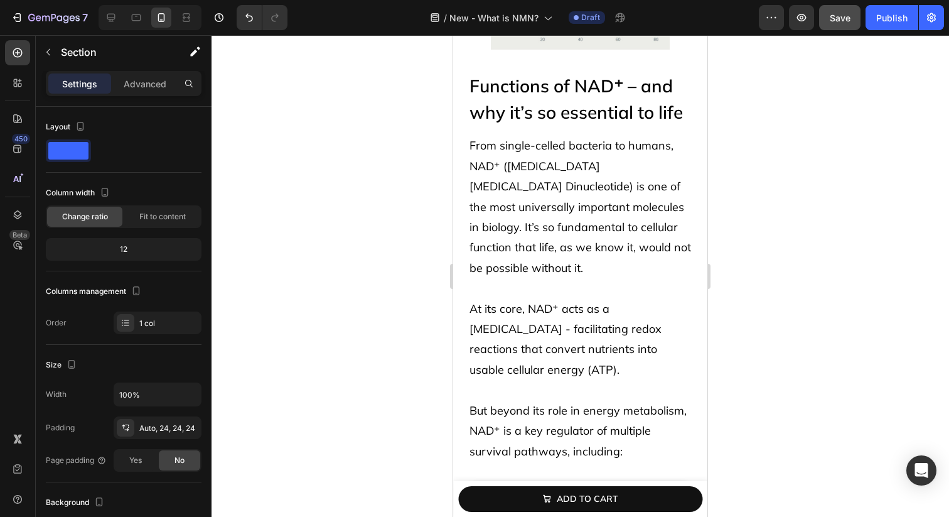
scroll to position [733, 0]
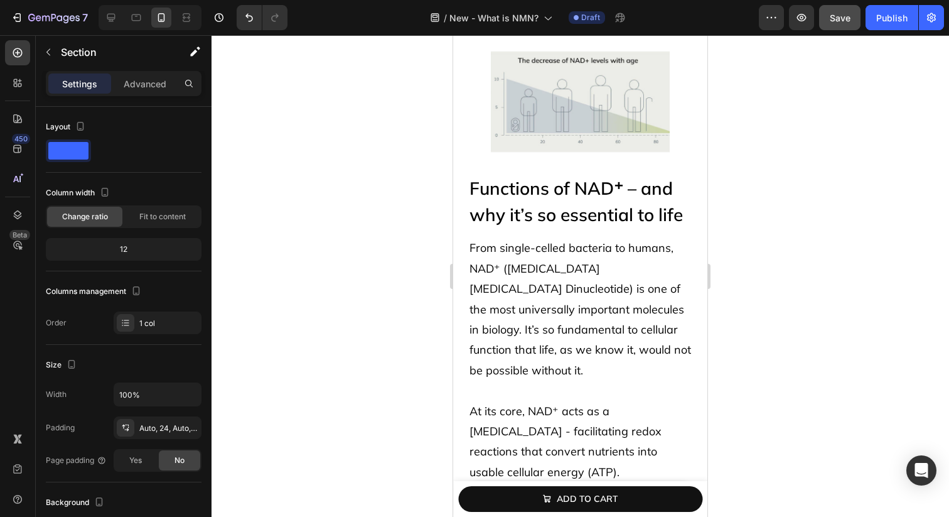
scroll to position [652, 0]
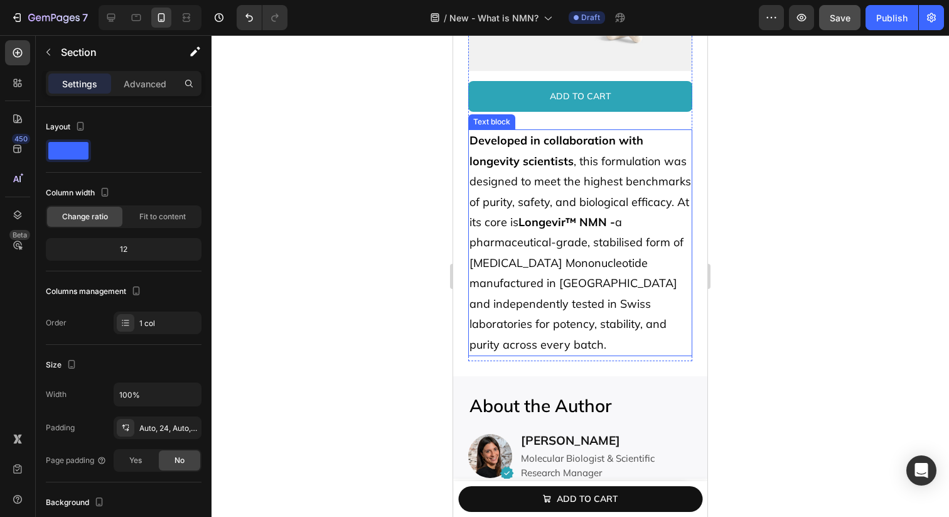
scroll to position [5591, 0]
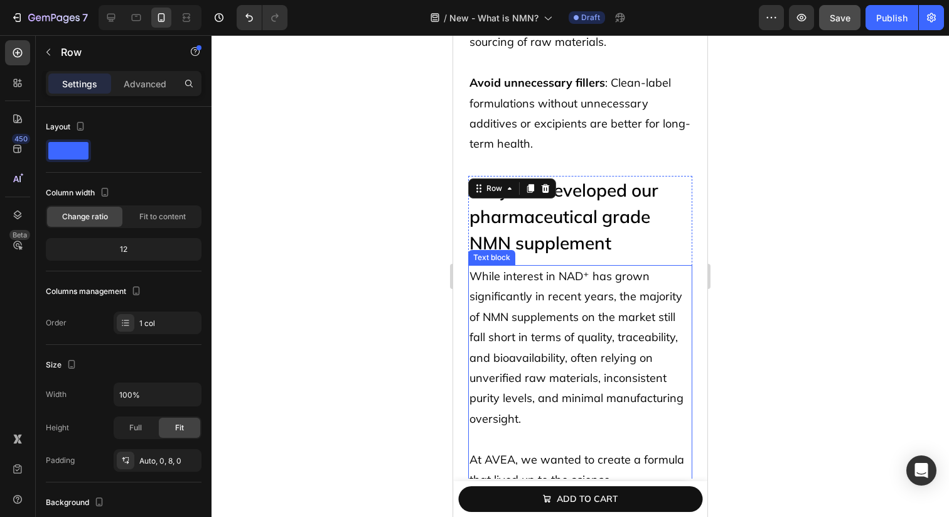
scroll to position [4794, 0]
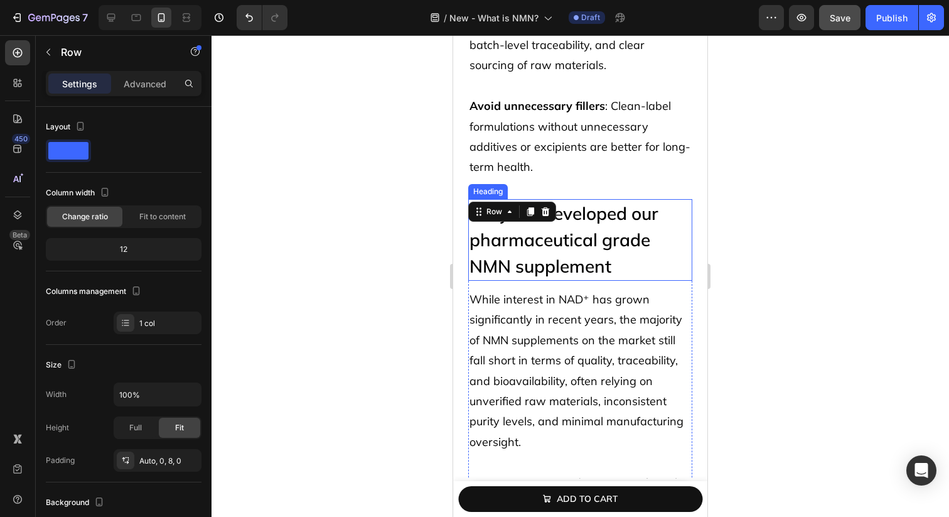
click at [615, 249] on h2 "Why we developed our pharmaceutical grade NMN supplement" at bounding box center [580, 240] width 224 height 82
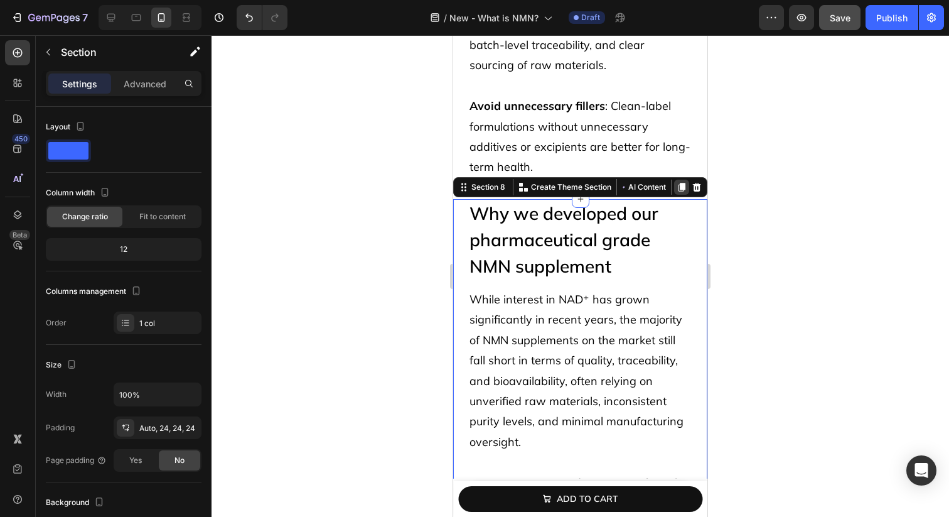
click at [677, 186] on icon at bounding box center [682, 187] width 10 height 10
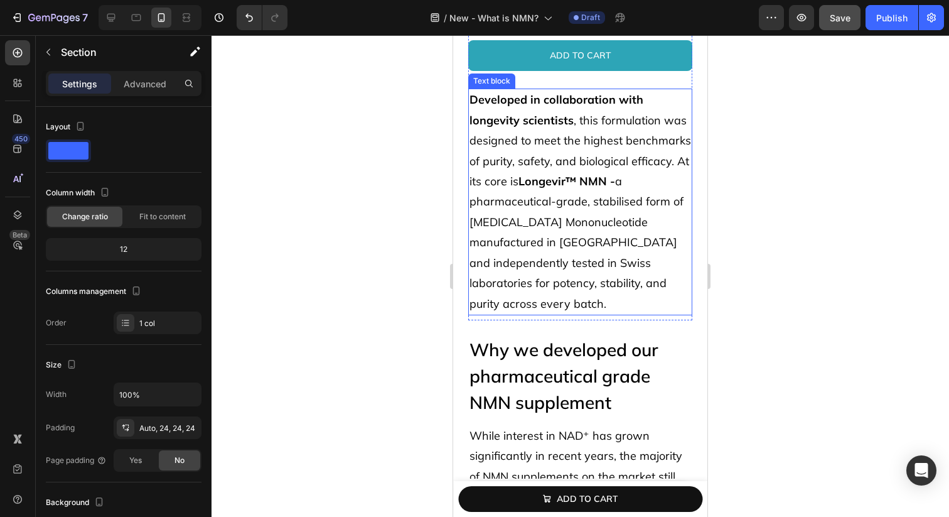
scroll to position [5659, 0]
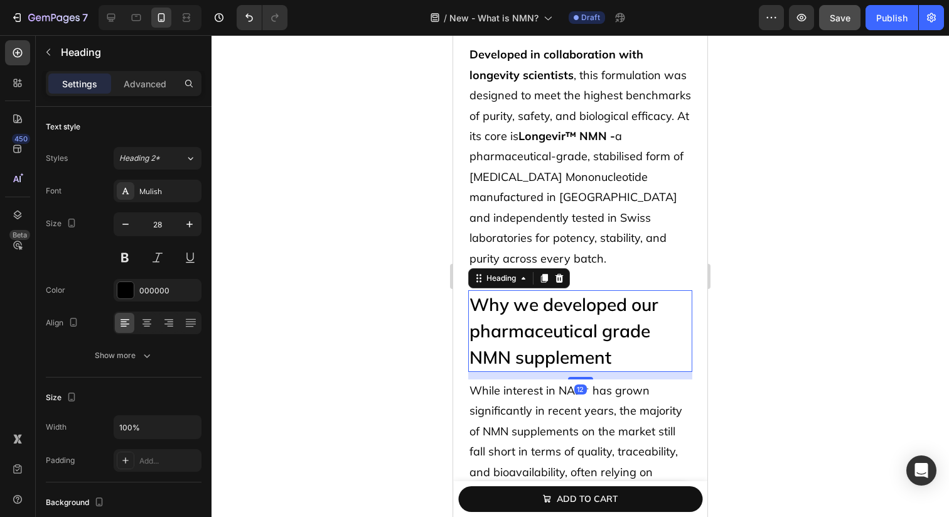
click at [617, 323] on h2 "Why we developed our pharmaceutical grade NMN supplement" at bounding box center [580, 331] width 224 height 82
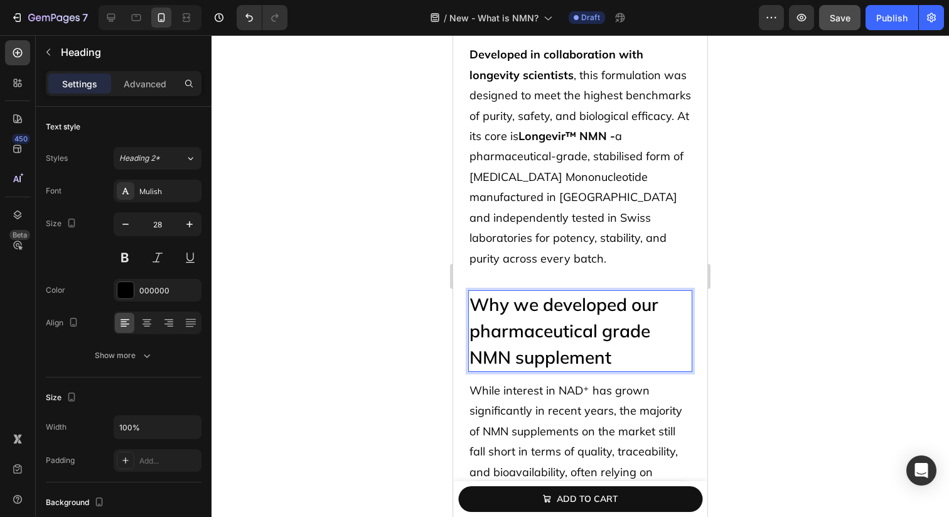
click at [617, 323] on p "Why we developed our pharmaceutical grade NMN supplement" at bounding box center [581, 330] width 222 height 79
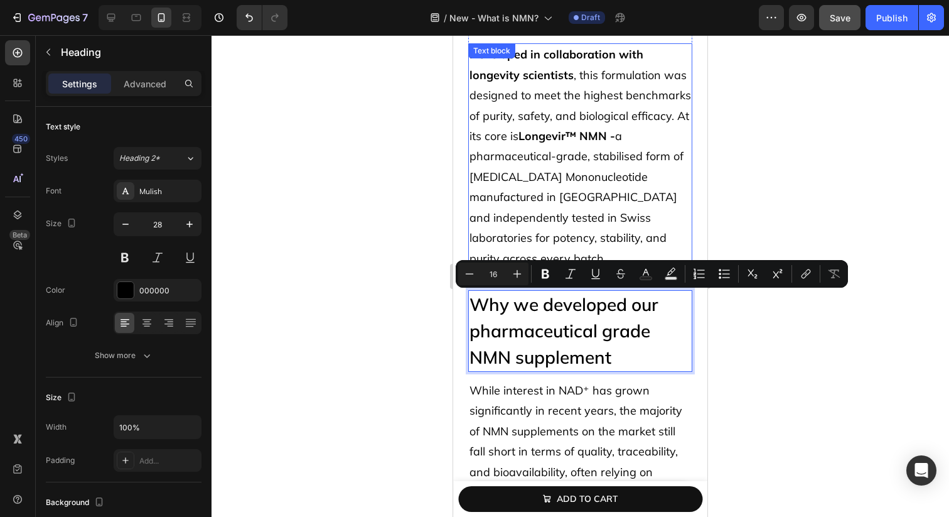
click at [583, 152] on p "Developed in collaboration with longevity scientists , this formulation was des…" at bounding box center [581, 157] width 222 height 224
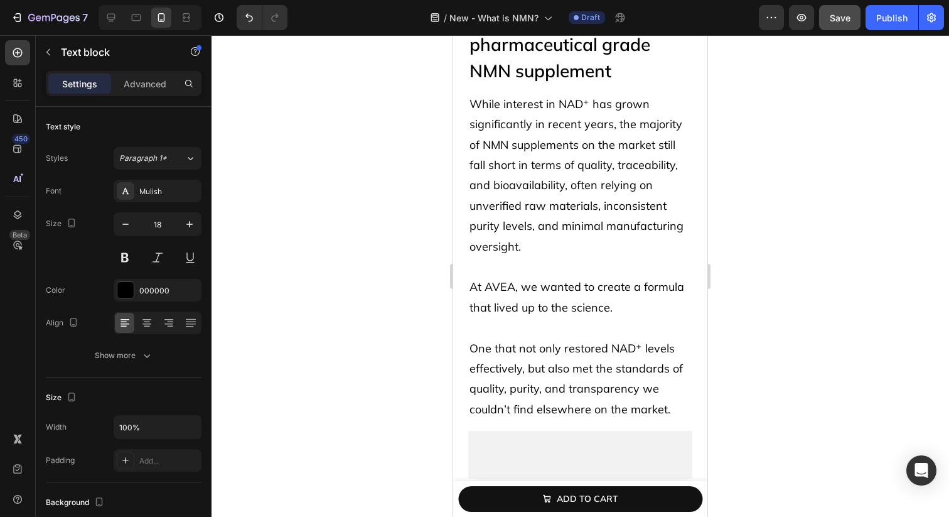
scroll to position [4970, 0]
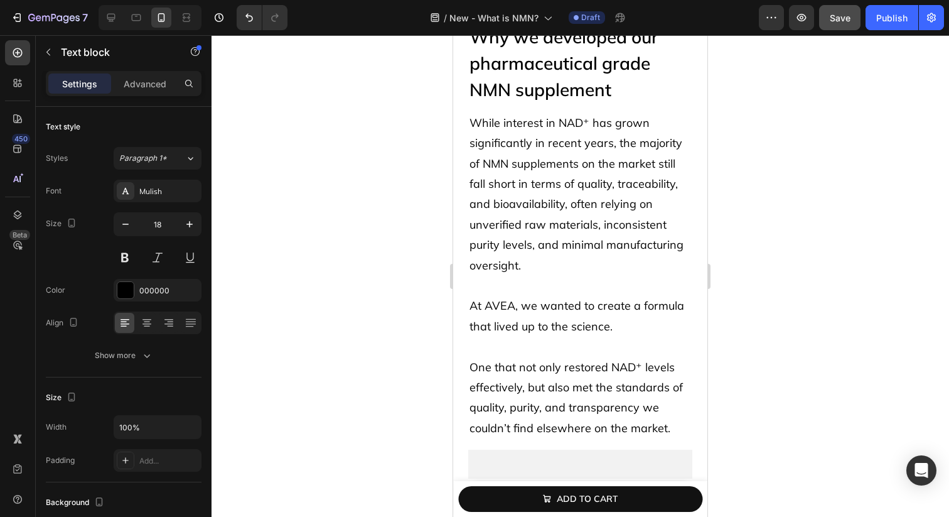
click at [583, 152] on p "While interest in NAD⁺ has grown significantly in recent years, the majority of…" at bounding box center [581, 194] width 222 height 163
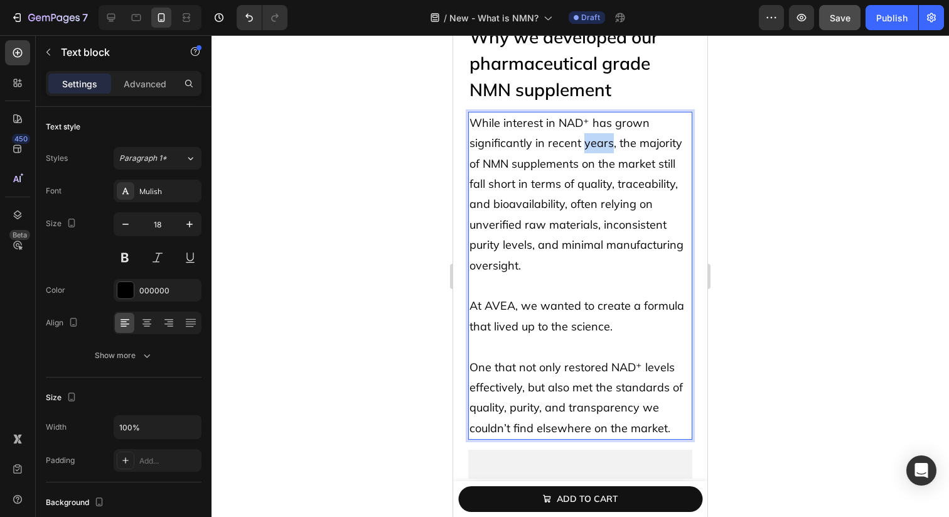
click at [583, 152] on p "While interest in NAD⁺ has grown significantly in recent years, the majority of…" at bounding box center [581, 194] width 222 height 163
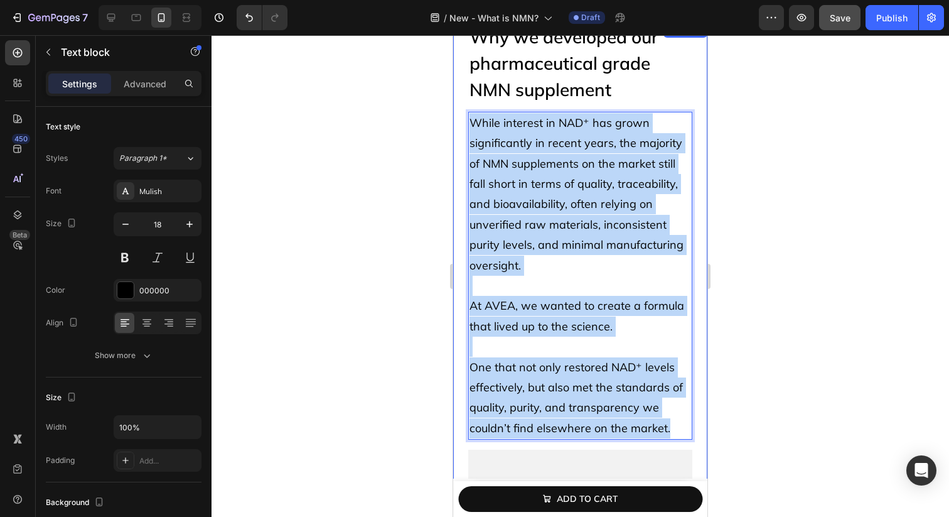
drag, startPoint x: 681, startPoint y: 426, endPoint x: 457, endPoint y: 120, distance: 380.1
click at [457, 120] on div "Why we developed our pharmaceutical grade NMN supplement Heading While interest…" at bounding box center [580, 501] width 254 height 956
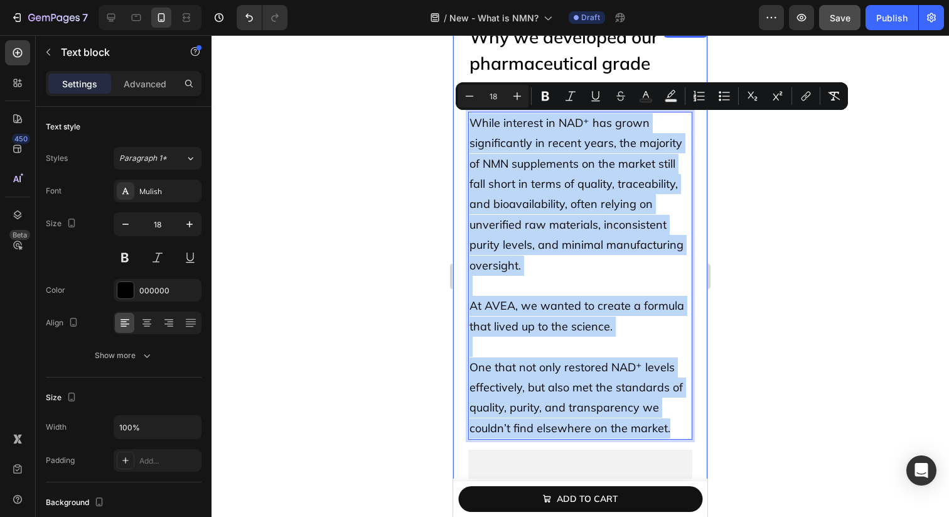
copy div "While interest in NAD⁺ has grown significantly in recent years, the majority of…"
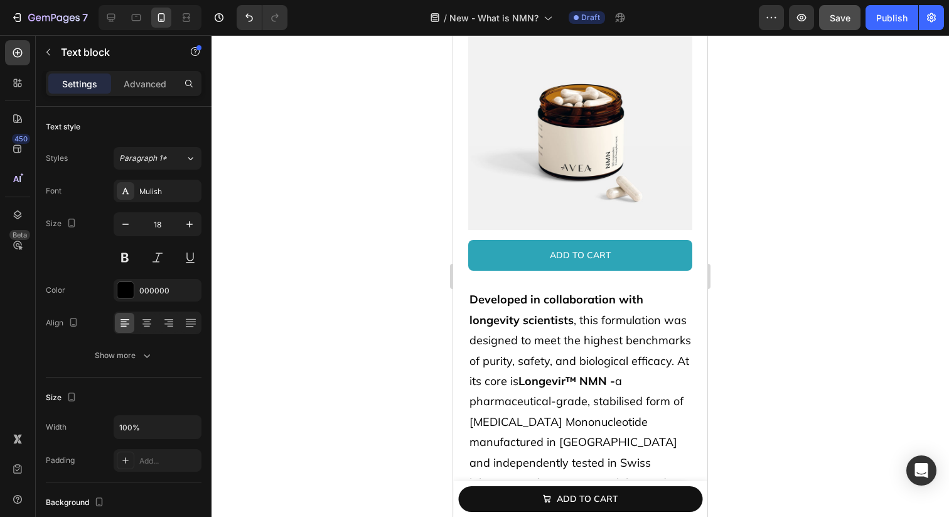
scroll to position [5445, 0]
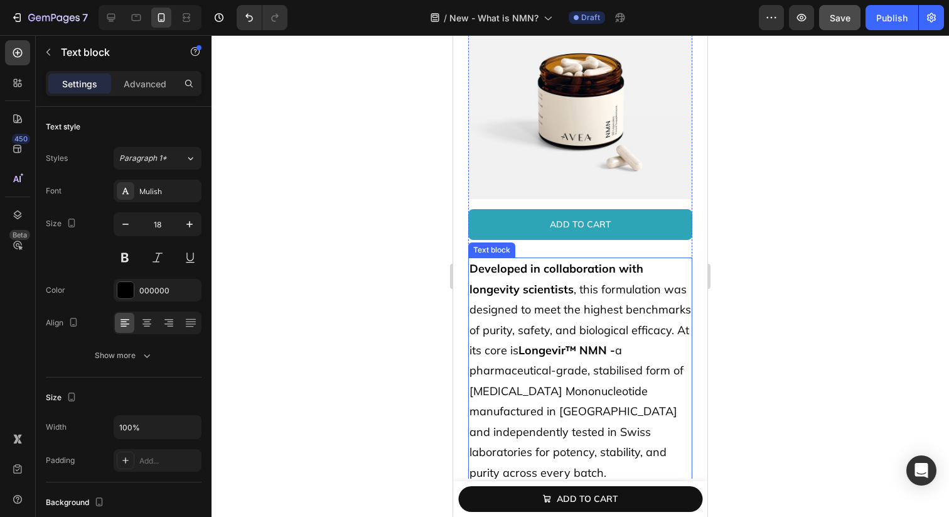
click at [494, 302] on p "Developed in collaboration with longevity scientists , this formulation was des…" at bounding box center [581, 371] width 222 height 224
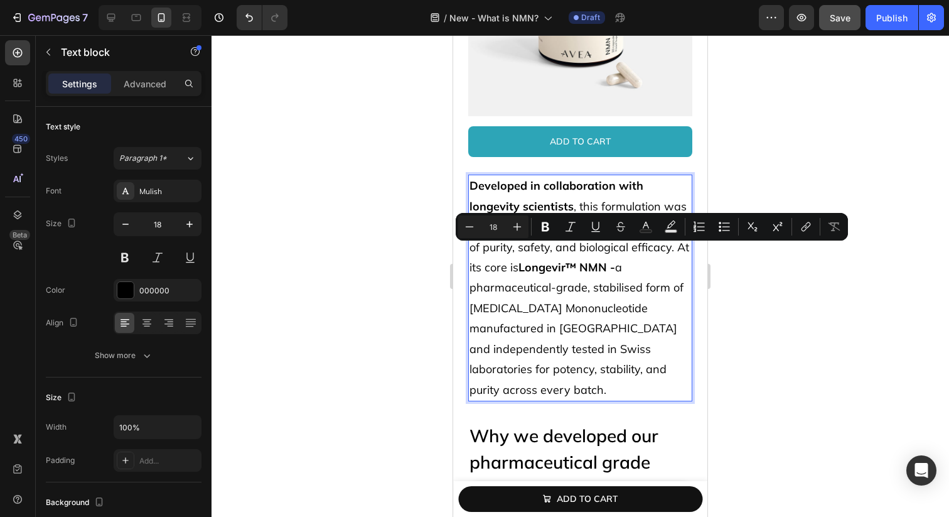
scroll to position [5584, 0]
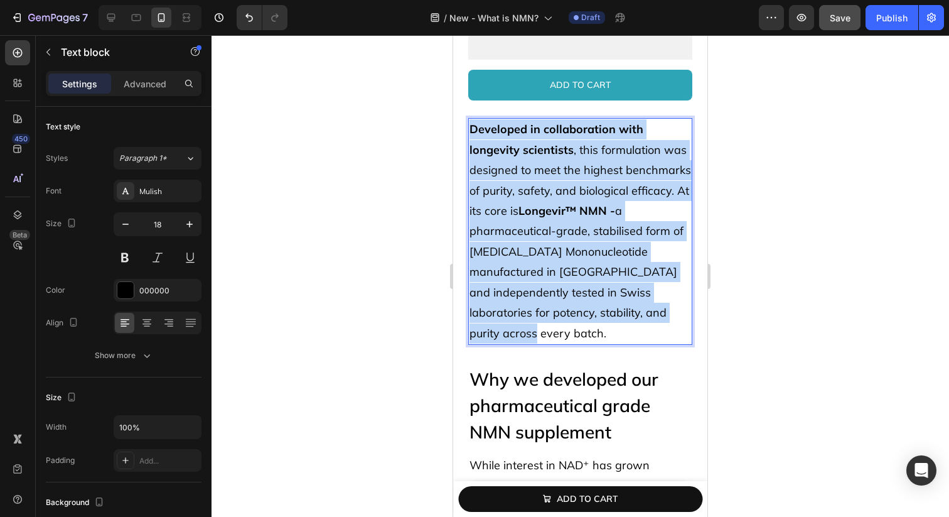
drag, startPoint x: 543, startPoint y: 328, endPoint x: 473, endPoint y: 129, distance: 210.3
click at [473, 129] on p "Developed in collaboration with longevity scientists , this formulation was des…" at bounding box center [581, 231] width 222 height 224
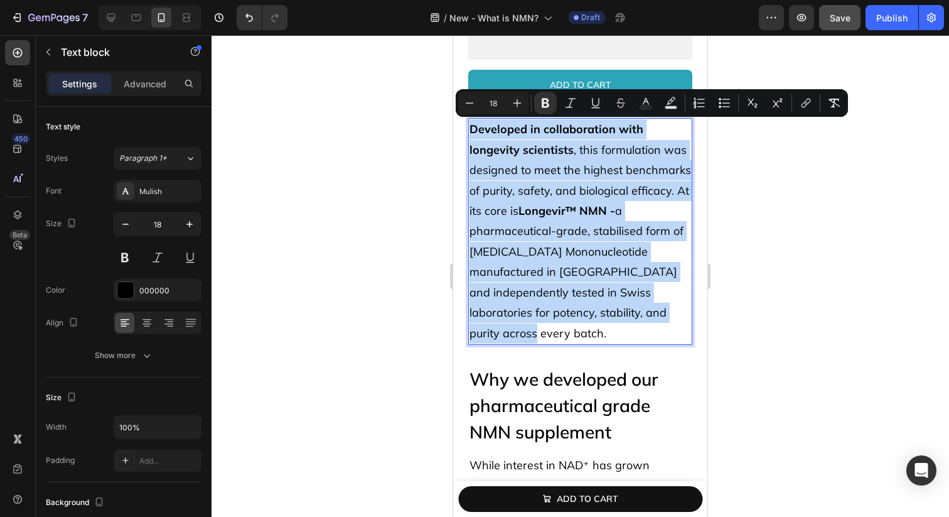
copy p "Developed in collaboration with longevity scientists , this formulation was des…"
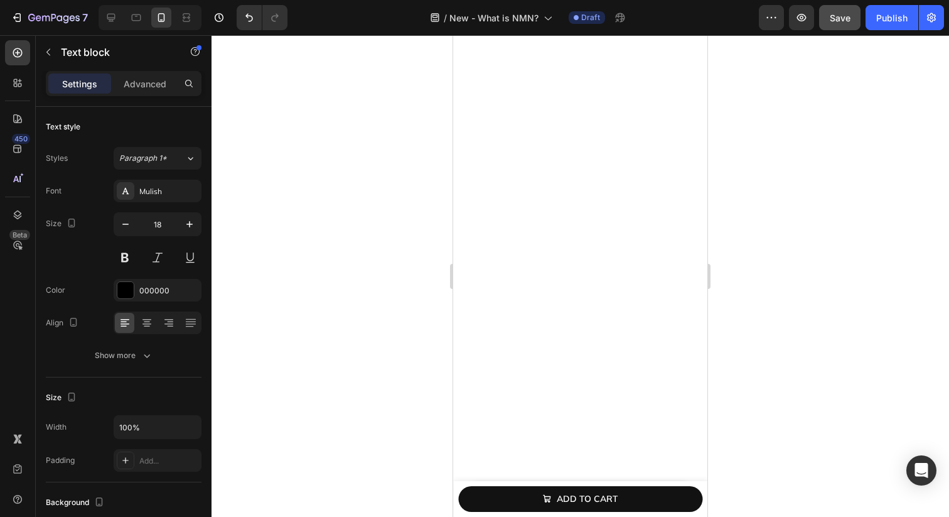
type input "16"
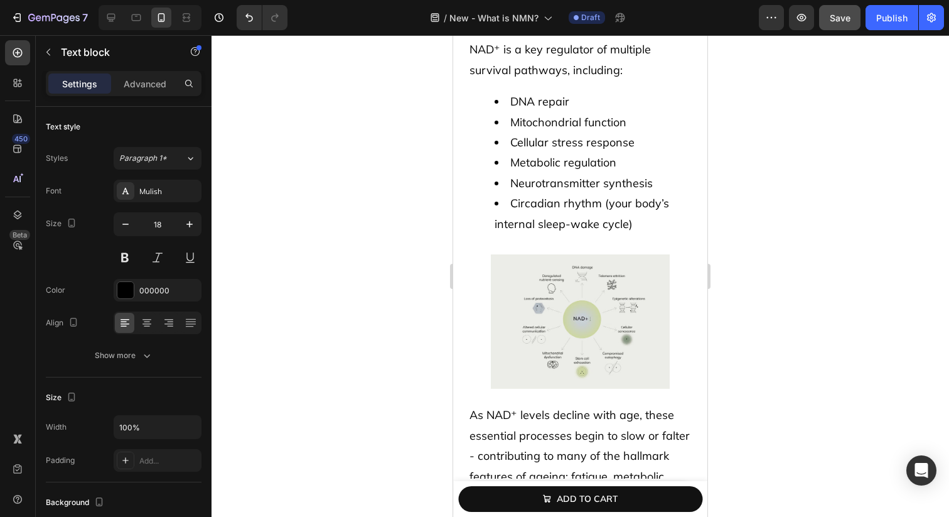
scroll to position [1075, 0]
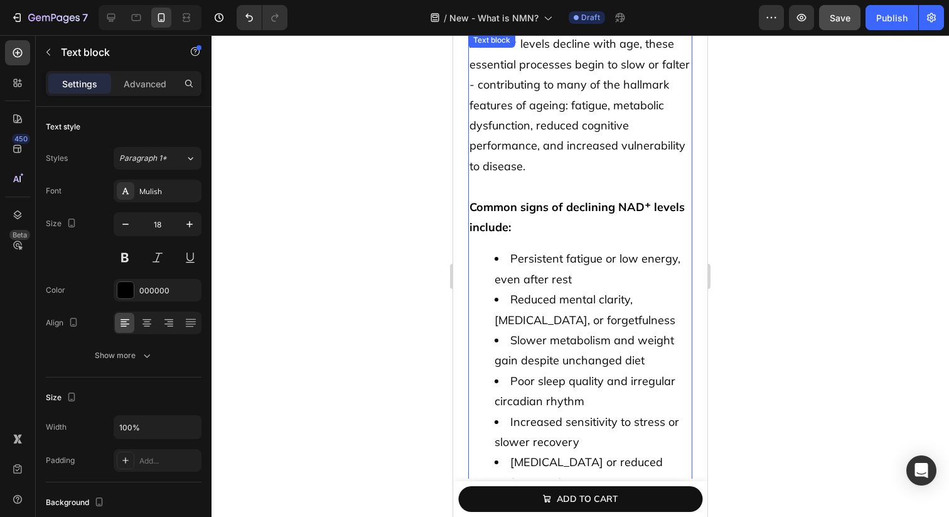
click at [526, 110] on span "As NAD⁺ levels decline with age, these essential processes begin to slow or fal…" at bounding box center [580, 104] width 220 height 136
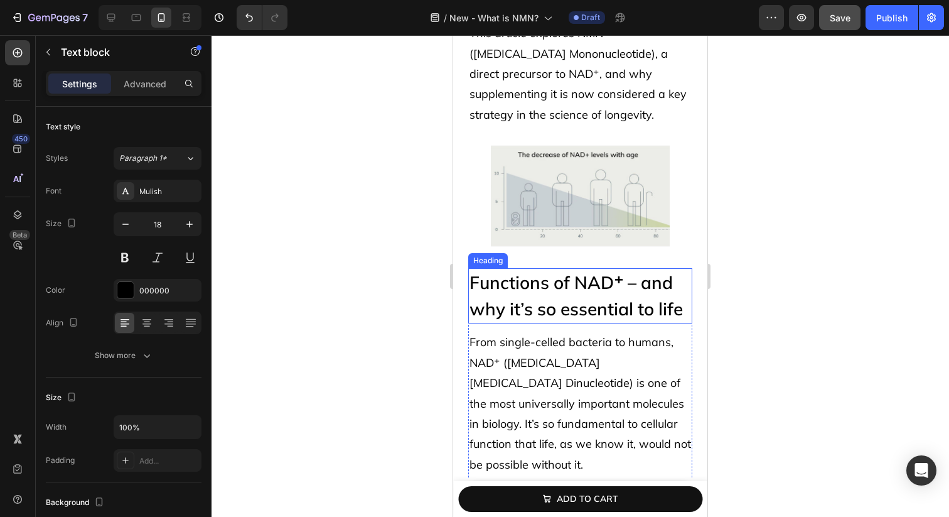
scroll to position [550, 0]
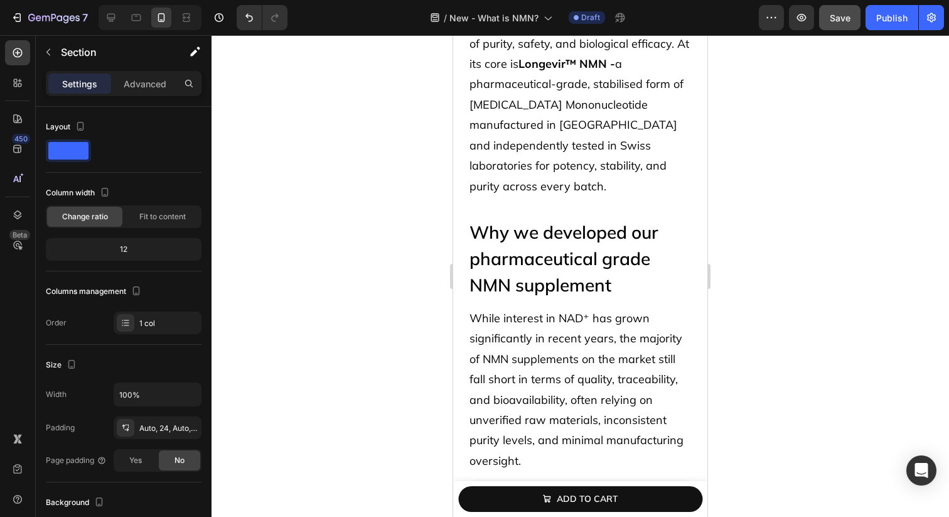
scroll to position [5758, 0]
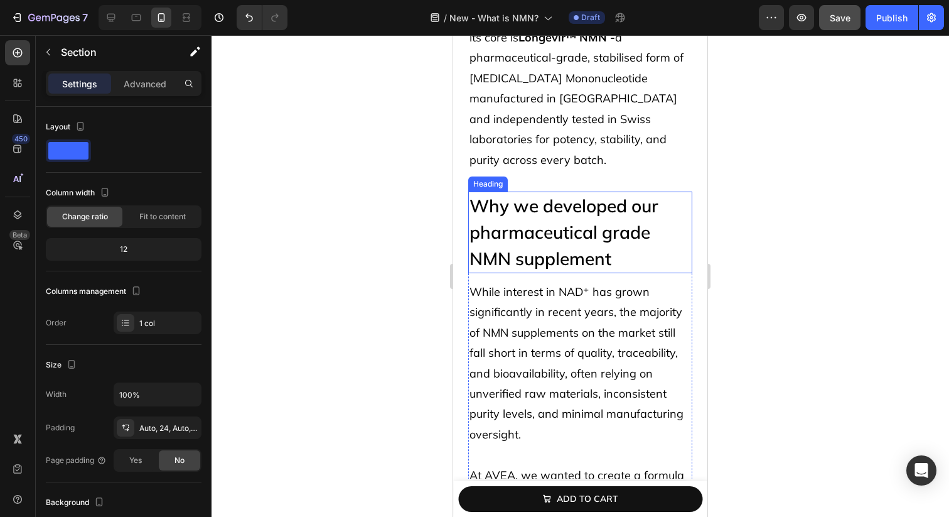
click at [561, 238] on h2 "Why we developed our pharmaceutical grade NMN supplement" at bounding box center [580, 233] width 224 height 82
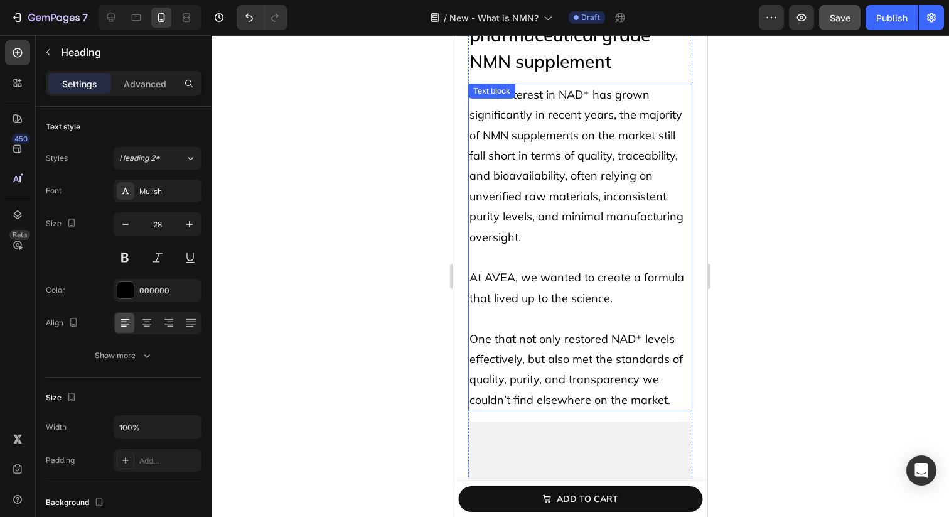
scroll to position [5841, 0]
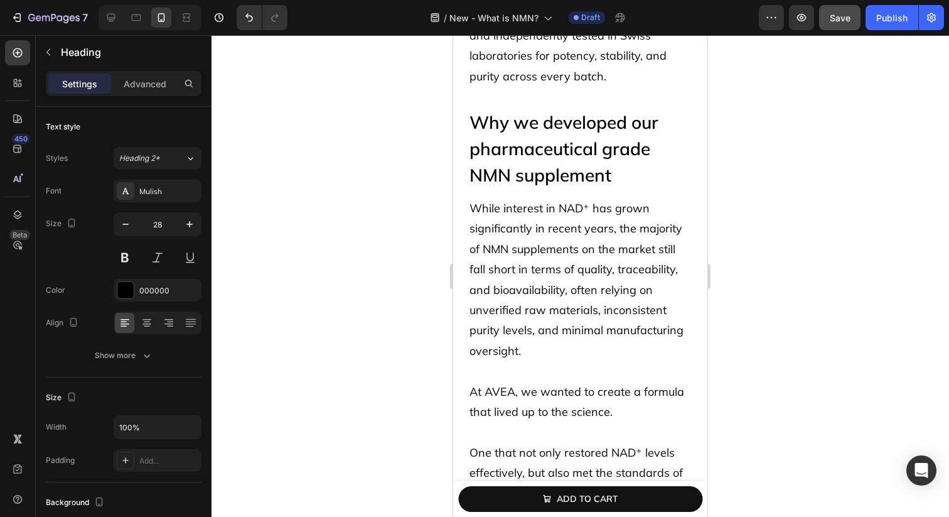
click at [563, 133] on h2 "Why we developed our pharmaceutical grade NMN supplement" at bounding box center [580, 149] width 224 height 82
click at [538, 284] on span "While interest in NAD⁺ has grown significantly in recent years, the majority of…" at bounding box center [577, 279] width 214 height 157
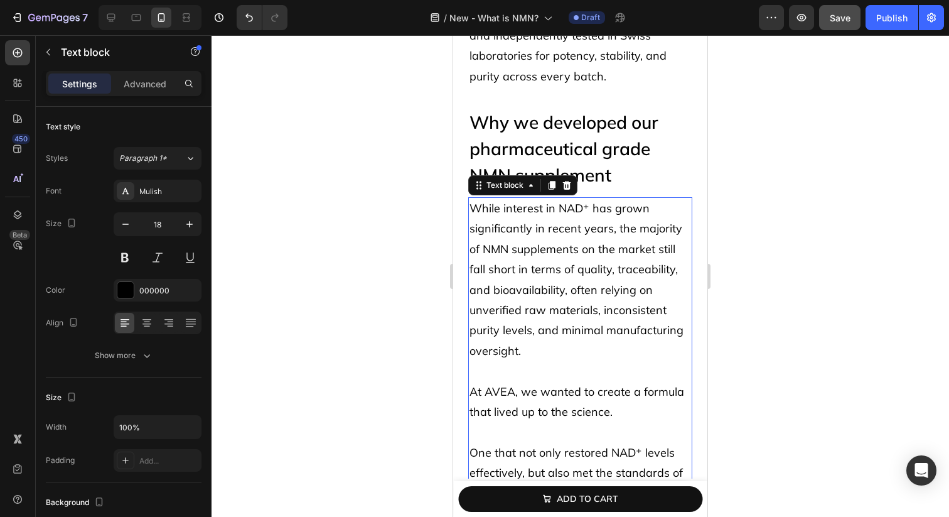
click at [538, 284] on span "While interest in NAD⁺ has grown significantly in recent years, the majority of…" at bounding box center [577, 279] width 214 height 157
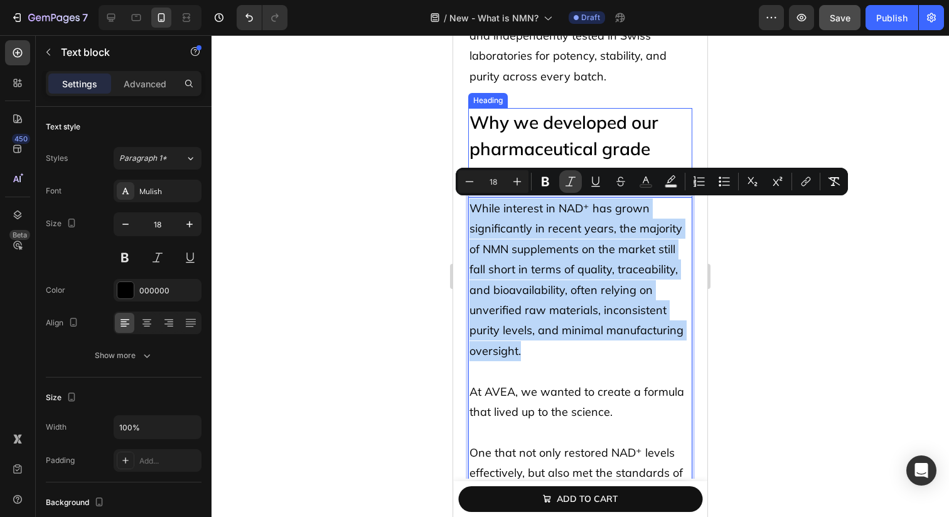
click at [578, 141] on p "Why we developed our pharmaceutical grade NMN supplement" at bounding box center [581, 148] width 222 height 79
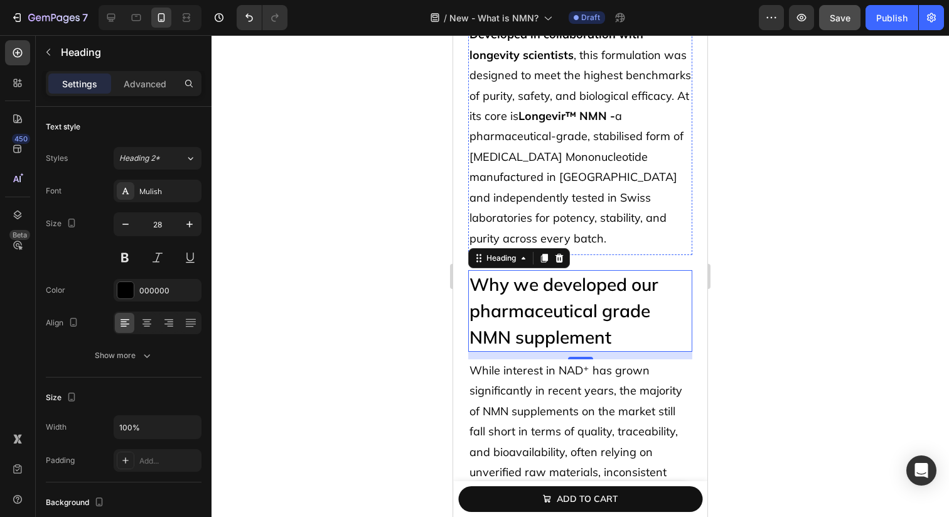
scroll to position [5760, 0]
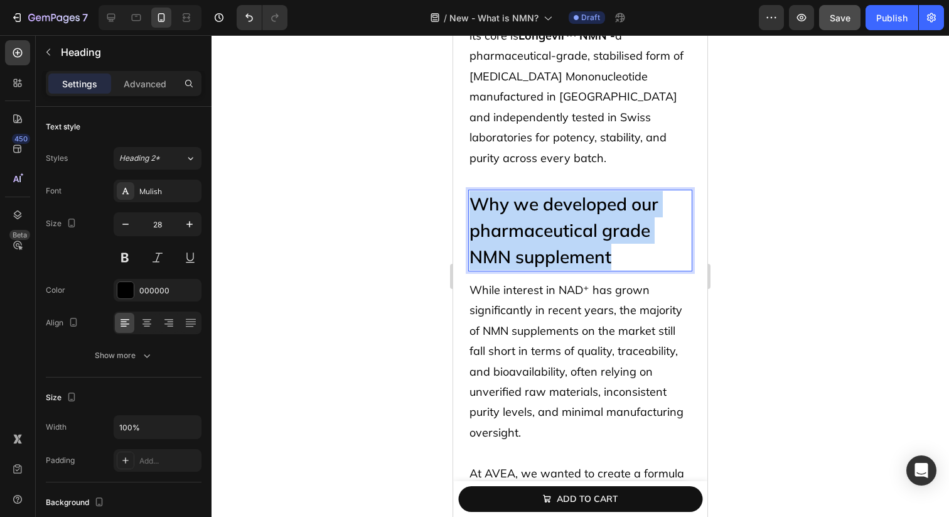
click at [521, 221] on p "Why we developed our pharmaceutical grade NMN supplement" at bounding box center [581, 230] width 222 height 79
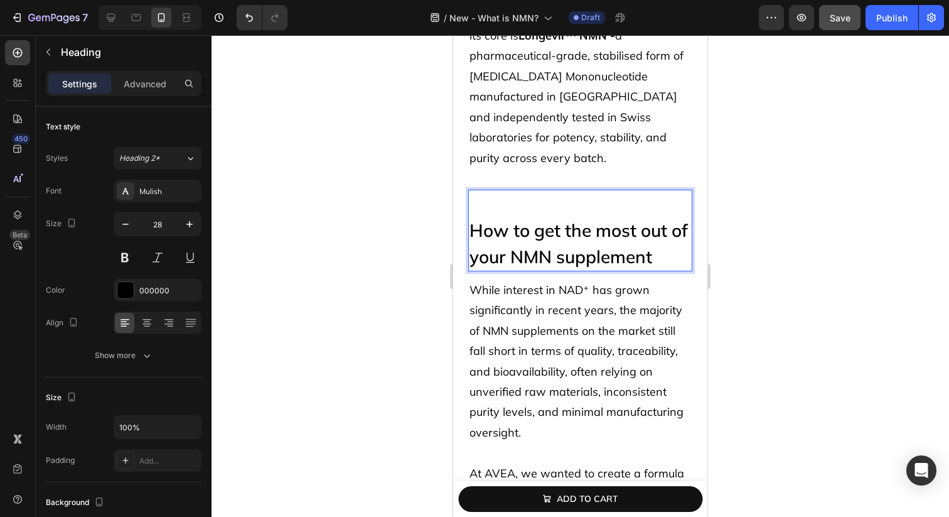
click at [470, 227] on p "How to get the most out of your NMN supplement" at bounding box center [581, 230] width 222 height 79
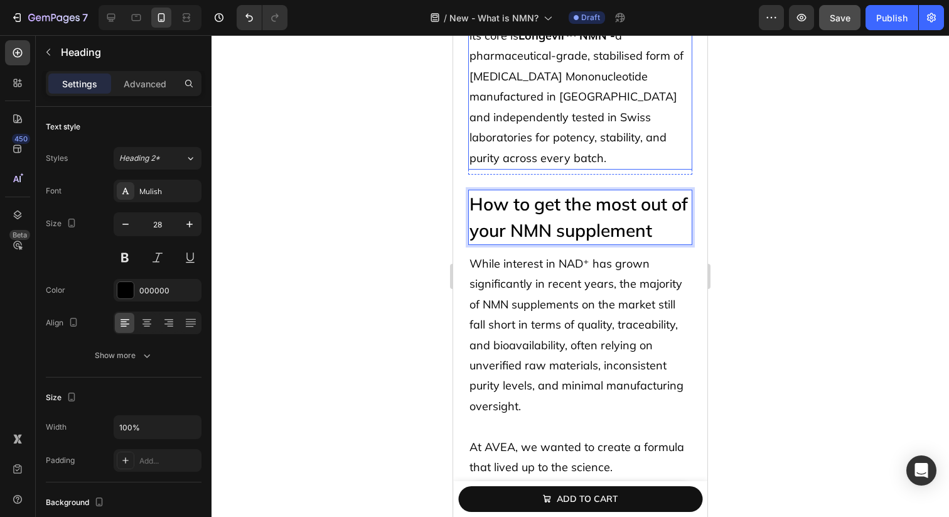
click at [515, 157] on p "Developed in collaboration with longevity scientists , this formulation was des…" at bounding box center [581, 56] width 222 height 224
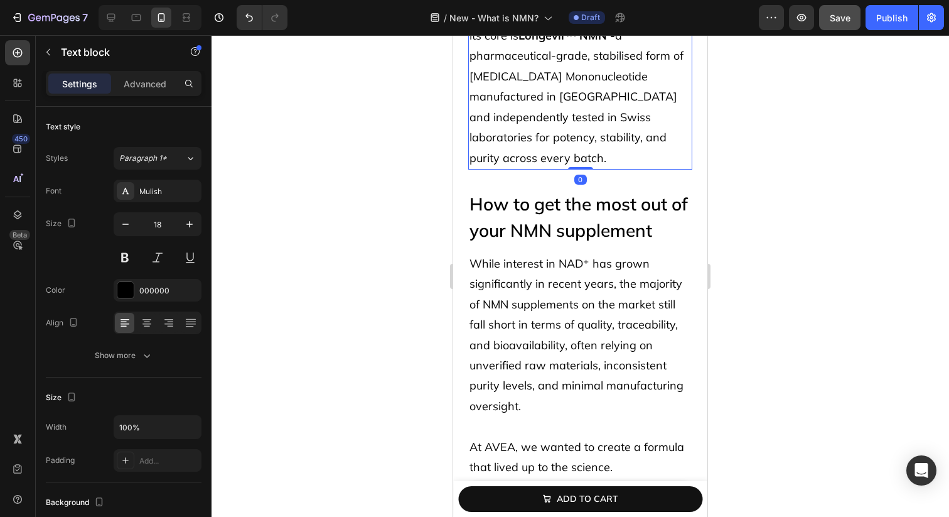
scroll to position [5893, 0]
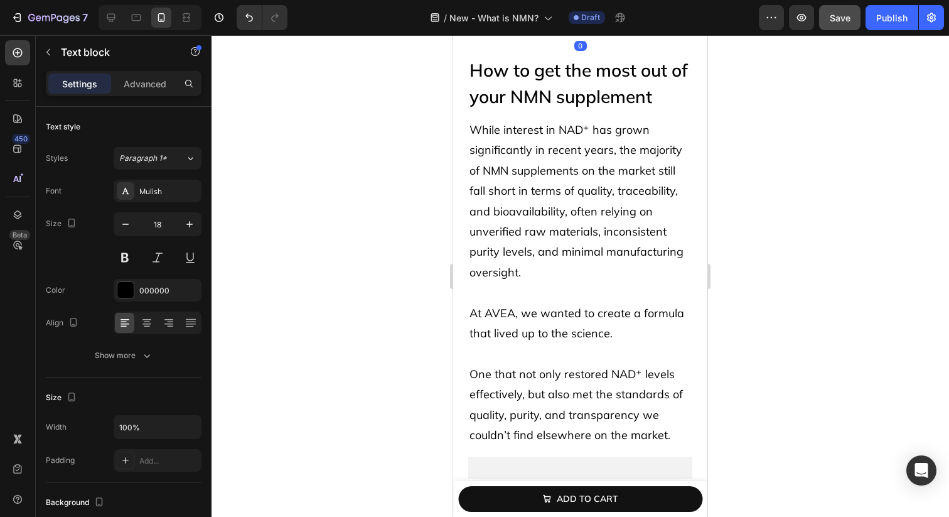
click at [515, 157] on p "While interest in NAD⁺ has grown significantly in recent years, the majority of…" at bounding box center [581, 201] width 222 height 163
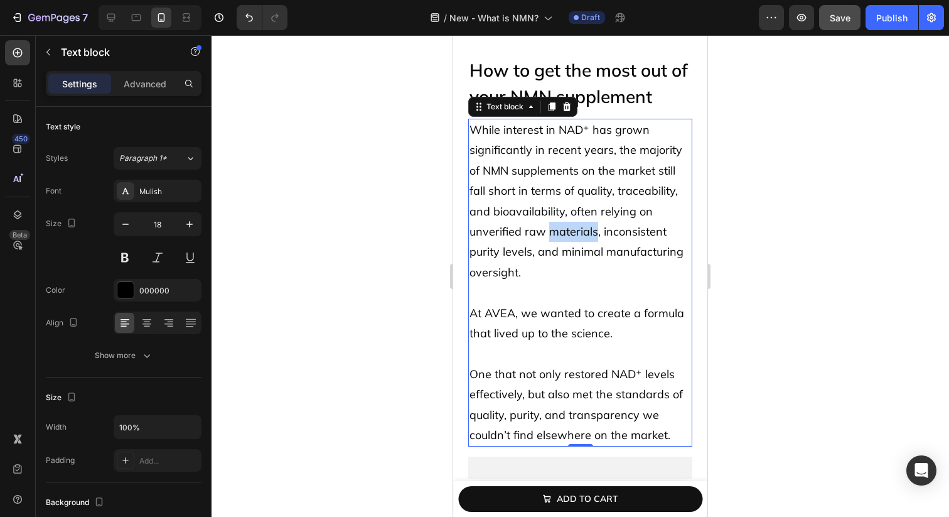
click at [556, 237] on span "While interest in NAD⁺ has grown significantly in recent years, the majority of…" at bounding box center [577, 200] width 214 height 157
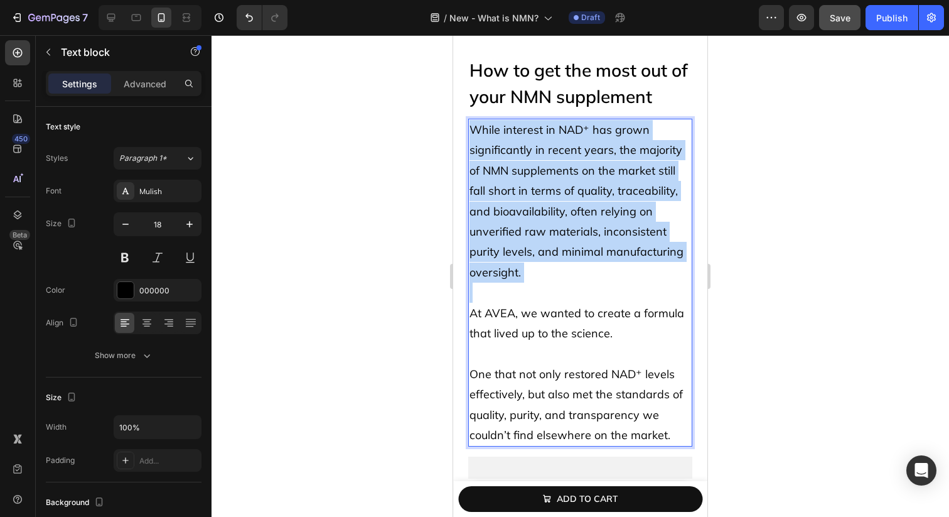
click at [556, 237] on span "While interest in NAD⁺ has grown significantly in recent years, the majority of…" at bounding box center [577, 200] width 214 height 157
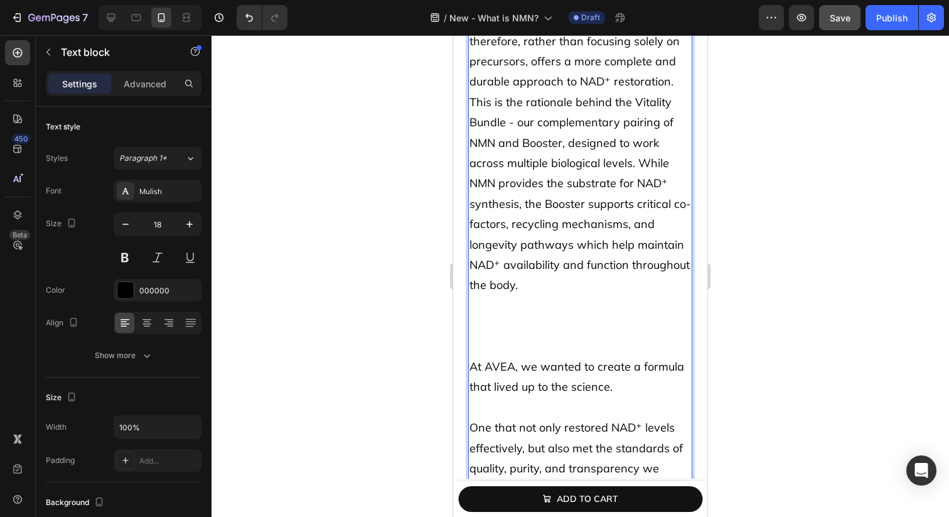
scroll to position [6294, 0]
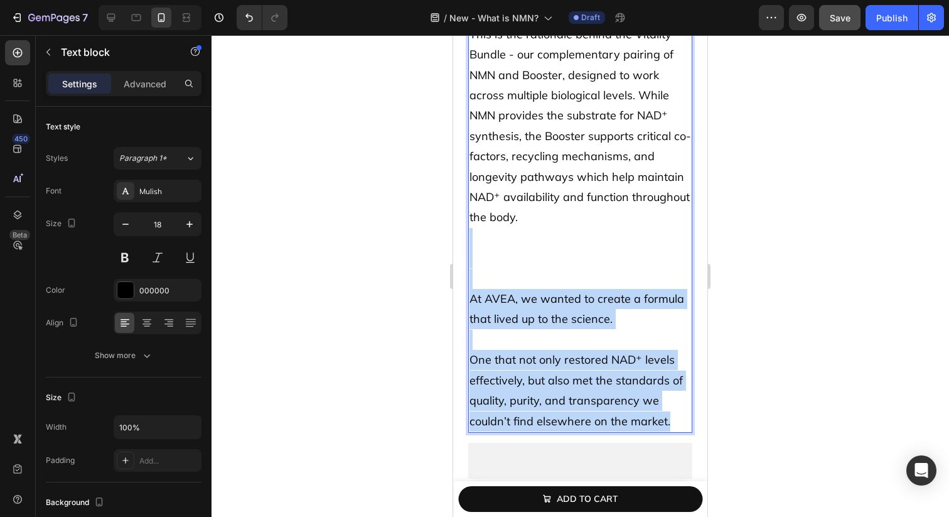
drag, startPoint x: 526, startPoint y: 223, endPoint x: 676, endPoint y: 417, distance: 245.3
click at [676, 417] on div "How to get the most out of your NMN supplement Heading While supplementing with…" at bounding box center [580, 303] width 224 height 1297
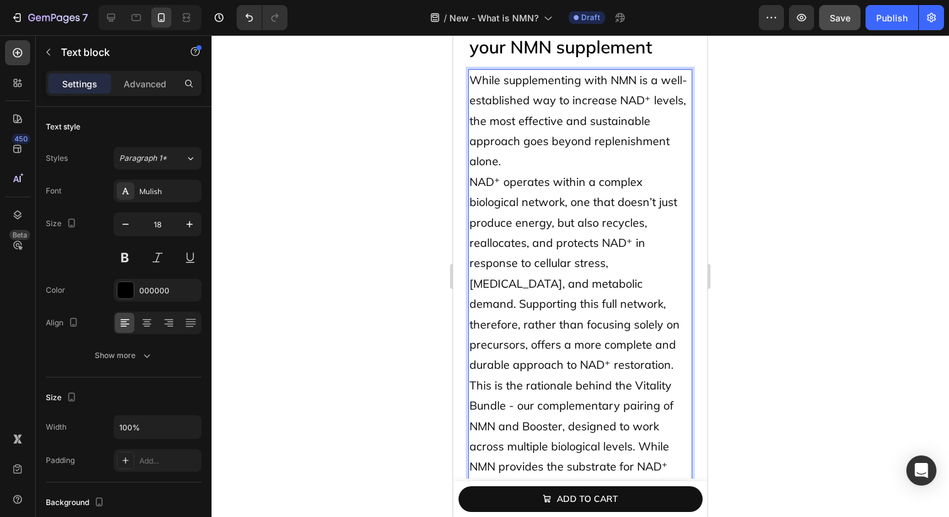
scroll to position [5933, 0]
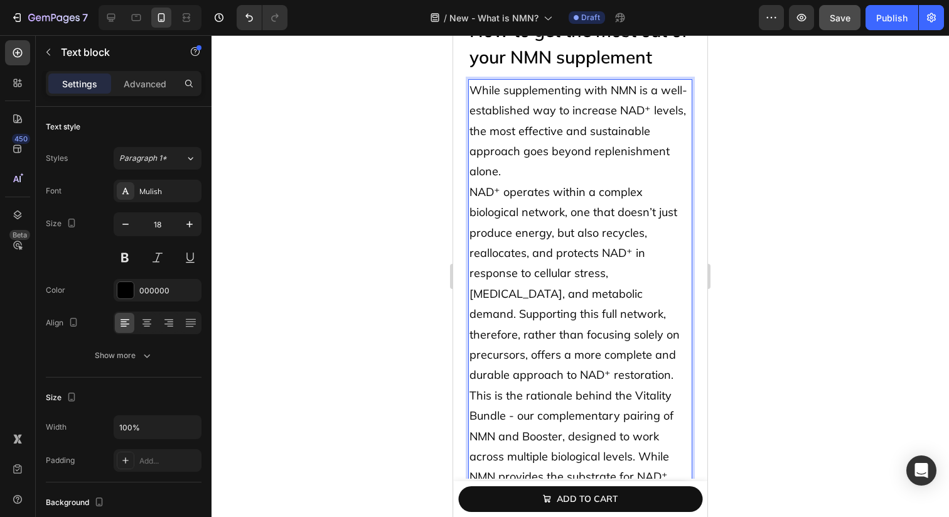
click at [587, 173] on p "While supplementing with NMN is a well-established way to increase NAD⁺ levels,…" at bounding box center [581, 131] width 222 height 102
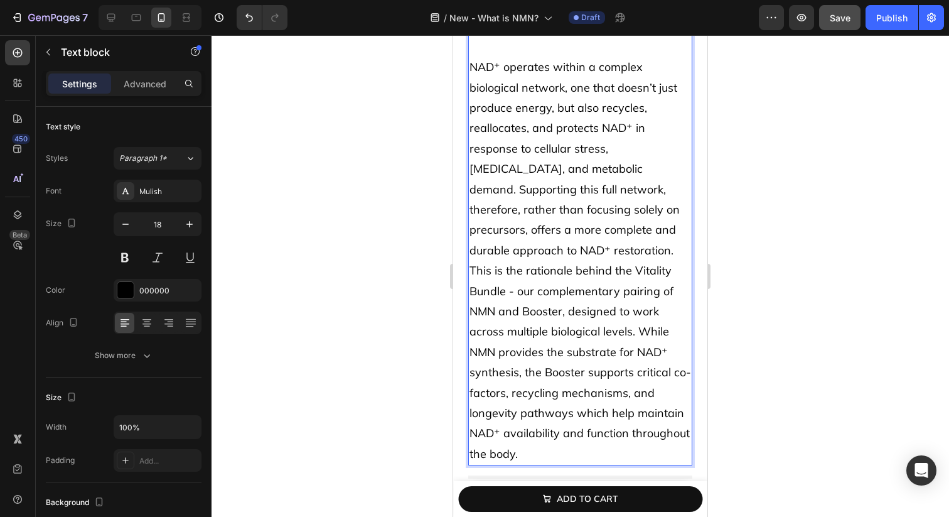
scroll to position [6082, 0]
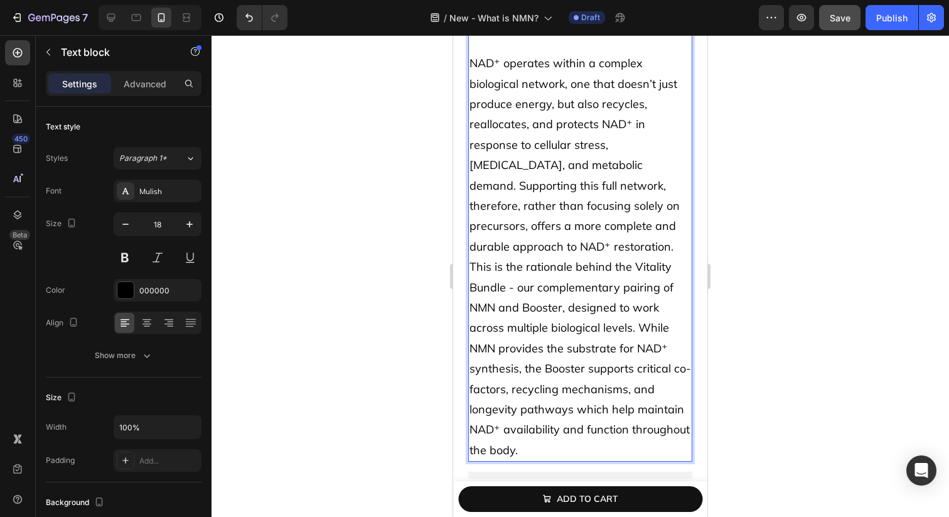
click at [671, 230] on p "NAD⁺ operates within a complex biological network, one that doesn’t just produc…" at bounding box center [581, 154] width 222 height 203
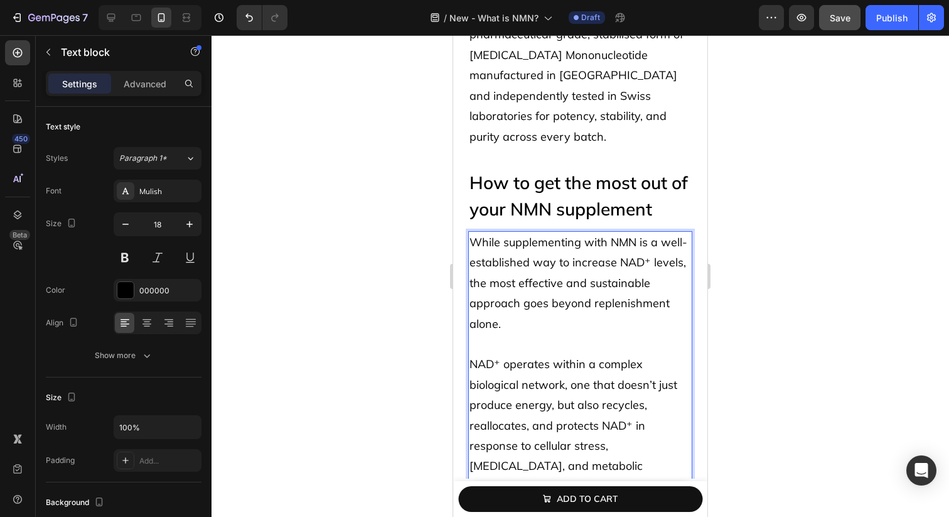
scroll to position [5738, 0]
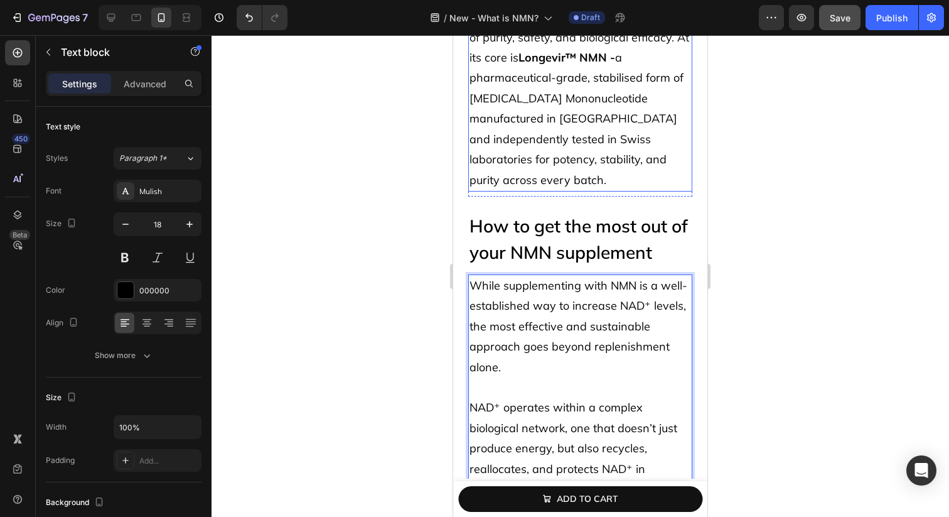
click at [655, 129] on p "Developed in collaboration with longevity scientists , this formulation was des…" at bounding box center [581, 78] width 222 height 224
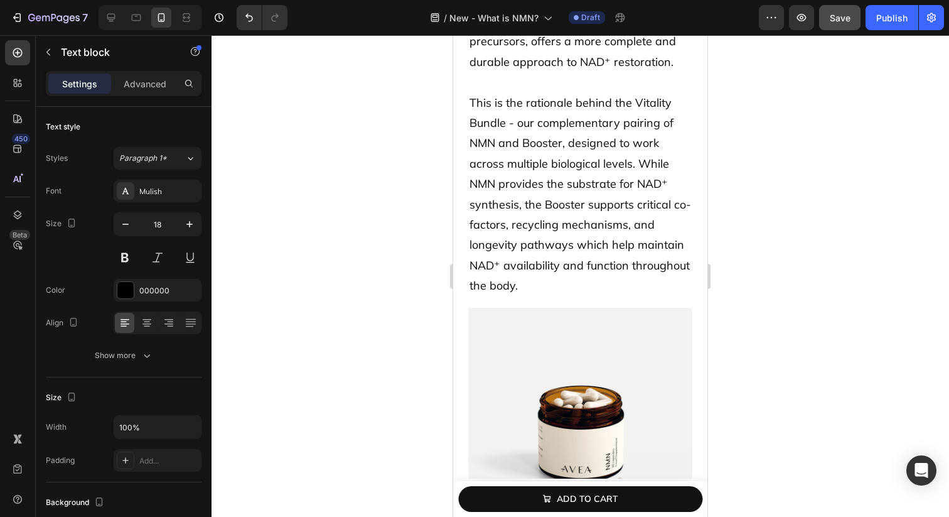
scroll to position [6329, 0]
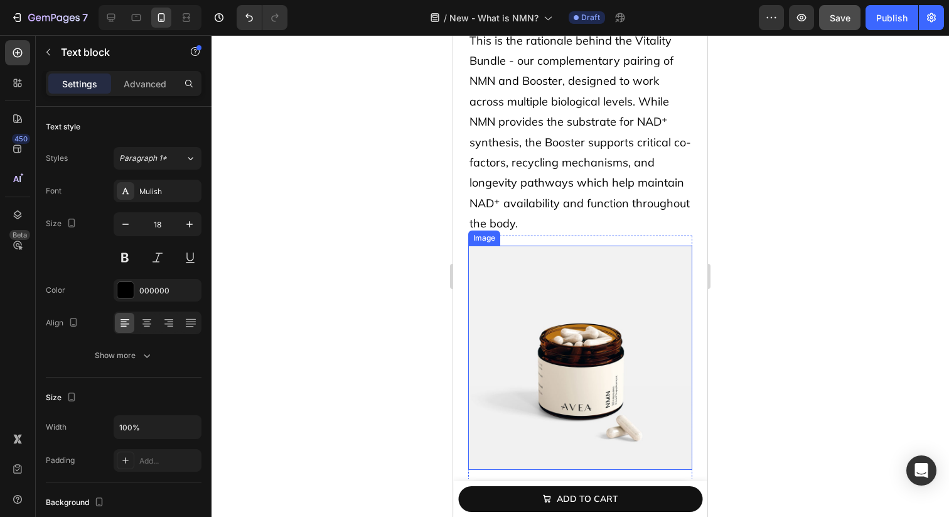
click at [628, 266] on img at bounding box center [580, 358] width 224 height 224
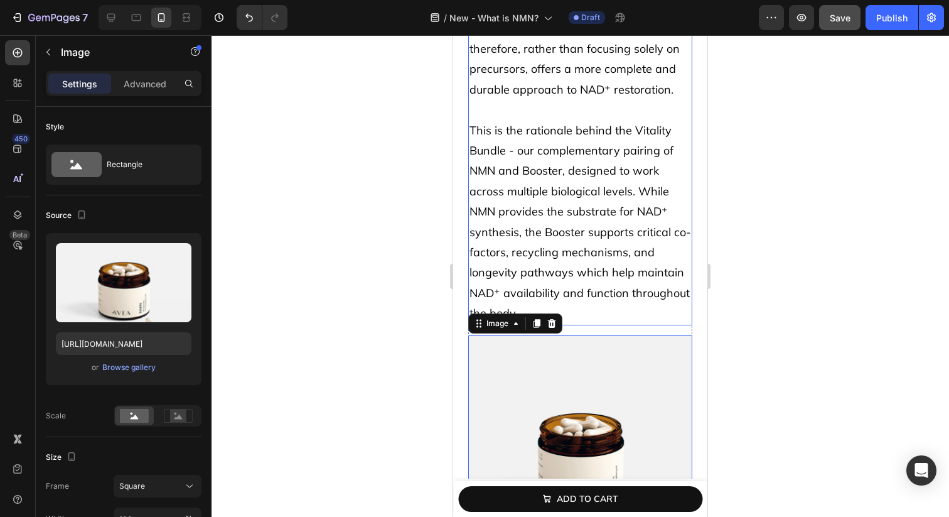
click at [622, 228] on span "This is the rationale behind the Vitality Bundle - our complementary pairing of…" at bounding box center [581, 222] width 222 height 198
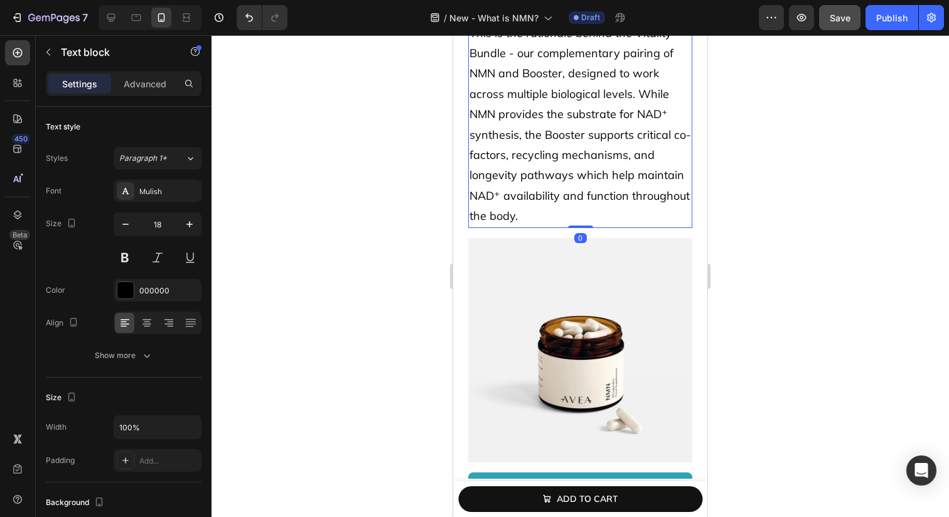
scroll to position [6127, 0]
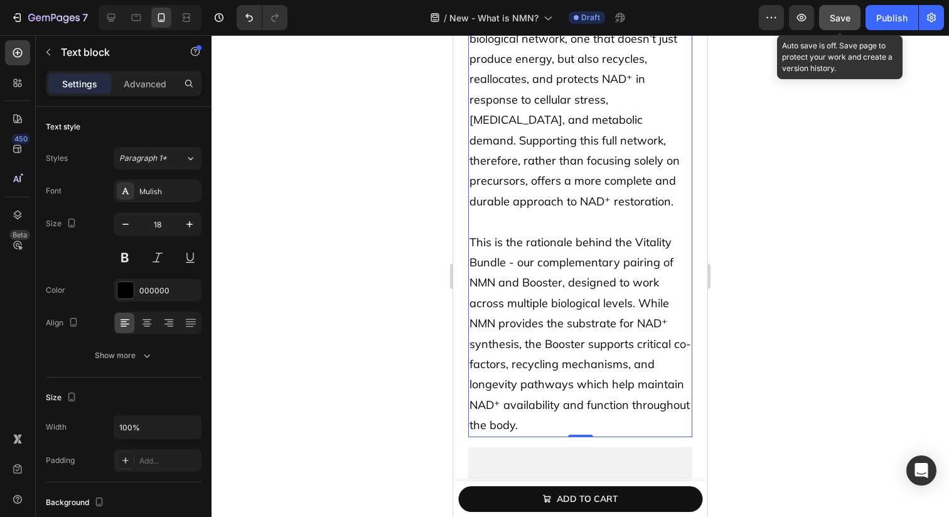
click at [847, 14] on span "Save" at bounding box center [840, 18] width 21 height 11
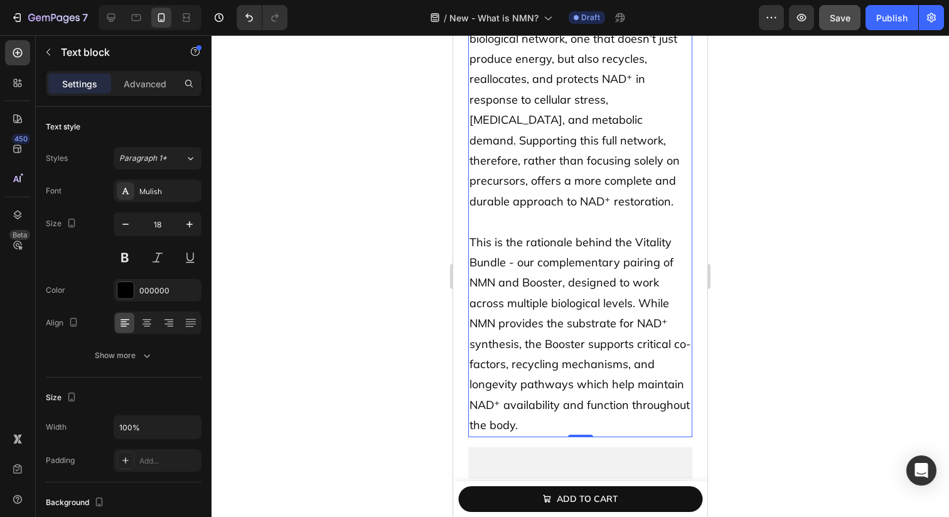
click at [461, 348] on div "How to get the most out of your NMN supplement Heading While supplementing with…" at bounding box center [580, 399] width 254 height 1154
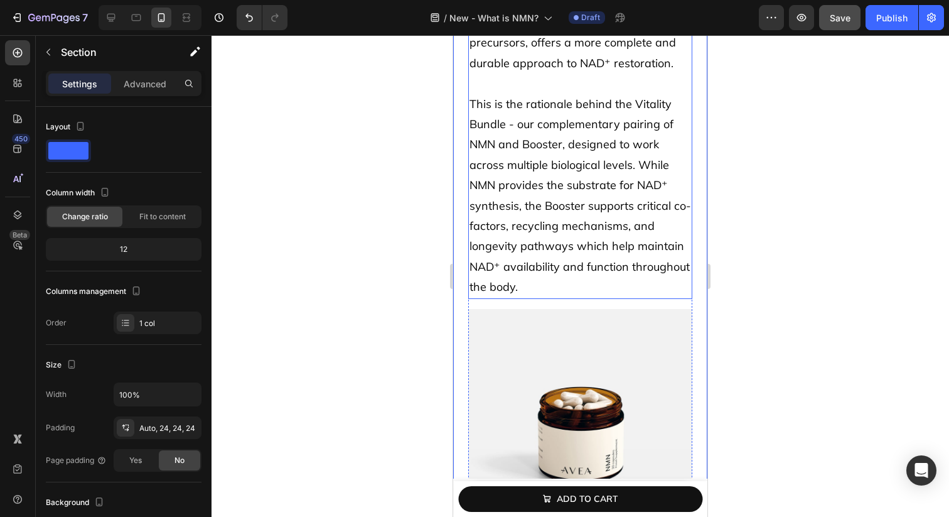
scroll to position [6305, 0]
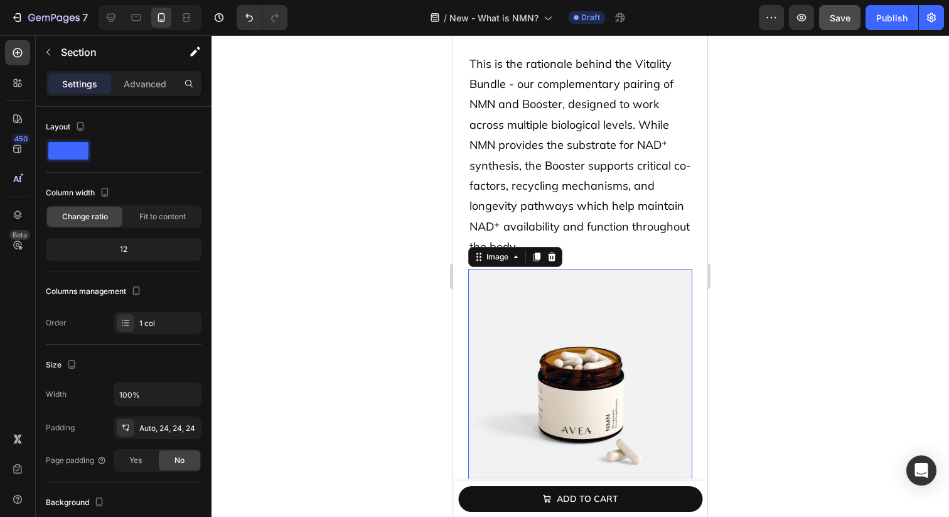
click at [521, 279] on img at bounding box center [580, 381] width 224 height 224
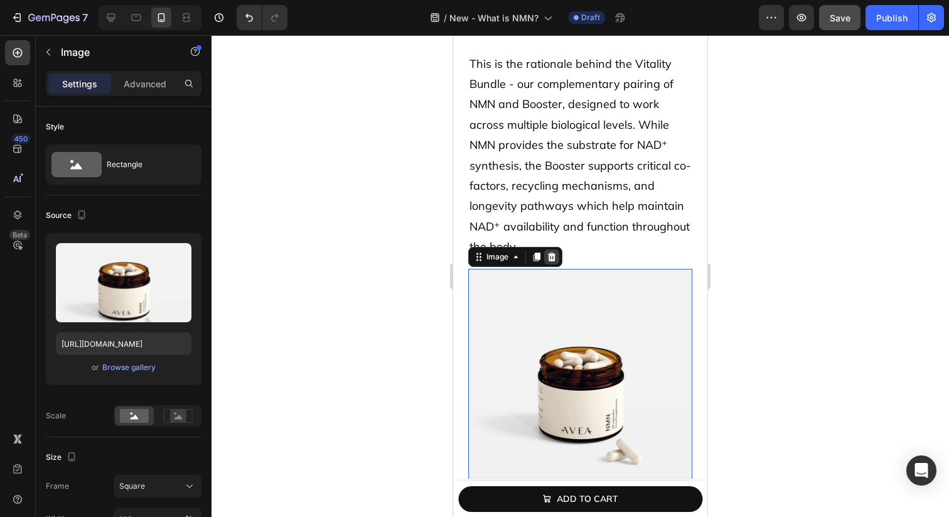
click at [551, 252] on icon at bounding box center [552, 256] width 8 height 9
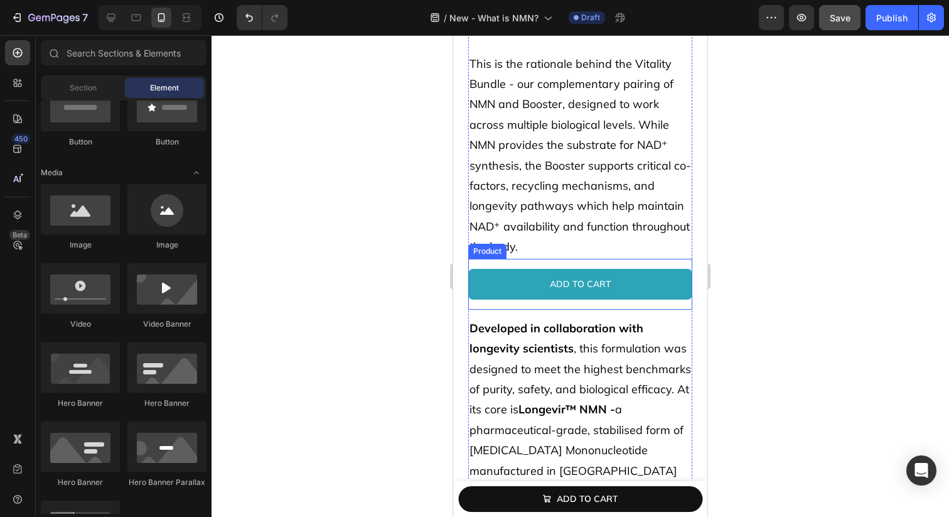
click at [547, 259] on div "Product Images NMN Product Title $42.00 Product Price Product Price No compare …" at bounding box center [580, 284] width 224 height 51
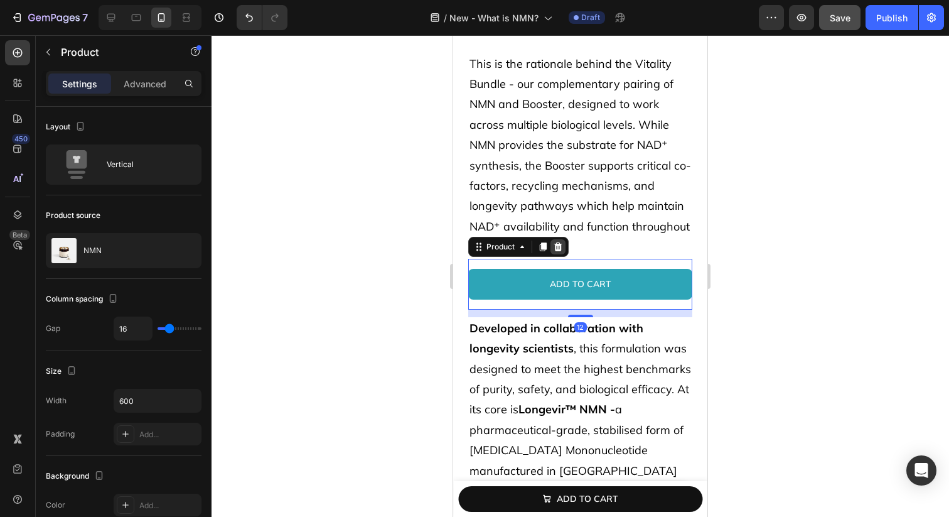
click at [560, 242] on icon at bounding box center [558, 246] width 8 height 9
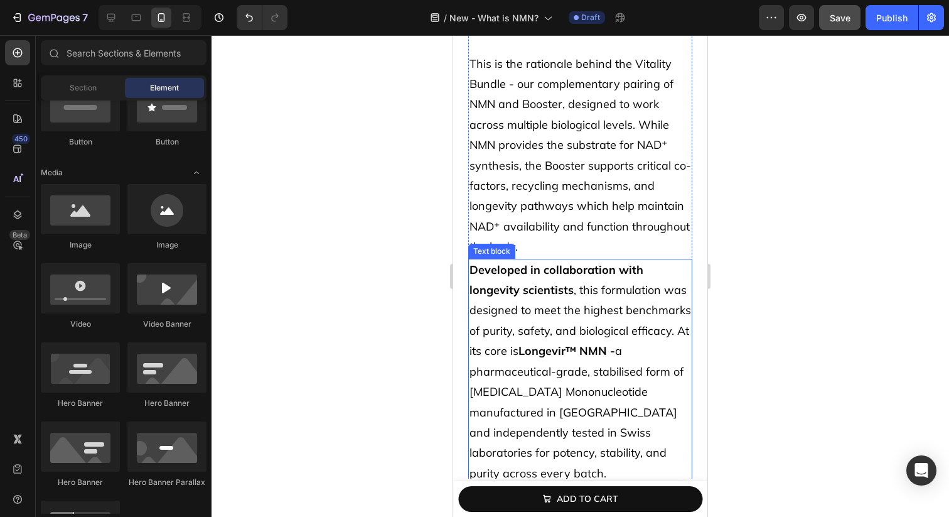
click at [546, 274] on strong "Developed in collaboration with longevity scientists" at bounding box center [557, 279] width 174 height 35
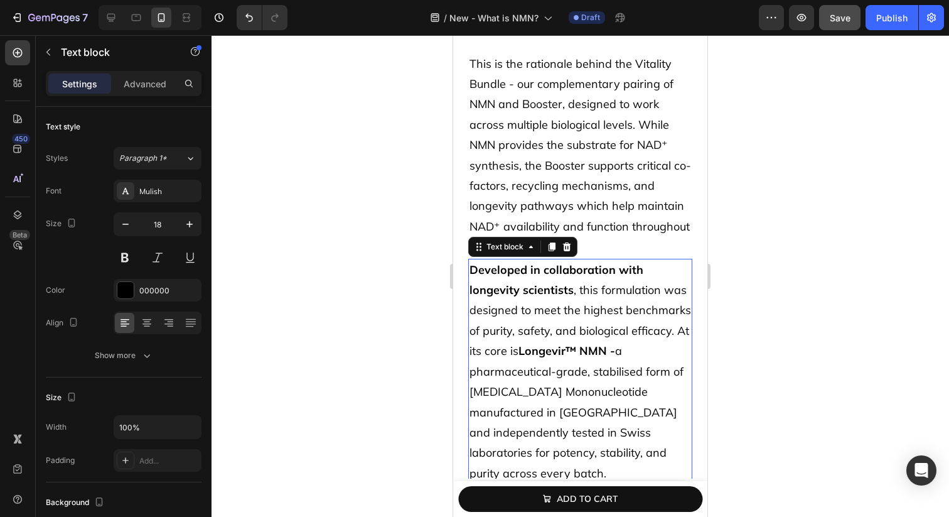
click at [569, 237] on div "Text block" at bounding box center [522, 247] width 109 height 20
click at [568, 242] on icon at bounding box center [567, 246] width 8 height 9
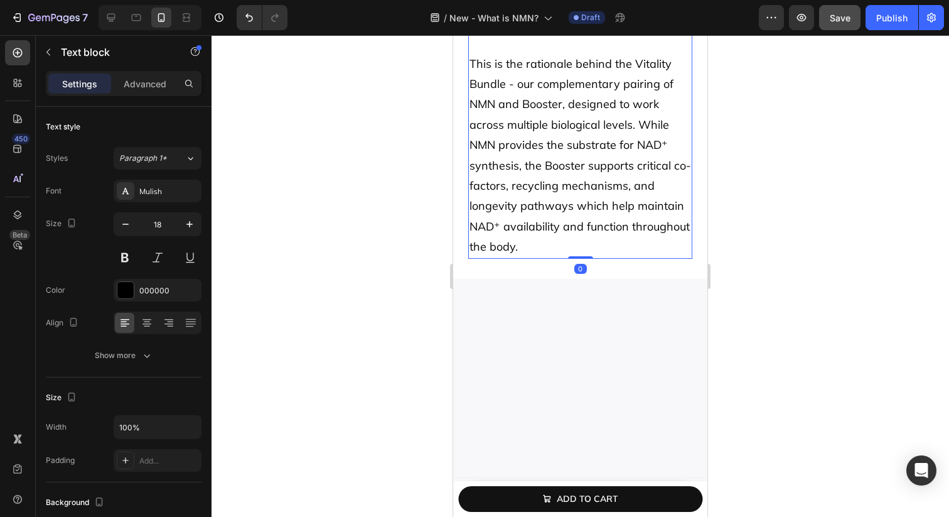
click at [560, 230] on p "This is the rationale behind the Vitality Bundle - our complementary pairing of…" at bounding box center [581, 155] width 222 height 203
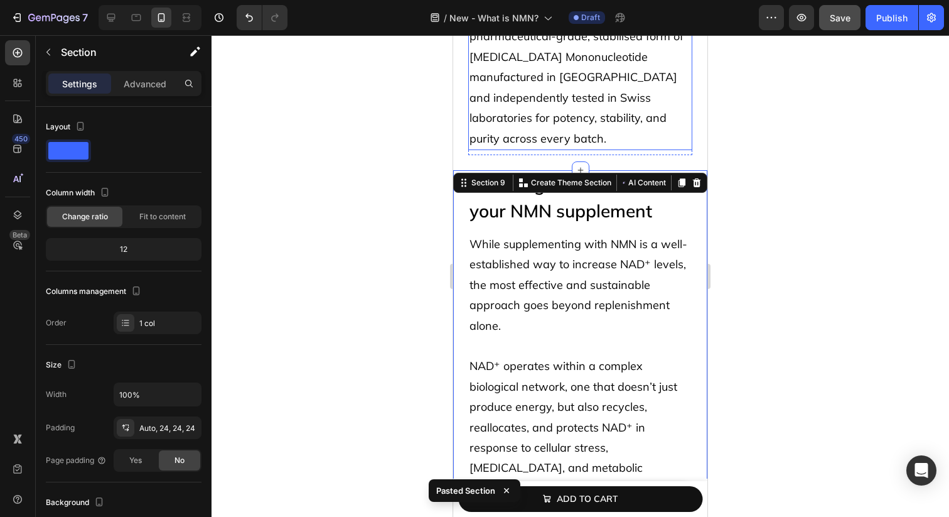
click at [479, 109] on p "Developed in collaboration with longevity scientists , this formulation was des…" at bounding box center [581, 37] width 222 height 224
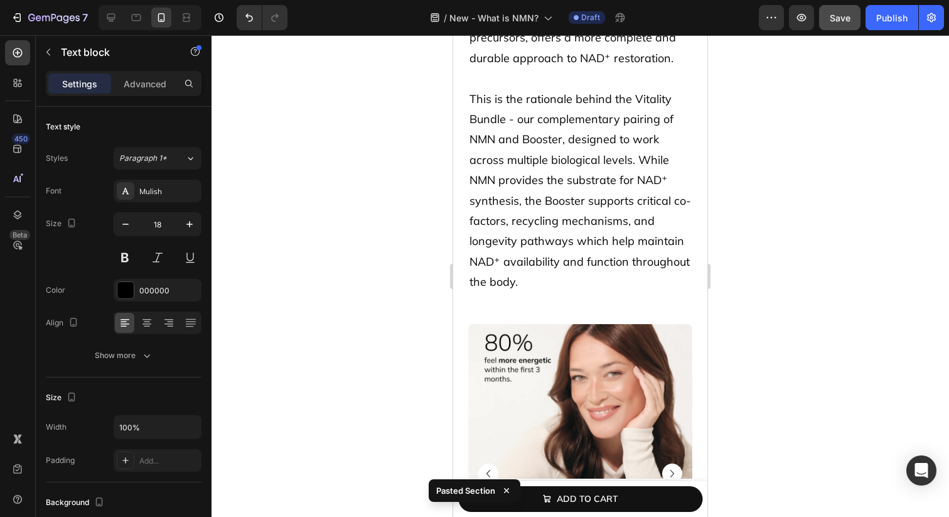
scroll to position [6337, 0]
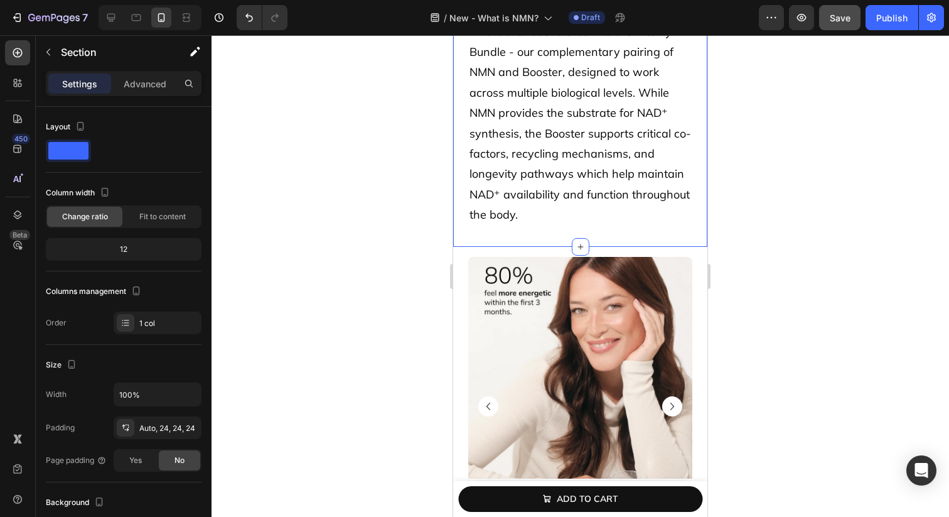
click at [131, 92] on div "Advanced" at bounding box center [145, 83] width 63 height 20
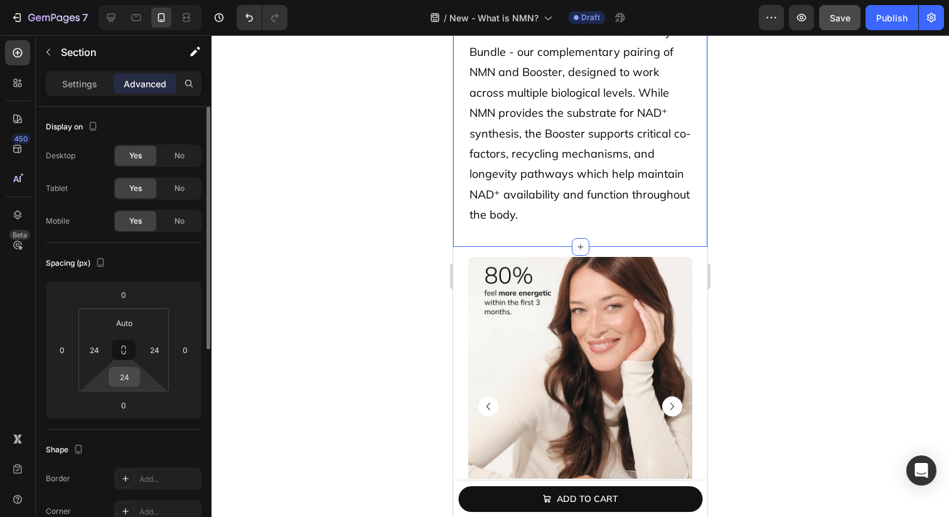
click at [122, 385] on input "24" at bounding box center [124, 376] width 25 height 19
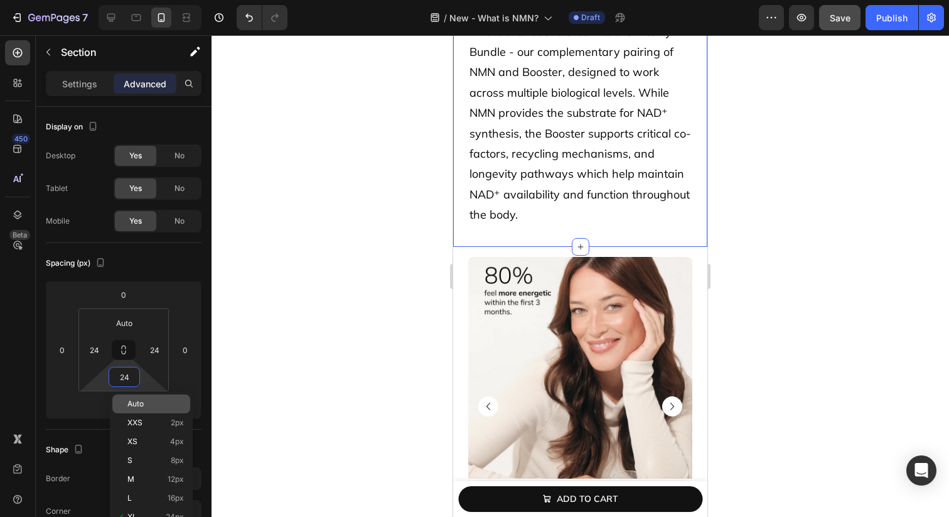
click at [136, 404] on span "Auto" at bounding box center [135, 403] width 16 height 9
type input "Auto"
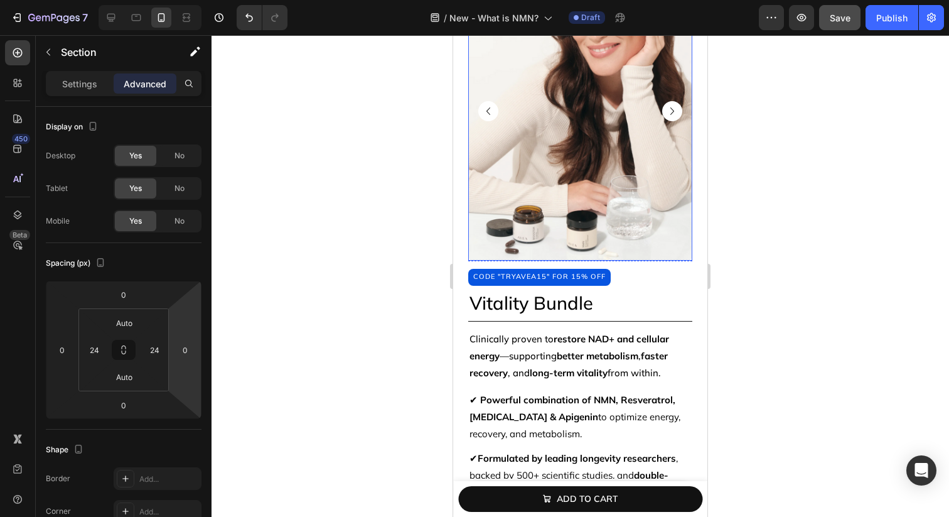
scroll to position [6728, 0]
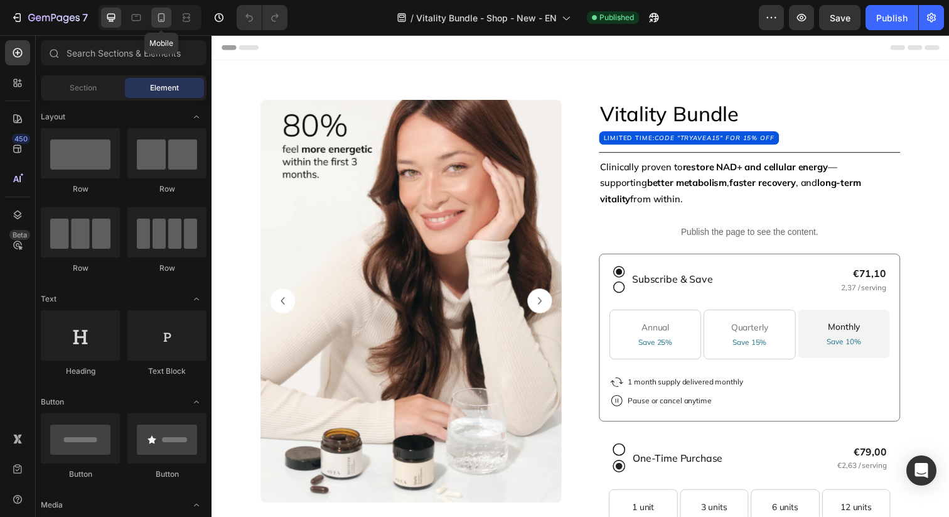
click at [152, 13] on div at bounding box center [161, 18] width 20 height 20
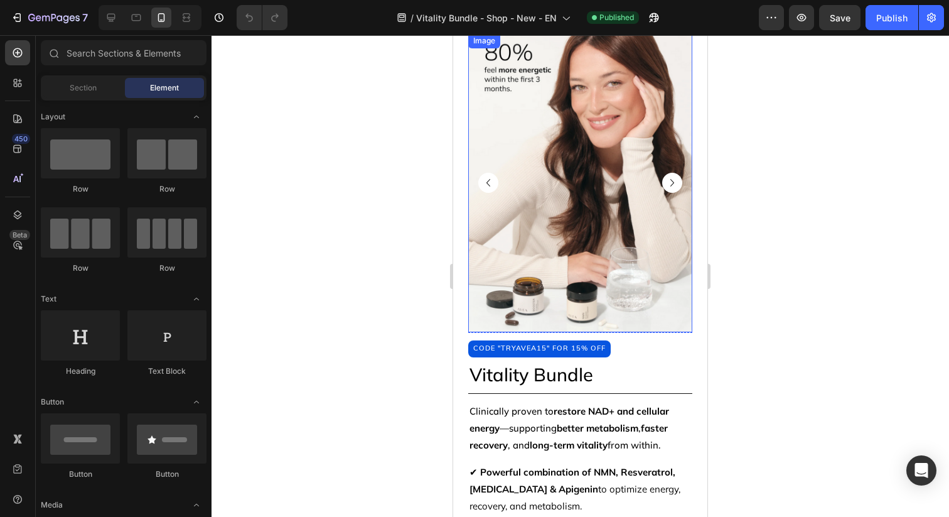
scroll to position [35, 0]
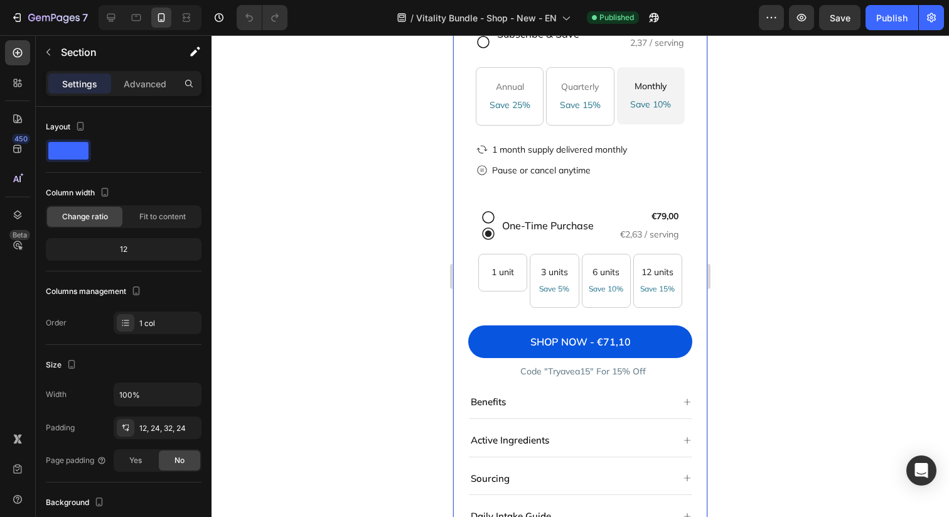
scroll to position [784, 0]
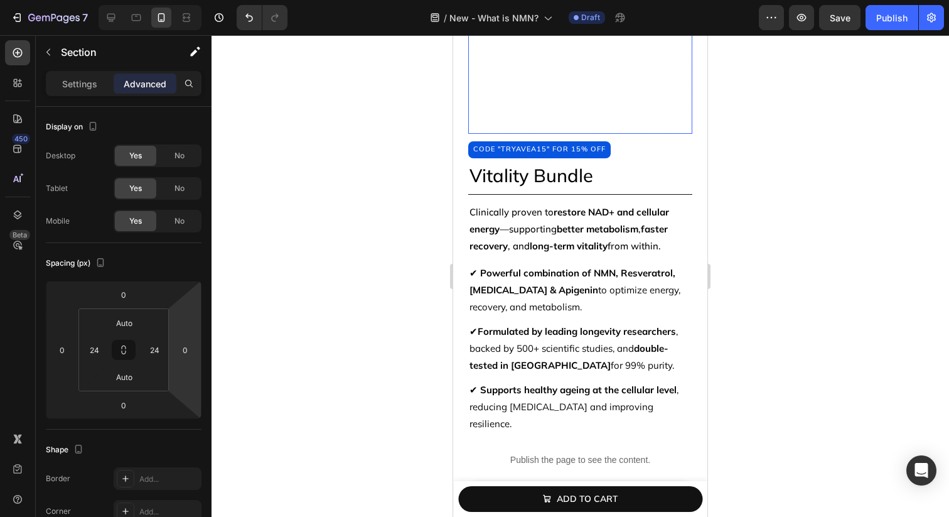
scroll to position [6722, 0]
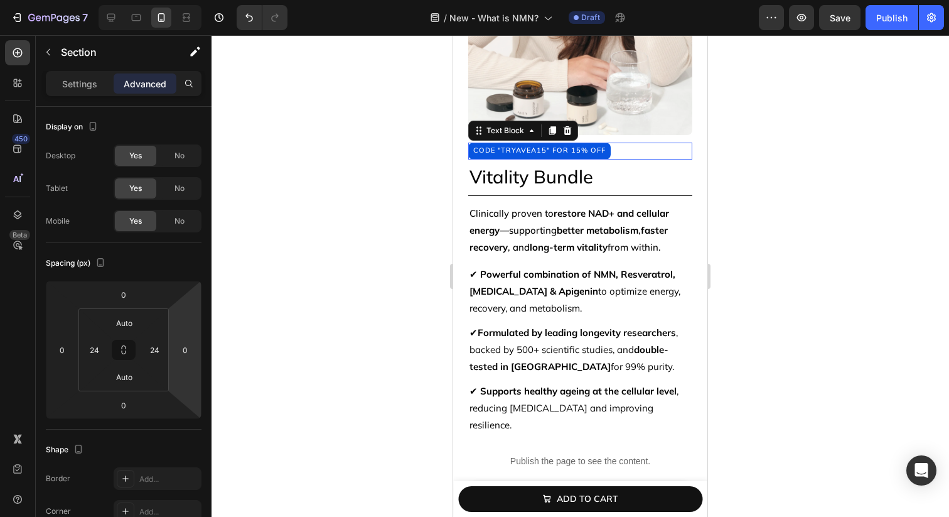
click at [573, 146] on div "code "tryavea15" for 15% off" at bounding box center [539, 151] width 143 height 17
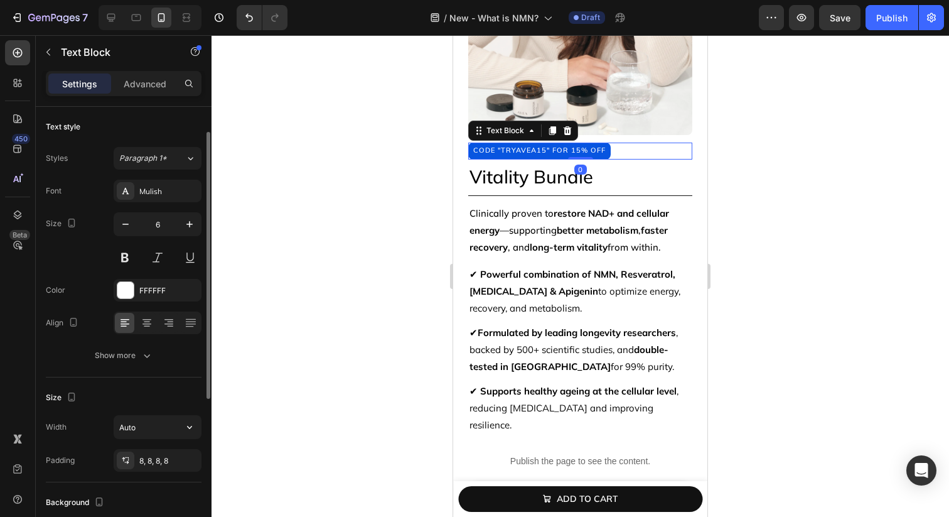
scroll to position [80, 0]
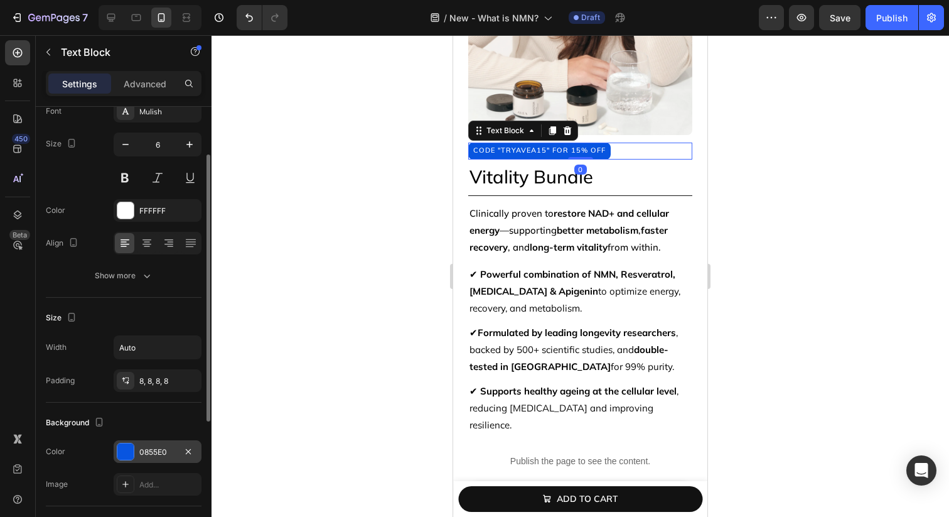
click at [130, 457] on div at bounding box center [125, 451] width 16 height 16
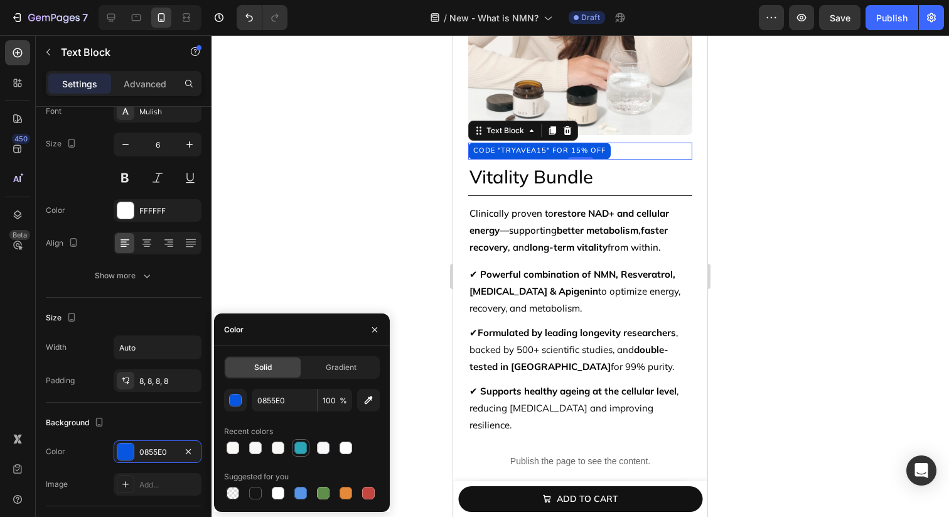
click at [300, 450] on div at bounding box center [301, 447] width 13 height 13
type input "2DA5B7"
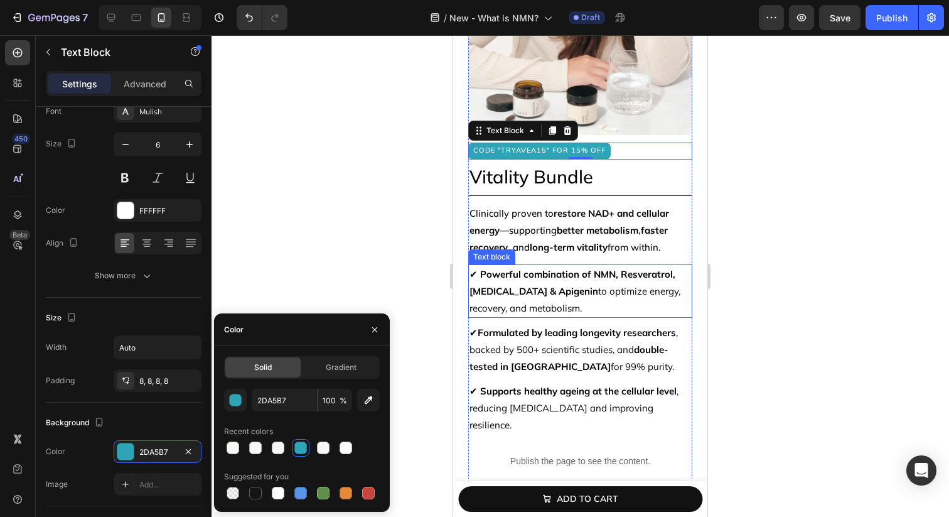
click at [568, 310] on p "✔ Powerful combination of NMN, Resveratrol, CoQ10 & Apigenin to optimize energy…" at bounding box center [581, 291] width 222 height 51
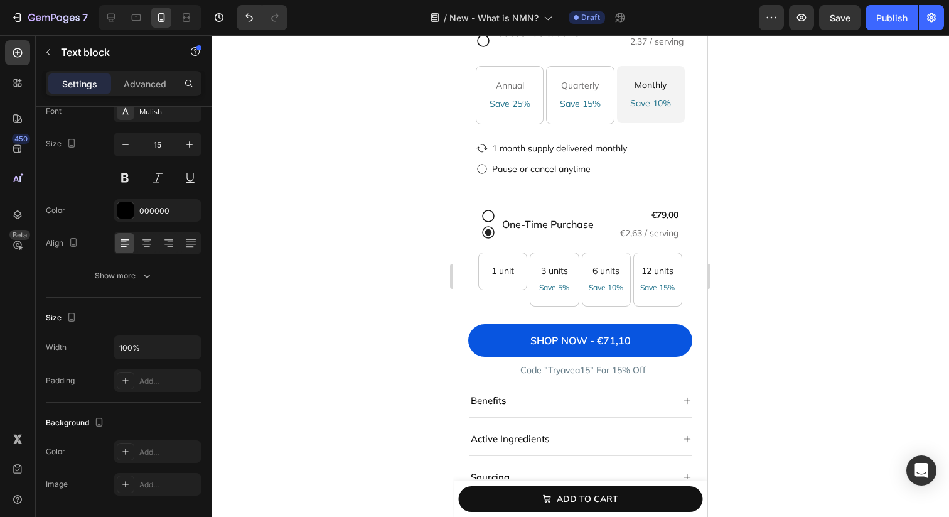
scroll to position [7236, 0]
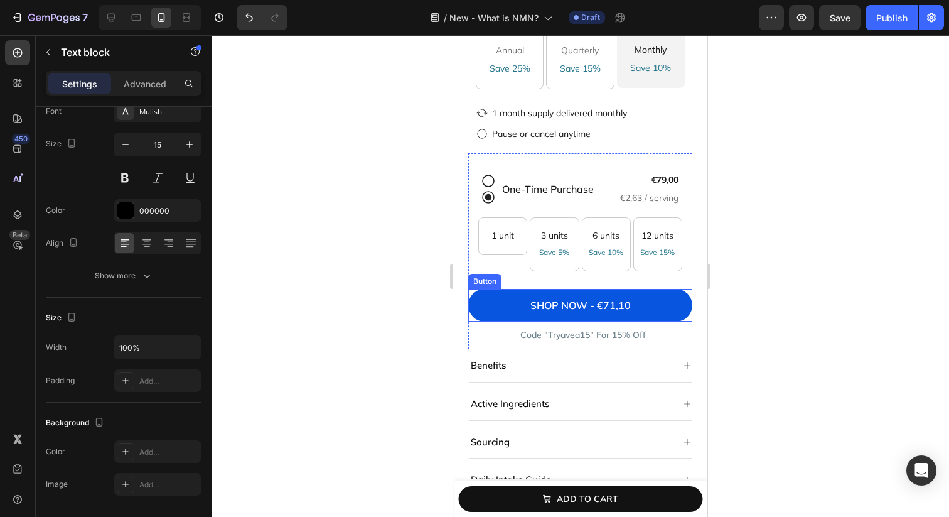
click at [510, 289] on button "shop NOW - €71,10" at bounding box center [580, 305] width 224 height 33
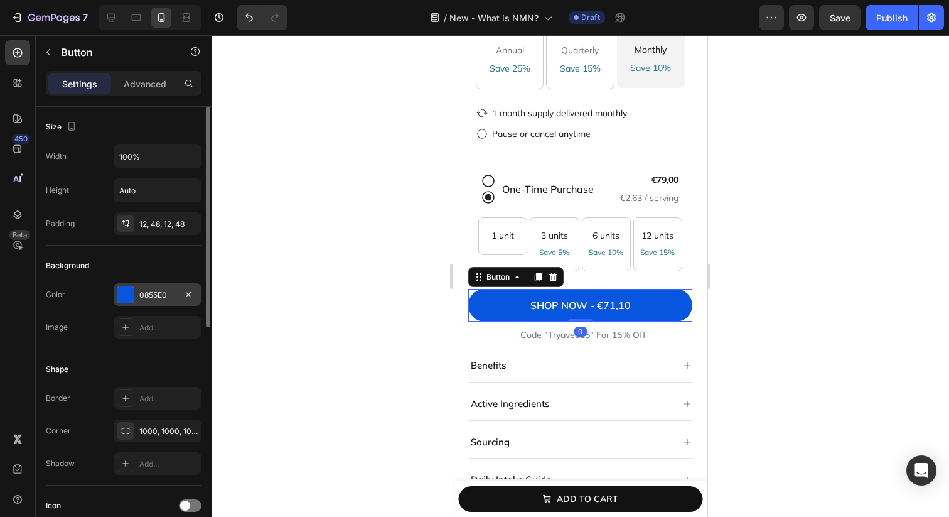
click at [131, 292] on div at bounding box center [125, 294] width 16 height 16
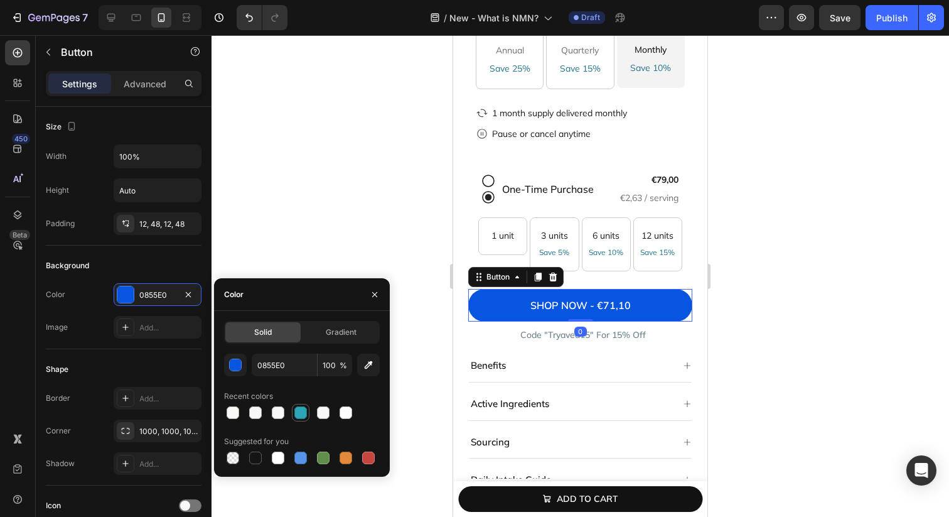
click at [301, 413] on div at bounding box center [301, 412] width 13 height 13
type input "2DA5B7"
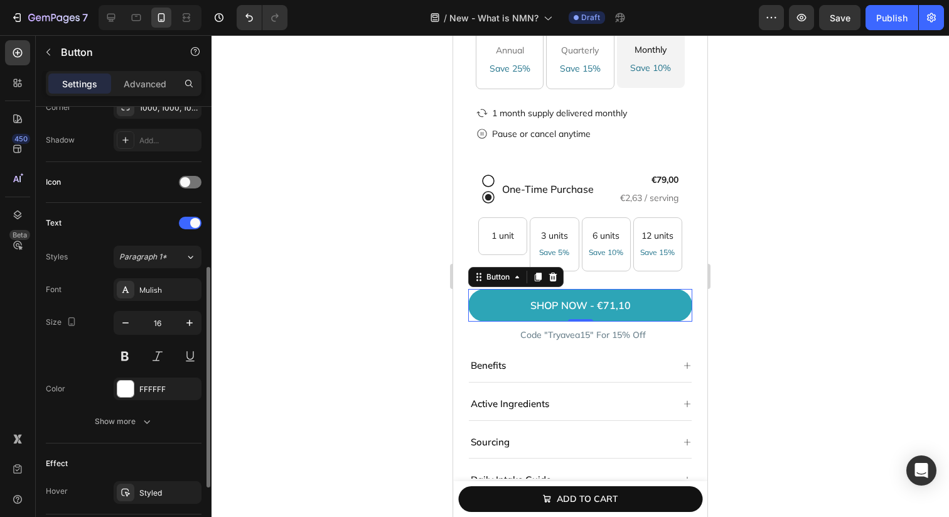
scroll to position [455, 0]
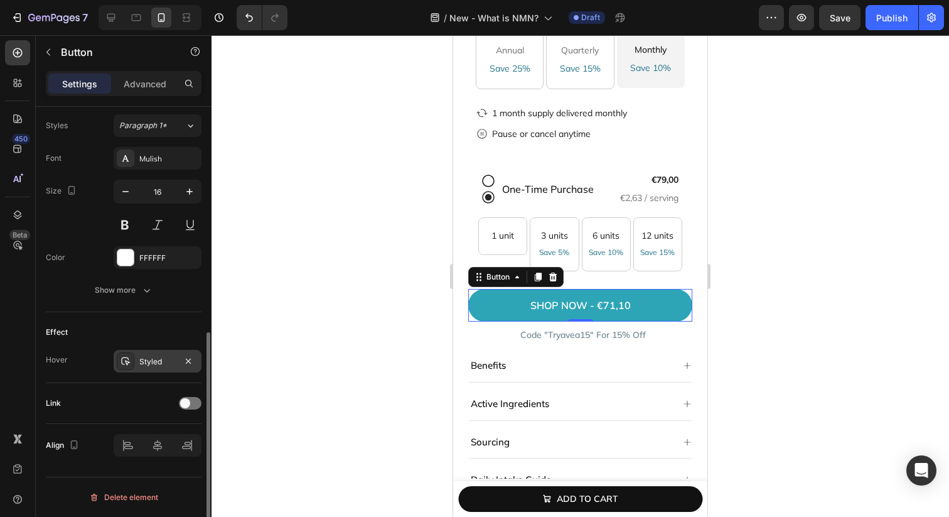
click at [157, 359] on div "Styled" at bounding box center [157, 361] width 36 height 11
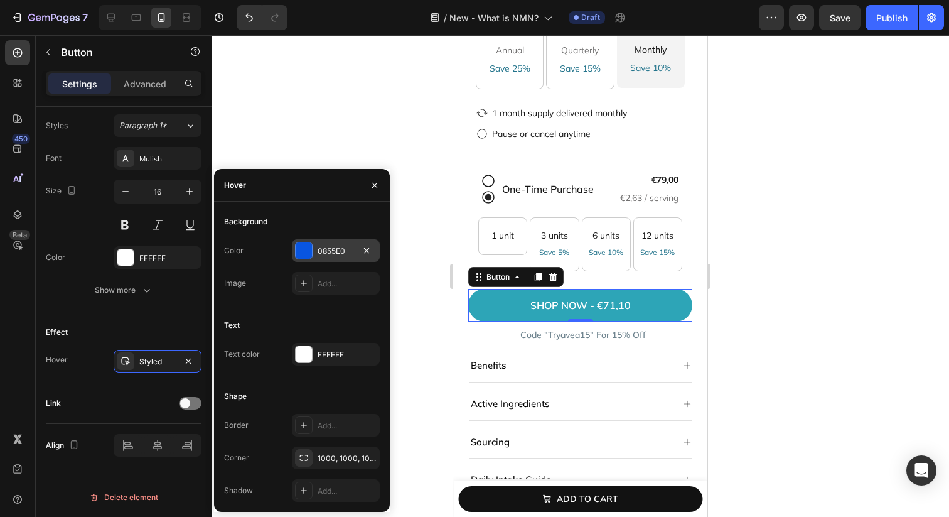
click at [306, 252] on div at bounding box center [304, 250] width 16 height 16
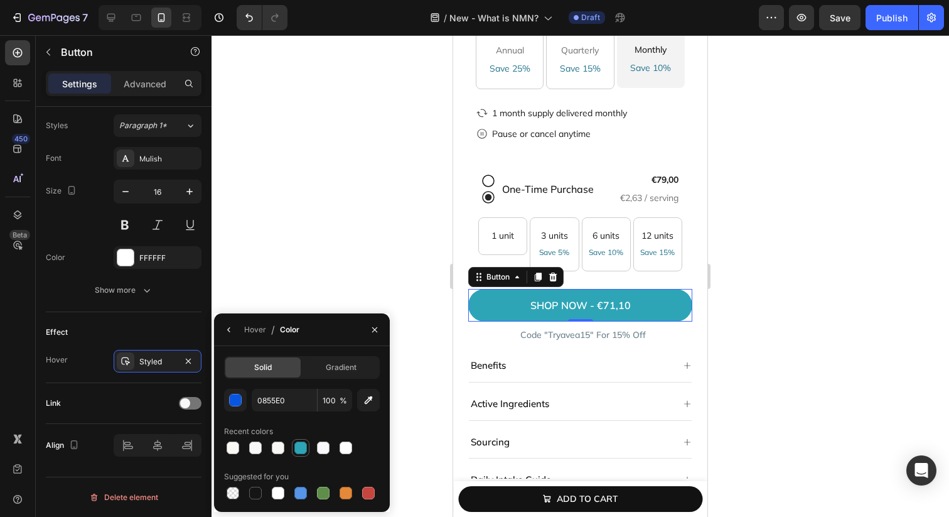
click at [304, 446] on div at bounding box center [301, 447] width 13 height 13
type input "2DA5B7"
click at [591, 354] on div "benefits" at bounding box center [571, 365] width 204 height 23
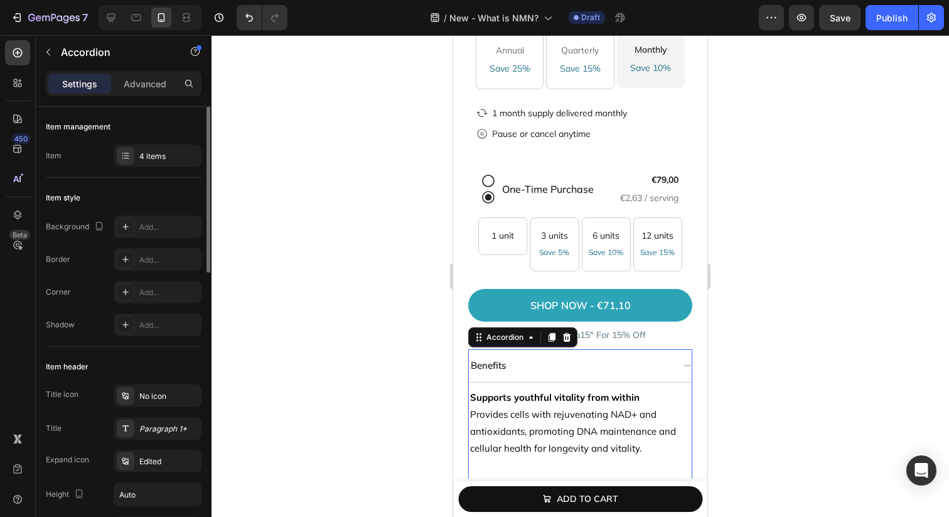
scroll to position [7286, 0]
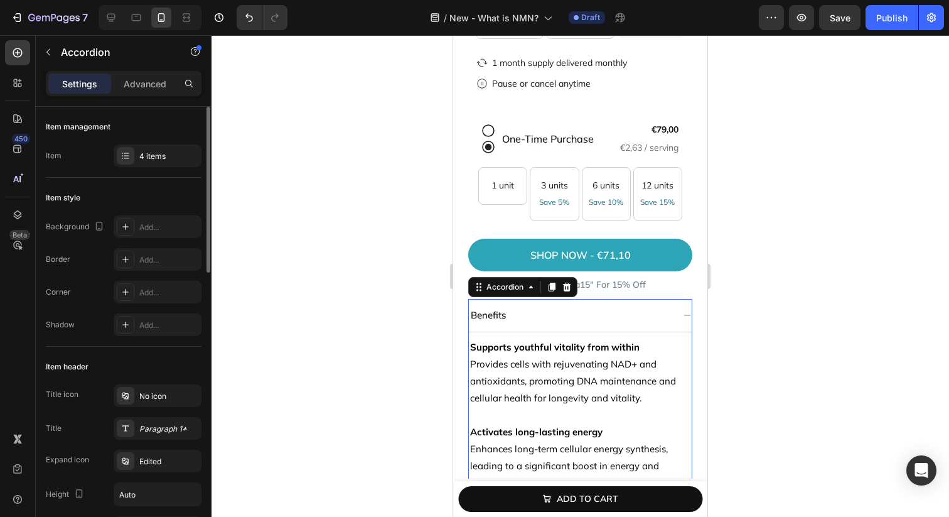
click at [603, 299] on div "benefits" at bounding box center [580, 315] width 223 height 33
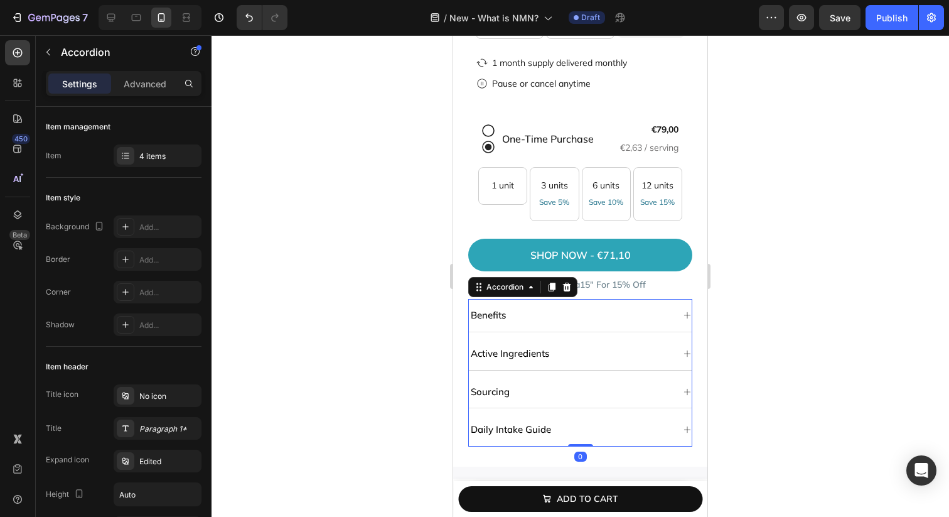
scroll to position [7481, 0]
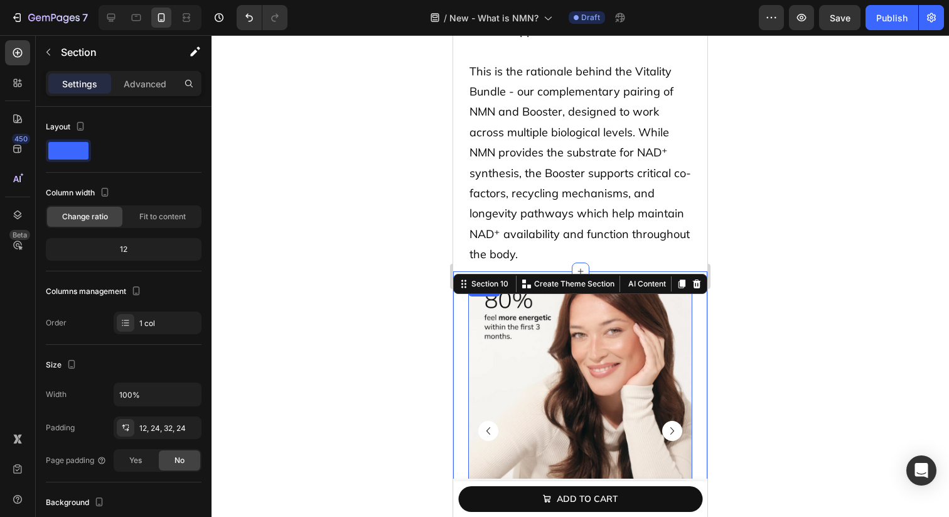
scroll to position [6087, 0]
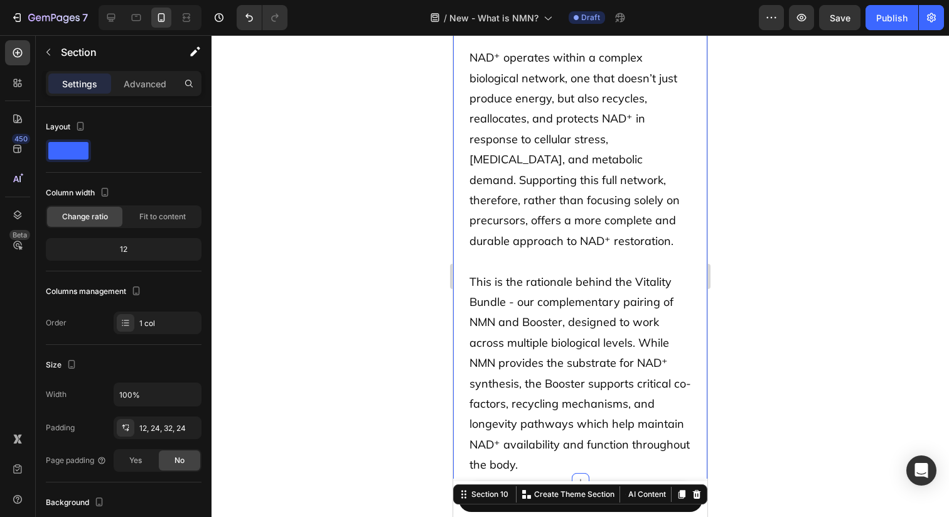
click at [456, 201] on div "How to get the most out of your NMN supplement Heading While supplementing with…" at bounding box center [580, 172] width 254 height 620
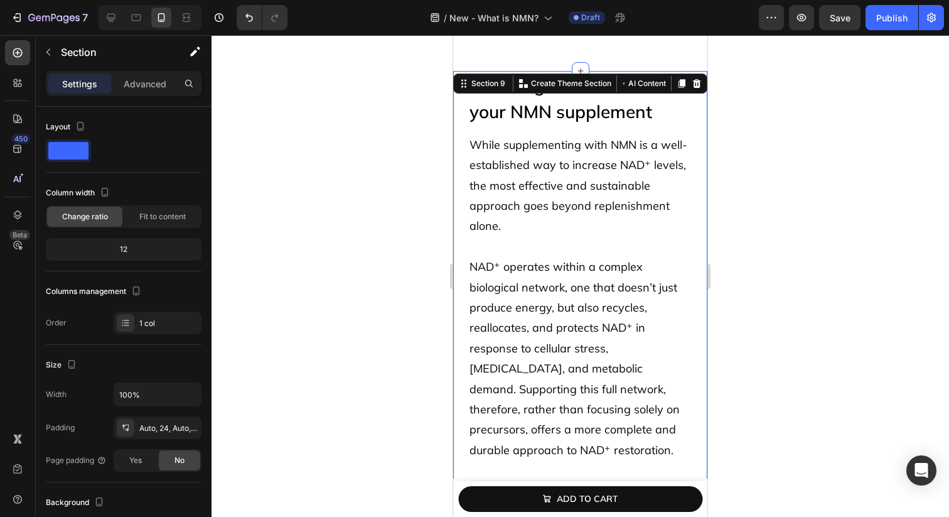
scroll to position [5828, 0]
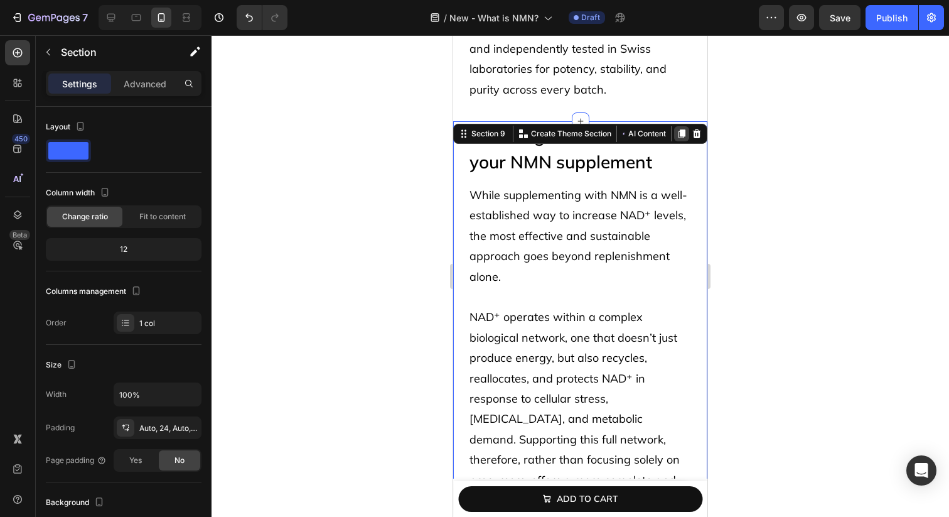
click at [680, 132] on icon at bounding box center [682, 133] width 7 height 9
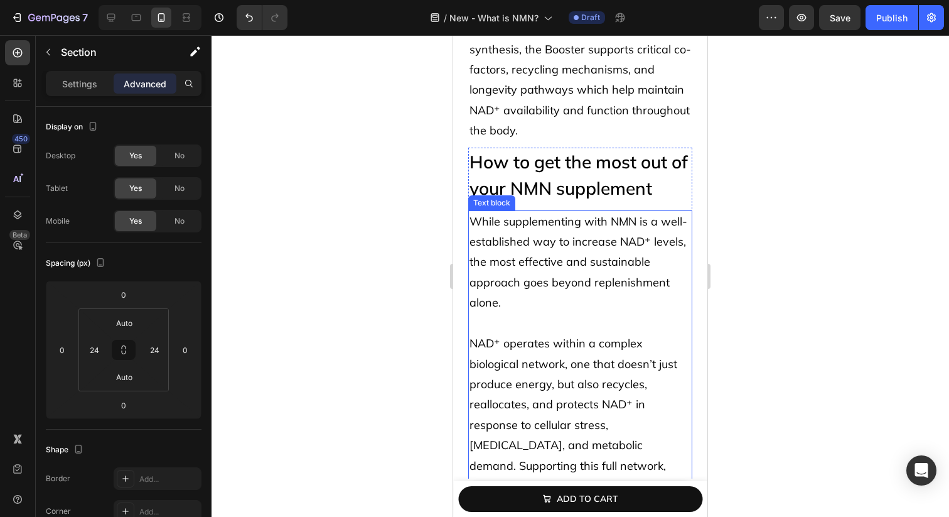
scroll to position [6469, 0]
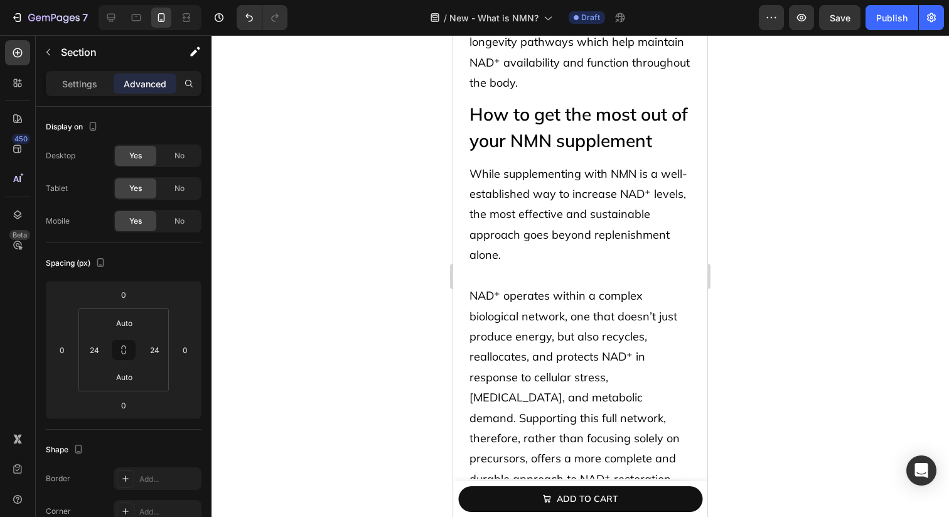
click at [462, 116] on div "How to get the most out of your NMN supplement Heading While supplementing with…" at bounding box center [580, 410] width 254 height 620
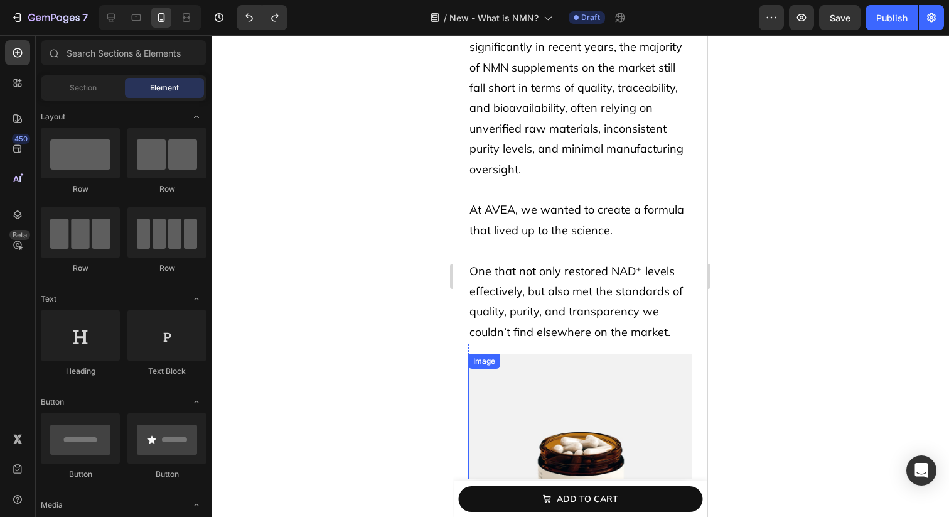
scroll to position [5023, 0]
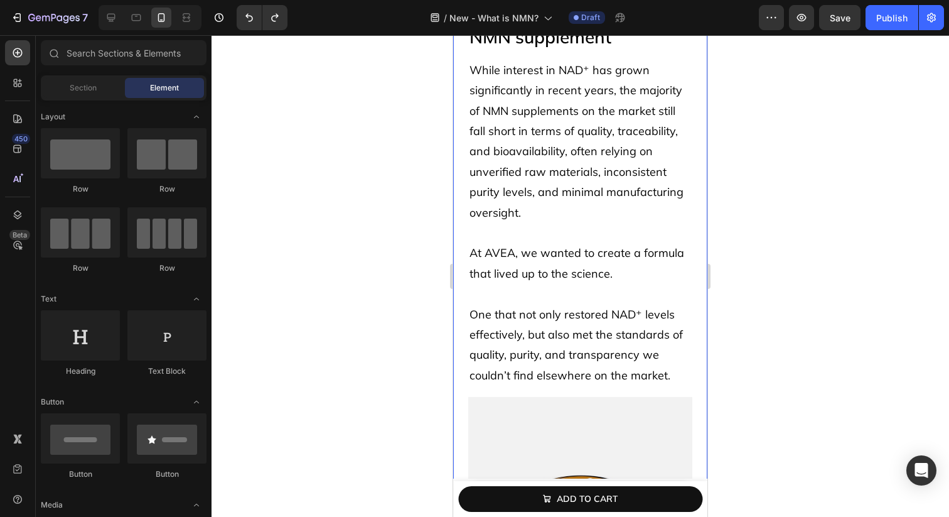
click at [461, 200] on div "Why we developed our pharmaceutical grade NMN supplement Heading While interest…" at bounding box center [580, 448] width 254 height 956
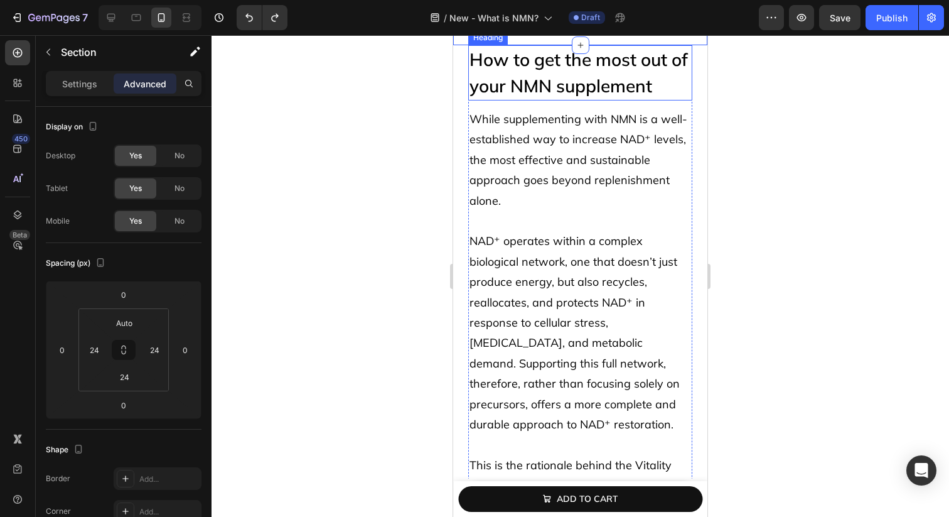
scroll to position [5914, 0]
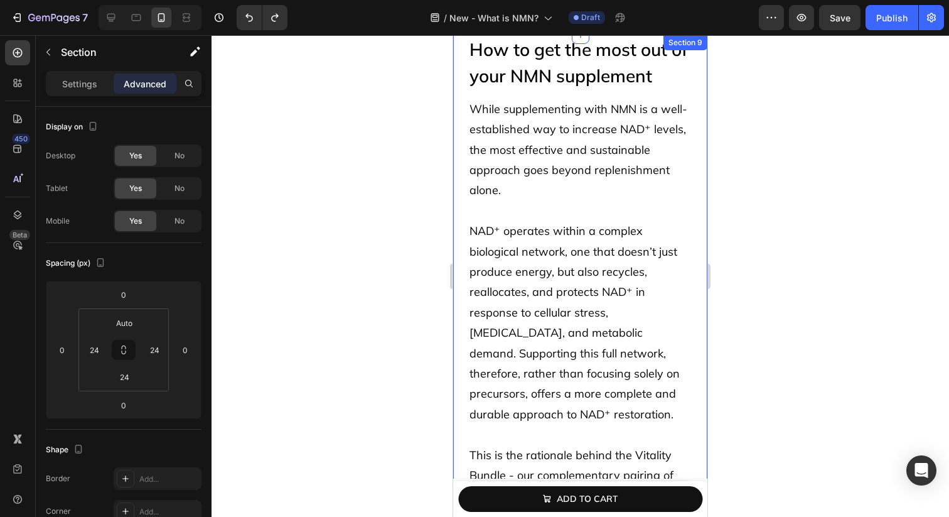
click at [458, 174] on div "How to get the most out of your NMN supplement Heading While supplementing with…" at bounding box center [580, 345] width 254 height 620
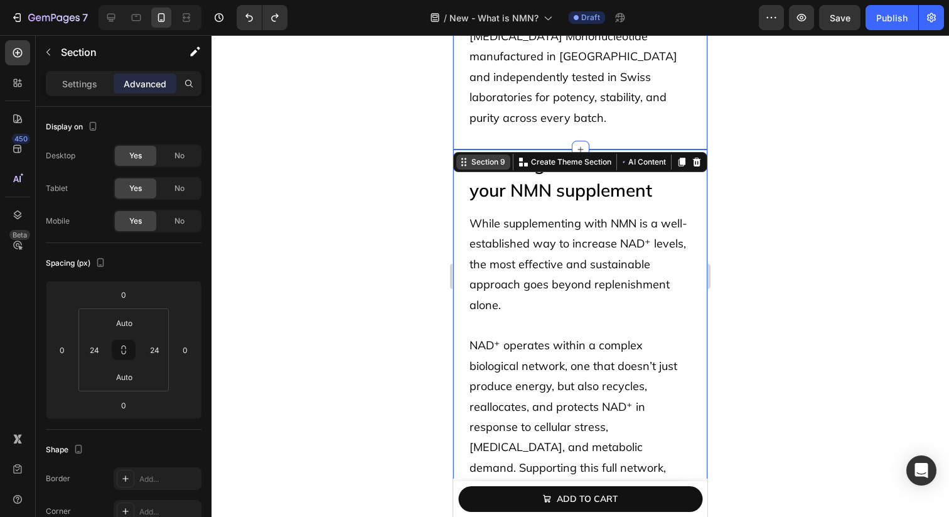
scroll to position [5773, 0]
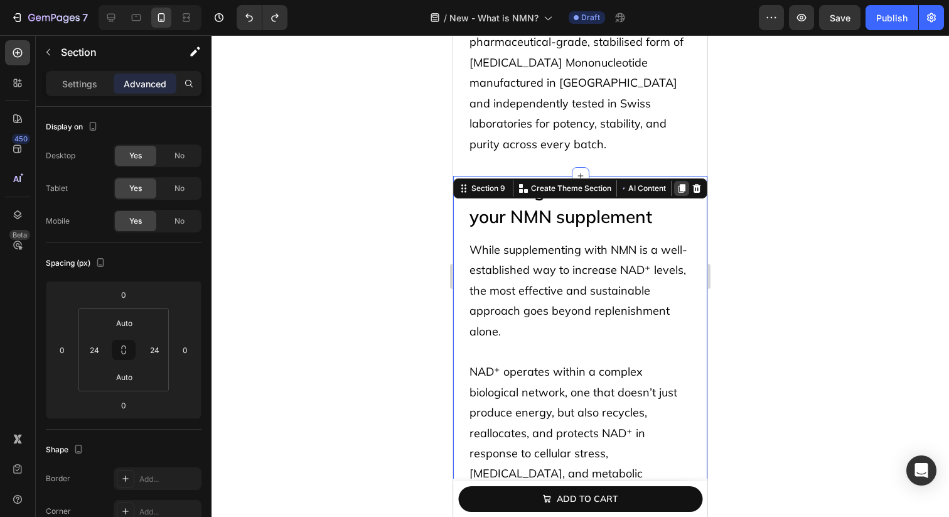
click at [688, 187] on div at bounding box center [681, 188] width 15 height 15
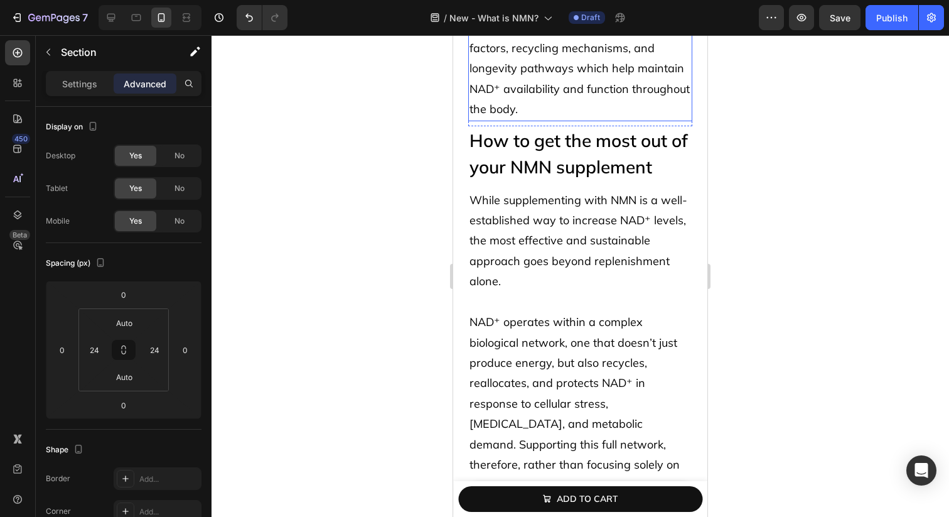
scroll to position [6469, 0]
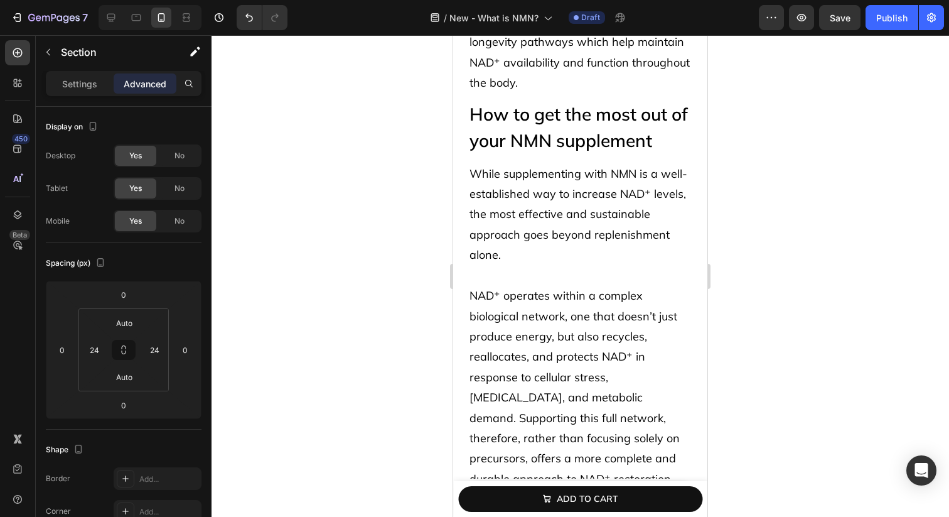
click at [468, 130] on div "How to get the most out of your NMN supplement Heading While supplementing with…" at bounding box center [580, 410] width 254 height 620
drag, startPoint x: 463, startPoint y: 125, endPoint x: 490, endPoint y: 101, distance: 36.0
click at [463, 125] on div "How to get the most out of your NMN supplement Heading While supplementing with…" at bounding box center [580, 410] width 254 height 620
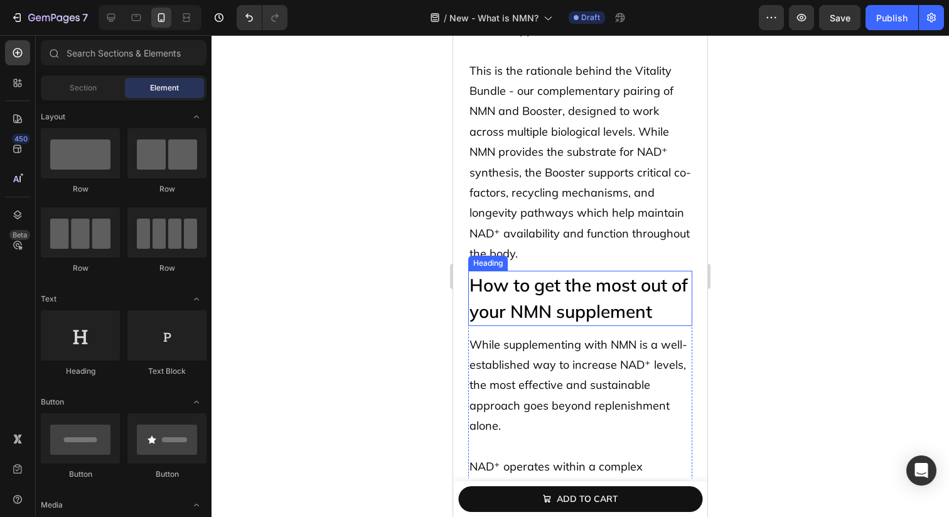
scroll to position [6334, 0]
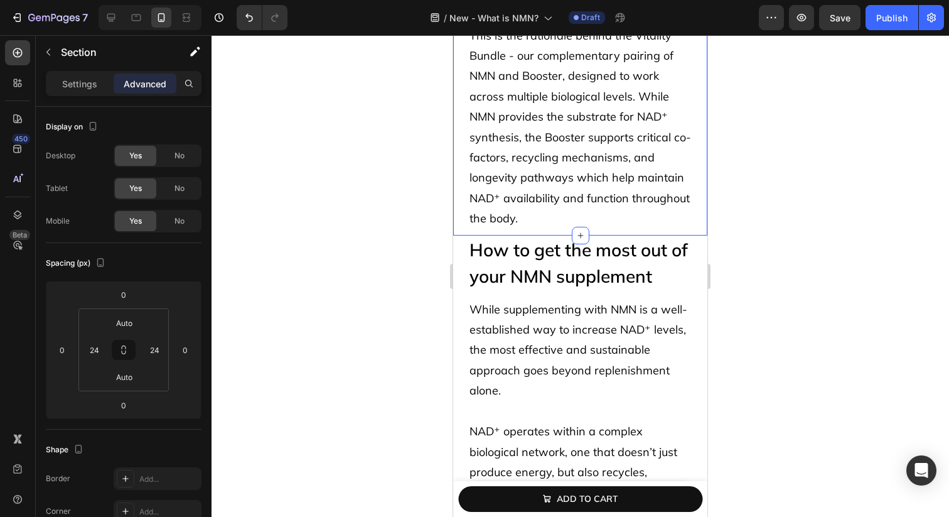
drag, startPoint x: 460, startPoint y: 210, endPoint x: 469, endPoint y: 211, distance: 8.9
click at [468, 235] on h2 "How to get the most out of your NMN supplement" at bounding box center [580, 262] width 224 height 55
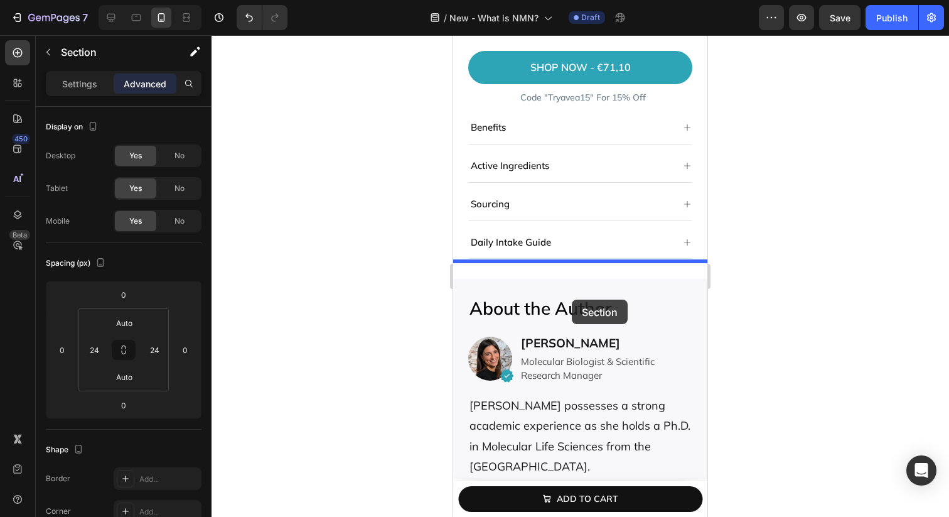
drag, startPoint x: 502, startPoint y: 201, endPoint x: 571, endPoint y: 298, distance: 119.2
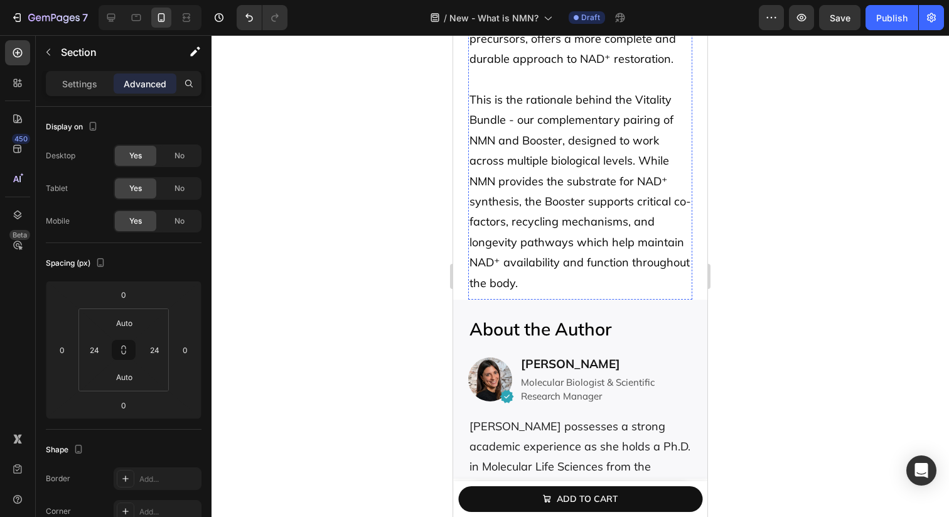
scroll to position [7474, 0]
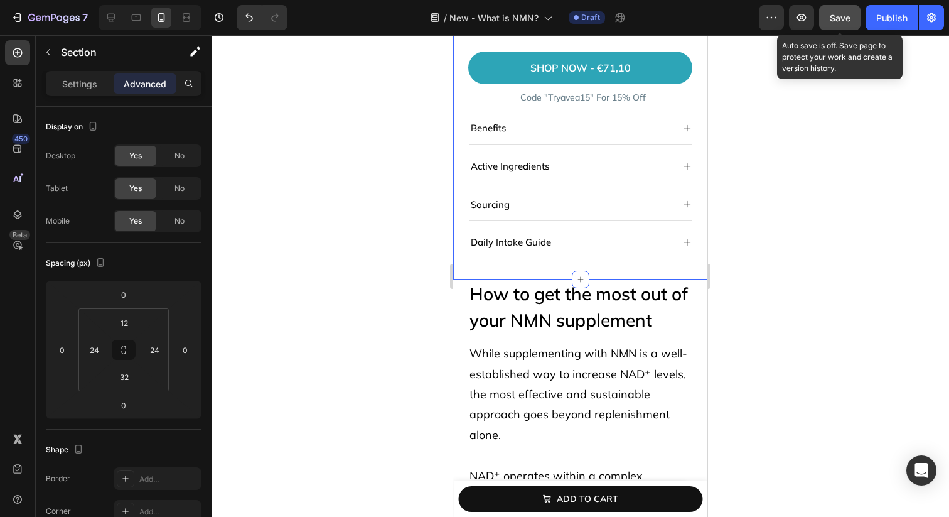
click at [828, 16] on button "Save" at bounding box center [839, 17] width 41 height 25
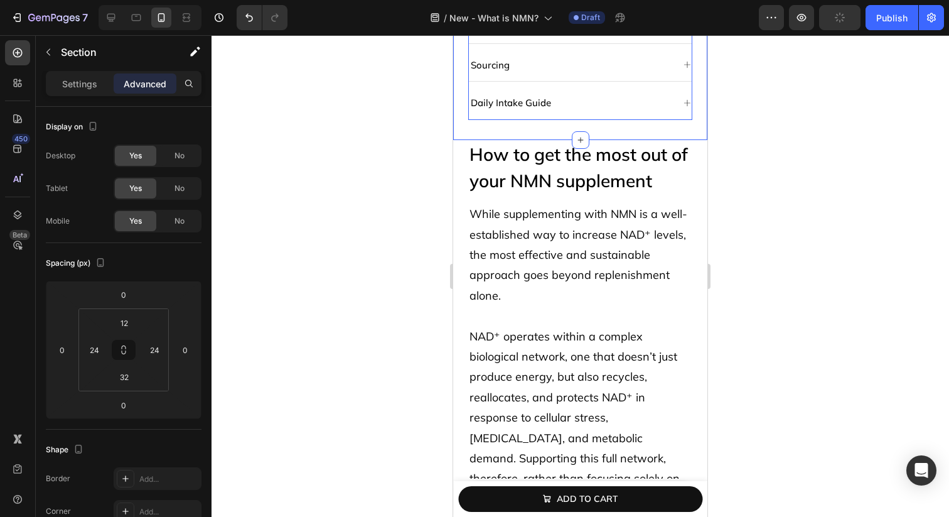
scroll to position [7667, 0]
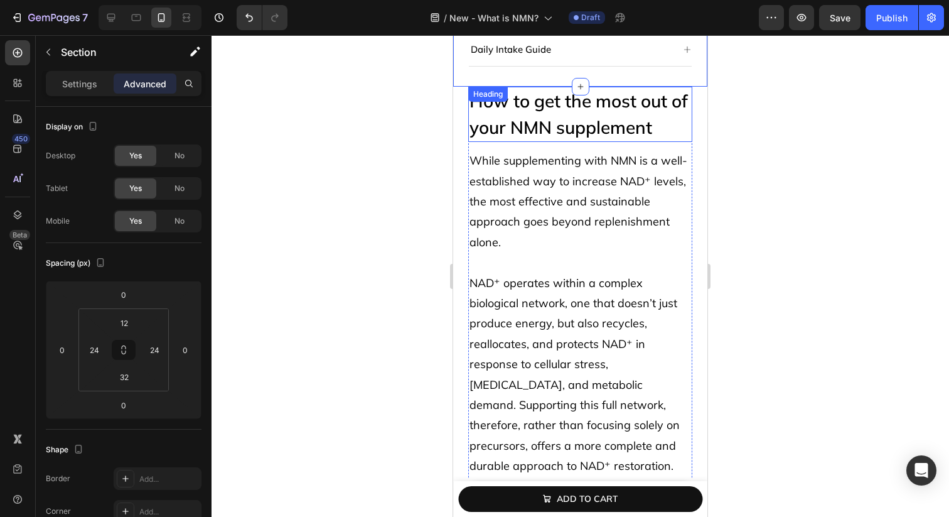
click at [507, 87] on div "How to get the most out of your NMN supplement Heading" at bounding box center [580, 114] width 224 height 55
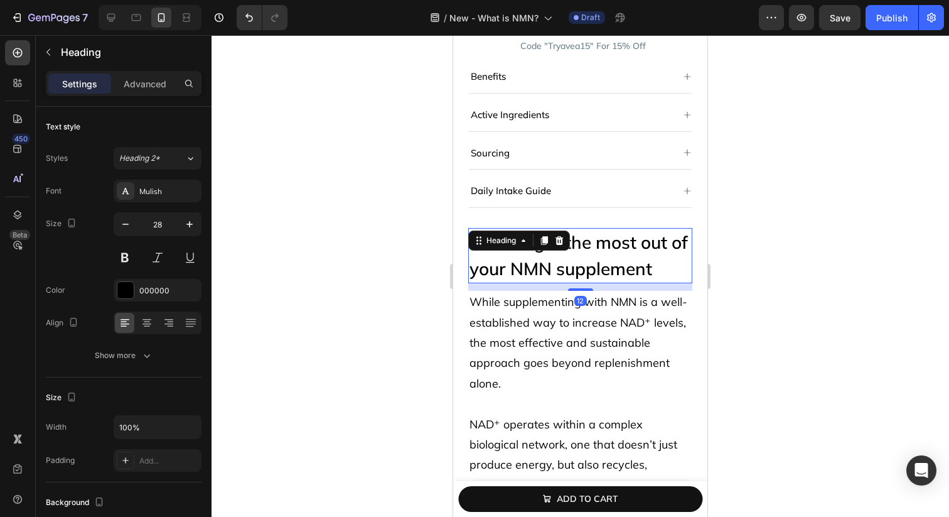
scroll to position [7507, 0]
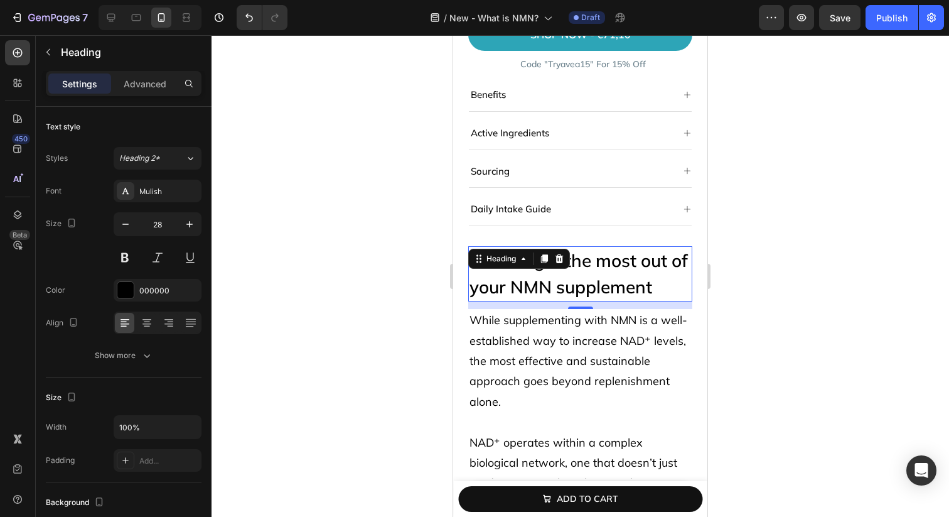
click at [509, 267] on h2 "How to get the most out of your NMN supplement" at bounding box center [580, 273] width 224 height 55
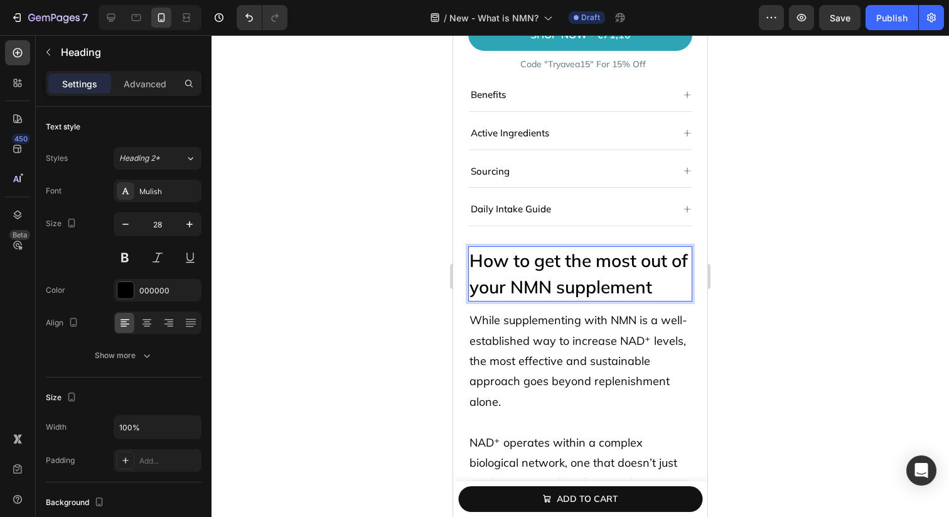
click at [509, 267] on p "How to get the most out of your NMN supplement" at bounding box center [581, 273] width 222 height 53
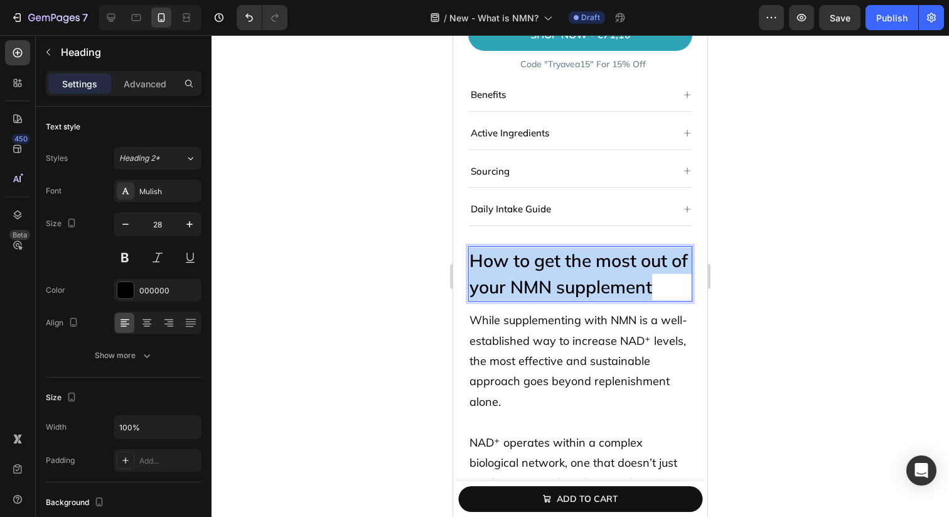
click at [509, 267] on p "How to get the most out of your NMN supplement" at bounding box center [581, 273] width 222 height 53
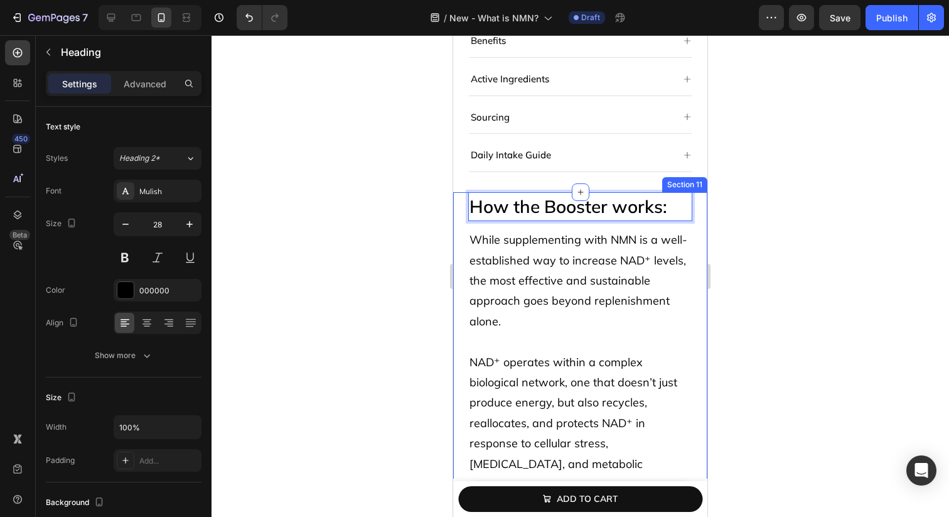
scroll to position [7574, 0]
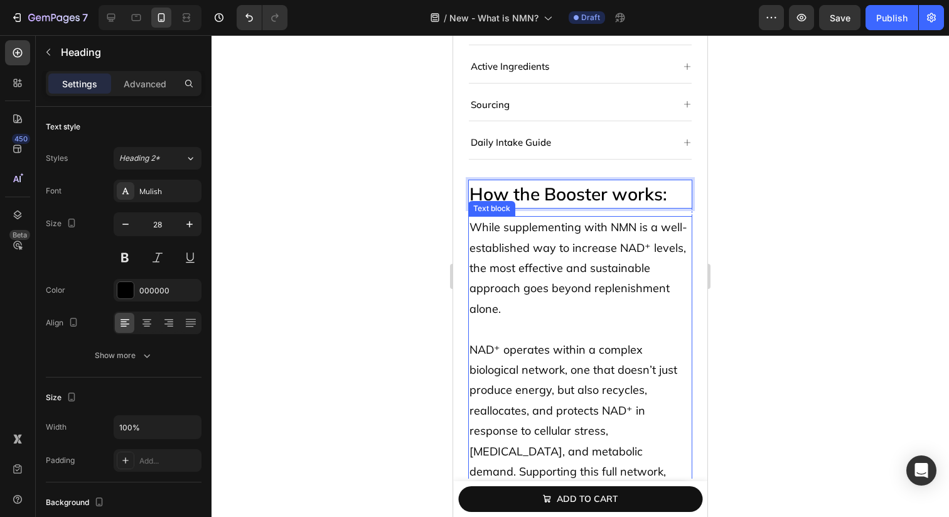
click at [510, 276] on span "While supplementing with NMN is a well-established way to increase NAD⁺ levels,…" at bounding box center [579, 268] width 218 height 96
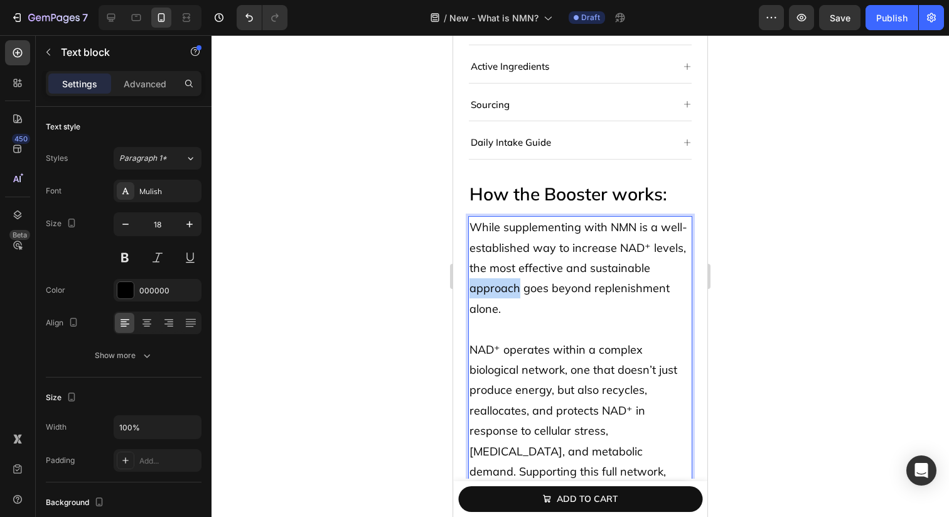
click at [510, 276] on span "While supplementing with NMN is a well-established way to increase NAD⁺ levels,…" at bounding box center [579, 268] width 218 height 96
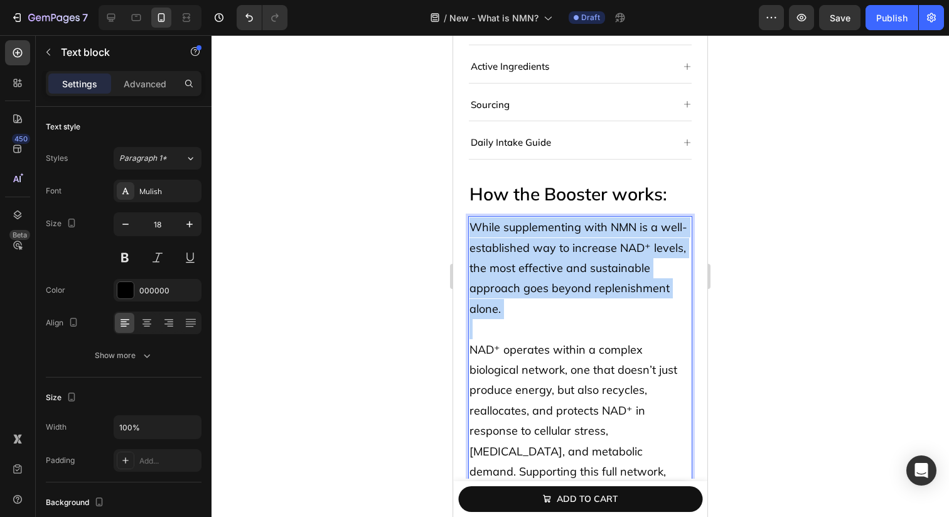
click at [510, 276] on span "While supplementing with NMN is a well-established way to increase NAD⁺ levels,…" at bounding box center [579, 268] width 218 height 96
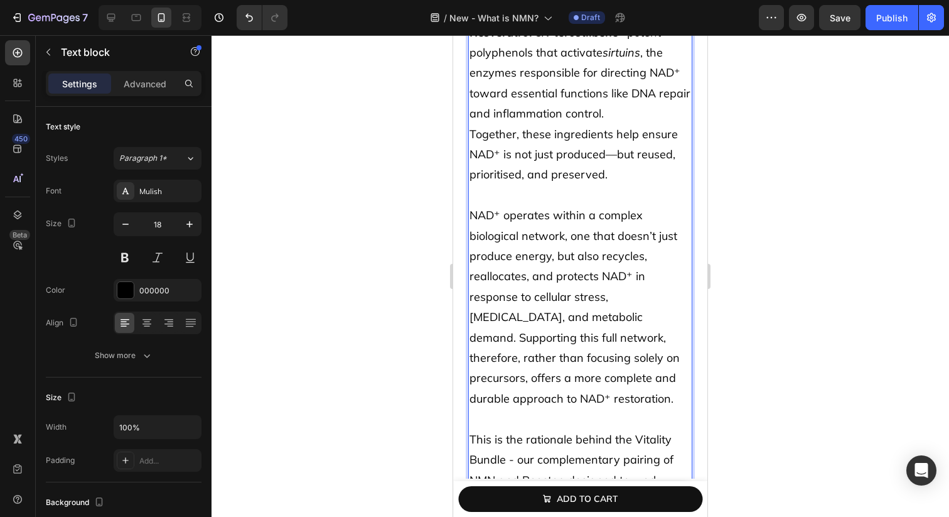
scroll to position [8101, 0]
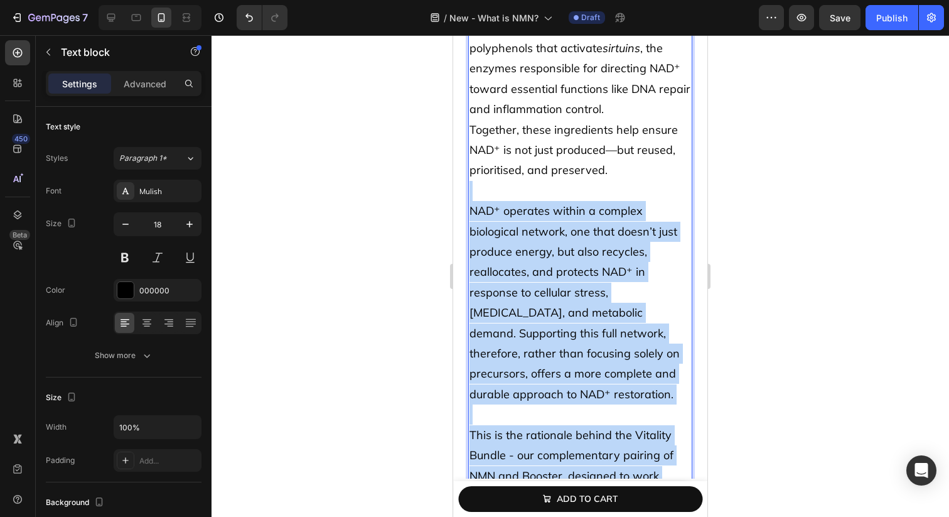
drag, startPoint x: 620, startPoint y: 131, endPoint x: 671, endPoint y: 475, distance: 348.0
click at [670, 475] on div "1. Recycles NAD⁺ more efficiently Your body naturally recycles NAD⁺ through the…" at bounding box center [580, 150] width 224 height 959
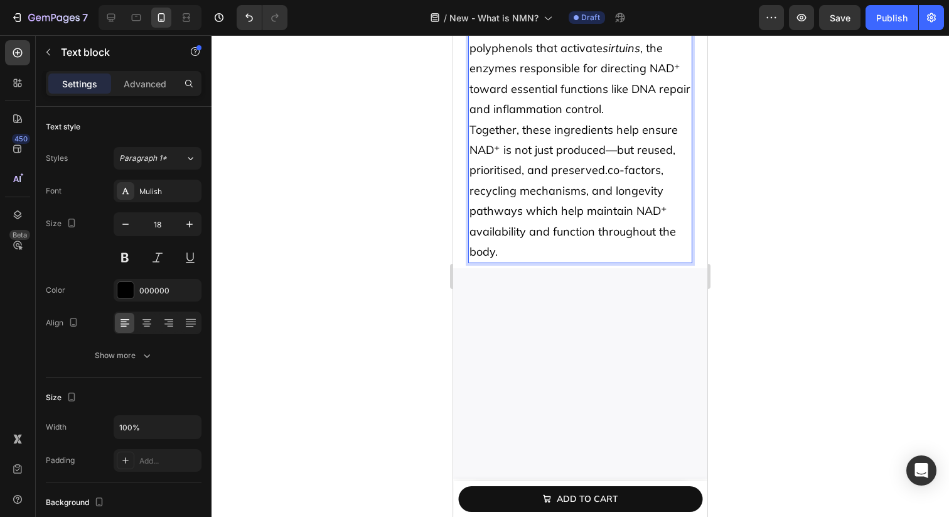
drag, startPoint x: 607, startPoint y: 128, endPoint x: 629, endPoint y: 209, distance: 84.1
click at [629, 209] on p "Together, these ingredients help ensure NAD⁺ is not just produced—but reused, p…" at bounding box center [581, 191] width 222 height 143
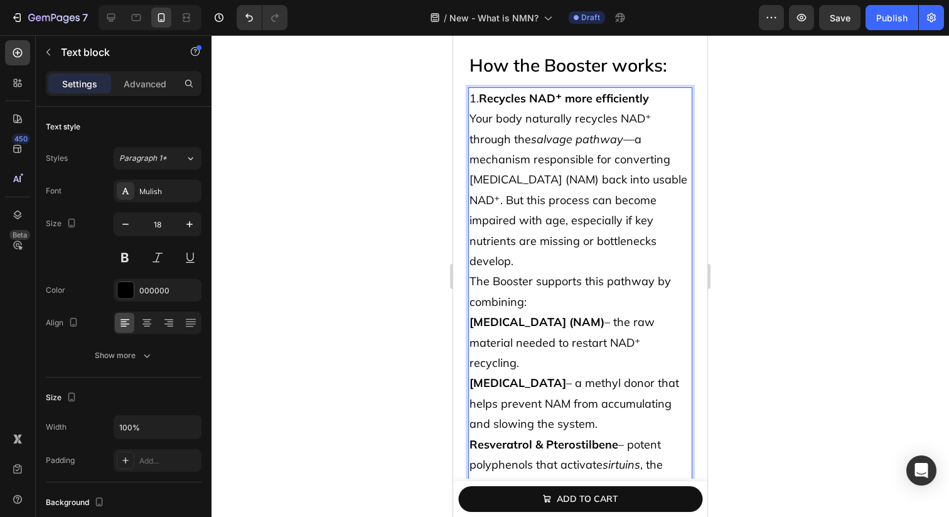
scroll to position [7728, 0]
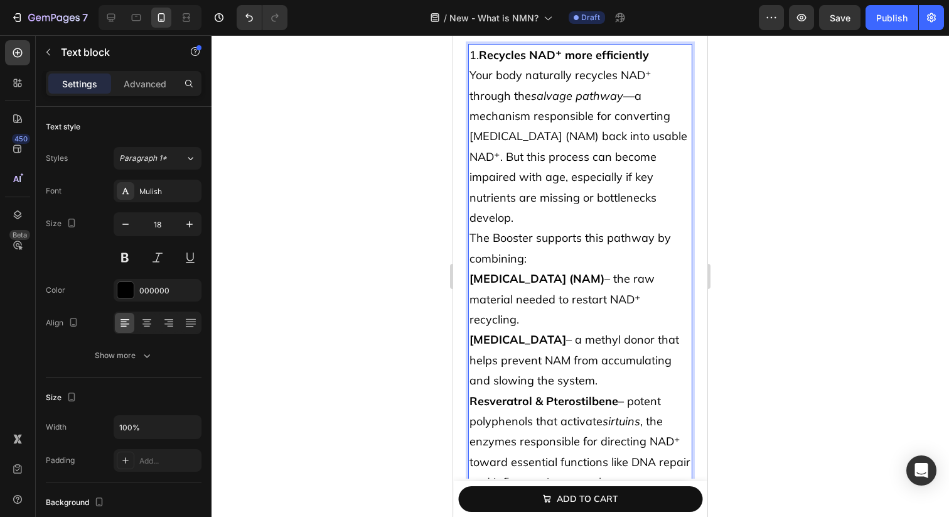
click at [580, 228] on p "The Booster supports this pathway by combining:" at bounding box center [581, 248] width 222 height 41
click at [586, 198] on p "Your body naturally recycles NAD⁺ through the salvage pathway —a mechanism resp…" at bounding box center [581, 146] width 222 height 163
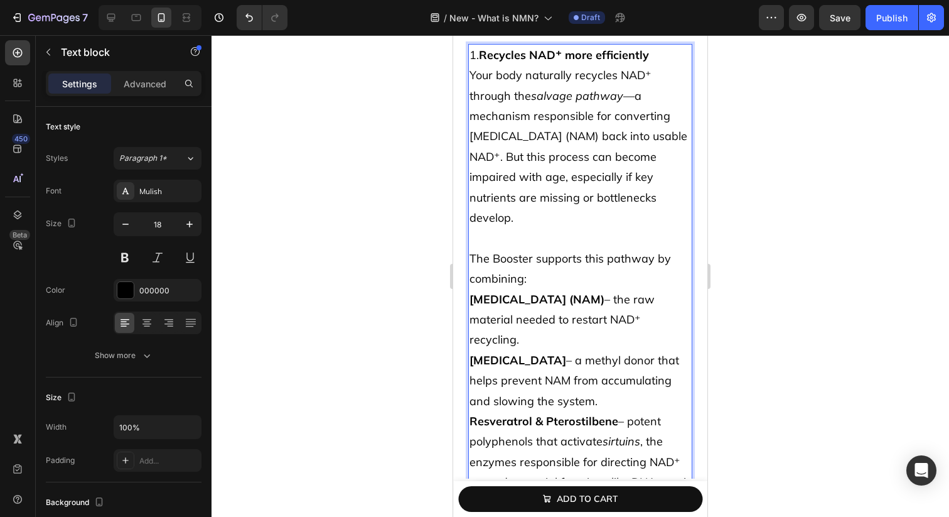
click at [588, 97] on p "Your body naturally recycles NAD⁺ through the salvage pathway —a mechanism resp…" at bounding box center [581, 146] width 222 height 163
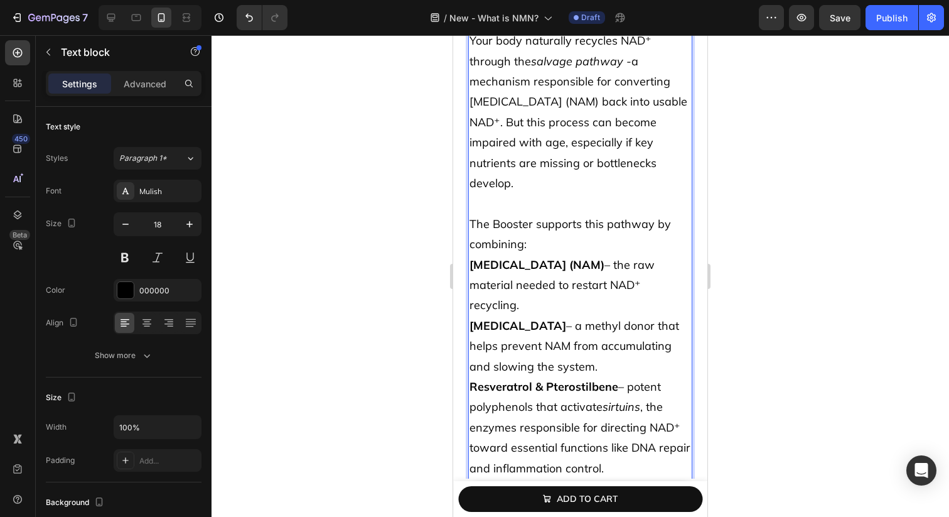
scroll to position [7769, 0]
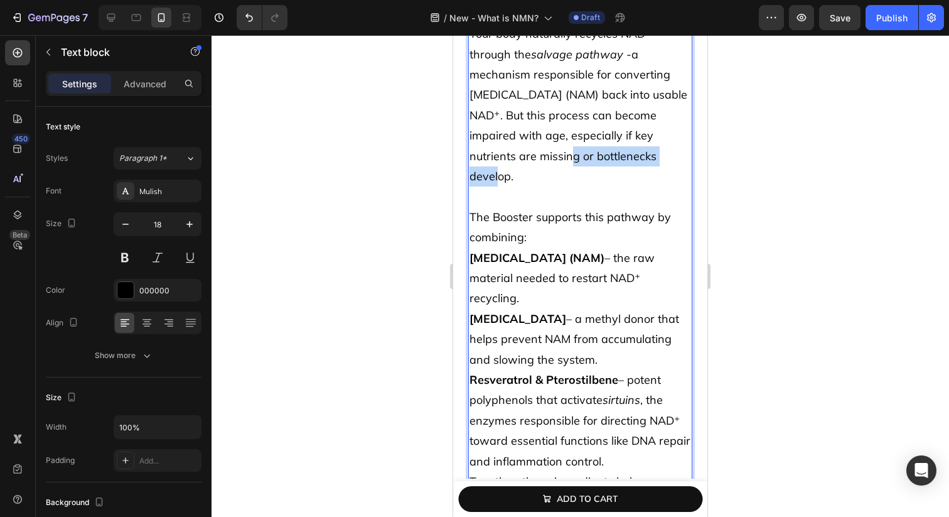
drag, startPoint x: 573, startPoint y: 154, endPoint x: 665, endPoint y: 131, distance: 95.0
click at [665, 131] on p "Your body naturally recycles NAD⁺ through the salvage pathway - a mechanism res…" at bounding box center [581, 105] width 222 height 163
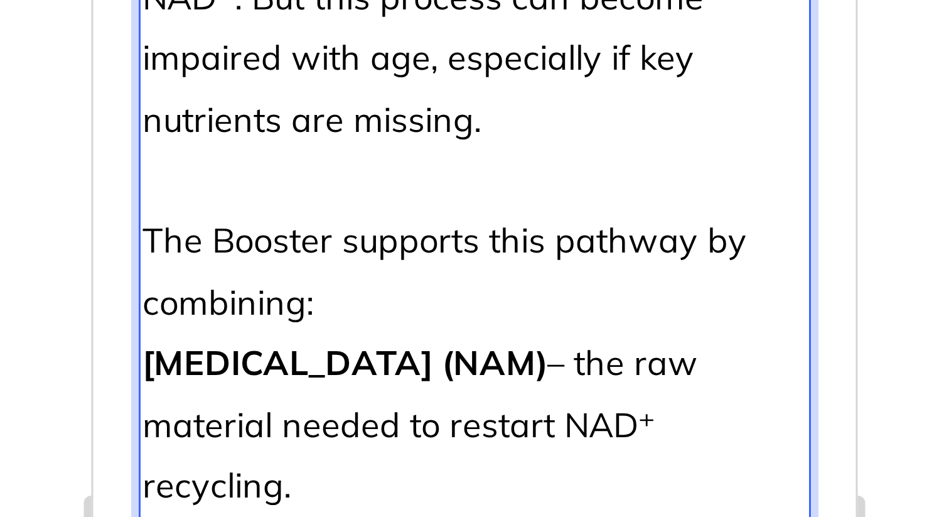
scroll to position [7789, 0]
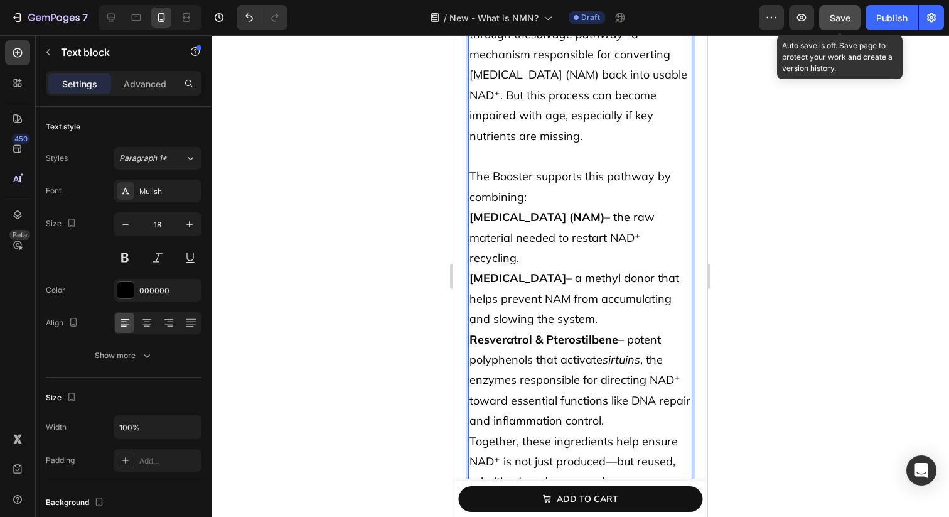
click at [831, 21] on span "Save" at bounding box center [840, 18] width 21 height 11
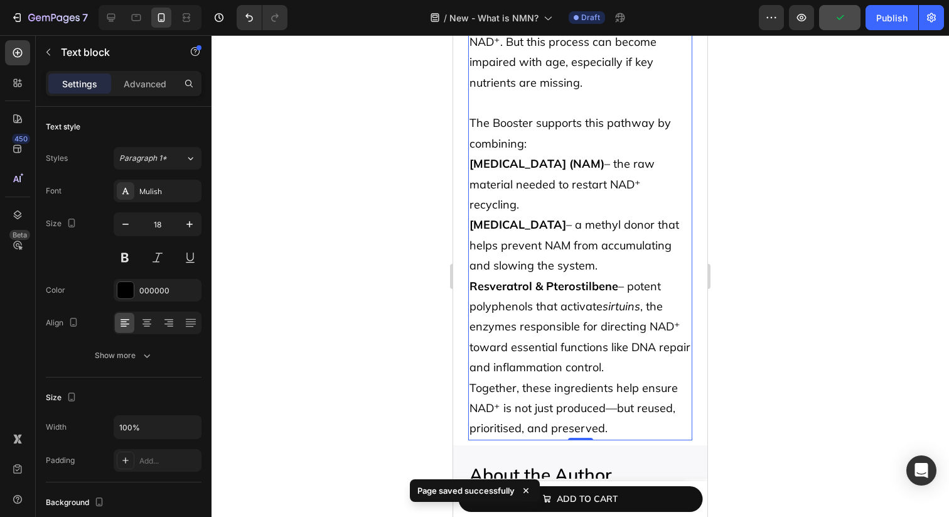
scroll to position [7868, 0]
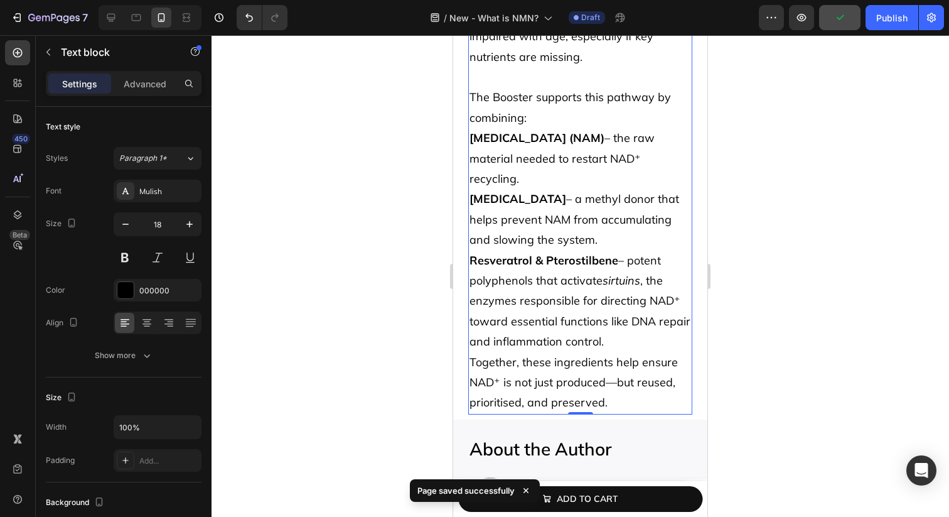
click at [559, 189] on p "Betaine – a methyl donor that helps prevent NAM from accumulating and slowing t…" at bounding box center [581, 219] width 222 height 61
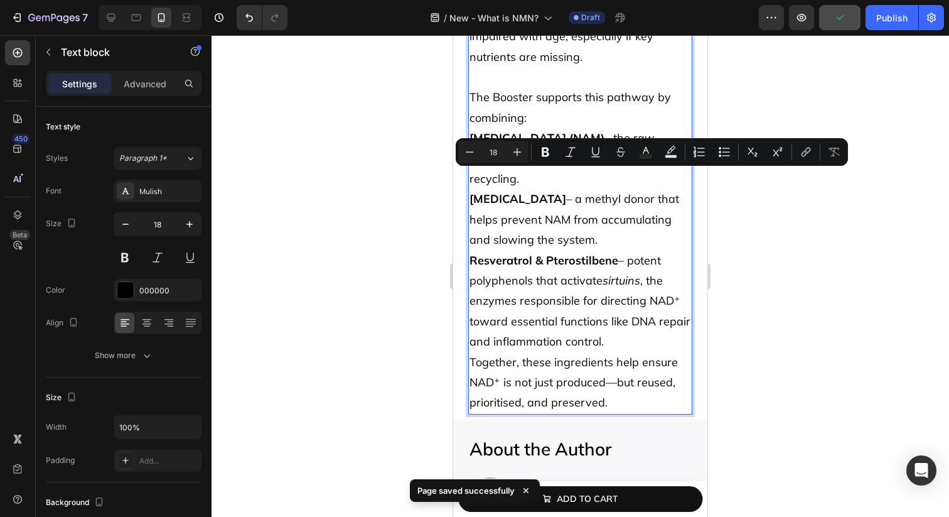
click at [475, 131] on strong "Nicotinamide (NAM)" at bounding box center [537, 138] width 135 height 14
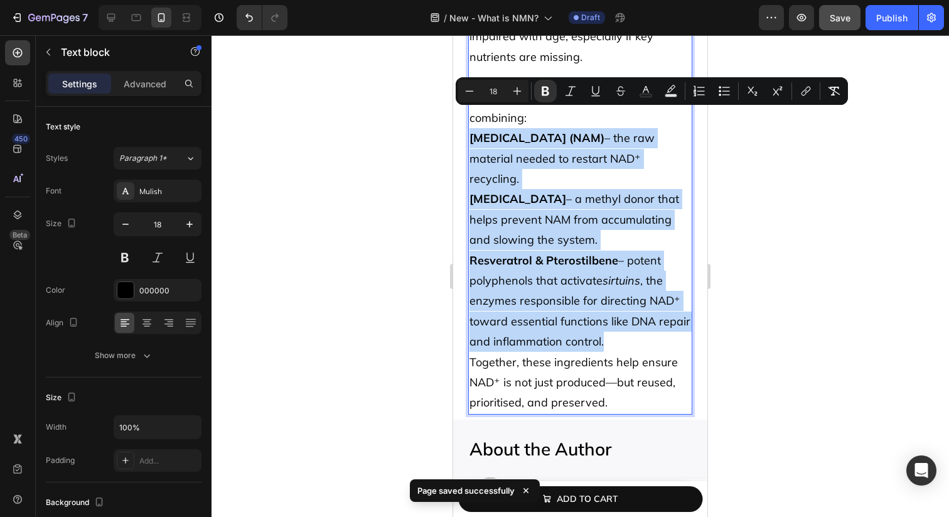
drag, startPoint x: 470, startPoint y: 115, endPoint x: 660, endPoint y: 300, distance: 265.1
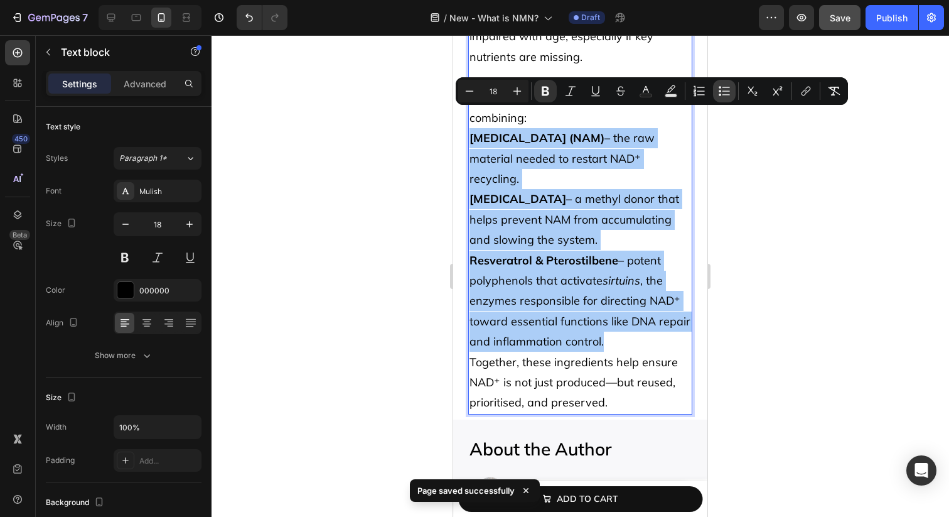
click at [725, 94] on icon "Editor contextual toolbar" at bounding box center [724, 91] width 13 height 13
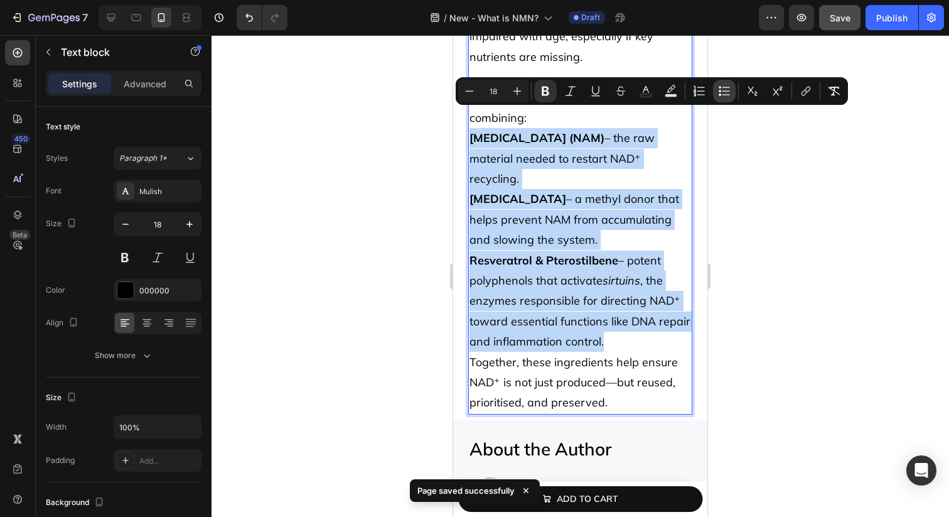
type input "18"
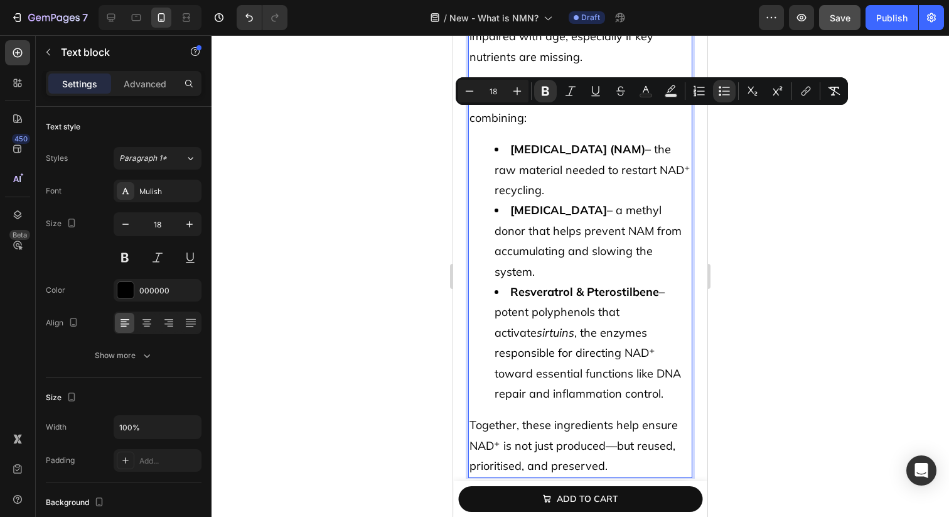
click at [644, 200] on li "Betaine – a methyl donor that helps prevent NAM from accumulating and slowing t…" at bounding box center [593, 241] width 197 height 82
click at [598, 67] on p "Rich Text Editor. Editing area: main" at bounding box center [581, 77] width 222 height 20
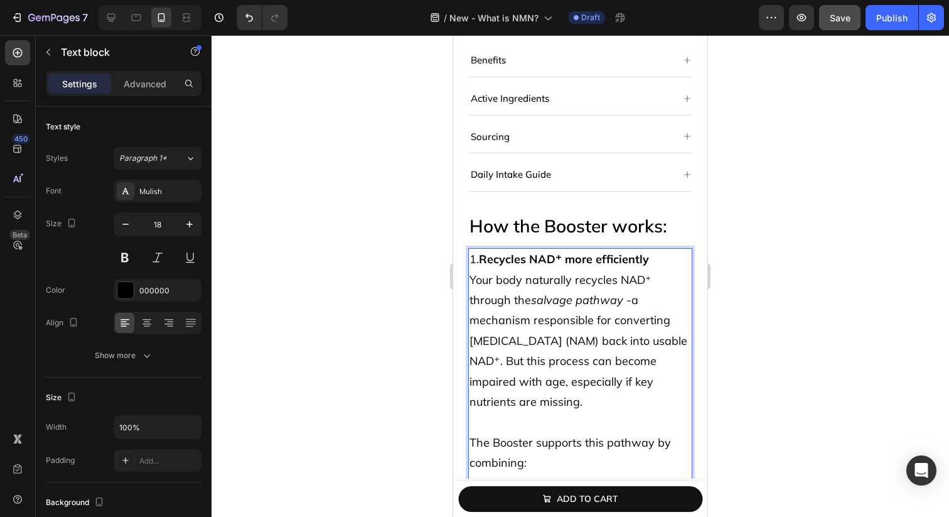
scroll to position [7521, 0]
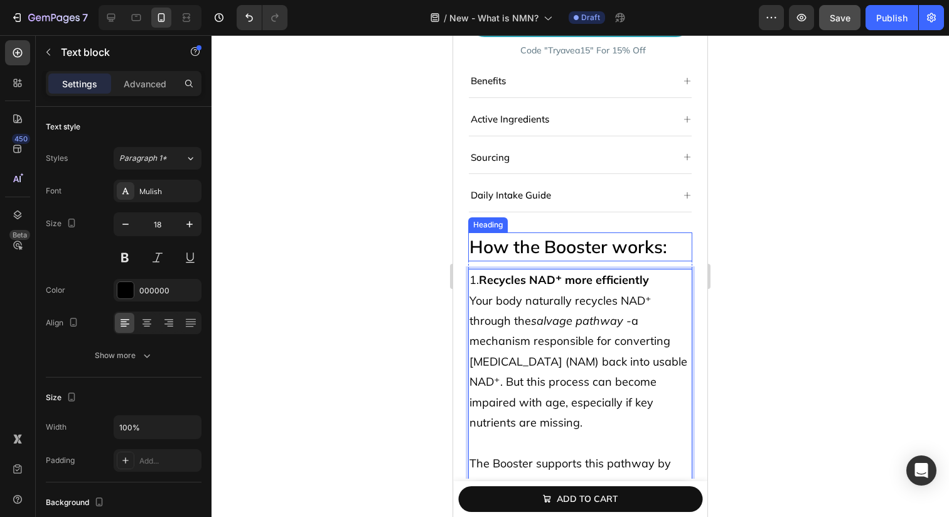
click at [659, 234] on p "How the Booster works:" at bounding box center [581, 247] width 222 height 26
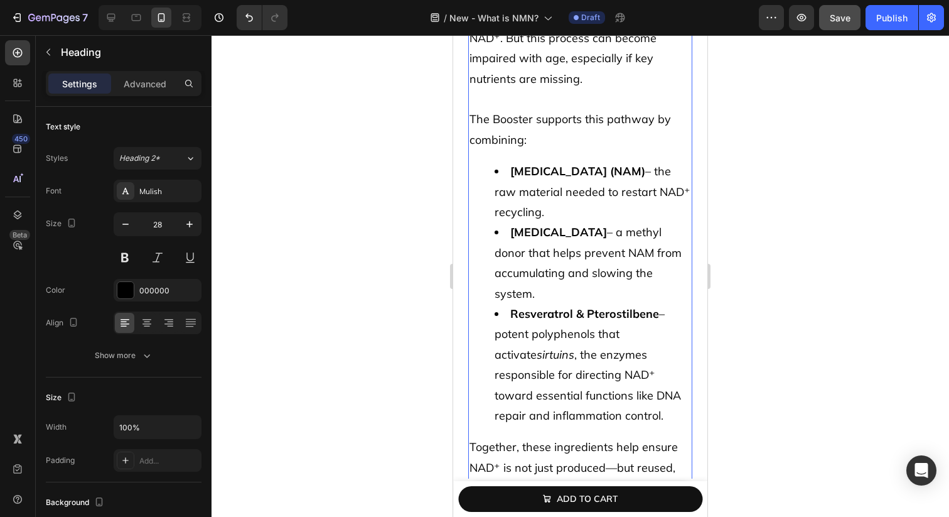
scroll to position [7848, 0]
click at [646, 222] on li "Betaine – a methyl donor that helps prevent NAM from accumulating and slowing t…" at bounding box center [593, 262] width 197 height 82
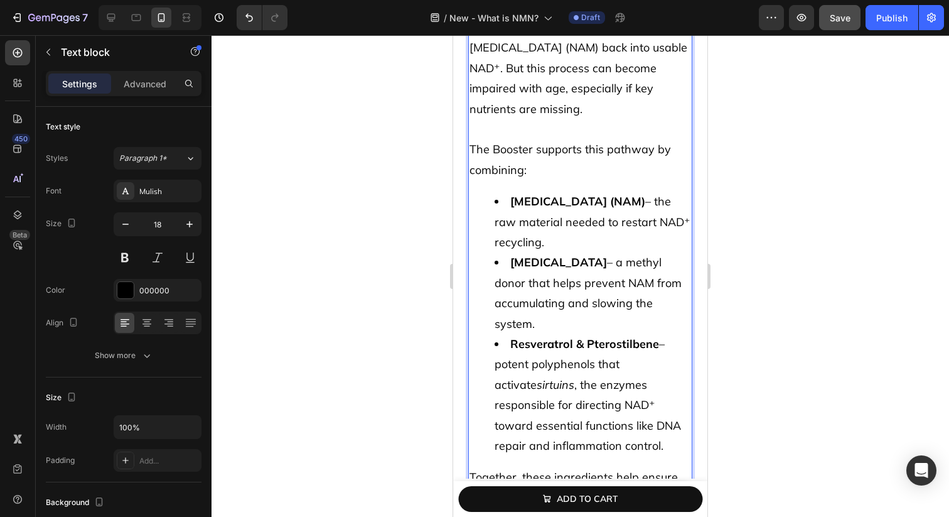
scroll to position [7826, 0]
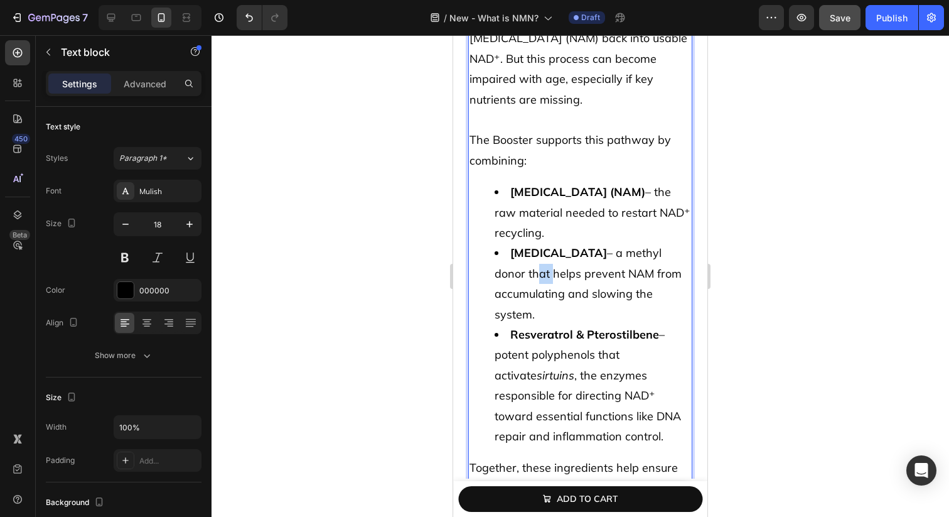
drag, startPoint x: 646, startPoint y: 230, endPoint x: 671, endPoint y: 230, distance: 25.1
click at [671, 243] on li "Betaine – a methyl donor that helps prevent NAM from accumulating and slowing t…" at bounding box center [593, 284] width 197 height 82
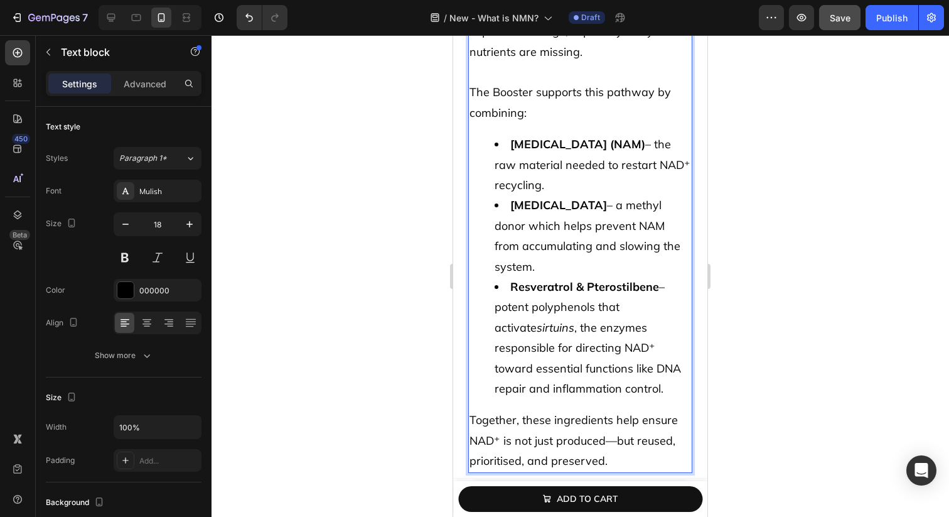
scroll to position [7875, 0]
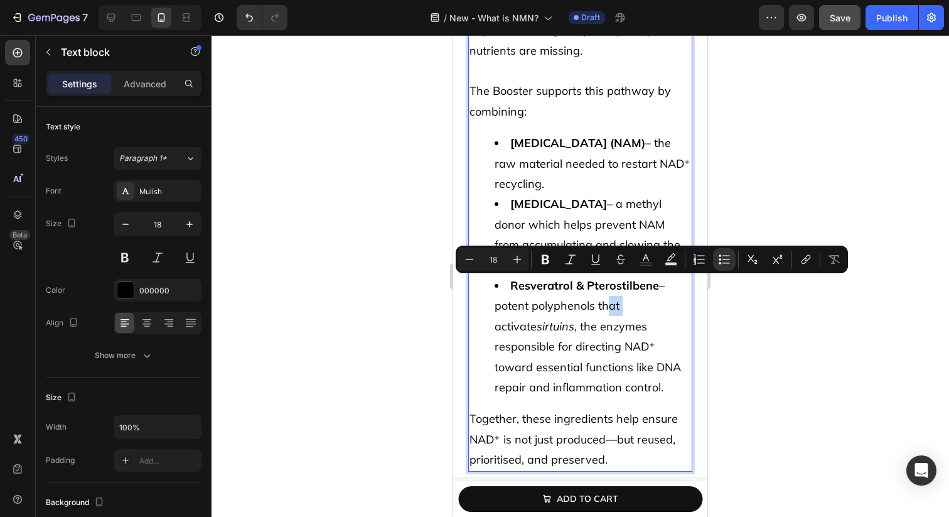
drag, startPoint x: 599, startPoint y: 285, endPoint x: 619, endPoint y: 285, distance: 19.5
click at [619, 285] on li "Resveratrol & Pterostilbene – potent polyphenols that activate sirtuins , the e…" at bounding box center [593, 337] width 197 height 122
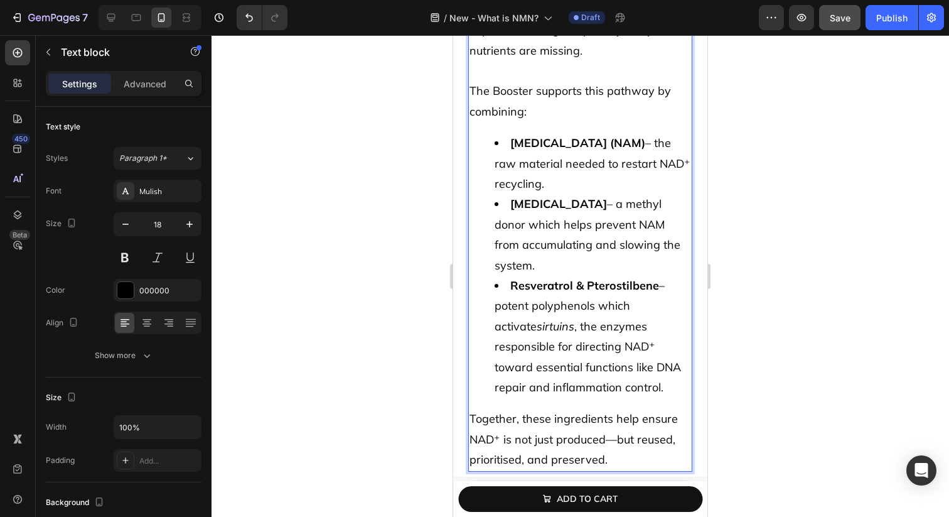
click at [612, 419] on p "Together, these ingredients help ensure NAD⁺ is not just produced—but reused, p…" at bounding box center [581, 439] width 222 height 61
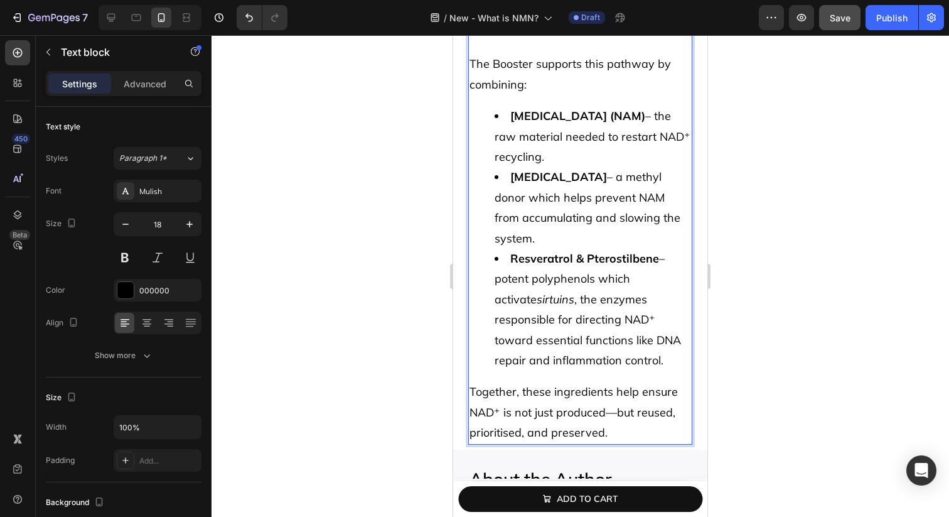
scroll to position [7915, 0]
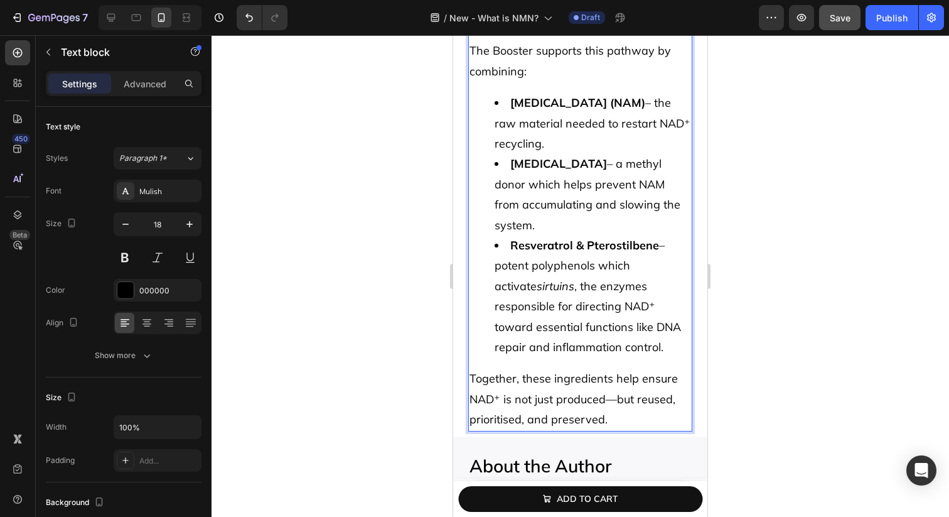
click at [560, 305] on li "Resveratrol & Pterostilbene – potent polyphenols which activate sirtuins , the …" at bounding box center [593, 296] width 197 height 122
click at [607, 381] on p "Together, these ingredients help ensure NAD⁺ is not just produced—but reused, p…" at bounding box center [581, 399] width 222 height 61
click at [612, 379] on p "Together, these ingredients help ensure NAD⁺ is not just produced—but reused, p…" at bounding box center [581, 399] width 222 height 61
click at [628, 375] on p "Together, these ingredients help ensure NAD⁺ is not just produced, but reused, …" at bounding box center [581, 399] width 222 height 61
click at [632, 452] on h2 "About the Author" at bounding box center [580, 466] width 224 height 29
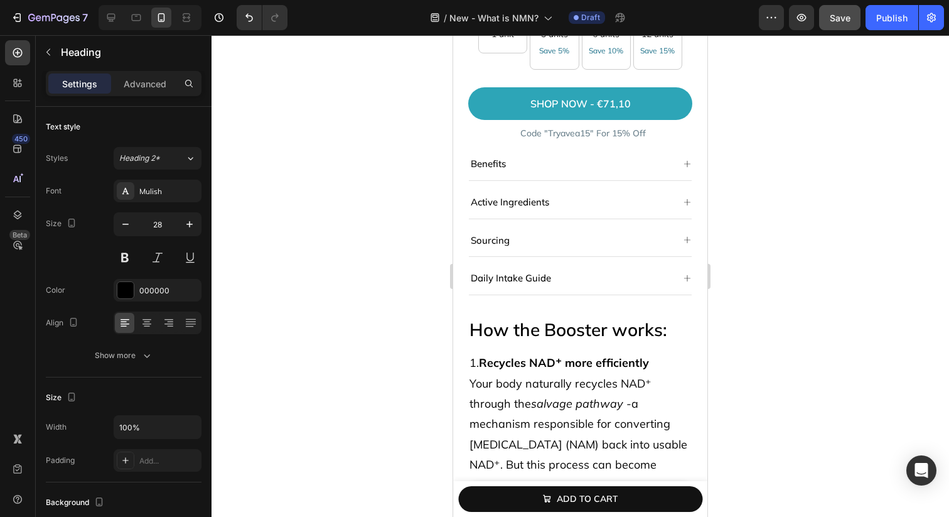
scroll to position [7413, 0]
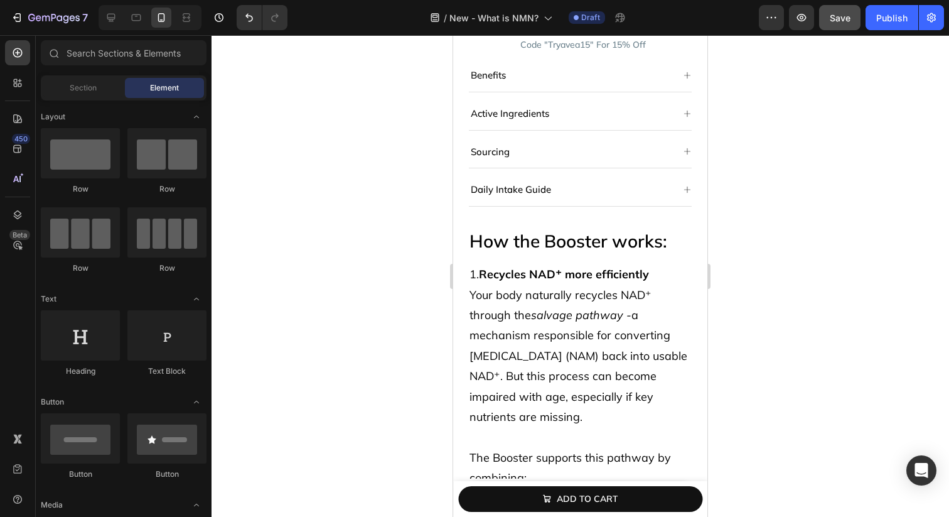
scroll to position [7550, 0]
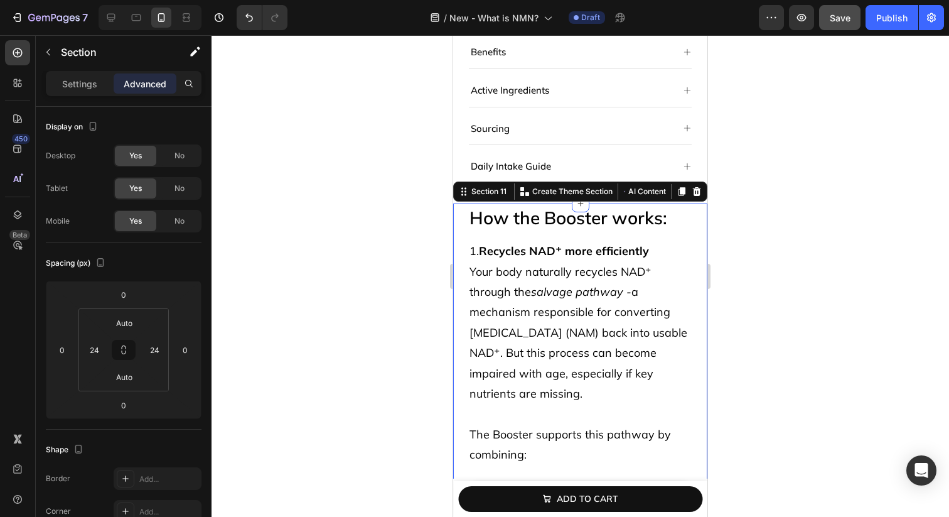
click at [459, 203] on div "How the Booster works: Heading 1. Recycles NAD⁺ more efficiently Your body natu…" at bounding box center [580, 511] width 254 height 616
click at [126, 318] on input "Auto" at bounding box center [124, 322] width 25 height 19
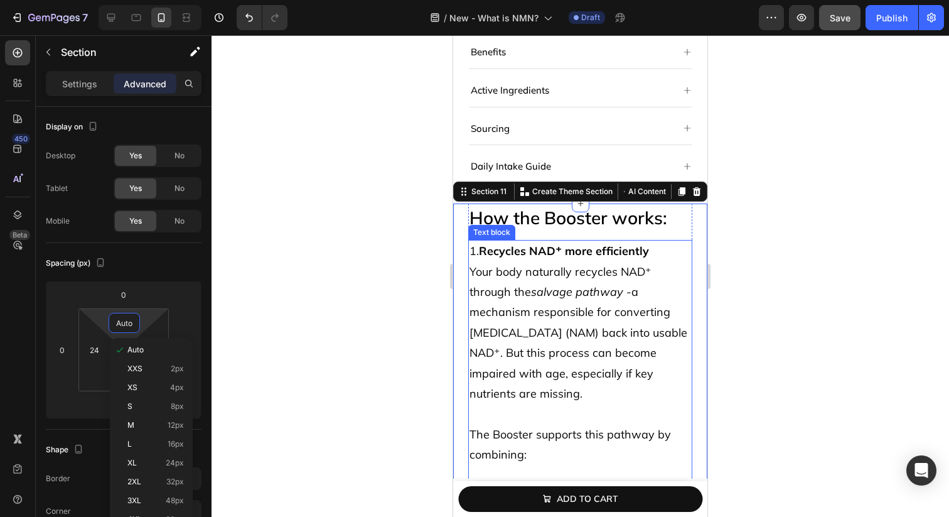
click at [520, 300] on p "Your body naturally recycles NAD⁺ through the salvage pathway - a mechanism res…" at bounding box center [581, 333] width 222 height 143
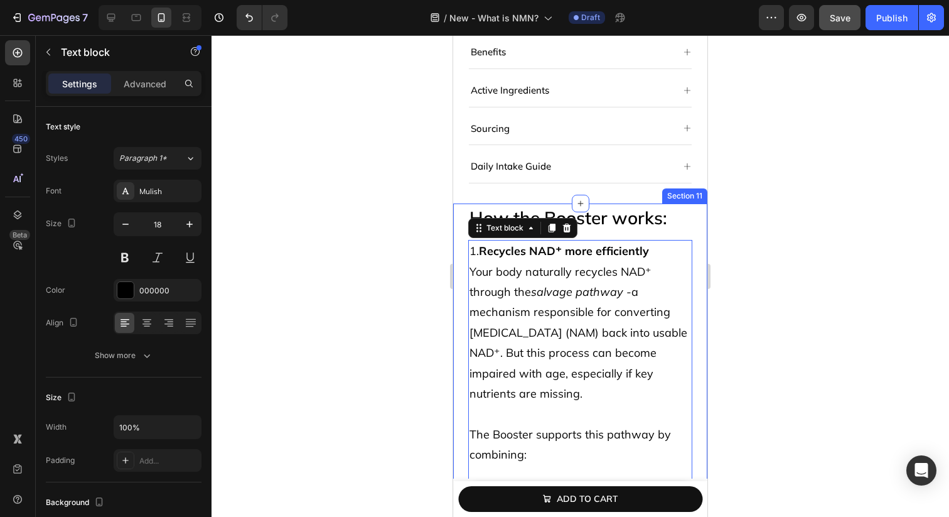
click at [462, 265] on div "How the Booster works: Heading 1. Recycles NAD⁺ more efficiently Your body natu…" at bounding box center [580, 511] width 254 height 616
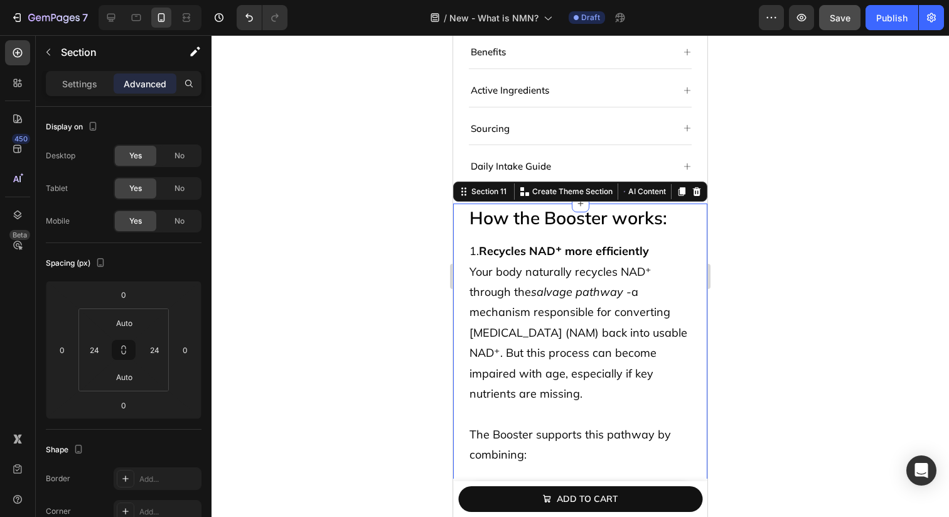
click at [258, 114] on div at bounding box center [581, 276] width 738 height 482
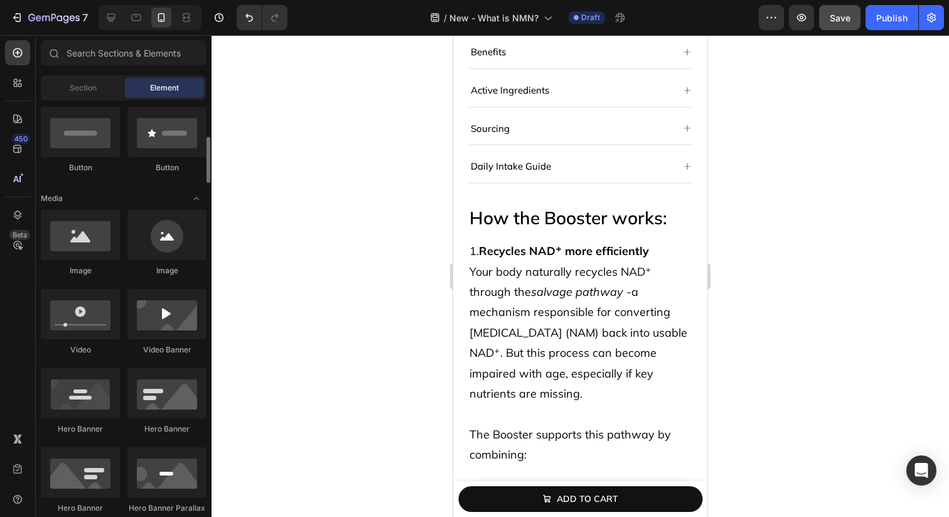
scroll to position [303, 0]
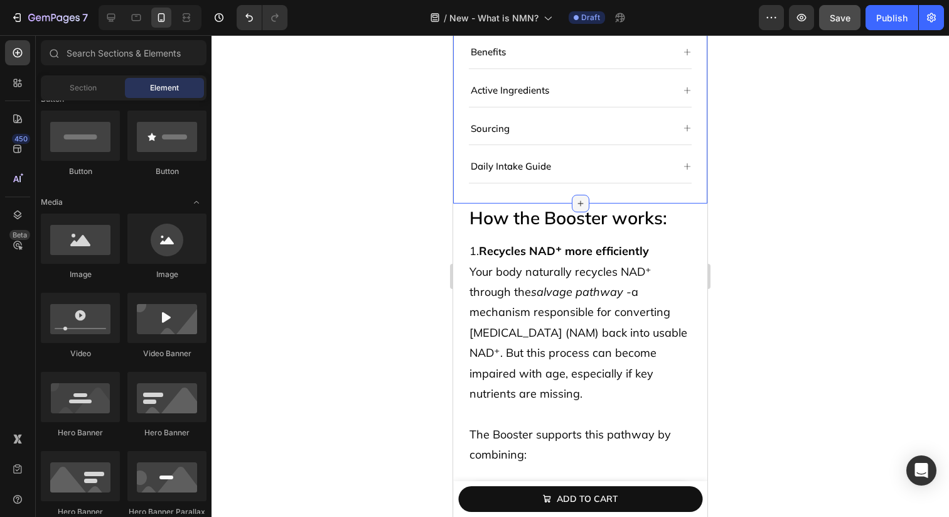
click at [584, 198] on icon at bounding box center [581, 203] width 10 height 10
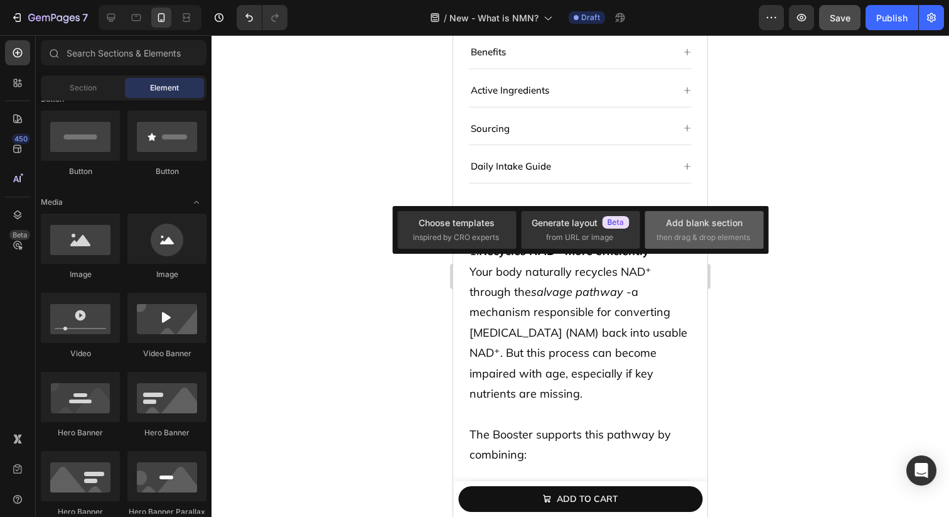
click at [666, 224] on div "Add blank section" at bounding box center [704, 222] width 77 height 13
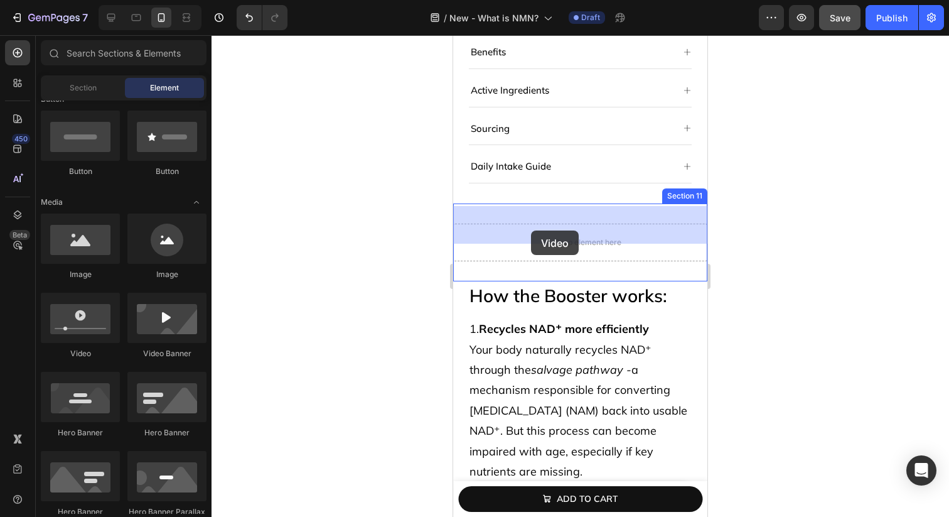
drag, startPoint x: 526, startPoint y: 354, endPoint x: 531, endPoint y: 230, distance: 123.8
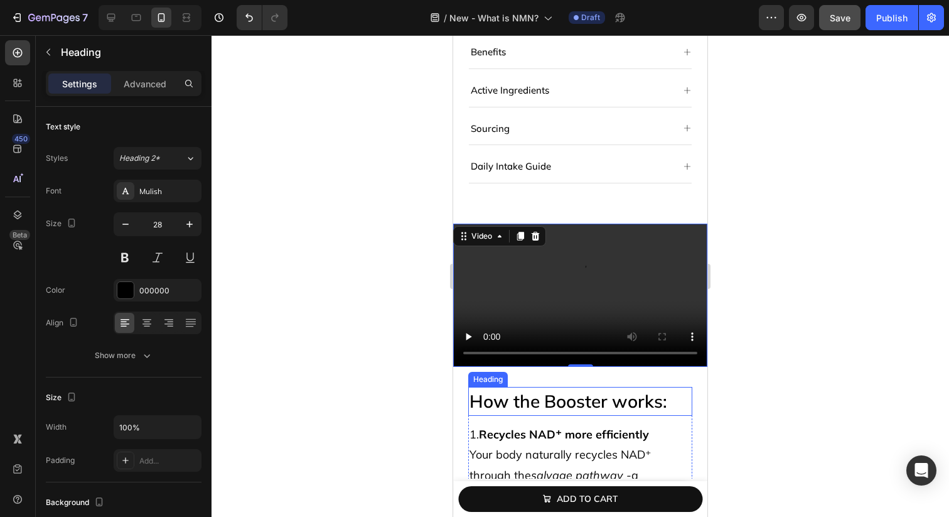
click at [469, 389] on h2 "How the Booster works:" at bounding box center [580, 401] width 224 height 29
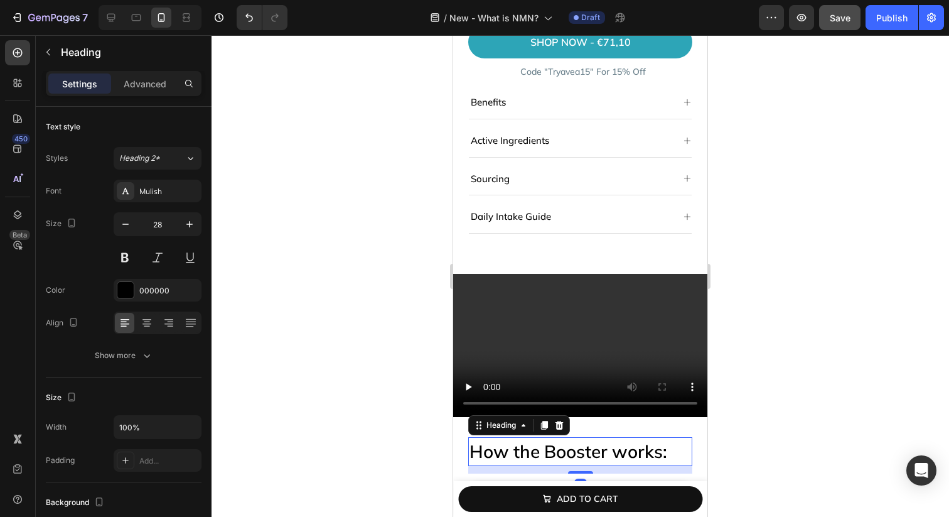
scroll to position [7487, 0]
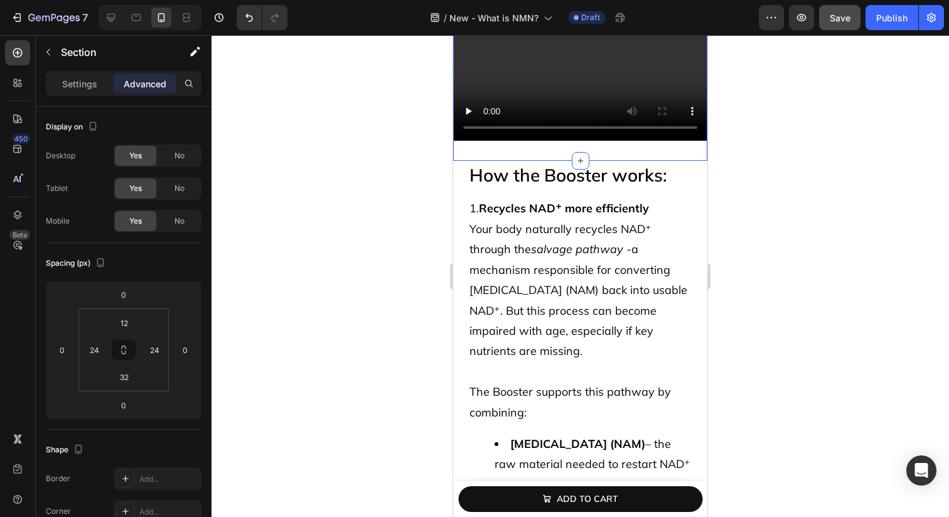
scroll to position [7842, 0]
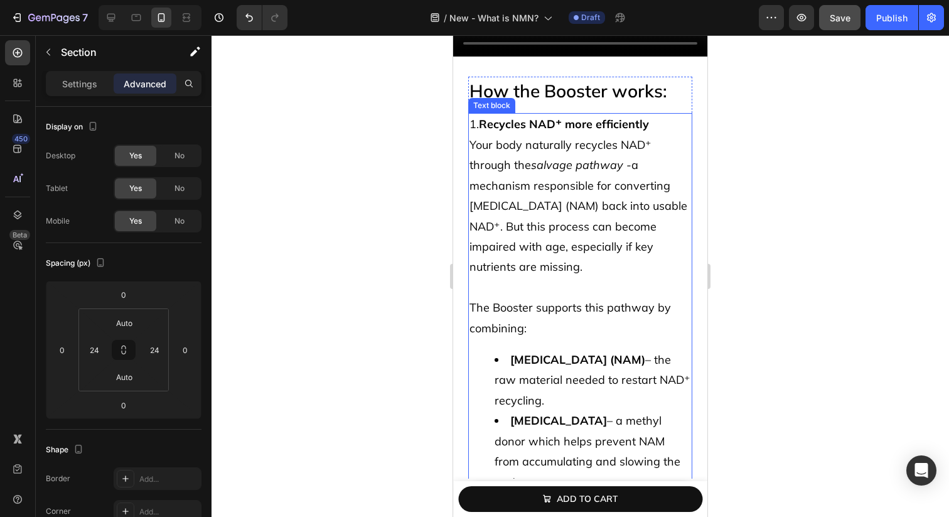
click at [467, 241] on div "How the Booster works: Heading 1. Recycles NAD⁺ more efficiently Your body natu…" at bounding box center [580, 385] width 254 height 616
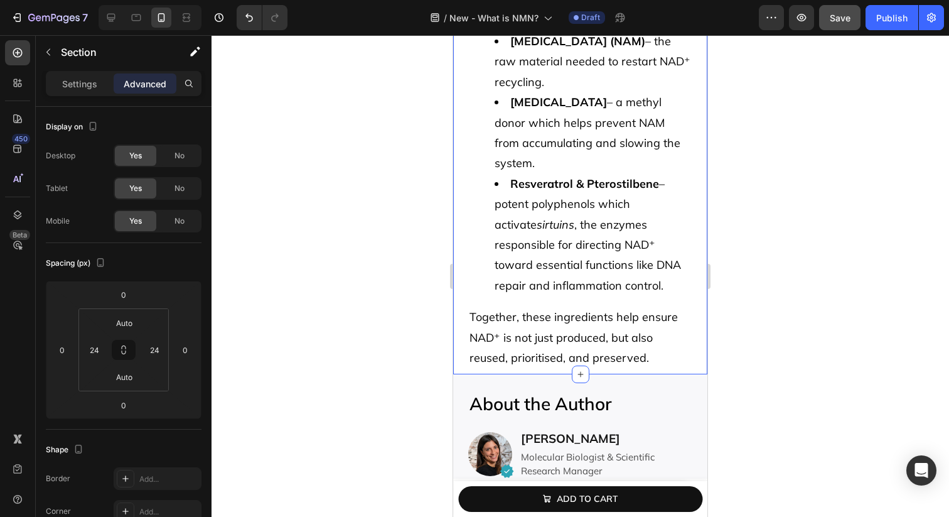
scroll to position [8231, 0]
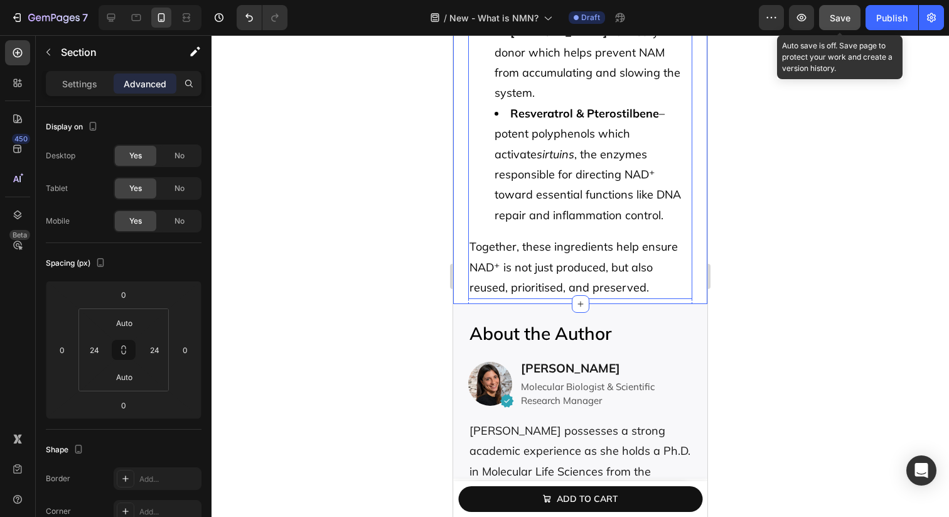
click at [841, 21] on span "Save" at bounding box center [840, 18] width 21 height 11
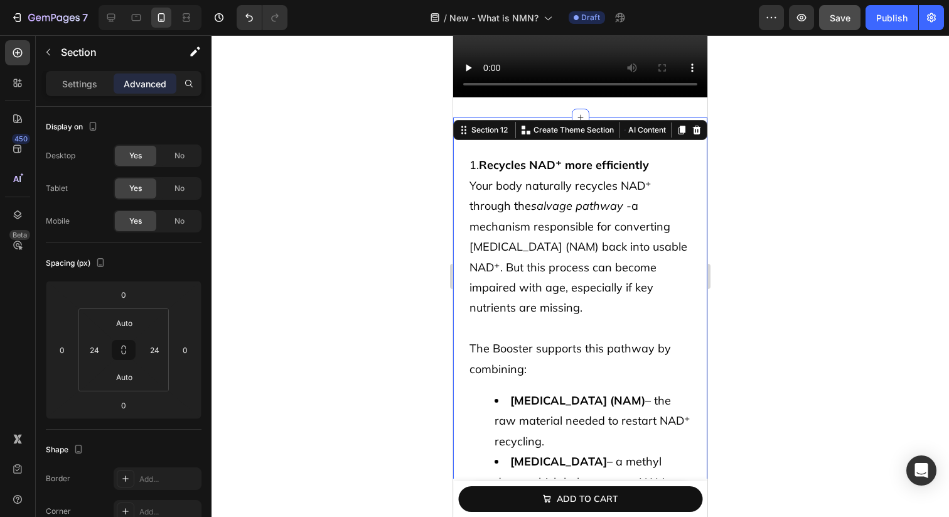
scroll to position [7778, 0]
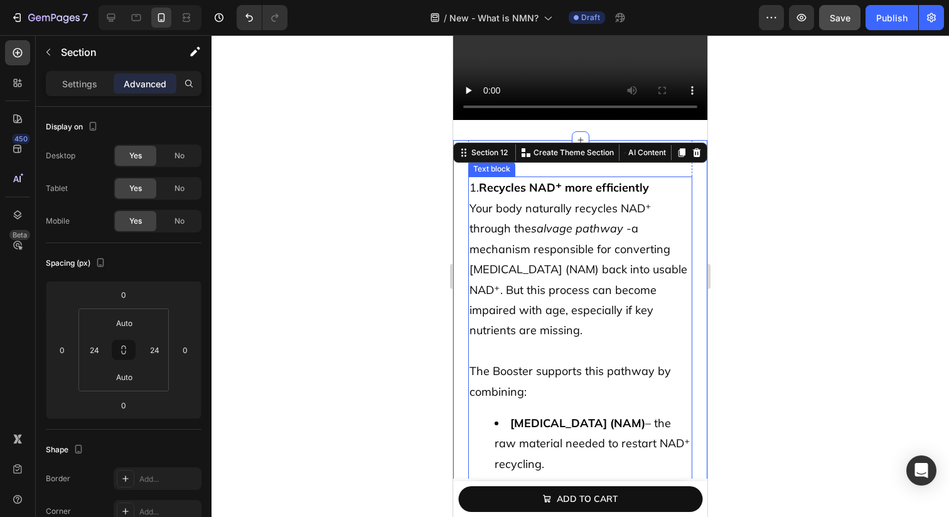
click at [555, 278] on p "Your body naturally recycles NAD⁺ through the salvage pathway - a mechanism res…" at bounding box center [581, 269] width 222 height 143
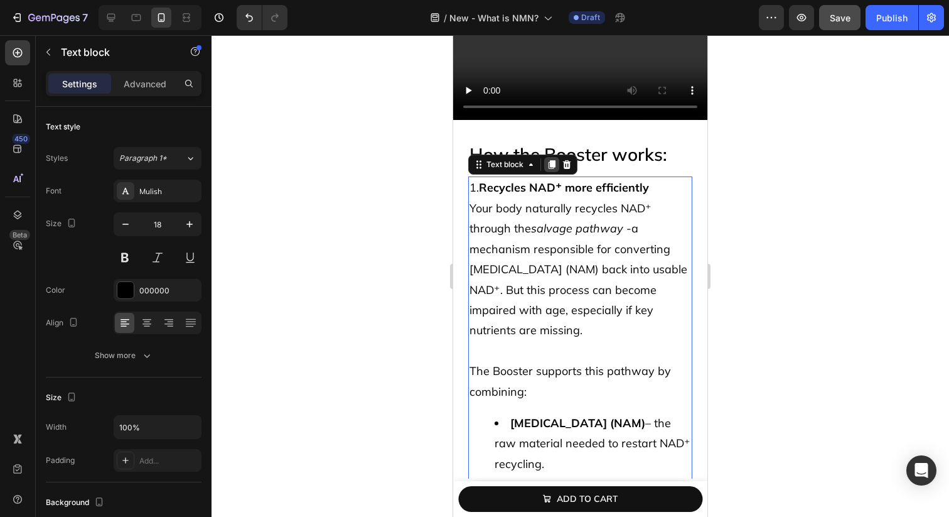
click at [553, 163] on icon at bounding box center [552, 165] width 7 height 9
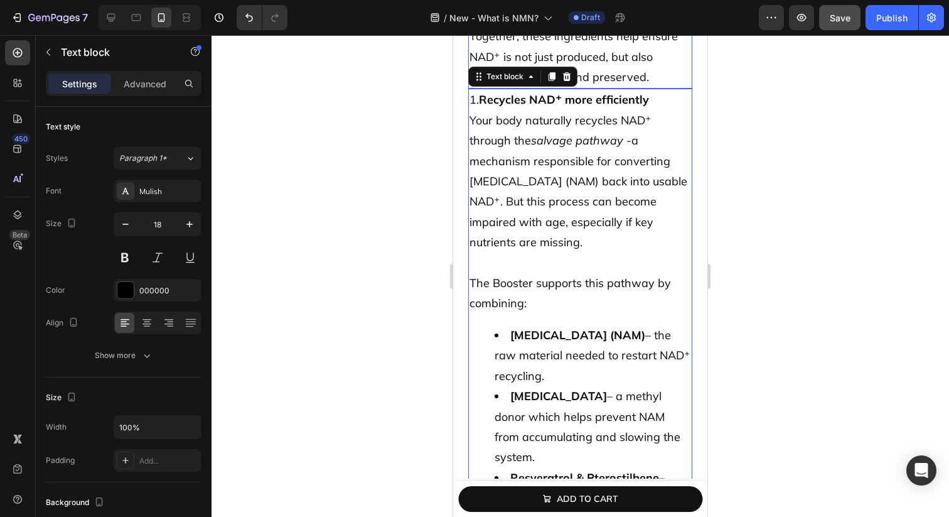
click at [533, 325] on li "Nicotinamide (NAM) – the raw material needed to restart NAD⁺ recycling." at bounding box center [593, 355] width 197 height 61
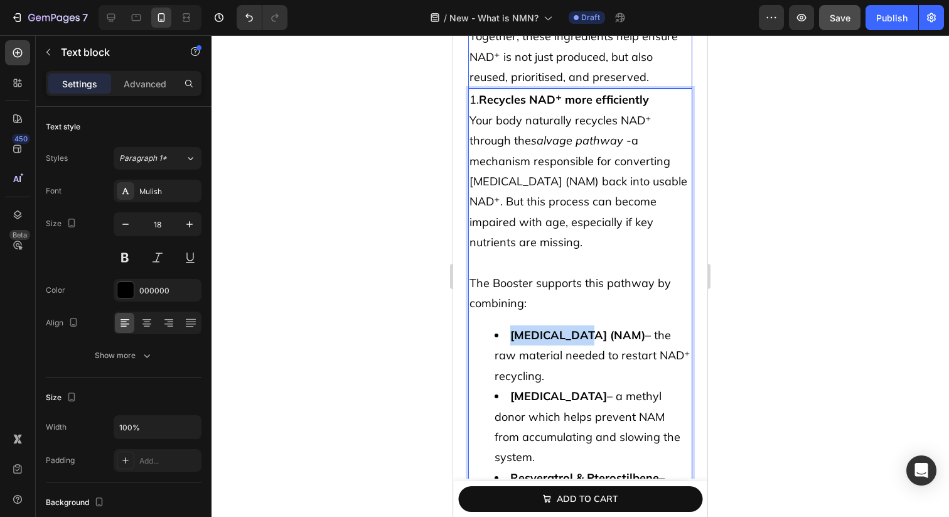
click at [533, 325] on li "Nicotinamide (NAM) – the raw material needed to restart NAD⁺ recycling." at bounding box center [593, 355] width 197 height 61
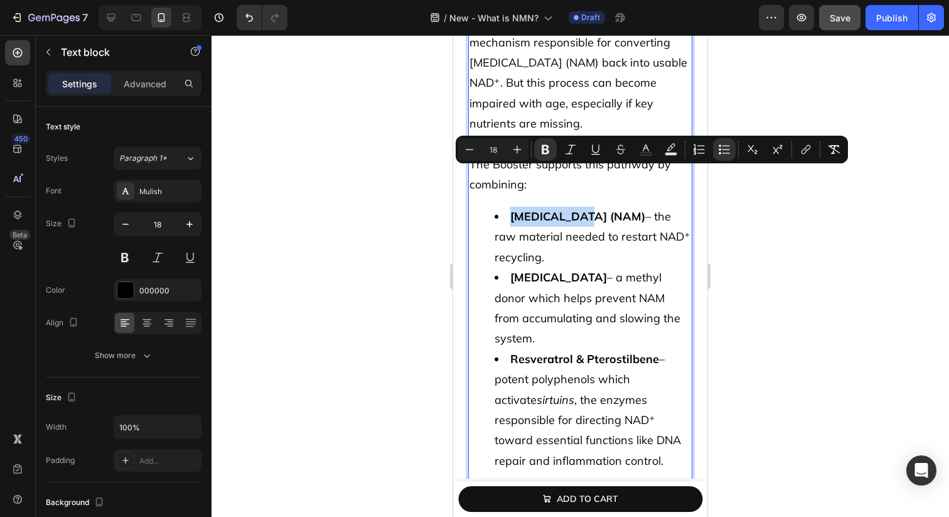
scroll to position [8588, 0]
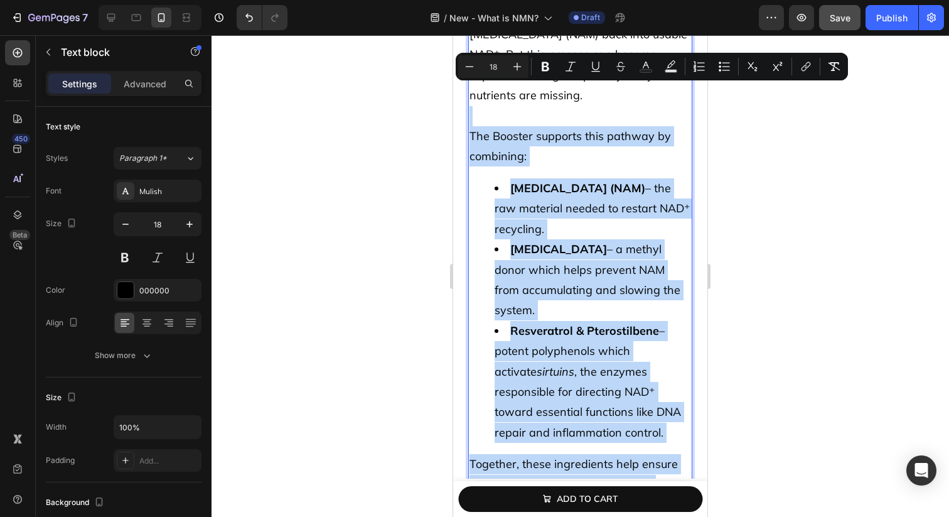
drag, startPoint x: 626, startPoint y: 458, endPoint x: 479, endPoint y: 78, distance: 408.2
click at [479, 78] on div "1. Recycles NAD⁺ more efficiently Your body naturally recycles NAD⁺ through the…" at bounding box center [580, 229] width 224 height 575
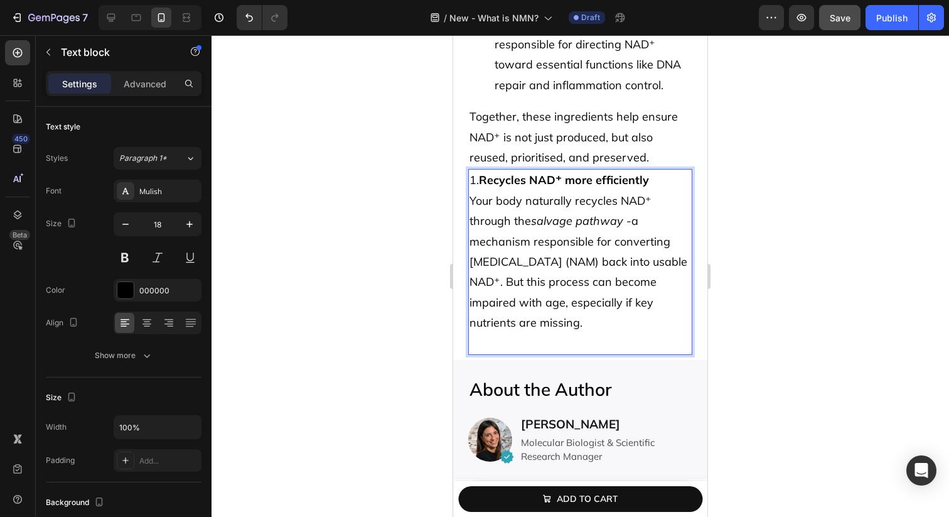
scroll to position [8358, 0]
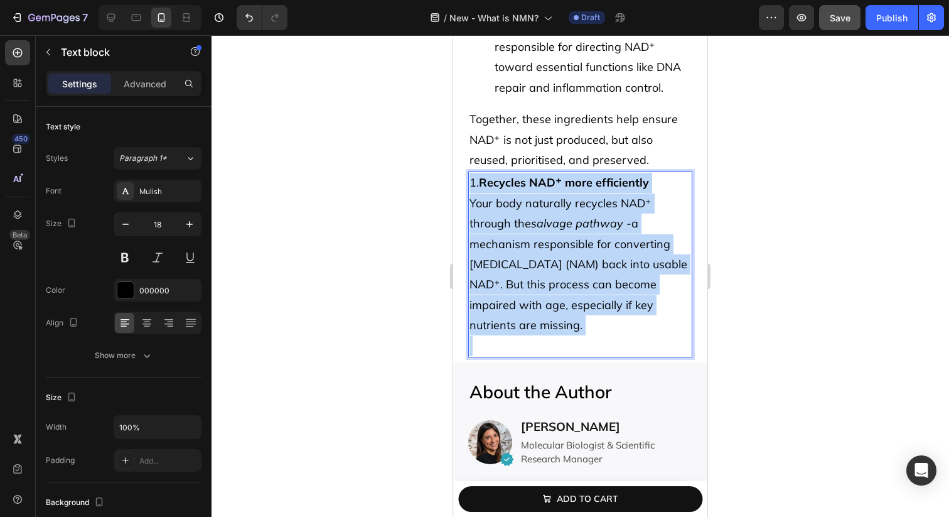
drag, startPoint x: 493, startPoint y: 303, endPoint x: 472, endPoint y: 156, distance: 148.4
click at [472, 171] on div "1. Recycles NAD⁺ more efficiently Your body naturally recycles NAD⁺ through the…" at bounding box center [580, 264] width 224 height 186
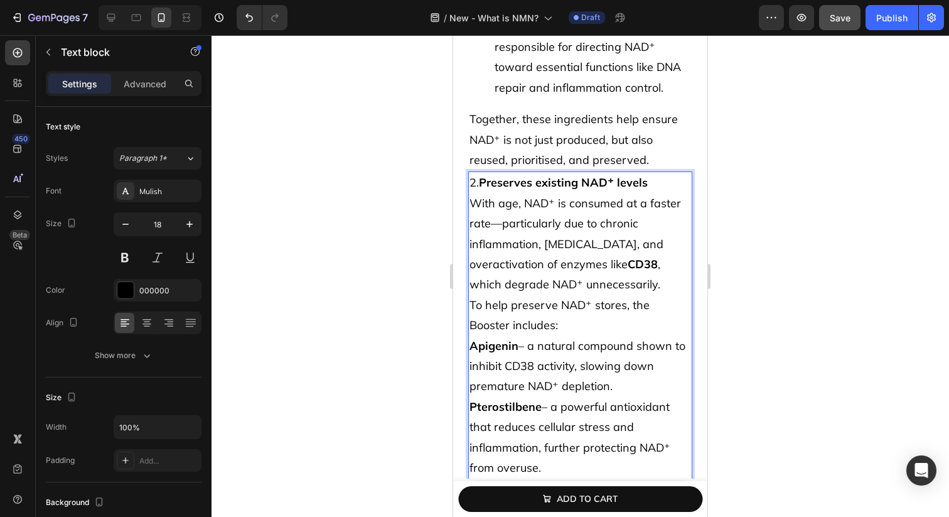
scroll to position [8389, 0]
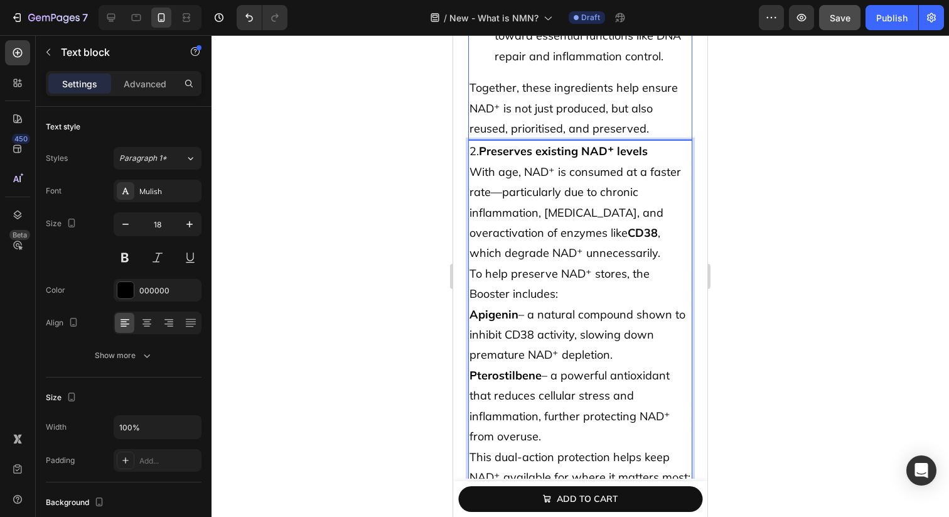
click at [595, 100] on p "Together, these ingredients help ensure NAD⁺ is not just produced, but also reu…" at bounding box center [581, 108] width 222 height 61
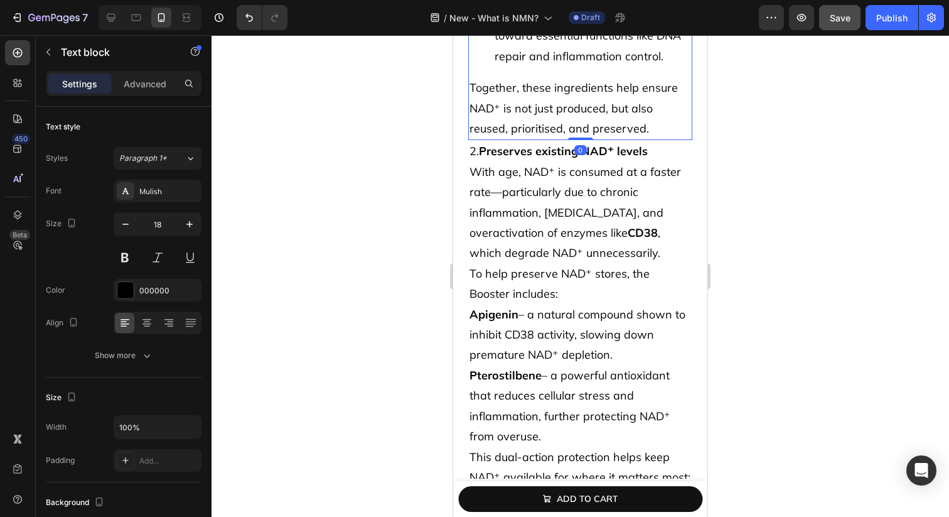
click at [588, 80] on p "Together, these ingredients help ensure NAD⁺ is not just produced, but also reu…" at bounding box center [581, 108] width 222 height 61
click at [467, 151] on div "How the Booster works: Heading 1. Recycles NAD⁺ more efficiently Your body natu…" at bounding box center [580, 31] width 254 height 1005
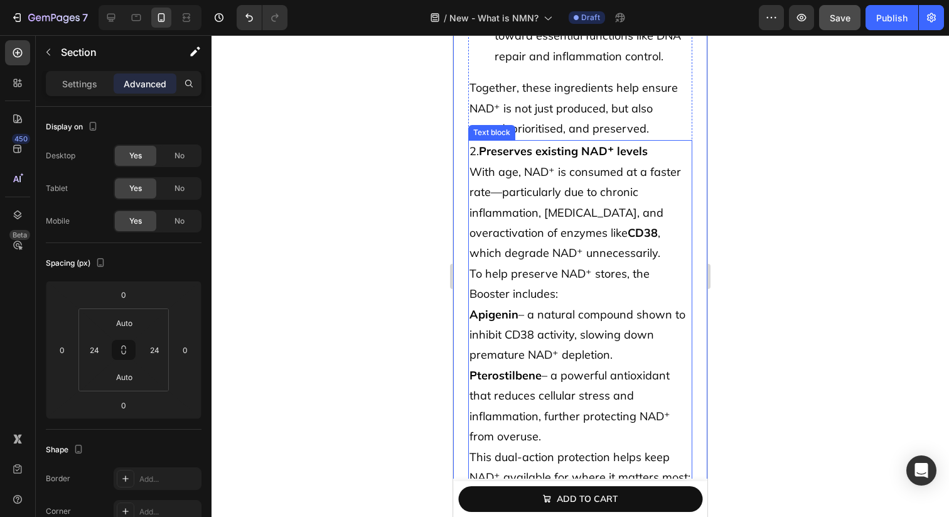
click at [514, 87] on p "Together, these ingredients help ensure NAD⁺ is not just produced, but also reu…" at bounding box center [581, 108] width 222 height 61
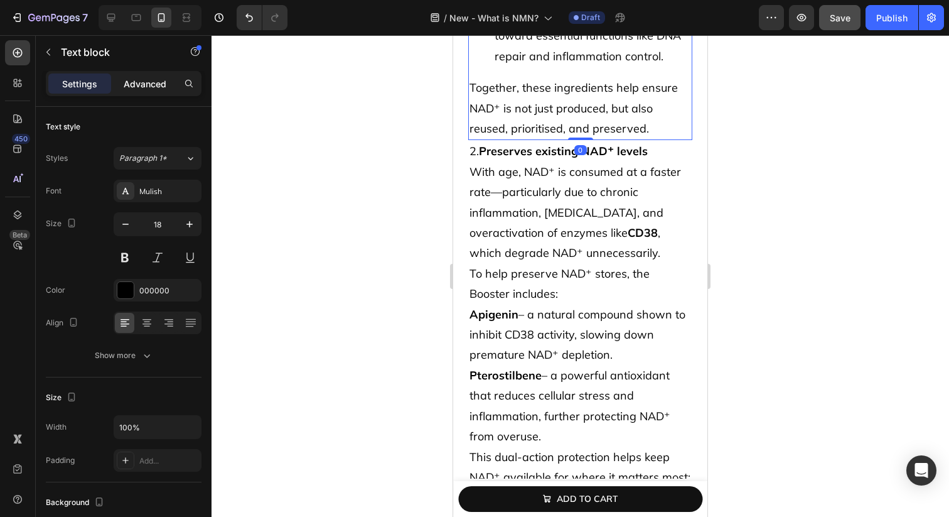
click at [154, 81] on p "Advanced" at bounding box center [145, 83] width 43 height 13
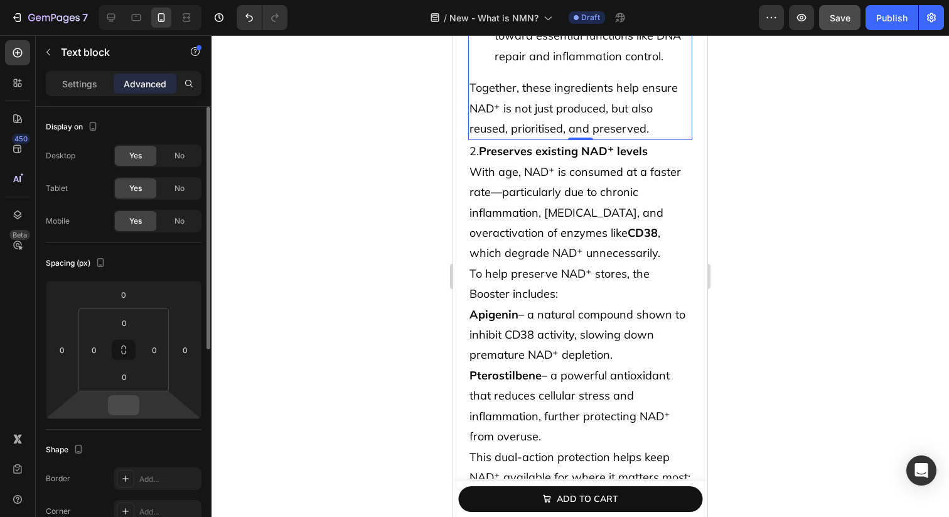
click at [122, 403] on input "number" at bounding box center [123, 405] width 25 height 19
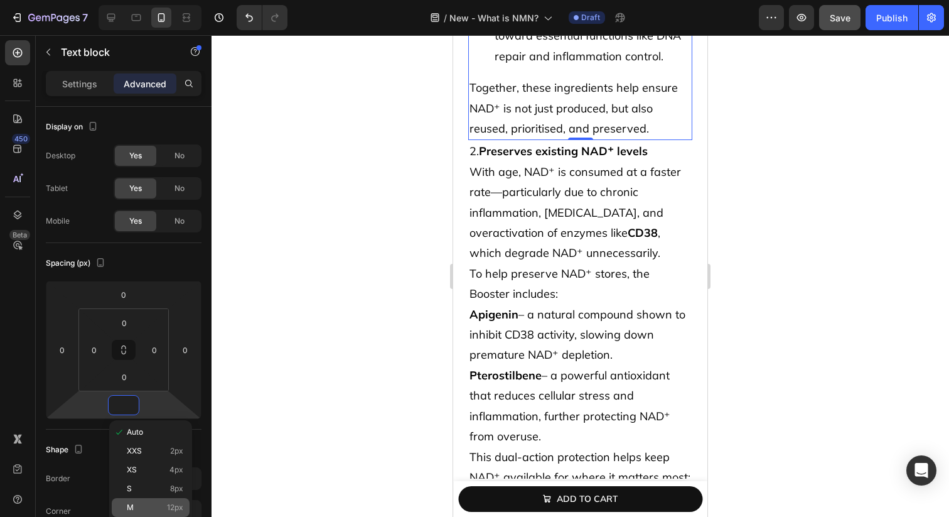
click at [161, 509] on p "M 12px" at bounding box center [155, 507] width 57 height 9
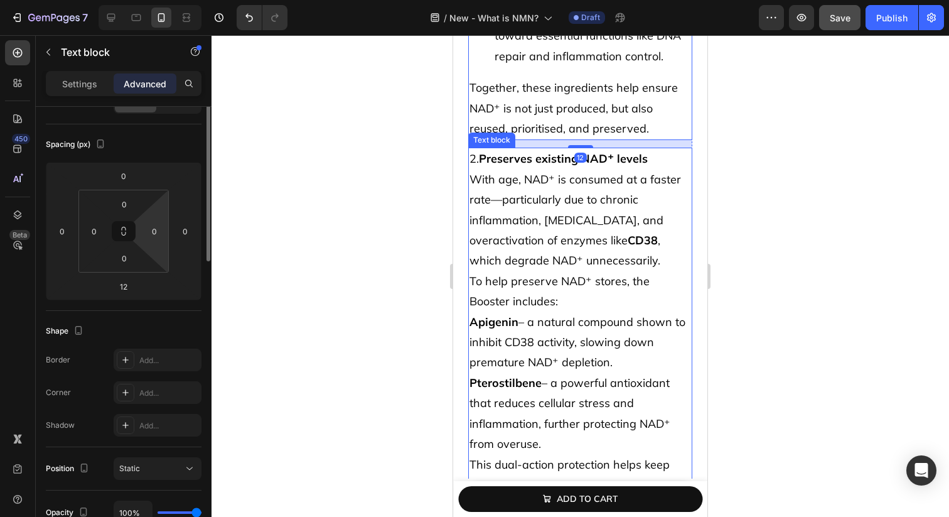
scroll to position [135, 0]
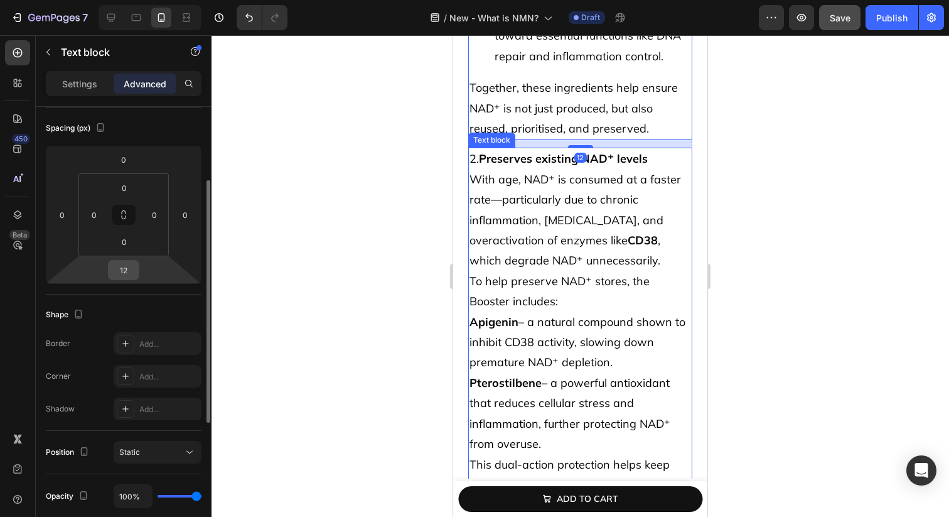
click at [129, 266] on input "12" at bounding box center [123, 270] width 25 height 19
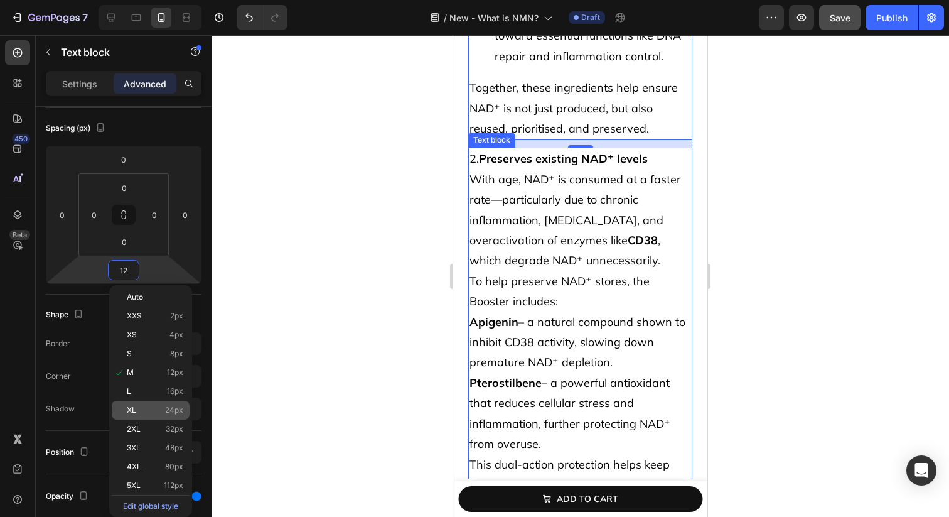
click at [149, 409] on p "XL 24px" at bounding box center [155, 410] width 57 height 9
type input "24"
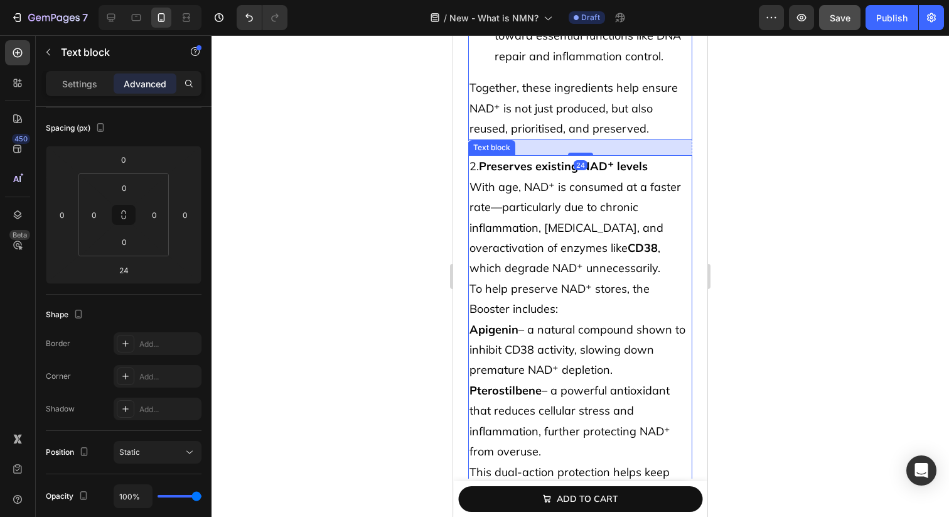
click at [592, 244] on p "With age, NAD⁺ is consumed at a faster rate—particularly due to chronic inflamm…" at bounding box center [581, 228] width 222 height 102
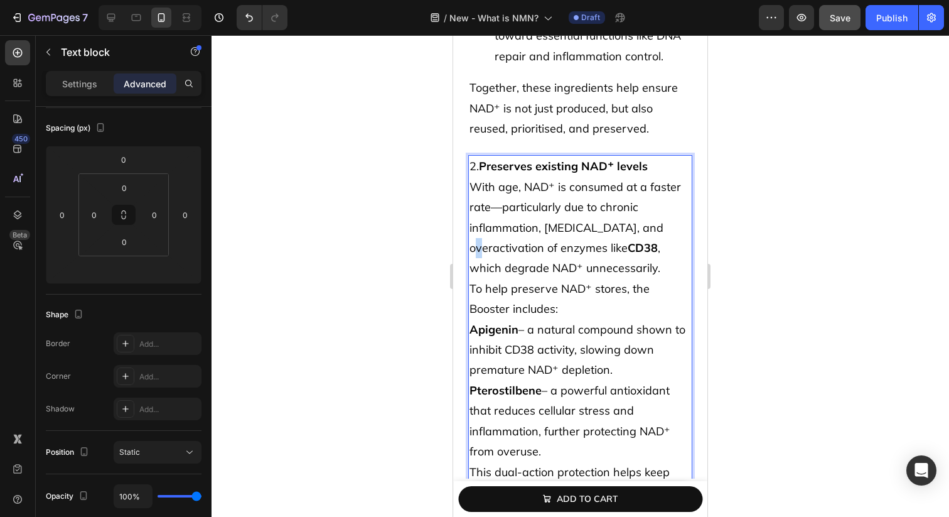
click at [654, 211] on p "With age, NAD⁺ is consumed at a faster rate—particularly due to chronic inflamm…" at bounding box center [581, 228] width 222 height 102
click at [548, 226] on p "With age, NAD⁺ is consumed at a faster rate—particularly due to chronic inflamm…" at bounding box center [581, 228] width 222 height 102
click at [502, 188] on p "With age, NAD⁺ is consumed at a faster rate—particularly due to chronic inflamm…" at bounding box center [581, 228] width 222 height 102
click at [556, 288] on p "To help preserve NAD⁺ stores, the Booster includes:" at bounding box center [581, 299] width 222 height 41
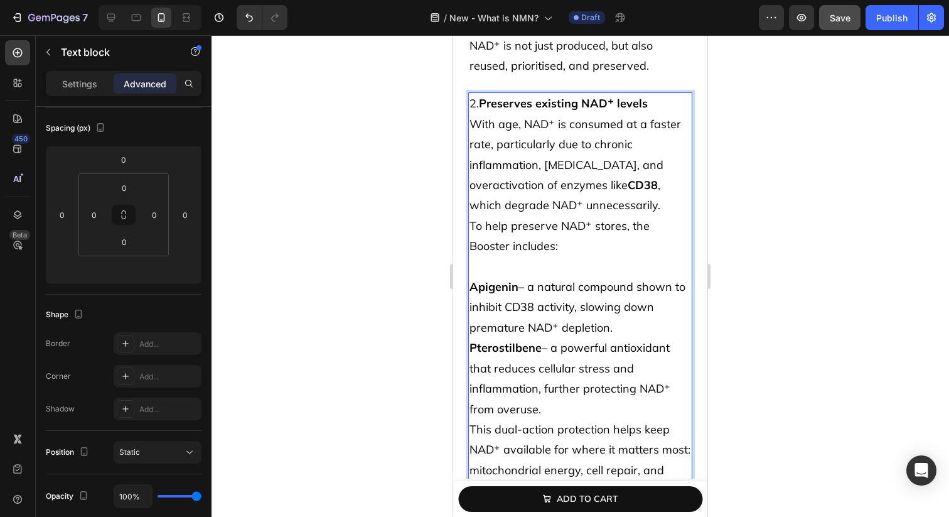
scroll to position [8458, 0]
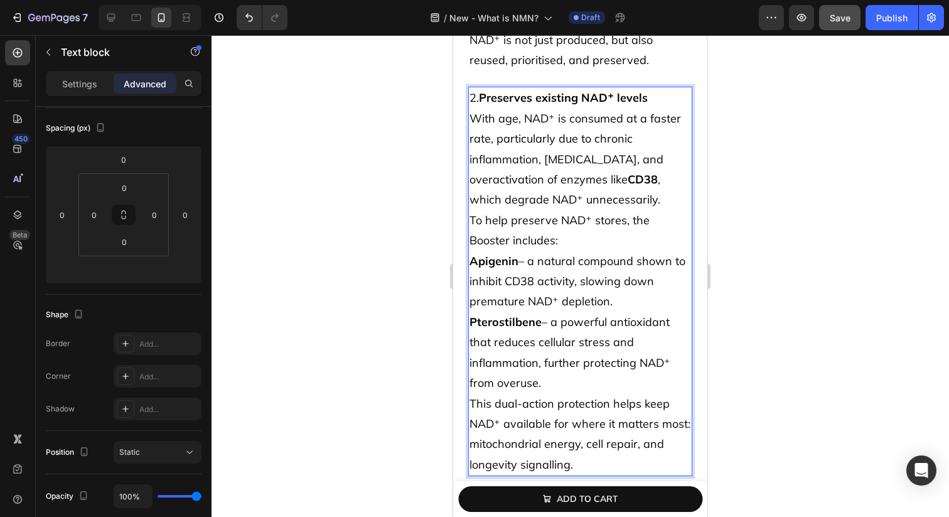
click at [677, 182] on p "With age, NAD⁺ is consumed at a faster rate, particularly due to chronic inflam…" at bounding box center [581, 160] width 222 height 102
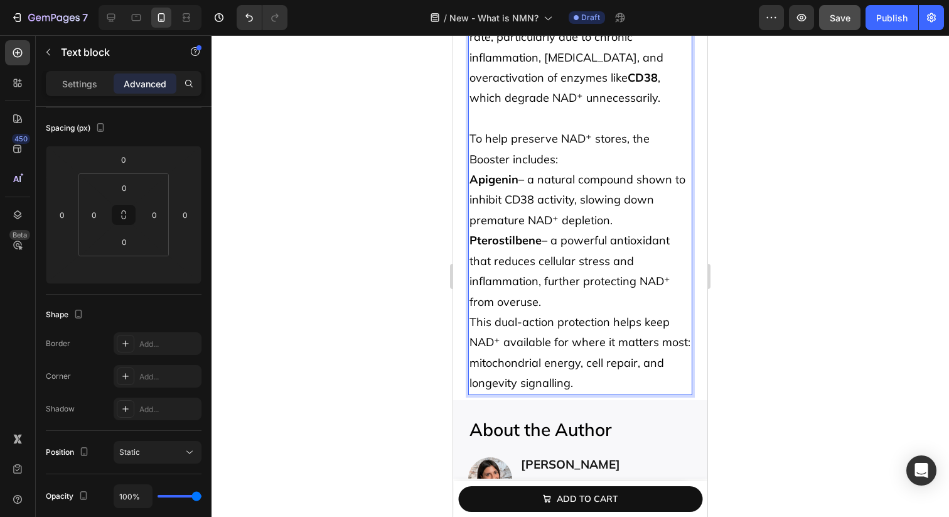
scroll to position [8572, 0]
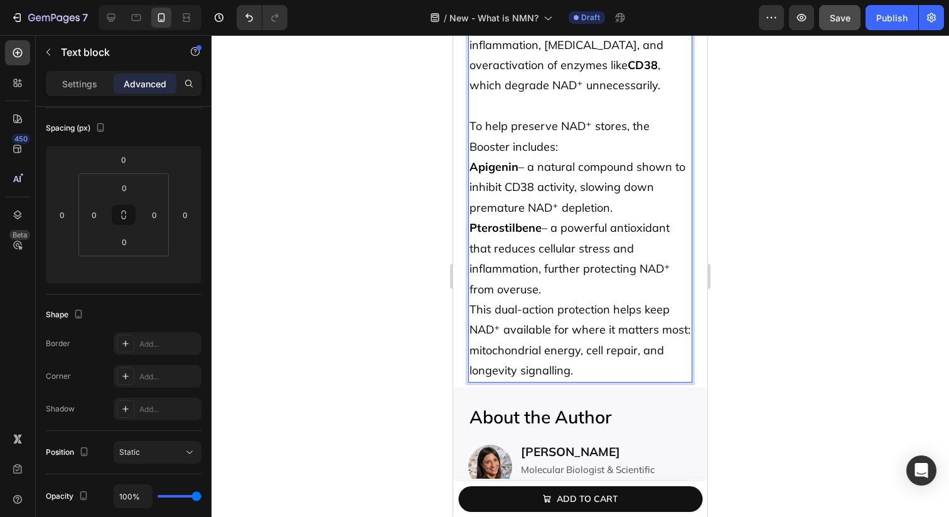
drag, startPoint x: 468, startPoint y: 144, endPoint x: 570, endPoint y: 263, distance: 155.9
click at [570, 263] on div "2. Preserves existing NAD⁺ levels With age, NAD⁺ is consumed at a faster rate, …" at bounding box center [580, 176] width 224 height 409
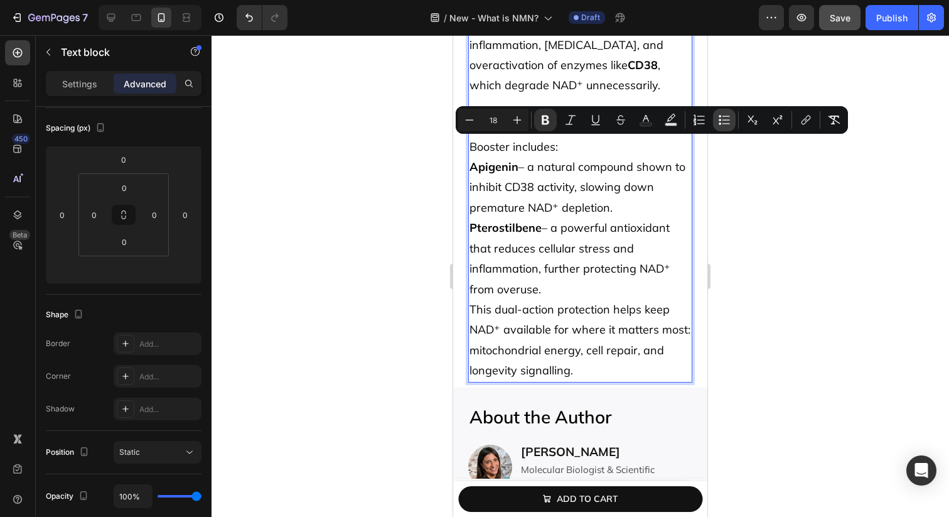
click at [720, 126] on icon "Editor contextual toolbar" at bounding box center [724, 120] width 13 height 13
type input "18"
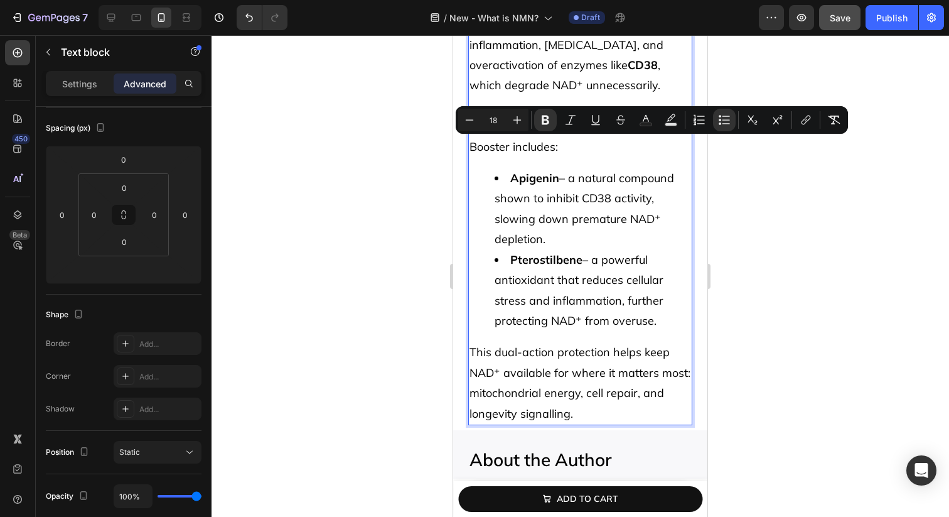
click at [583, 208] on li "Apigenin – a natural compound shown to inhibit CD38 activity, slowing down prem…" at bounding box center [593, 209] width 197 height 82
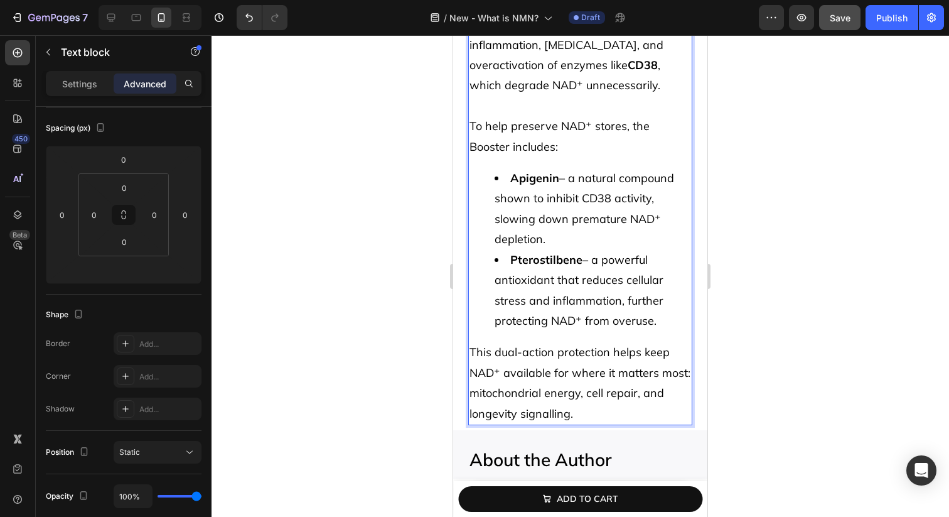
click at [575, 258] on li "Pterostilbene – a powerful antioxidant that reduces cellular stress and inflamm…" at bounding box center [593, 291] width 197 height 82
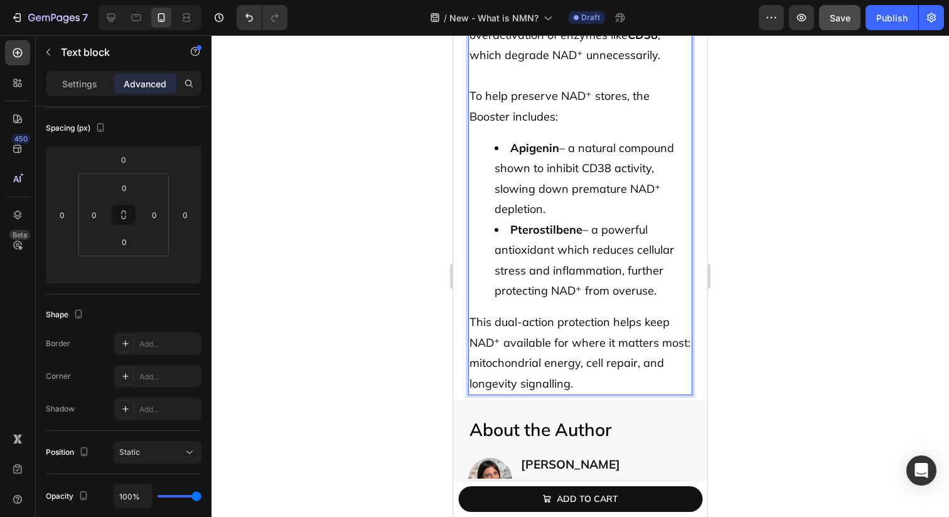
scroll to position [8611, 0]
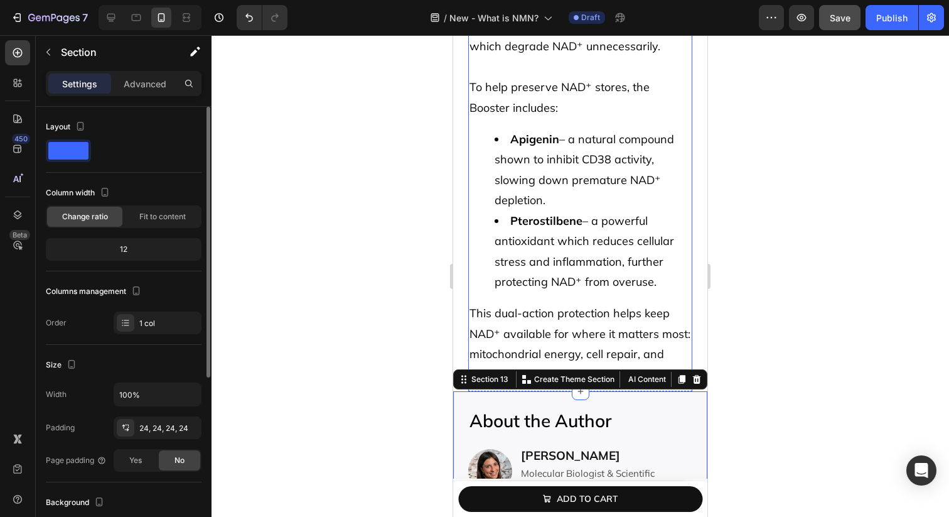
click at [558, 314] on p "This dual-action protection helps keep NAD⁺ available for where it matters most…" at bounding box center [581, 344] width 222 height 82
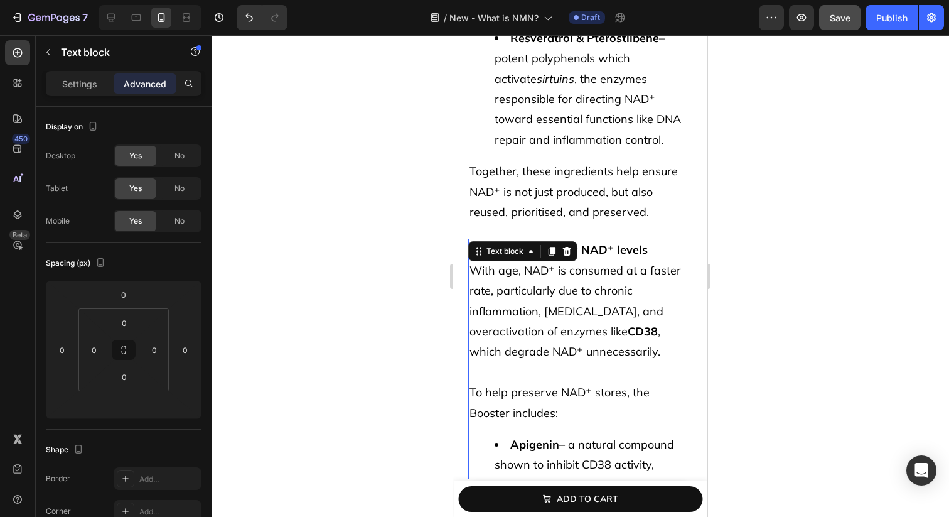
scroll to position [8289, 0]
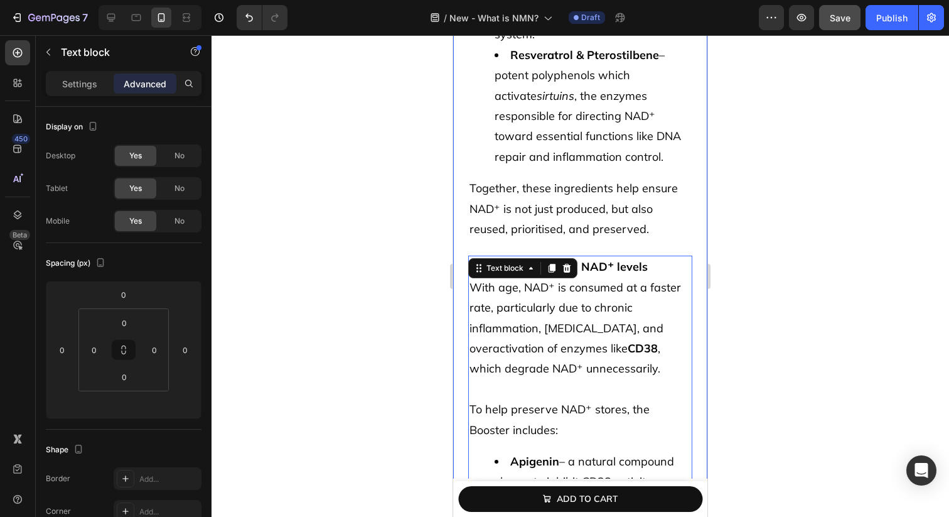
click at [462, 249] on div "How the Booster works: Heading 1. Recycles NAD⁺ more efficiently Your body natu…" at bounding box center [580, 172] width 254 height 1084
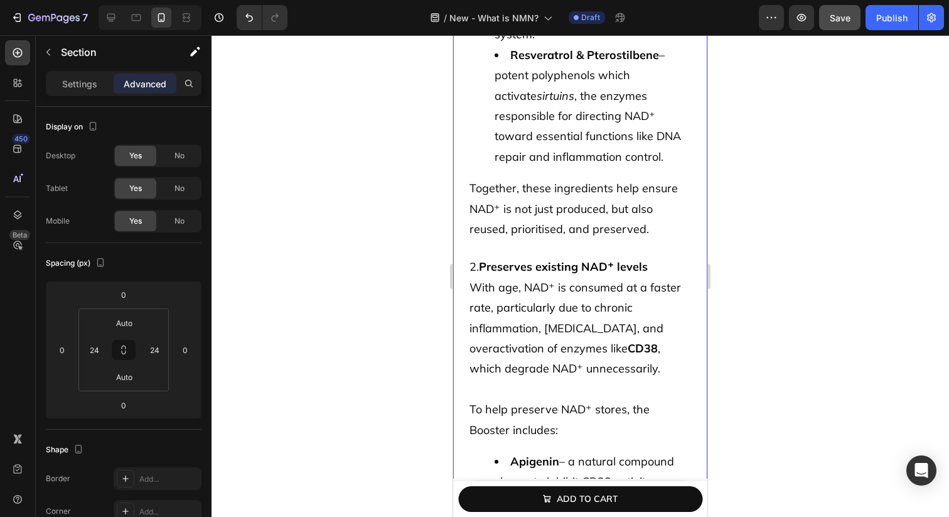
scroll to position [8291, 0]
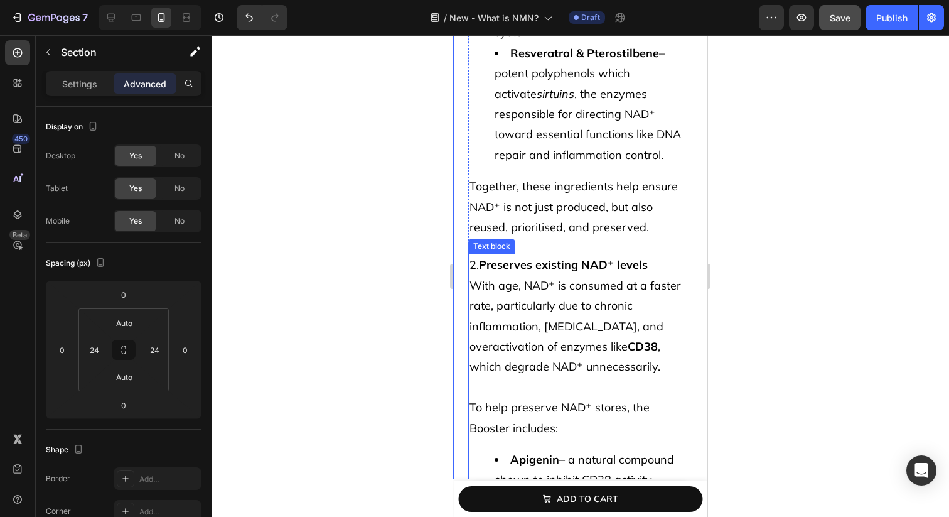
click at [512, 276] on p "With age, NAD⁺ is consumed at a faster rate, particularly due to chronic inflam…" at bounding box center [581, 327] width 222 height 102
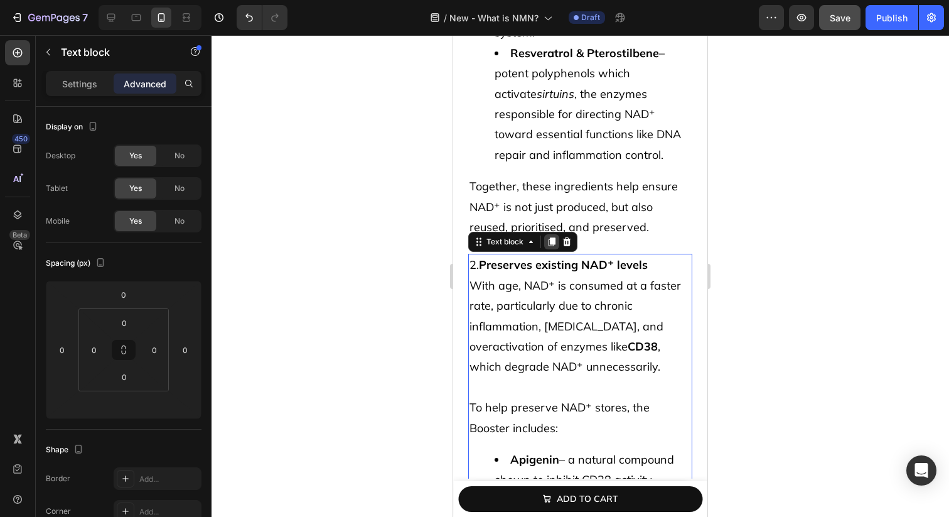
click at [555, 238] on icon at bounding box center [552, 242] width 7 height 9
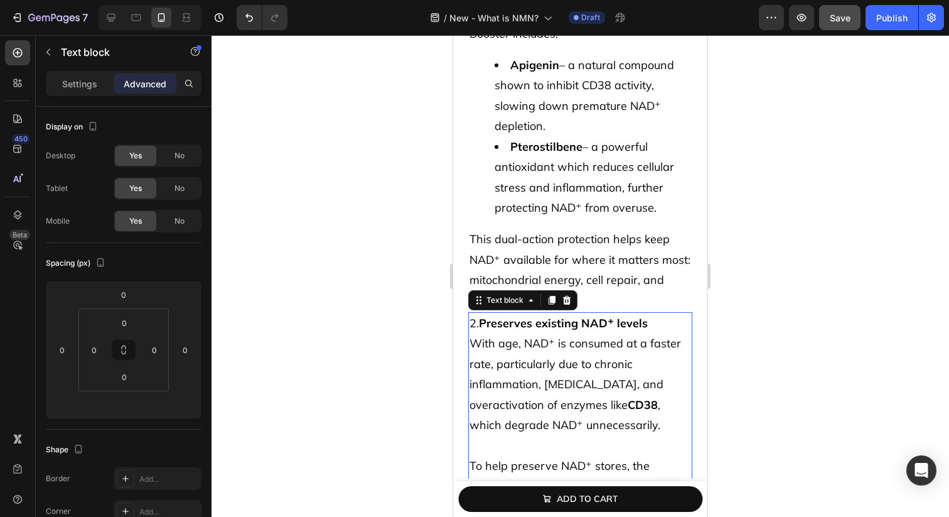
scroll to position [8643, 0]
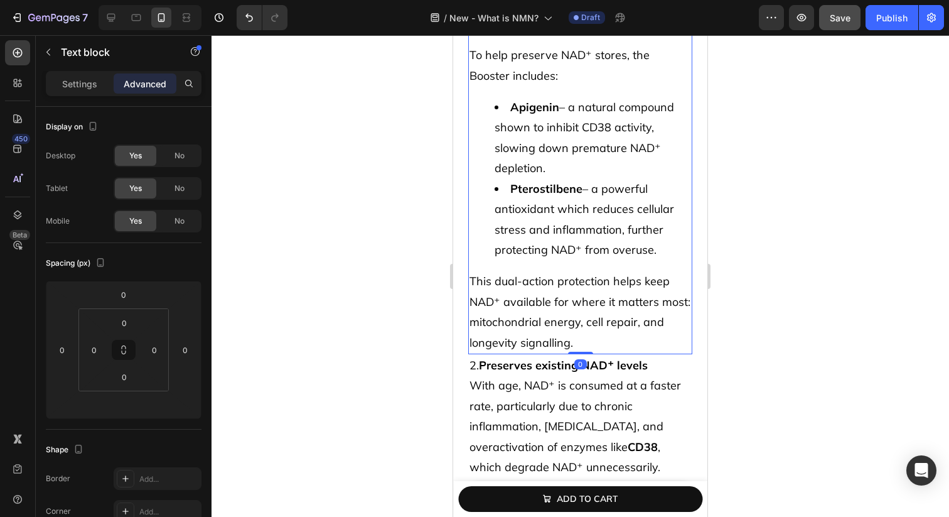
click at [554, 191] on li "Pterostilbene – a powerful antioxidant which reduces cellular stress and inflam…" at bounding box center [593, 220] width 197 height 82
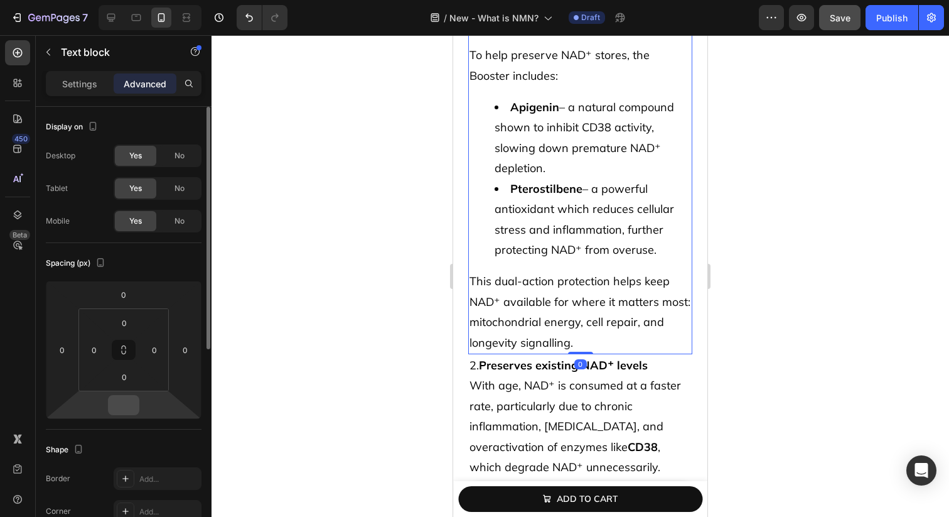
click at [127, 410] on input "number" at bounding box center [123, 405] width 25 height 19
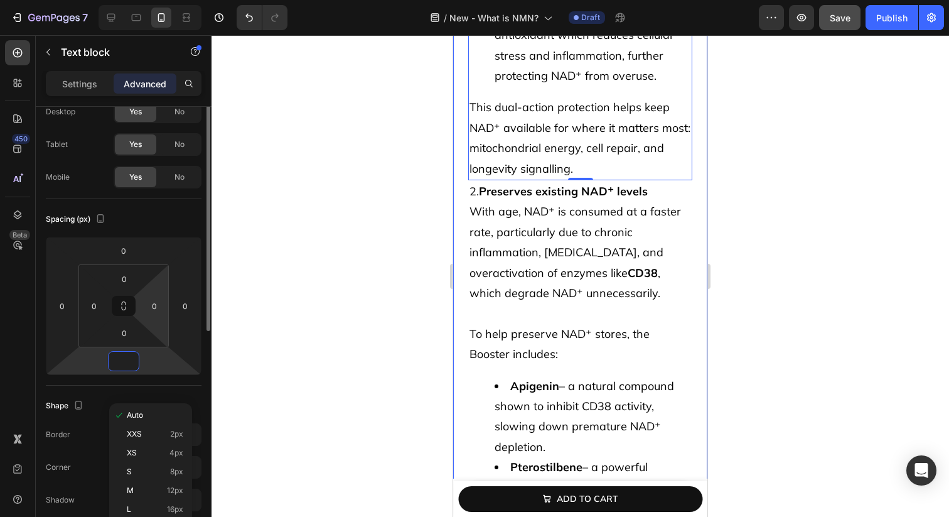
scroll to position [72, 0]
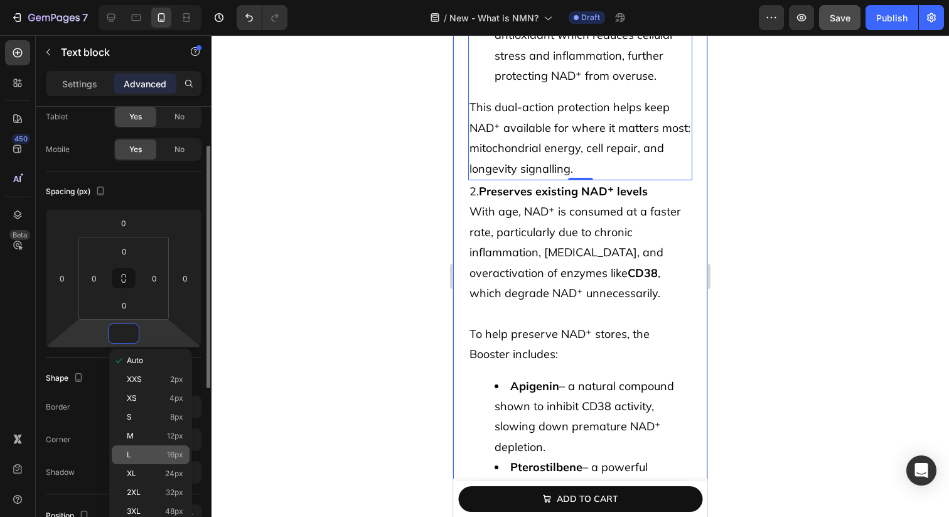
click at [155, 460] on div "L 16px" at bounding box center [151, 454] width 78 height 19
type input "16"
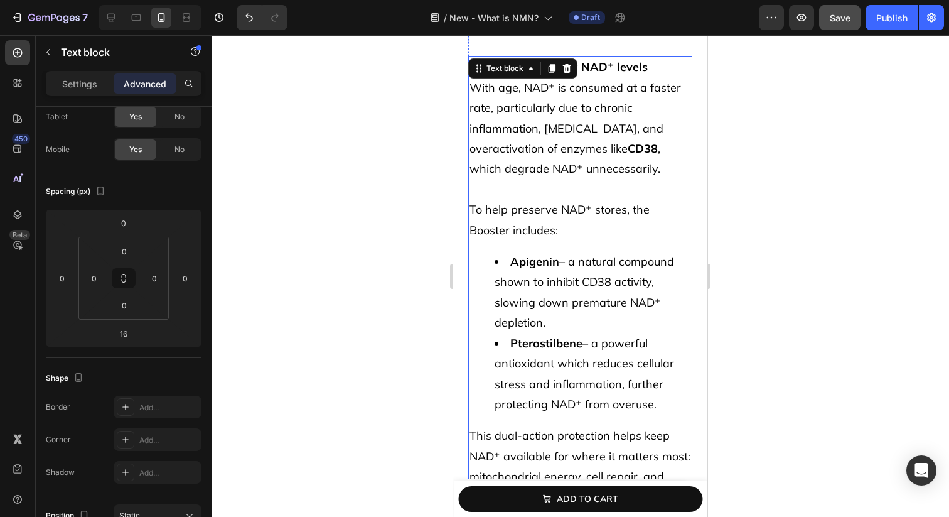
scroll to position [8452, 0]
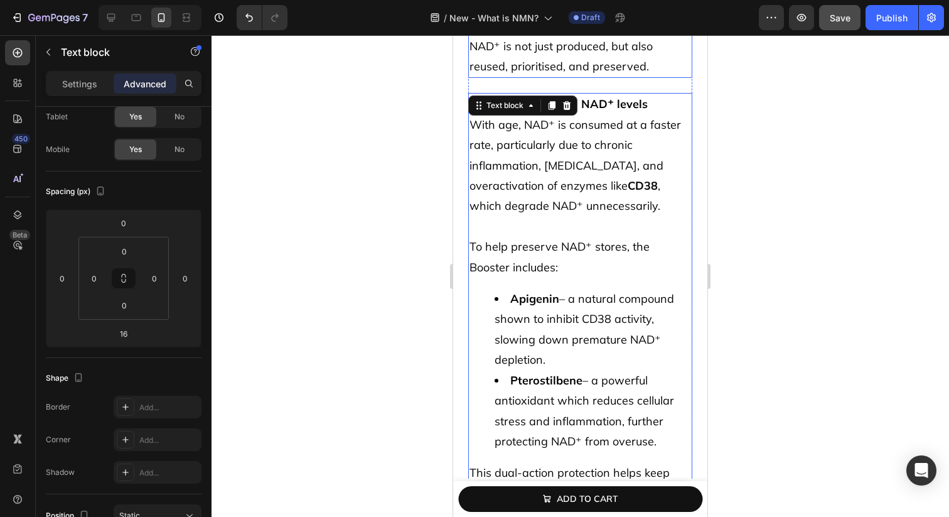
click at [614, 50] on p "Together, these ingredients help ensure NAD⁺ is not just produced, but also reu…" at bounding box center [581, 46] width 222 height 61
click at [597, 289] on li "Apigenin – a natural compound shown to inhibit CD38 activity, slowing down prem…" at bounding box center [593, 330] width 197 height 82
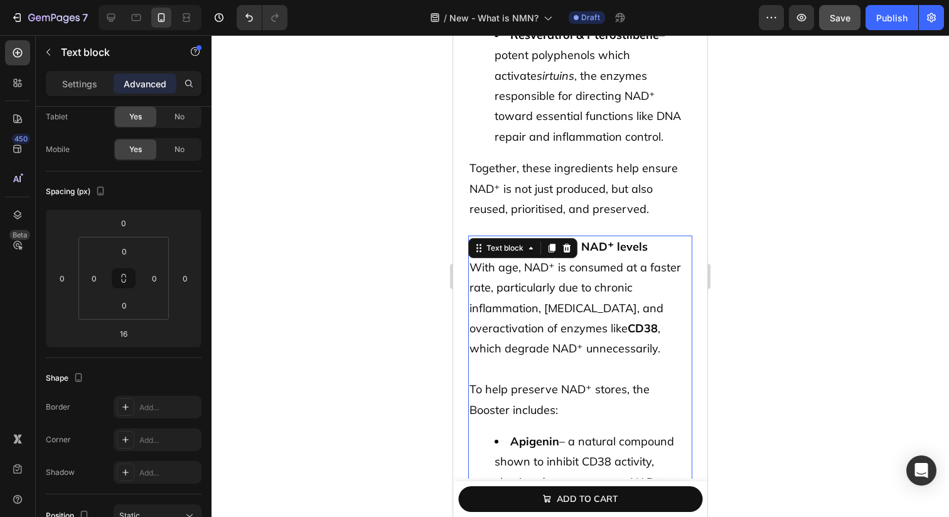
scroll to position [8296, 0]
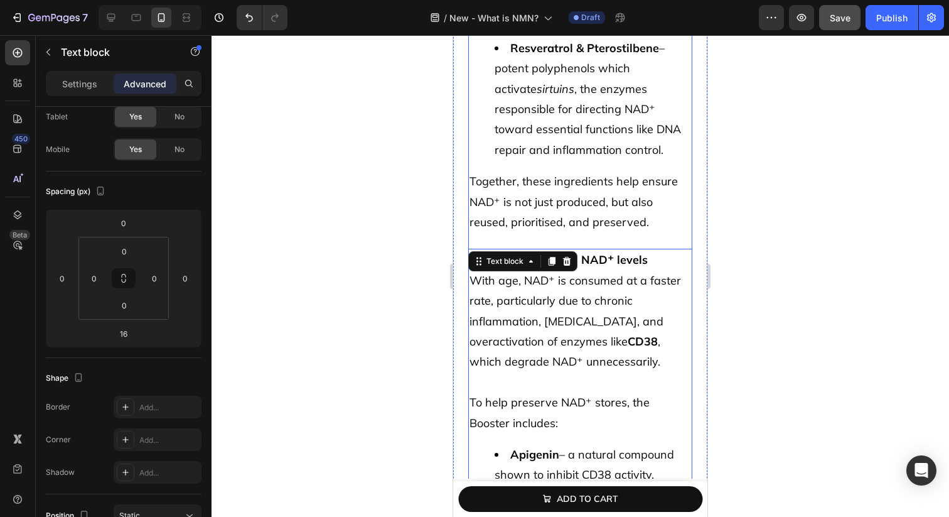
click at [676, 216] on div "How the Booster works: Heading 1. Recycles NAD⁺ more efficiently Your body natu…" at bounding box center [580, 393] width 224 height 1541
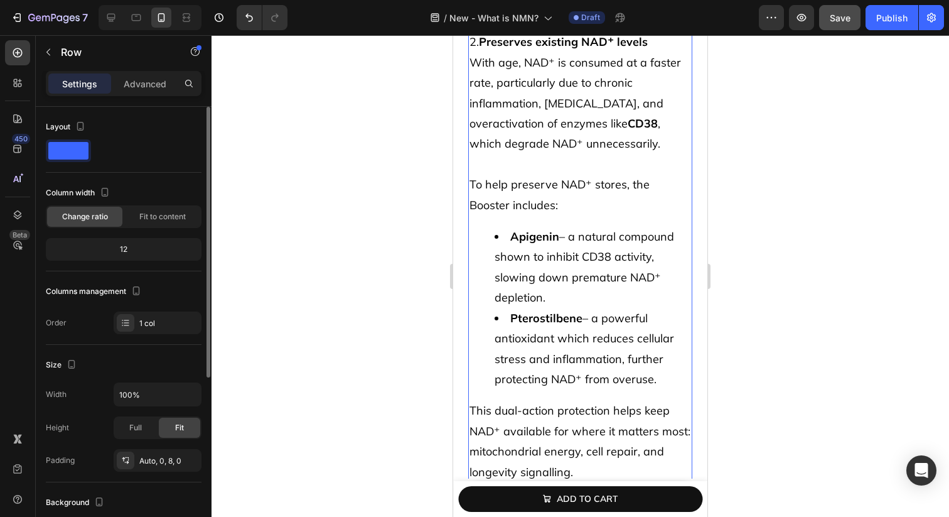
scroll to position [8647, 0]
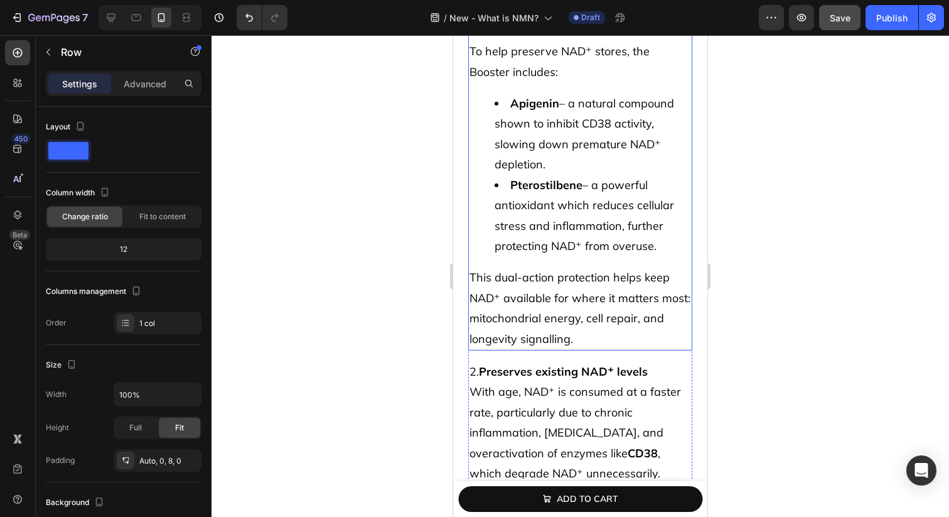
click at [637, 198] on li "Pterostilbene – a powerful antioxidant which reduces cellular stress and inflam…" at bounding box center [593, 216] width 197 height 82
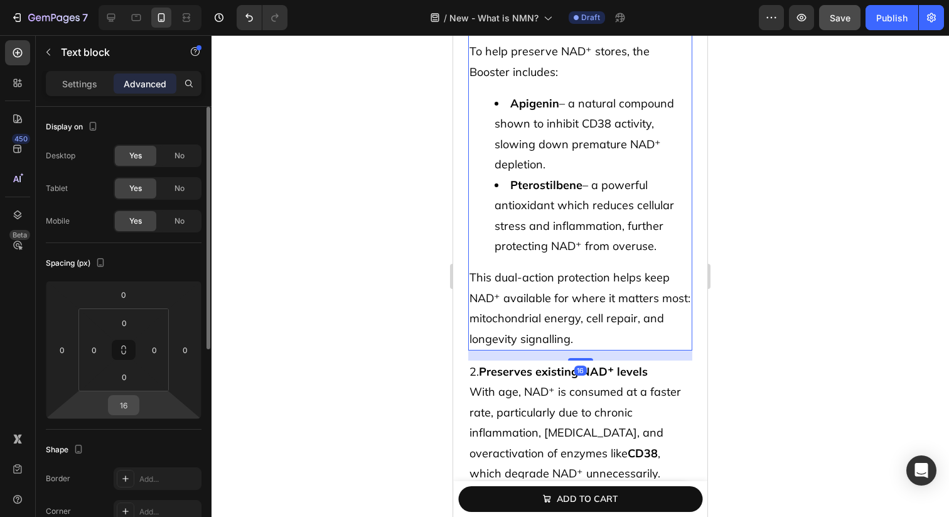
click at [124, 401] on input "16" at bounding box center [123, 405] width 25 height 19
click at [120, 401] on input "16" at bounding box center [123, 405] width 25 height 19
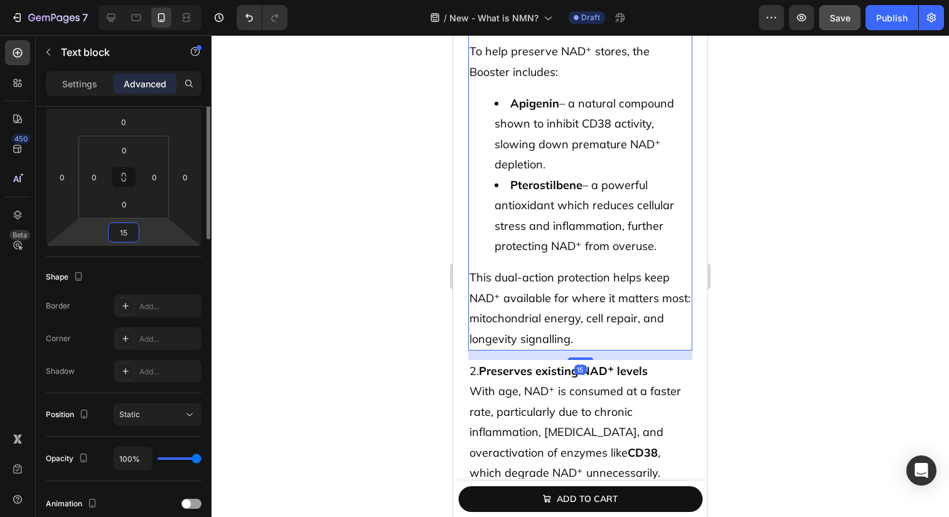
scroll to position [242, 0]
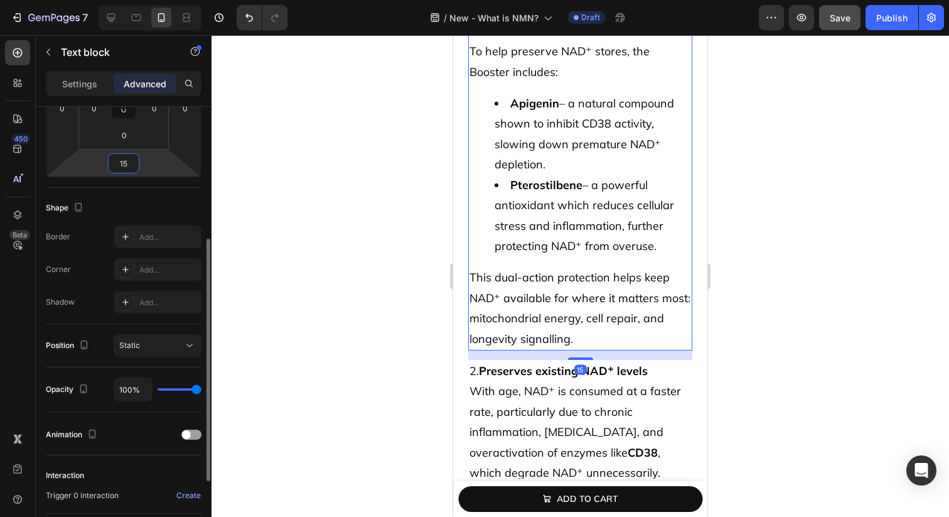
click at [125, 162] on input "15" at bounding box center [123, 163] width 25 height 19
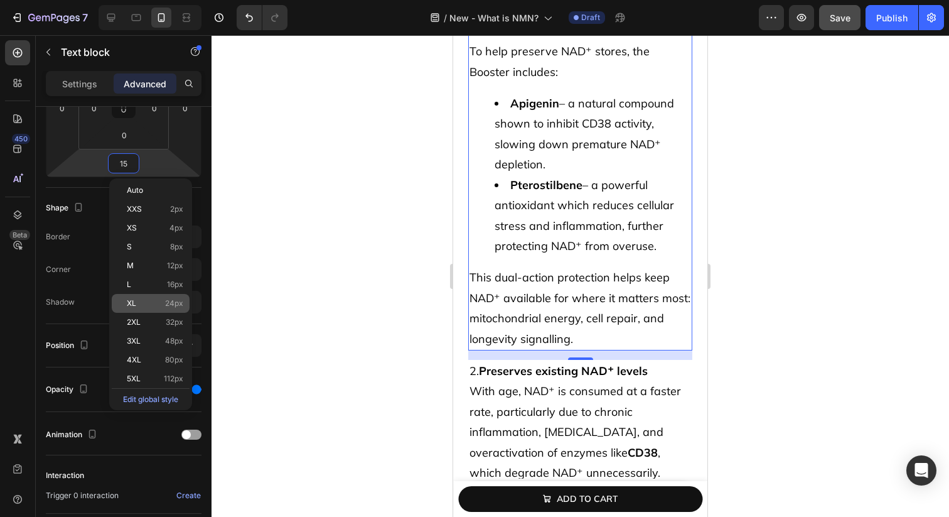
click at [165, 295] on div "XL 24px" at bounding box center [151, 303] width 78 height 19
type input "24"
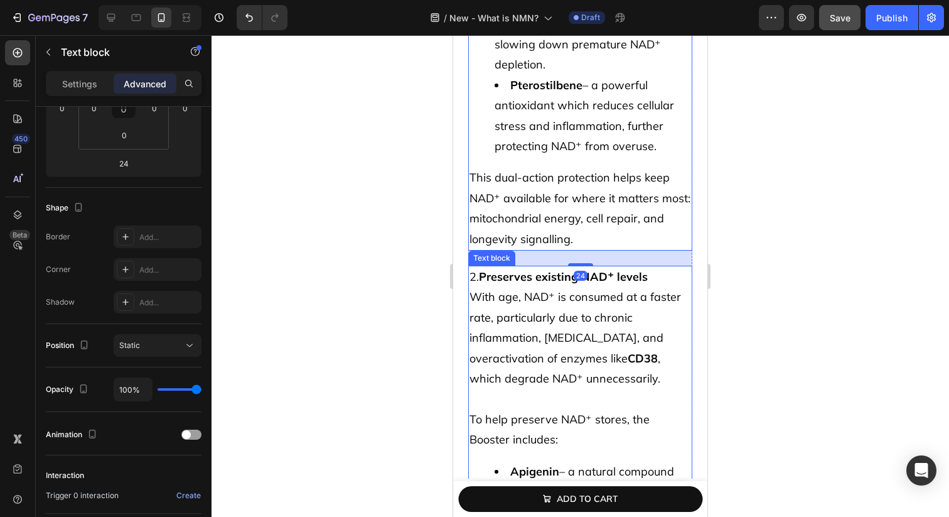
scroll to position [8771, 0]
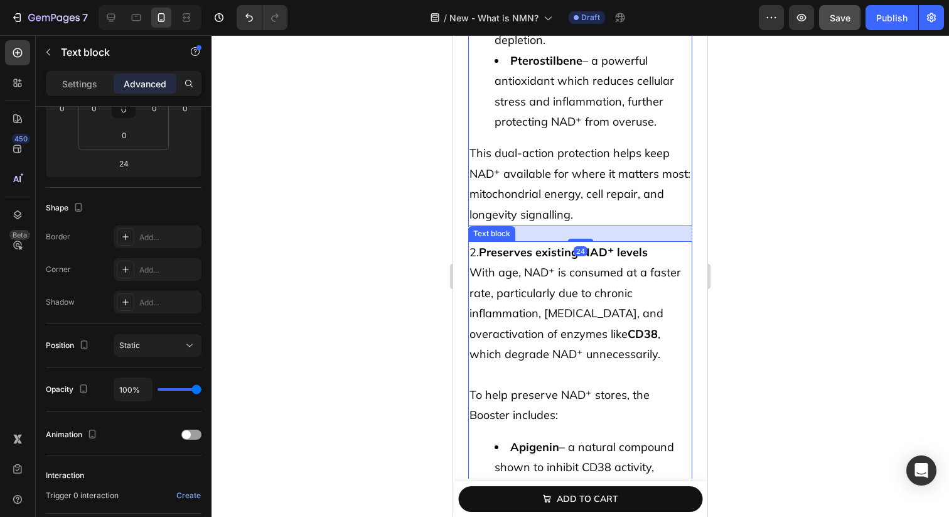
click at [499, 364] on p at bounding box center [581, 374] width 222 height 20
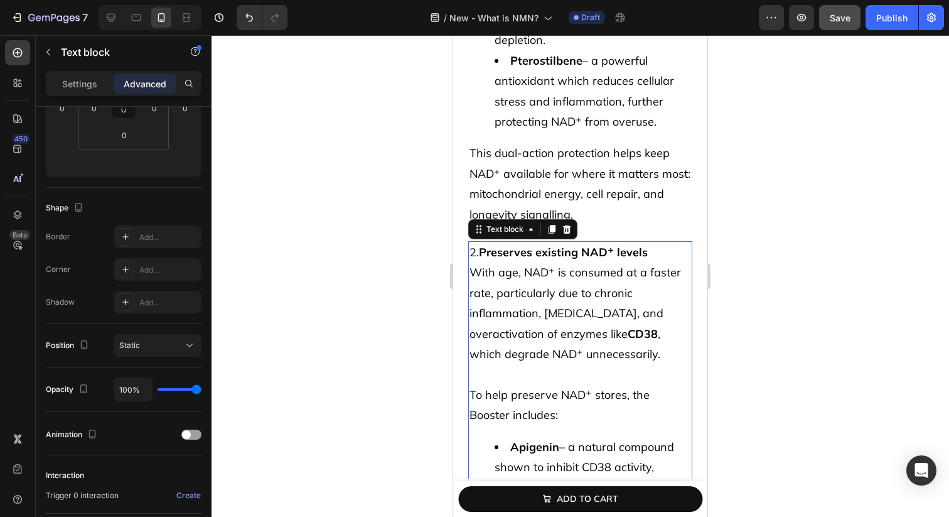
click at [572, 271] on p "With age, NAD⁺ is consumed at a faster rate, particularly due to chronic inflam…" at bounding box center [581, 313] width 222 height 102
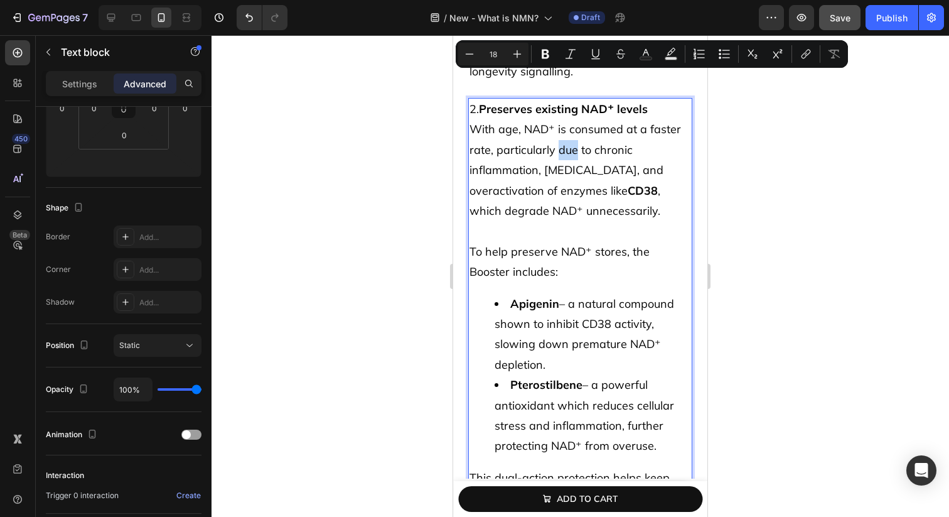
scroll to position [8862, 0]
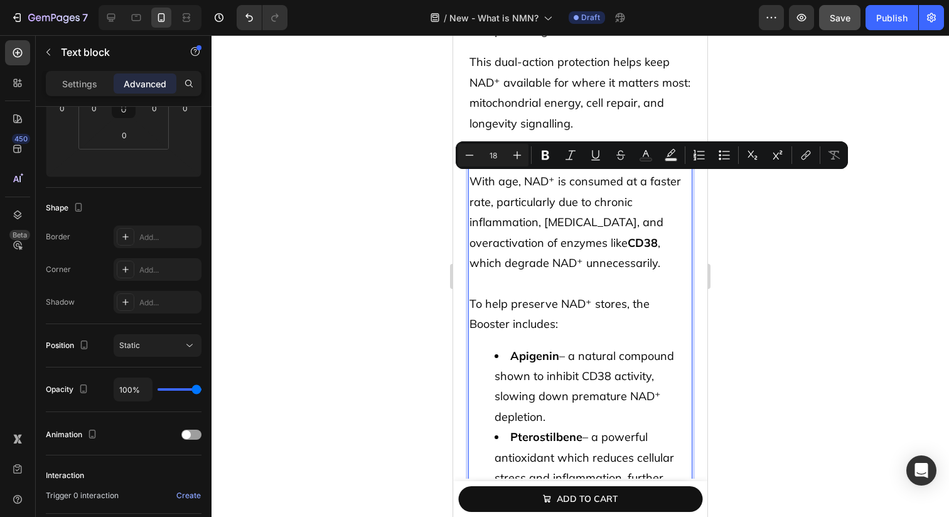
click at [530, 211] on p "With age, NAD⁺ is consumed at a faster rate, particularly due to chronic inflam…" at bounding box center [581, 222] width 222 height 102
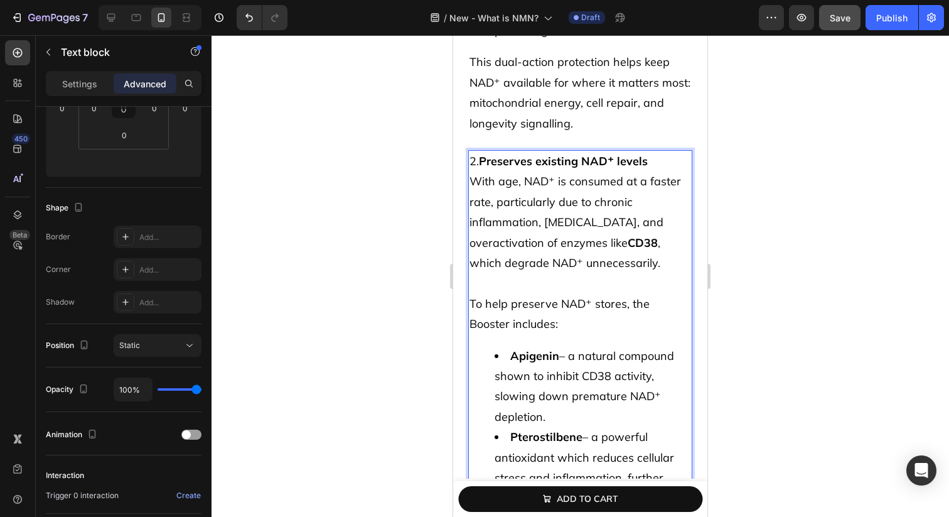
drag, startPoint x: 472, startPoint y: 134, endPoint x: 694, endPoint y: 403, distance: 348.4
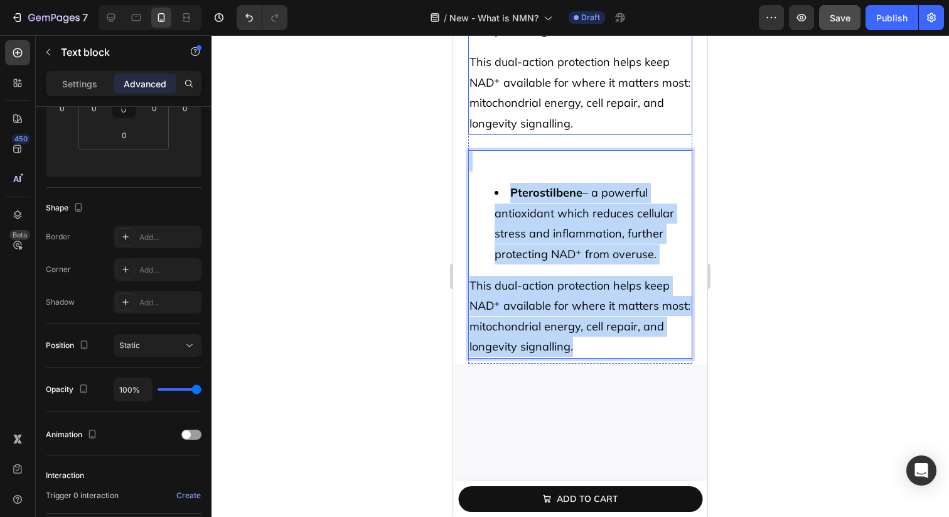
drag, startPoint x: 596, startPoint y: 326, endPoint x: 472, endPoint y: 112, distance: 246.8
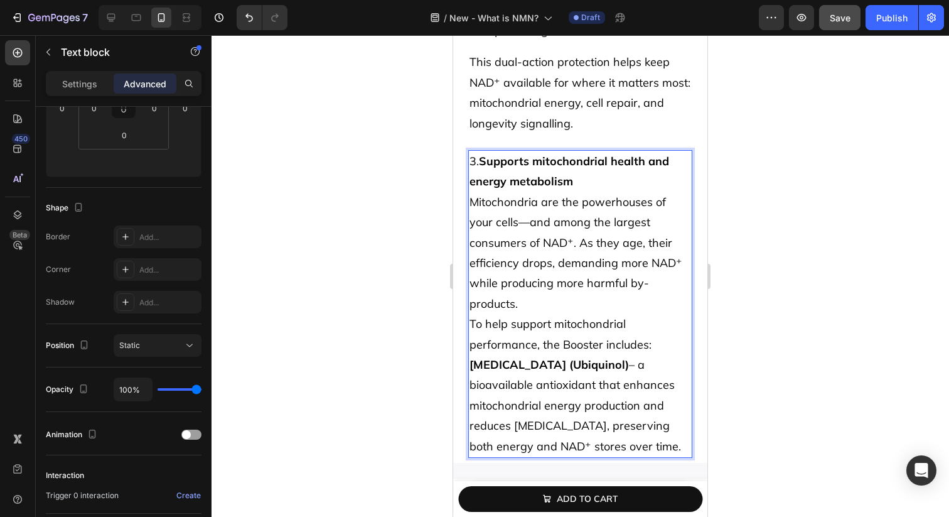
click at [592, 170] on div "3. Supports mitochondrial health and energy metabolism Mitochondria are the pow…" at bounding box center [580, 304] width 224 height 308
click at [653, 314] on p "To help support mitochondrial performance, the Booster includes:" at bounding box center [581, 334] width 222 height 41
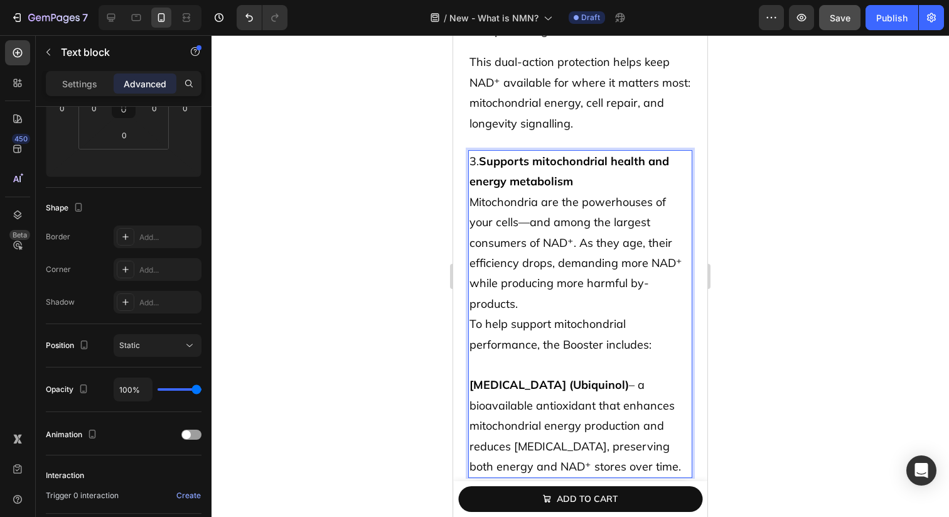
click at [489, 375] on p "CoQ10 (Ubiquinol) – a bioavailable antioxidant that enhances mitochondrial ener…" at bounding box center [581, 426] width 222 height 102
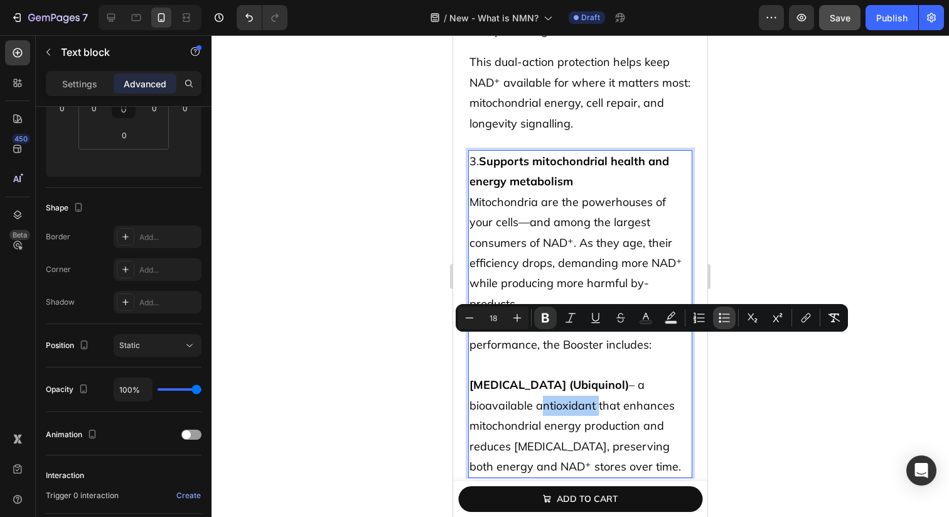
click at [720, 325] on button "Bulleted List" at bounding box center [724, 317] width 23 height 23
type input "18"
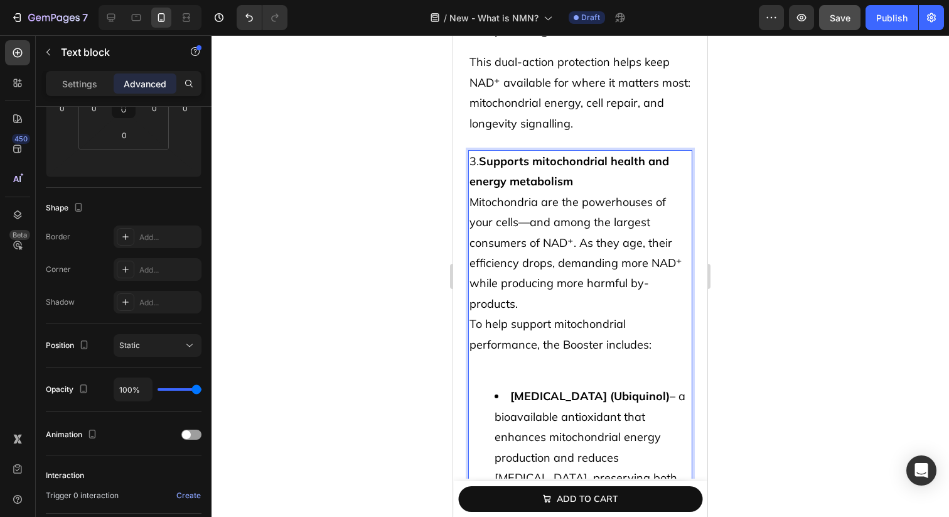
click at [603, 264] on p "Mitochondria are the powerhouses of your cells—and among the largest consumers …" at bounding box center [581, 253] width 222 height 122
click at [565, 355] on p "Rich Text Editor. Editing area: main" at bounding box center [581, 365] width 222 height 20
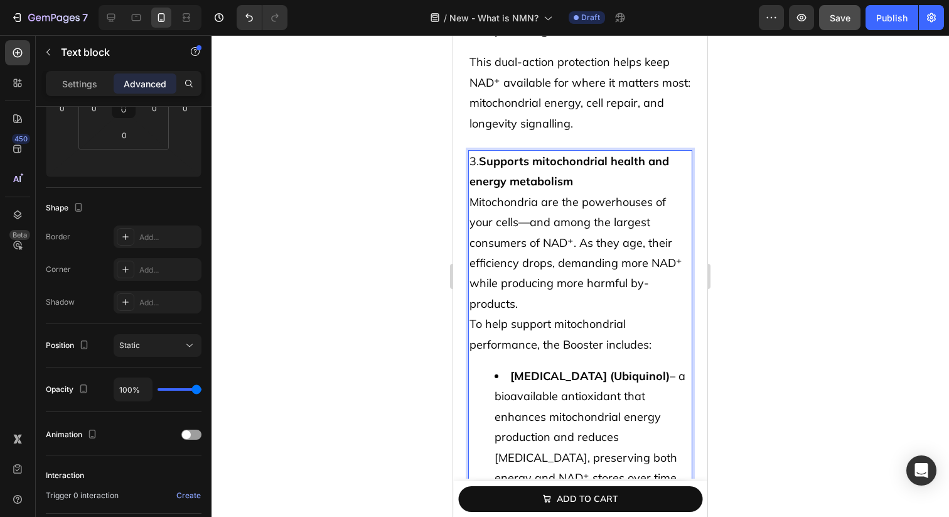
click at [581, 163] on p "3. Supports mitochondrial health and energy metabolism" at bounding box center [581, 171] width 222 height 41
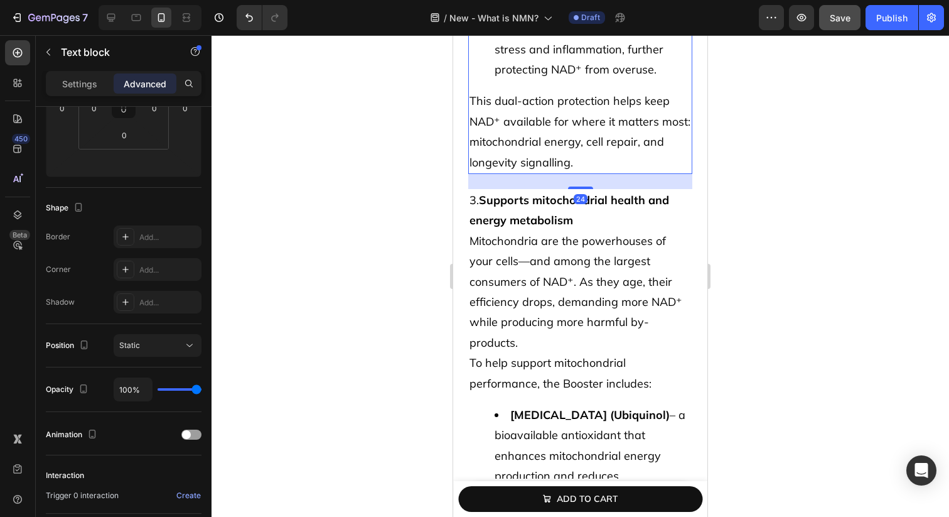
click at [611, 97] on p "This dual-action protection helps keep NAD⁺ available for where it matters most…" at bounding box center [581, 132] width 222 height 82
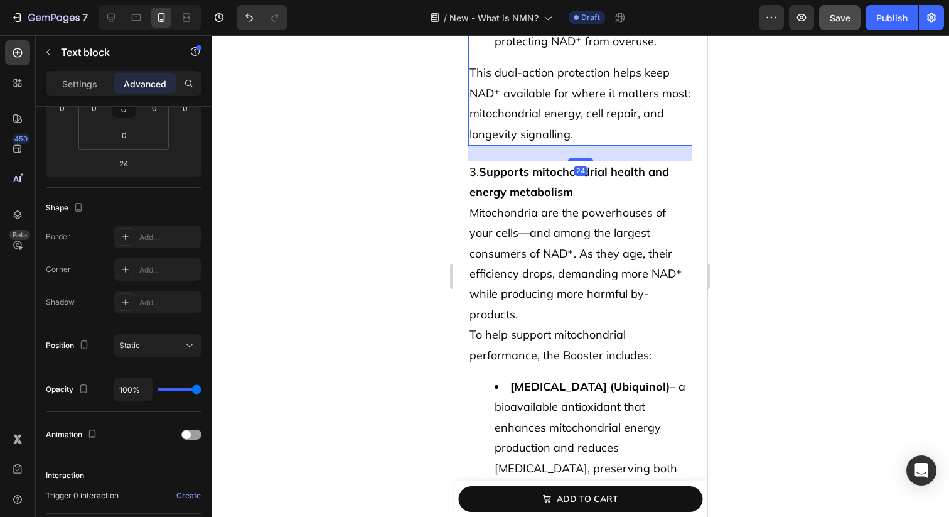
scroll to position [8892, 0]
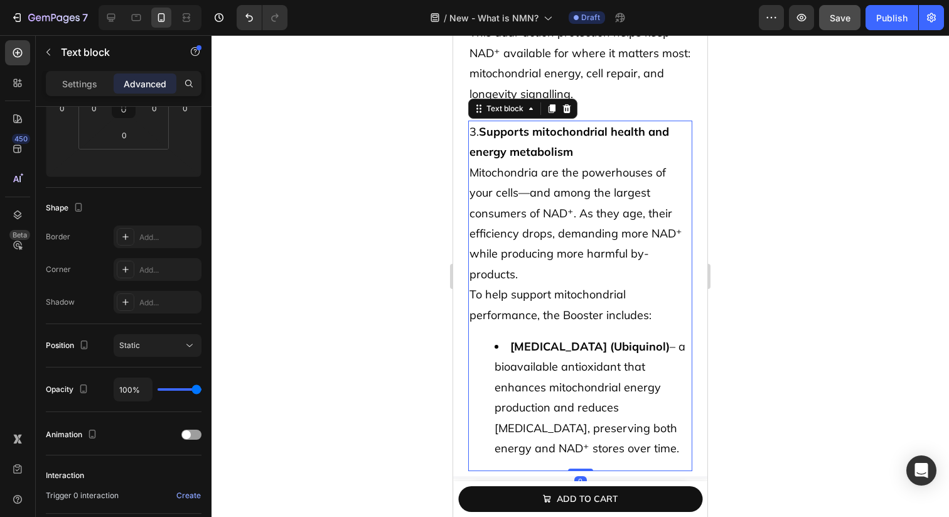
click at [562, 163] on p "Mitochondria are the powerhouses of your cells—and among the largest consumers …" at bounding box center [581, 224] width 222 height 122
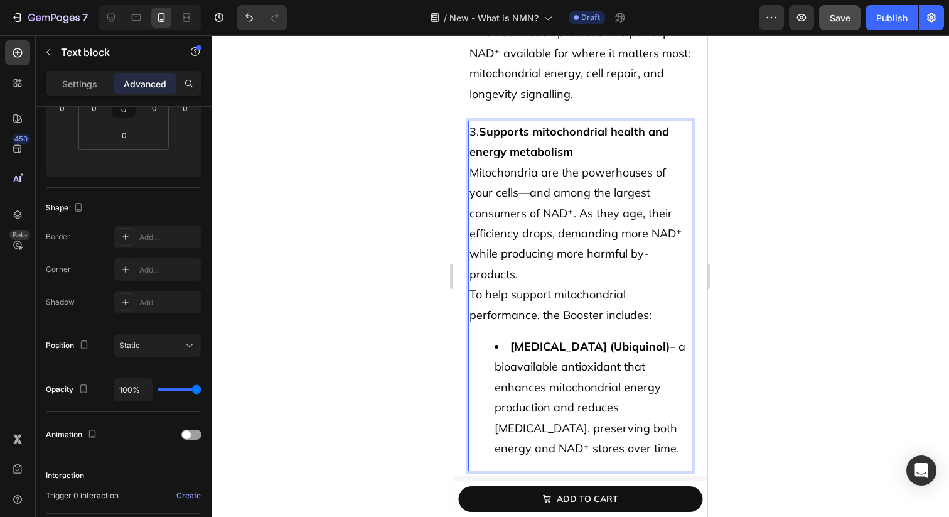
click at [501, 175] on p "Mitochondria are the powerhouses of your cells—and among the largest consumers …" at bounding box center [581, 224] width 222 height 122
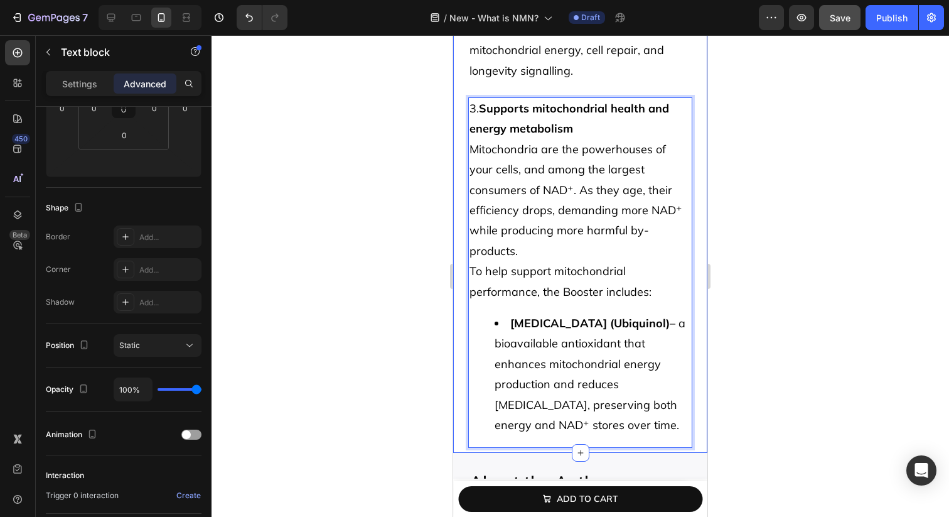
scroll to position [8958, 0]
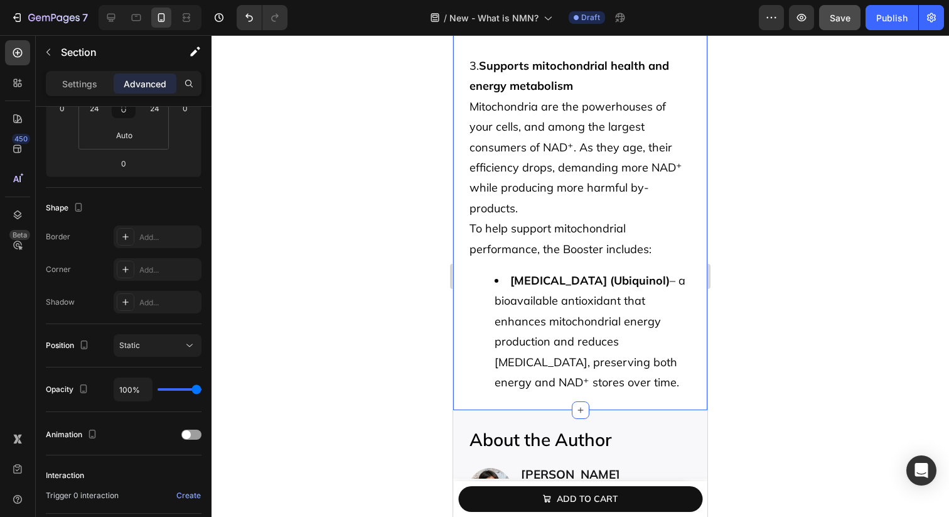
scroll to position [0, 0]
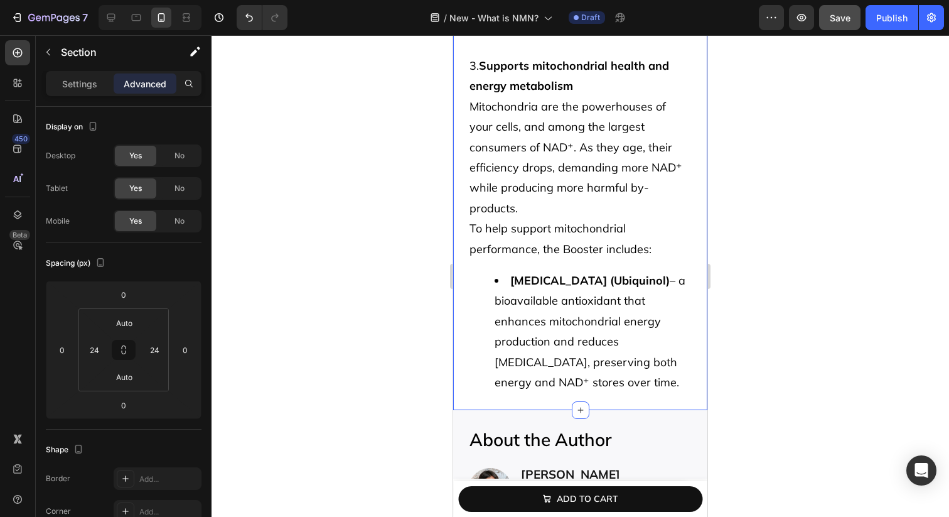
click at [838, 21] on span "Save" at bounding box center [840, 18] width 21 height 11
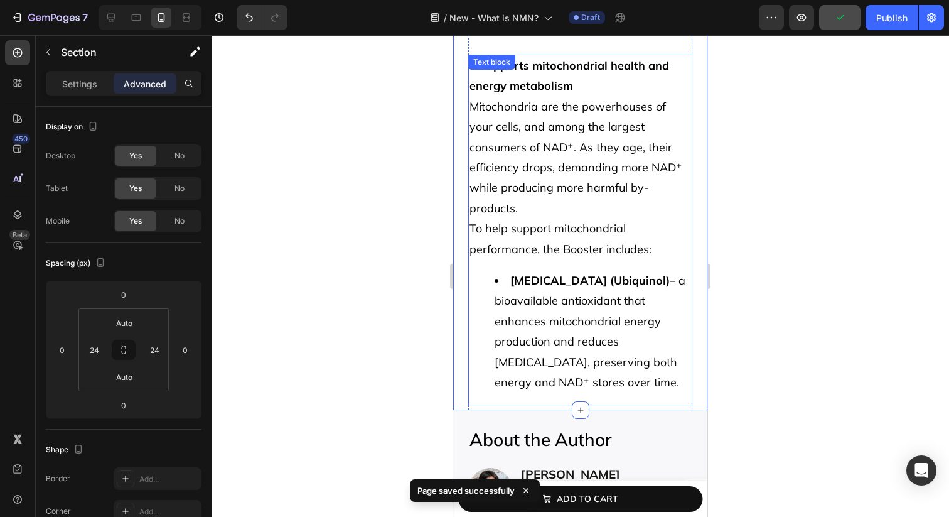
click at [582, 284] on li "CoQ10 (Ubiquinol) – a bioavailable antioxidant that enhances mitochondrial ener…" at bounding box center [593, 332] width 197 height 122
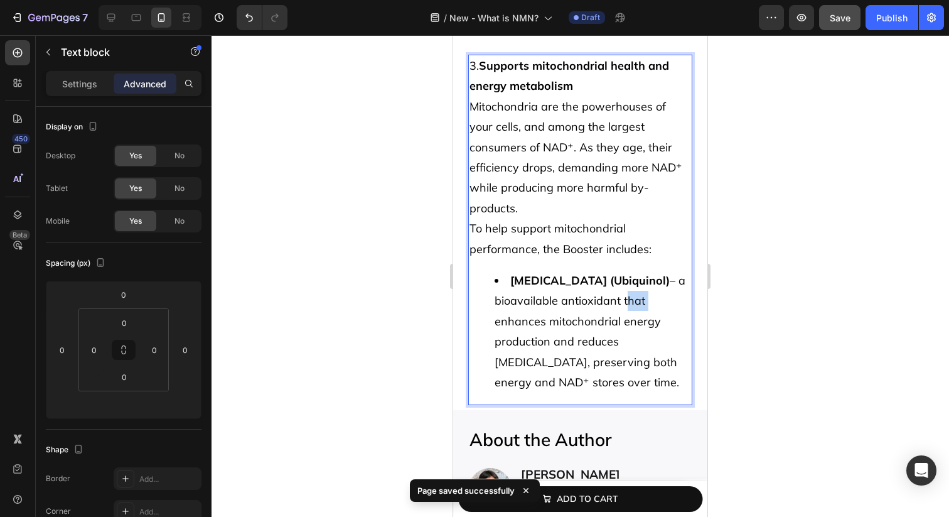
drag, startPoint x: 622, startPoint y: 256, endPoint x: 652, endPoint y: 256, distance: 30.8
click at [652, 271] on li "CoQ10 (Ubiquinol) – a bioavailable antioxidant that enhances mitochondrial ener…" at bounding box center [593, 332] width 197 height 122
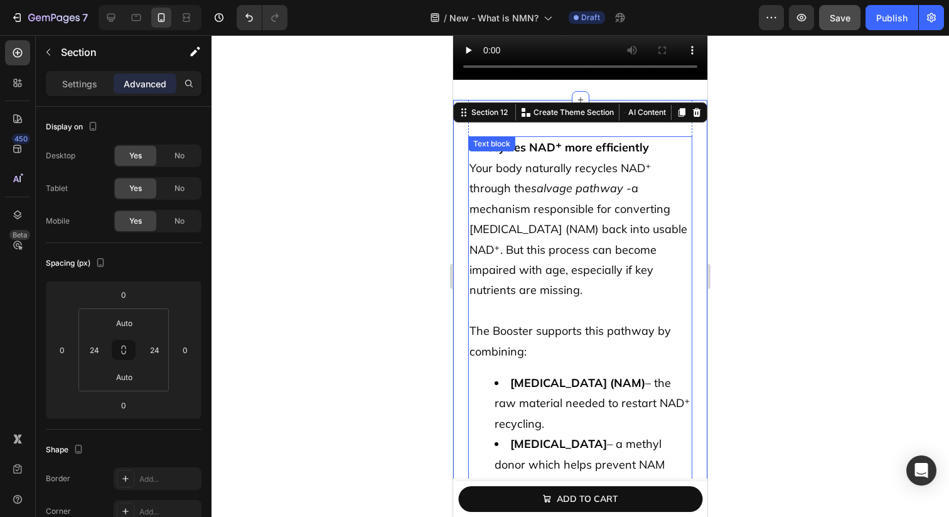
scroll to position [7772, 0]
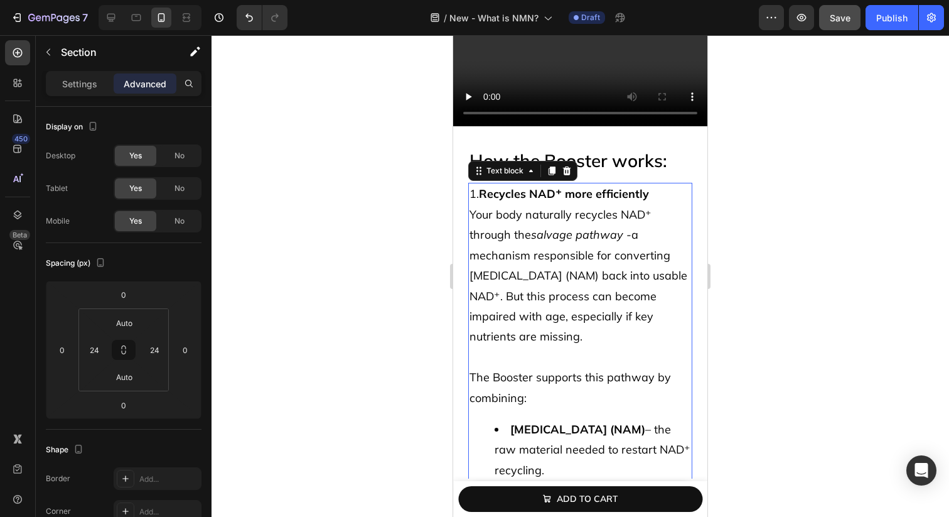
click at [508, 214] on p "Your body naturally recycles NAD⁺ through the salvage pathway - a mechanism res…" at bounding box center [581, 276] width 222 height 143
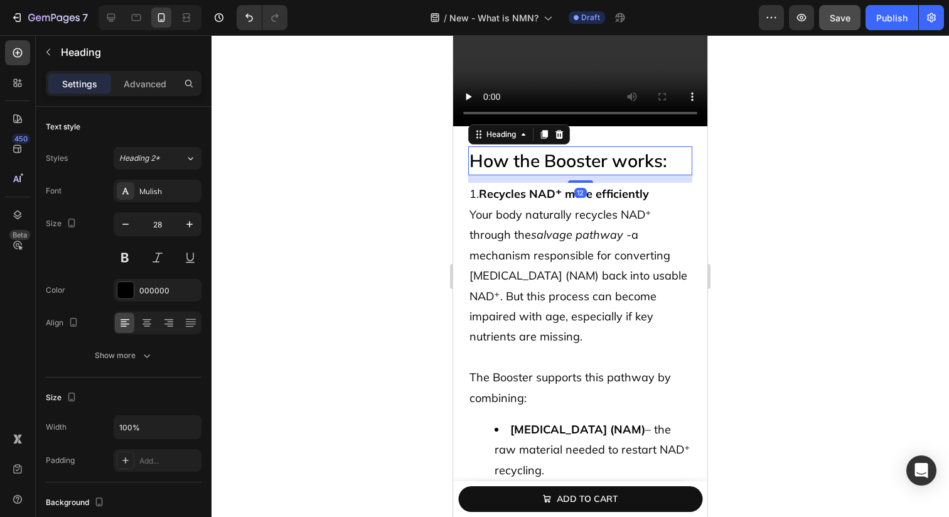
click at [592, 165] on h2 "How the Booster works:" at bounding box center [580, 160] width 224 height 29
click at [549, 137] on icon at bounding box center [544, 134] width 10 height 10
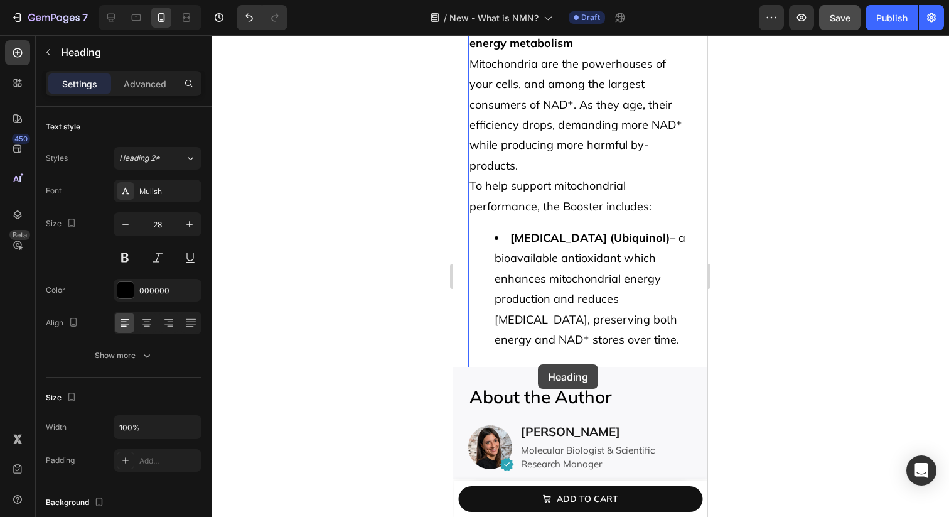
scroll to position [9149, 0]
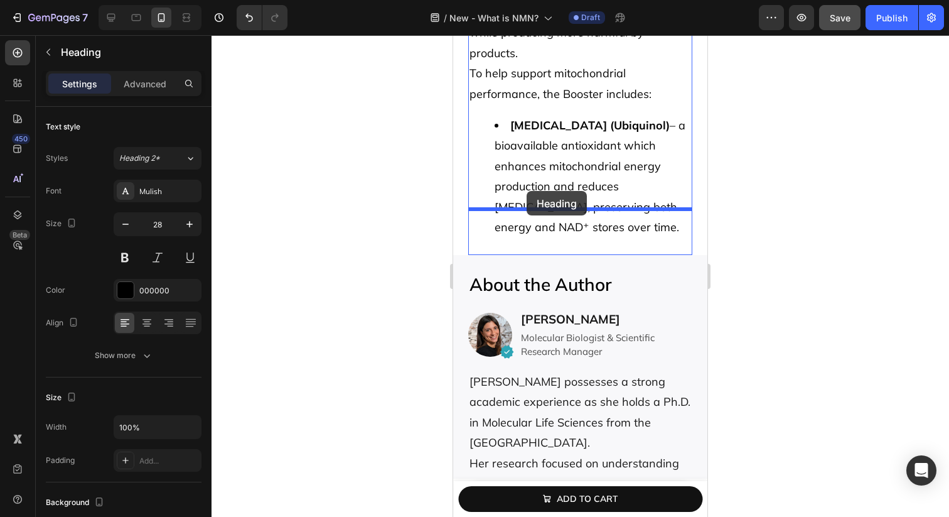
drag, startPoint x: 509, startPoint y: 172, endPoint x: 527, endPoint y: 191, distance: 26.2
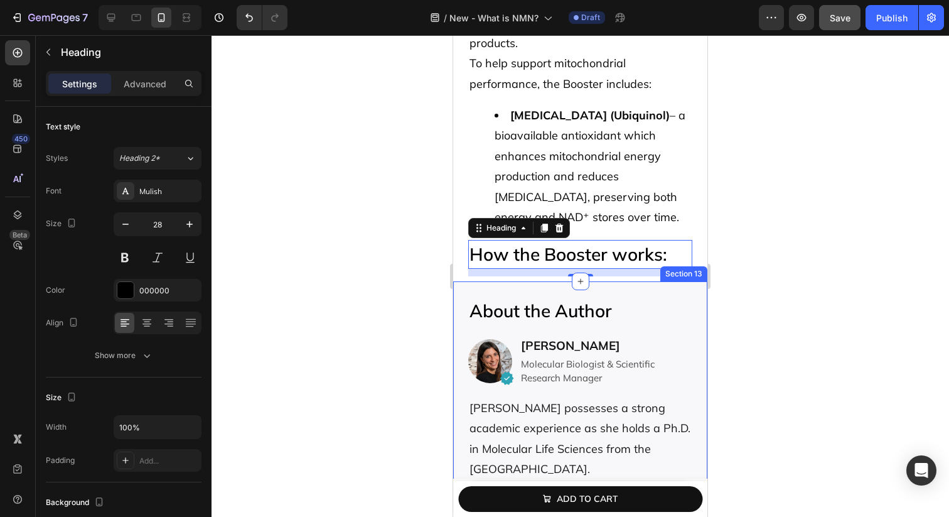
scroll to position [9124, 0]
click at [549, 239] on h2 "How the Booster works:" at bounding box center [580, 253] width 224 height 29
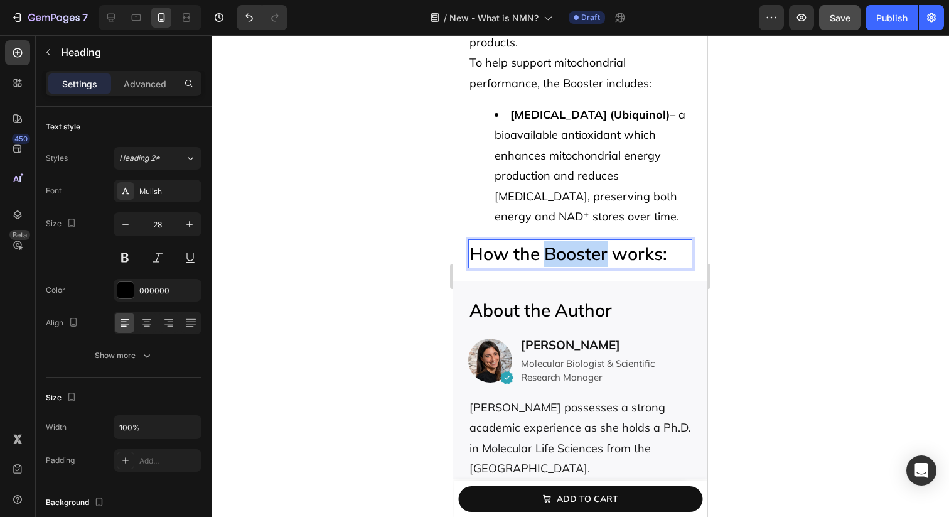
click at [549, 241] on p "How the Booster works:" at bounding box center [581, 254] width 222 height 26
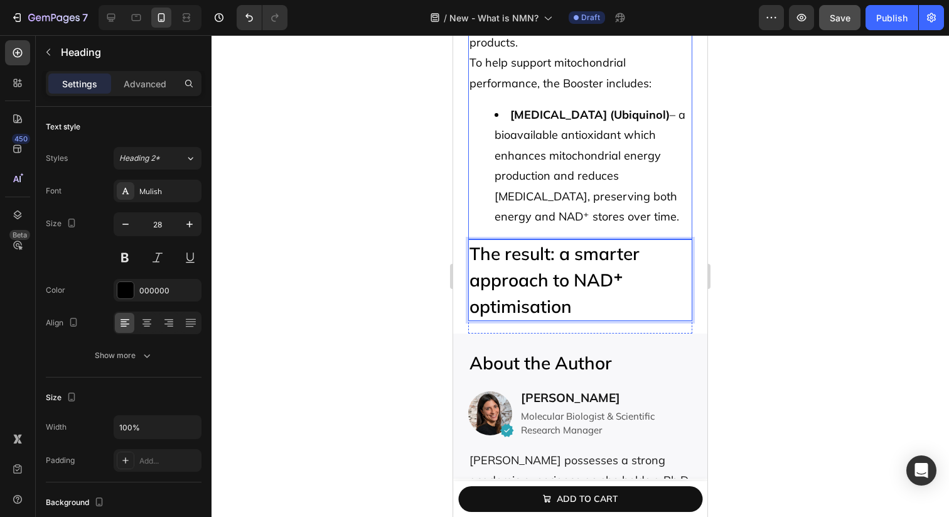
click at [580, 166] on li "CoQ10 (Ubiquinol) – a bioavailable antioxidant which enhances mitochondrial ene…" at bounding box center [593, 166] width 197 height 122
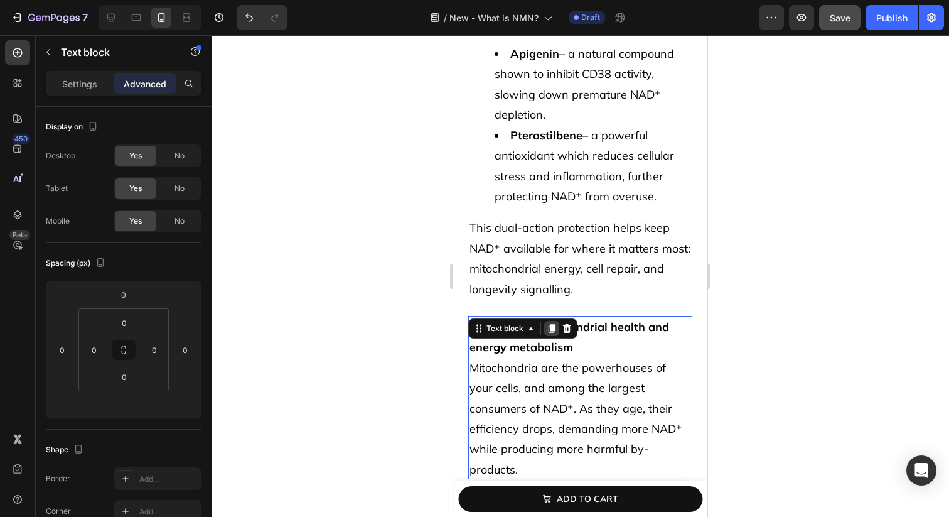
click at [554, 324] on icon at bounding box center [552, 328] width 7 height 9
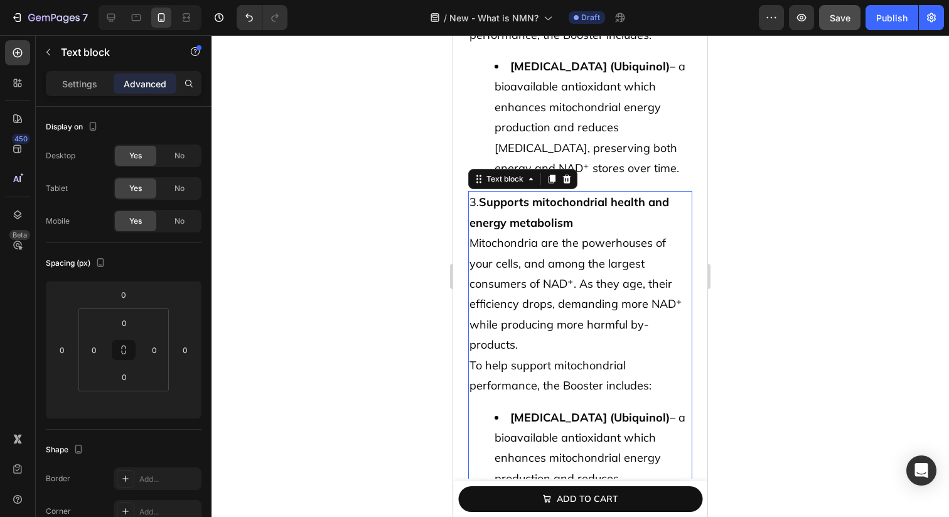
scroll to position [9243, 0]
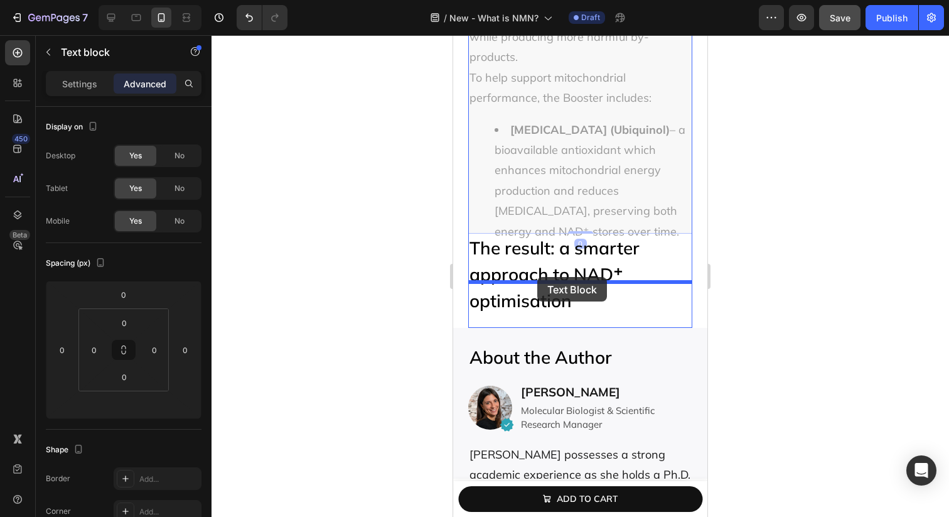
drag, startPoint x: 507, startPoint y: 64, endPoint x: 538, endPoint y: 277, distance: 215.0
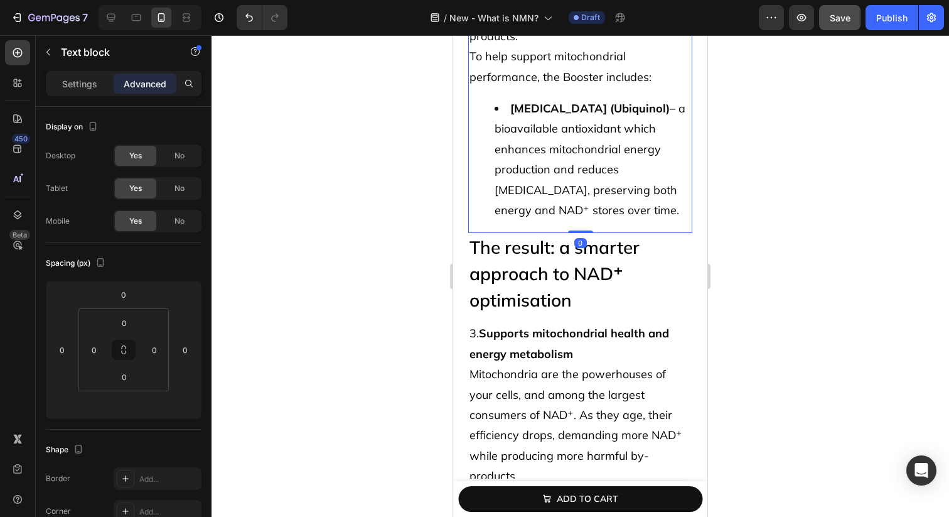
click at [527, 180] on div "3. Supports mitochondrial health and energy metabolism Mitochondria are the pow…" at bounding box center [580, 58] width 224 height 351
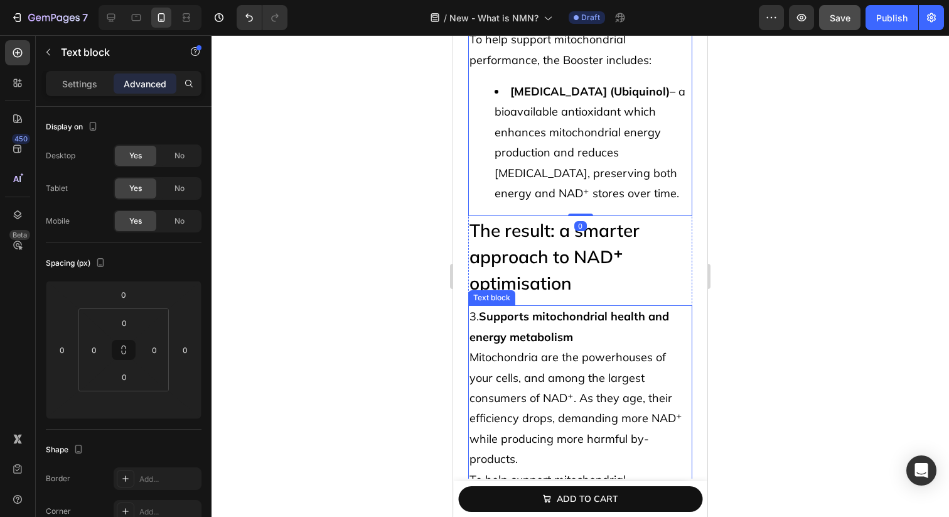
scroll to position [9179, 0]
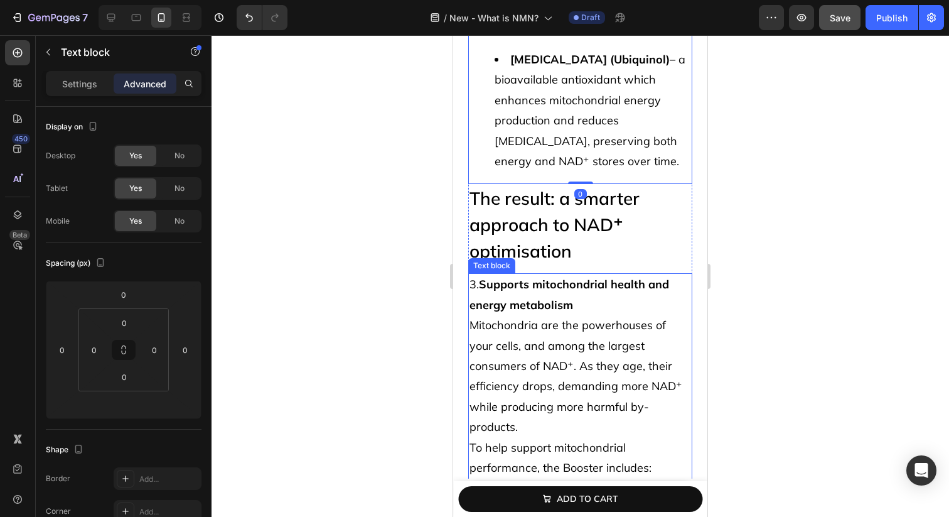
click at [533, 315] on p "Mitochondria are the powerhouses of your cells, and among the largest consumers…" at bounding box center [581, 376] width 222 height 122
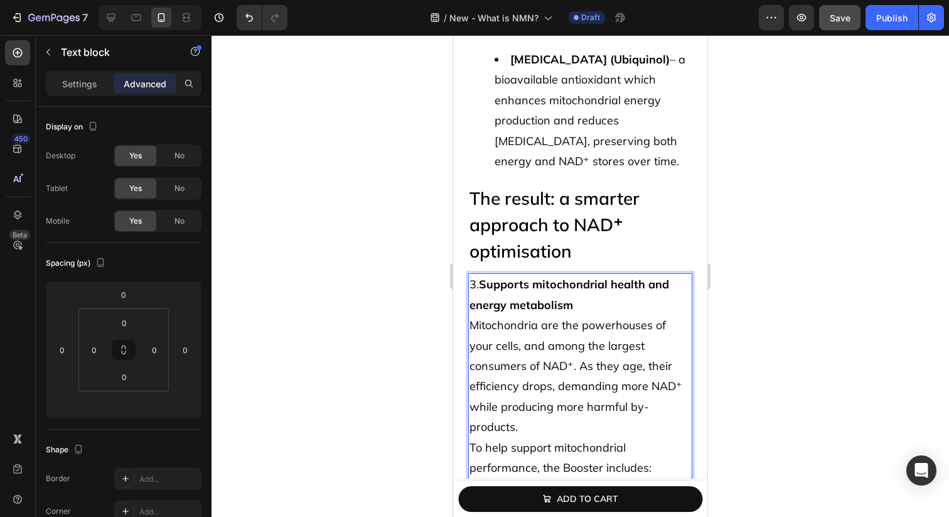
click at [548, 315] on p "Mitochondria are the powerhouses of your cells, and among the largest consumers…" at bounding box center [581, 376] width 222 height 122
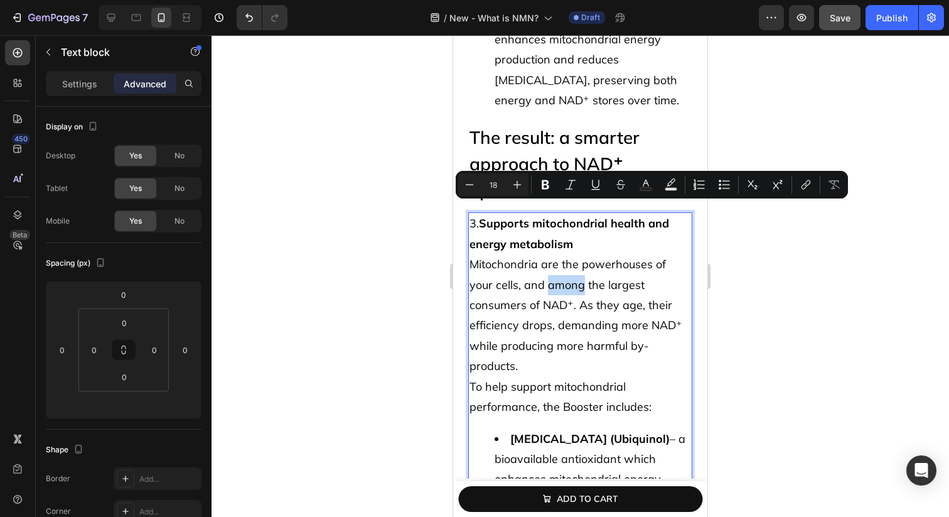
scroll to position [9352, 0]
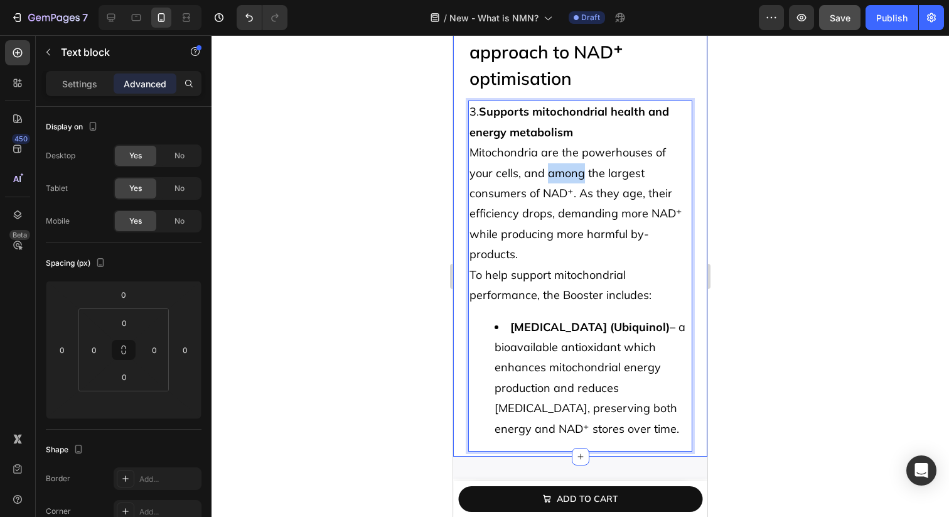
drag, startPoint x: 616, startPoint y: 374, endPoint x: 463, endPoint y: 77, distance: 333.9
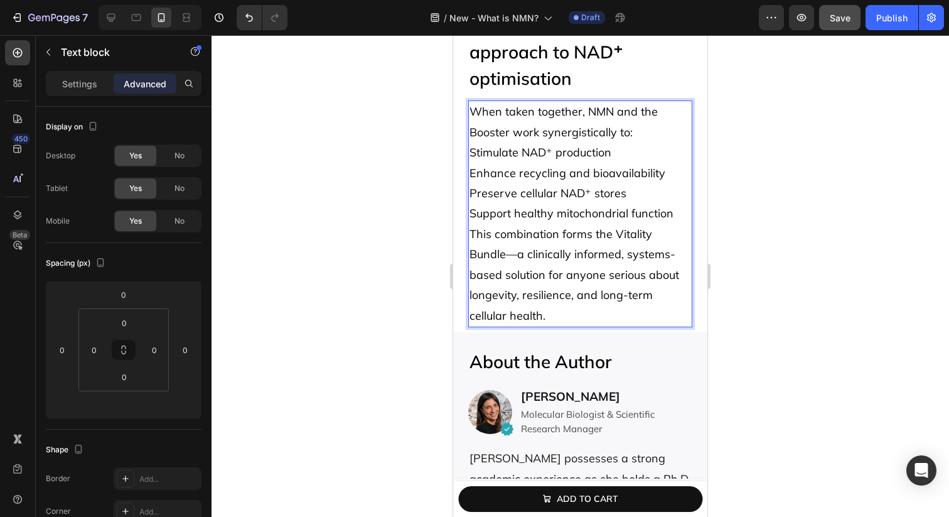
click at [681, 203] on p "Support healthy mitochondrial function" at bounding box center [581, 213] width 222 height 20
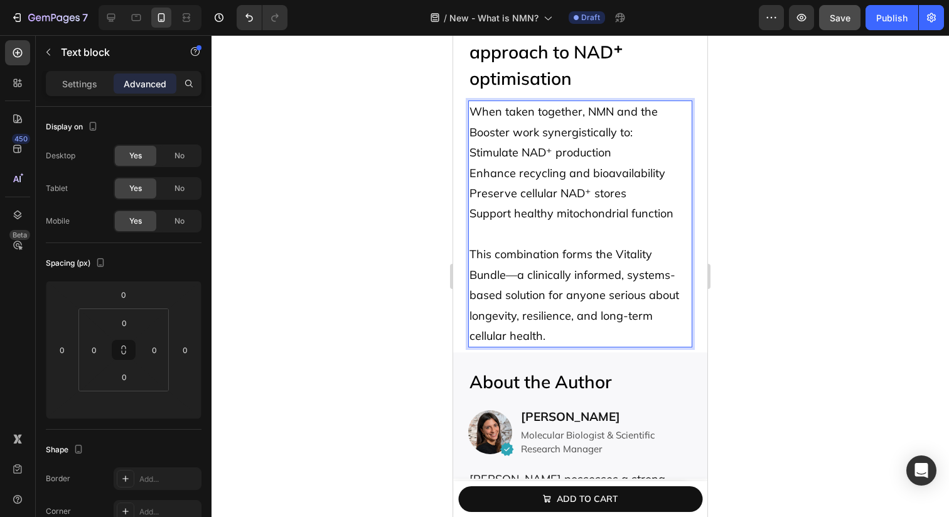
click at [480, 244] on p "This combination forms the Vitality Bundle—a clinically informed, systems-based…" at bounding box center [581, 295] width 222 height 102
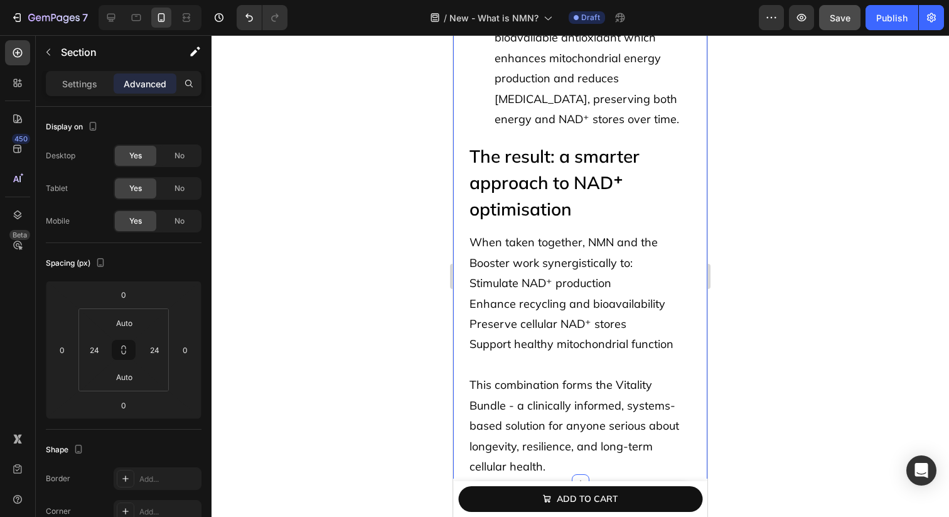
scroll to position [9346, 0]
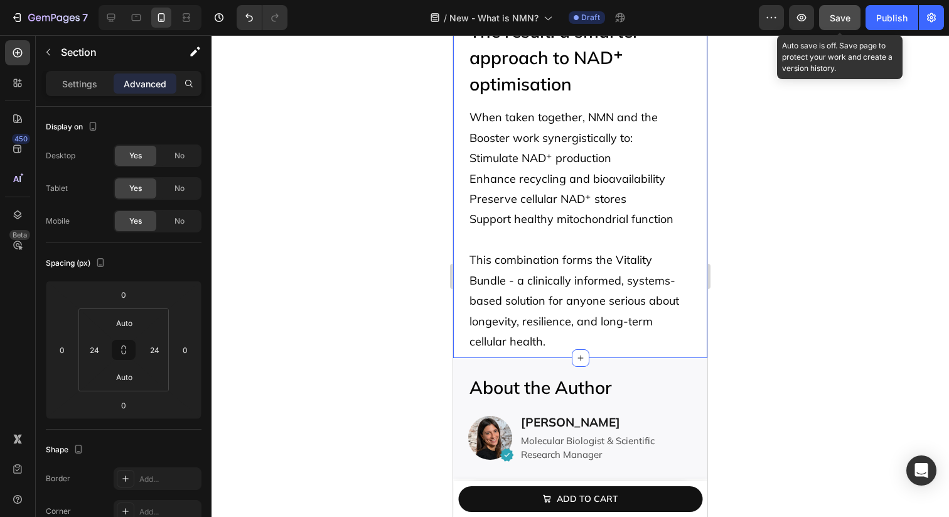
click at [833, 18] on span "Save" at bounding box center [840, 18] width 21 height 11
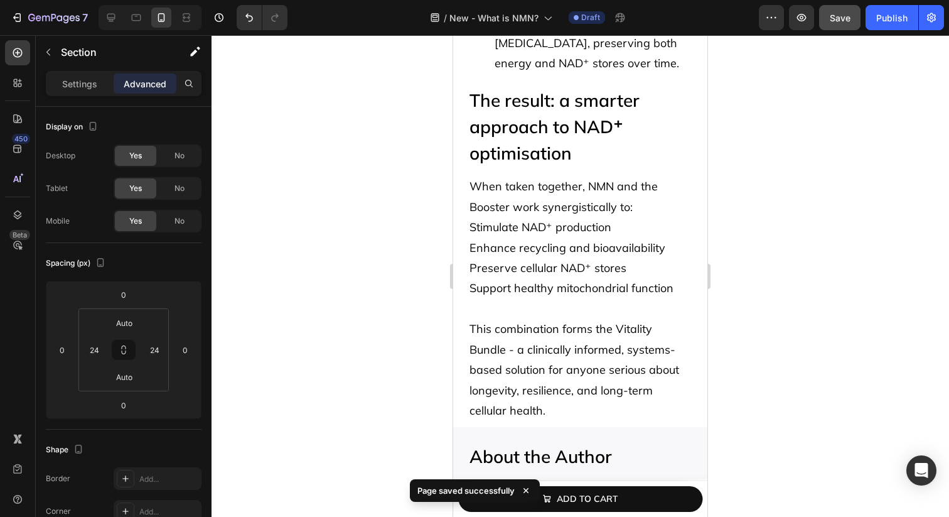
scroll to position [9215, 0]
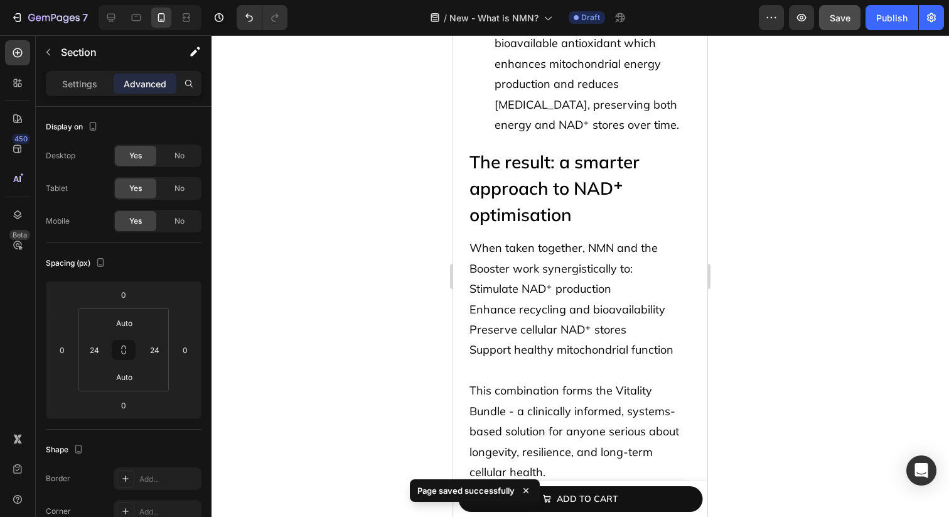
click at [475, 382] on p "This combination forms the Vitality Bundle - a clinically informed, systems-bas…" at bounding box center [581, 432] width 222 height 102
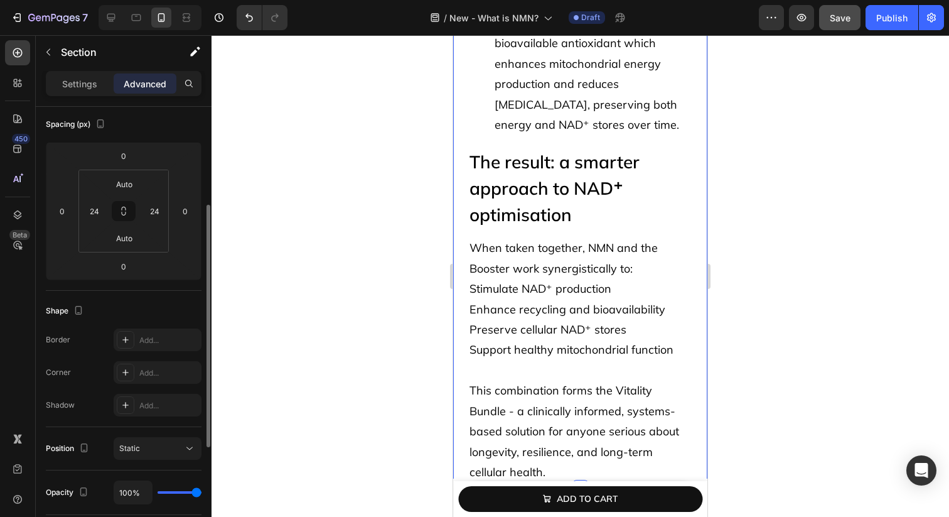
scroll to position [154, 0]
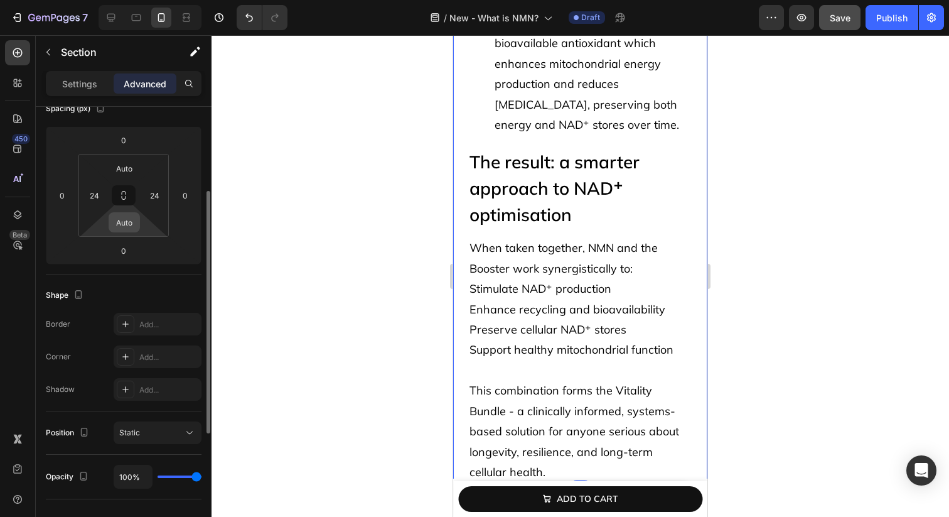
click at [127, 225] on input "Auto" at bounding box center [124, 222] width 25 height 19
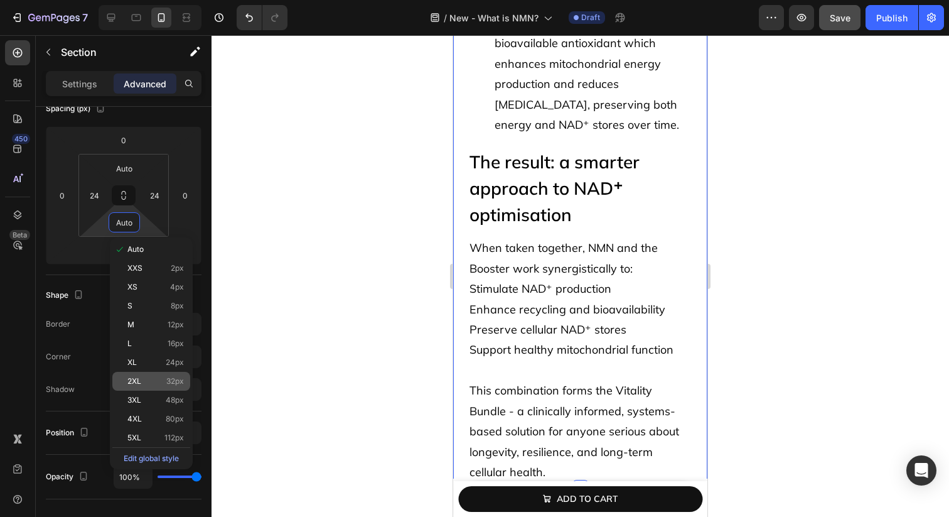
click at [155, 386] on div "2XL 32px" at bounding box center [151, 381] width 78 height 19
type input "32"
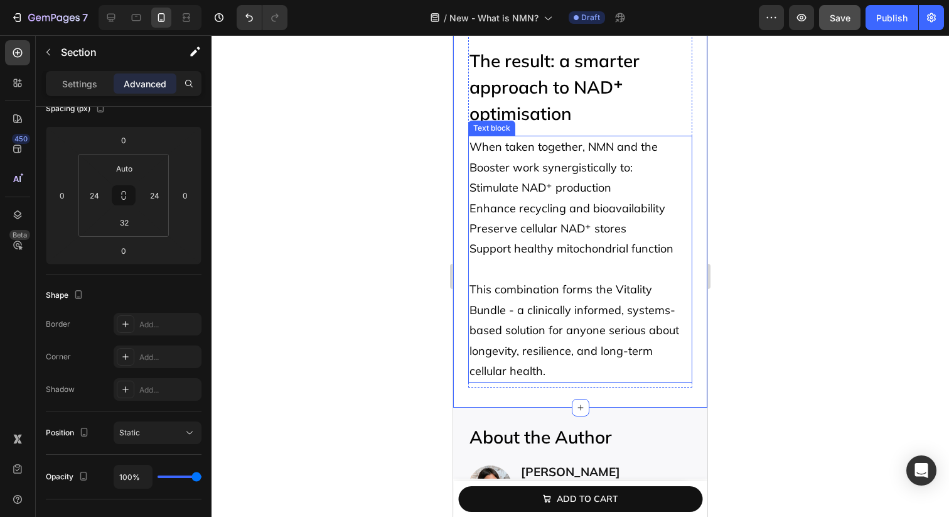
scroll to position [9379, 0]
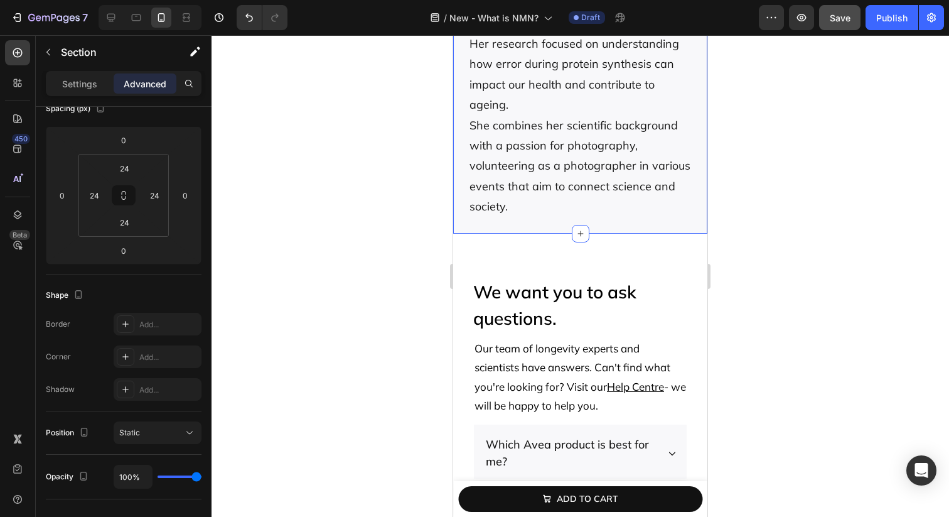
scroll to position [9870, 0]
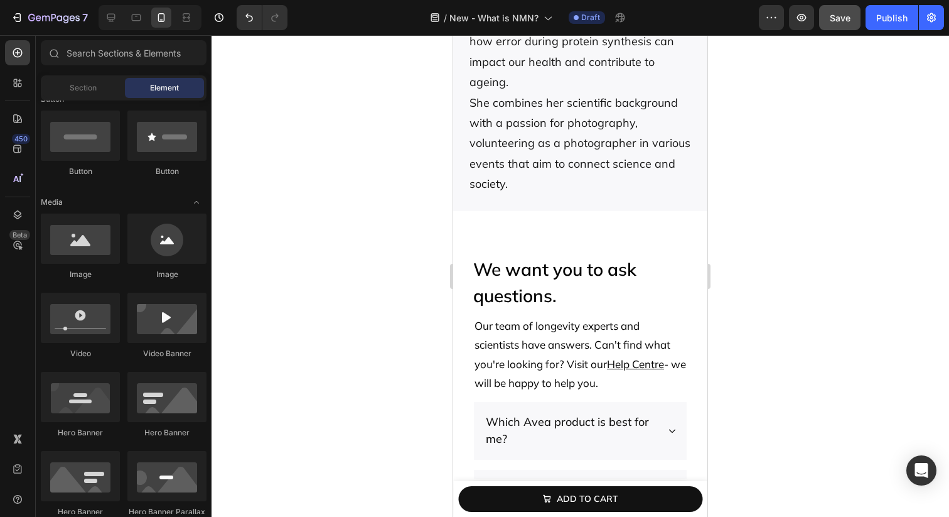
click at [488, 198] on div "About the Author Heading Image Icon Row Dr. Matilde Mantovani Text Block Molecu…" at bounding box center [580, 11] width 254 height 397
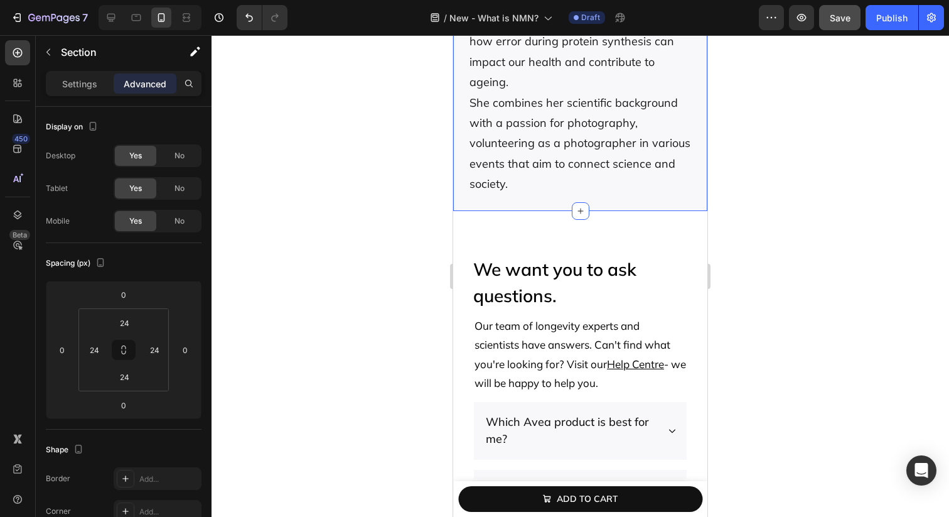
click at [482, 209] on div "About the Author Heading Image Icon Row Dr. Matilde Mantovani Text Block Molecu…" at bounding box center [580, 11] width 254 height 397
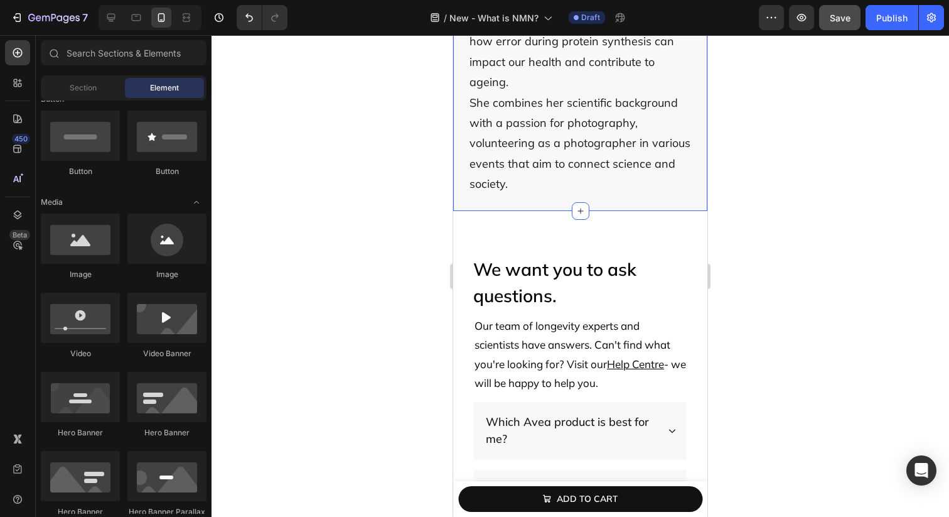
click at [476, 232] on div "We want you to ask questions. Heading Our team of longevity experts and scienti…" at bounding box center [580, 503] width 254 height 544
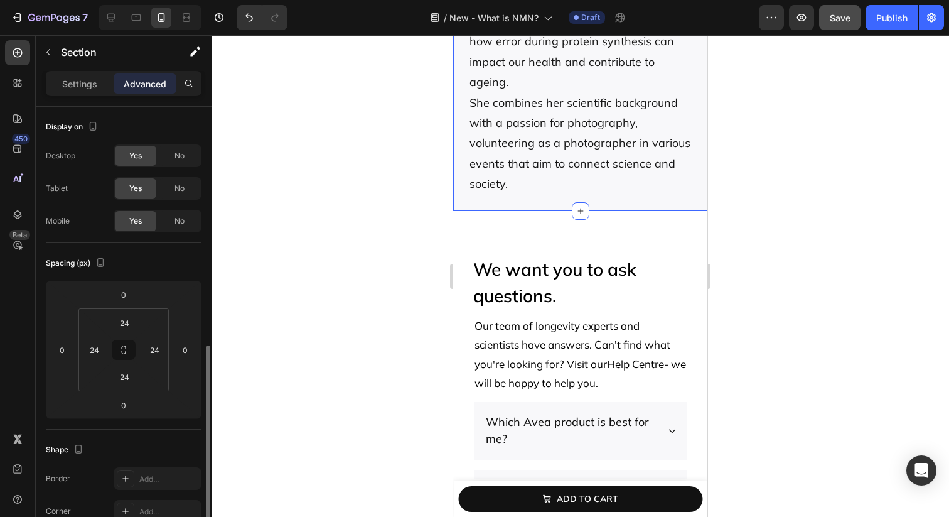
click at [487, 196] on div "About the Author Heading Image Icon Row Dr. Matilde Mantovani Text Block Molecu…" at bounding box center [580, 11] width 254 height 397
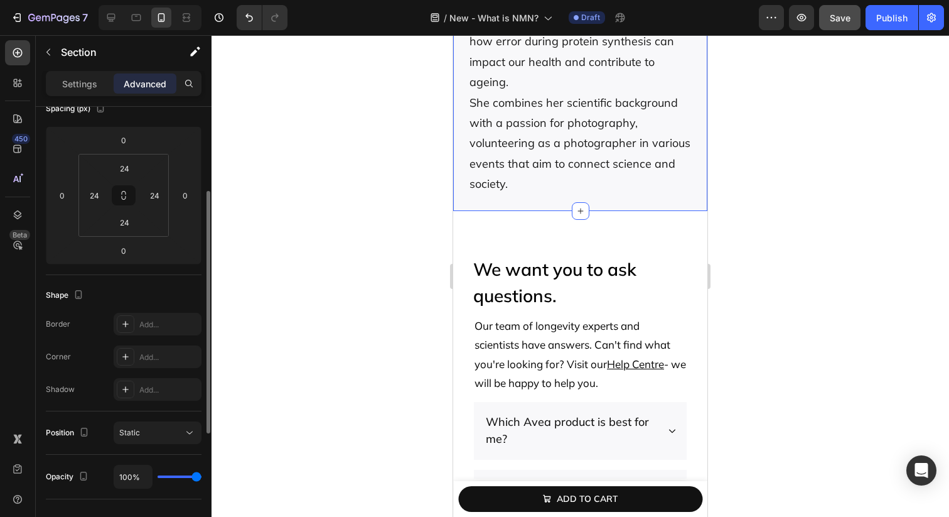
click at [470, 203] on div "About the Author Heading Image Icon Row Dr. Matilde Mantovani Text Block Molecu…" at bounding box center [580, 11] width 254 height 397
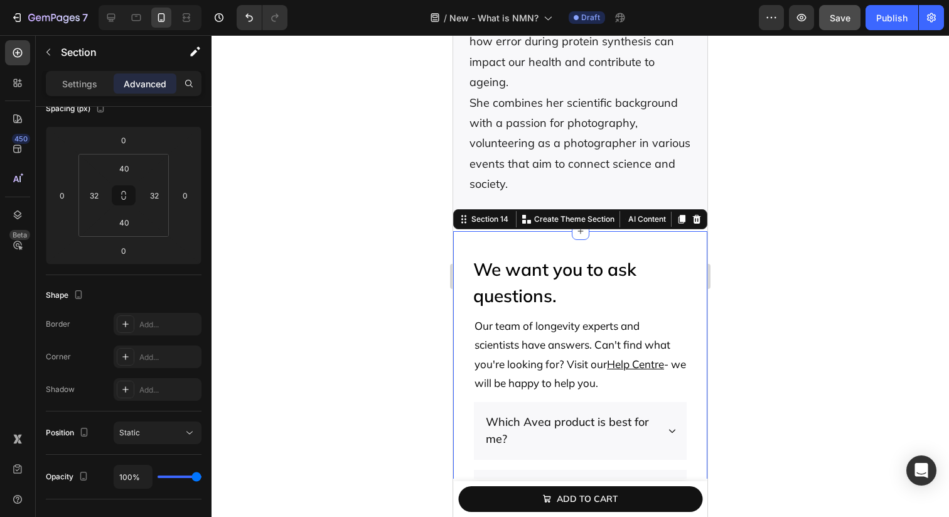
click at [484, 231] on div "We want you to ask questions. Heading Our team of longevity experts and scienti…" at bounding box center [580, 503] width 254 height 544
click at [516, 195] on div "Matilde possesses a strong academic experience as she holds a Ph.D. in Molecula…" at bounding box center [580, 61] width 224 height 267
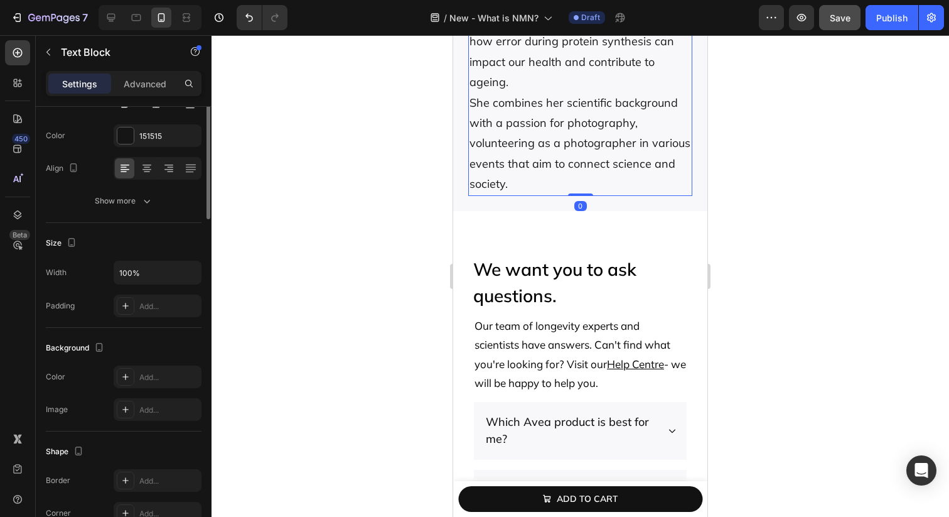
scroll to position [0, 0]
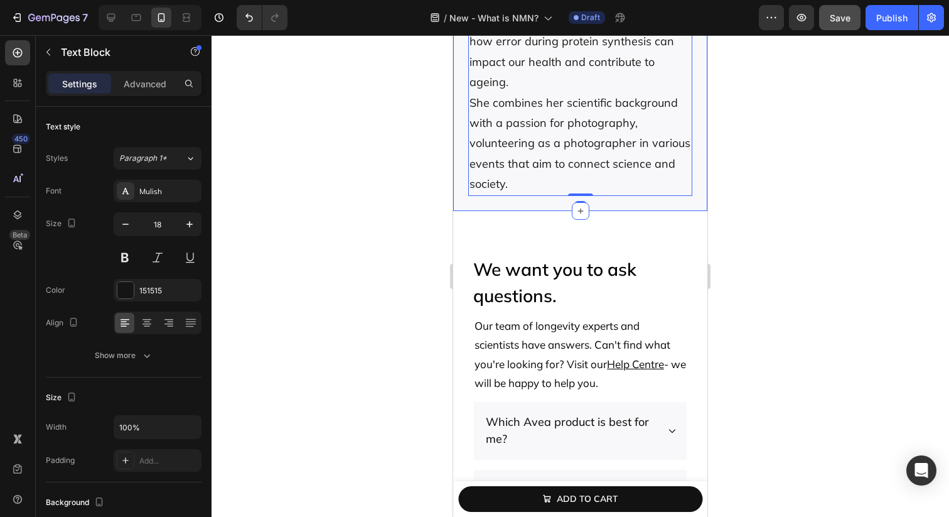
click at [511, 203] on div "About the Author Heading Image Icon Row Dr. Matilde Mantovani Text Block Molecu…" at bounding box center [580, 11] width 254 height 397
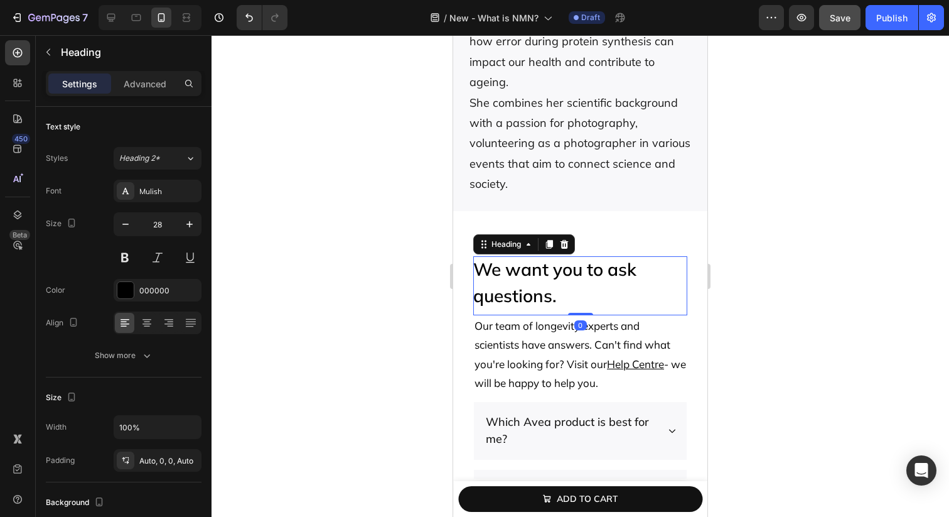
click at [514, 256] on h2 "We want you to ask questions." at bounding box center [580, 283] width 214 height 54
click at [460, 248] on div "We want you to ask questions. Heading 0 Our team of longevity experts and scien…" at bounding box center [580, 503] width 254 height 544
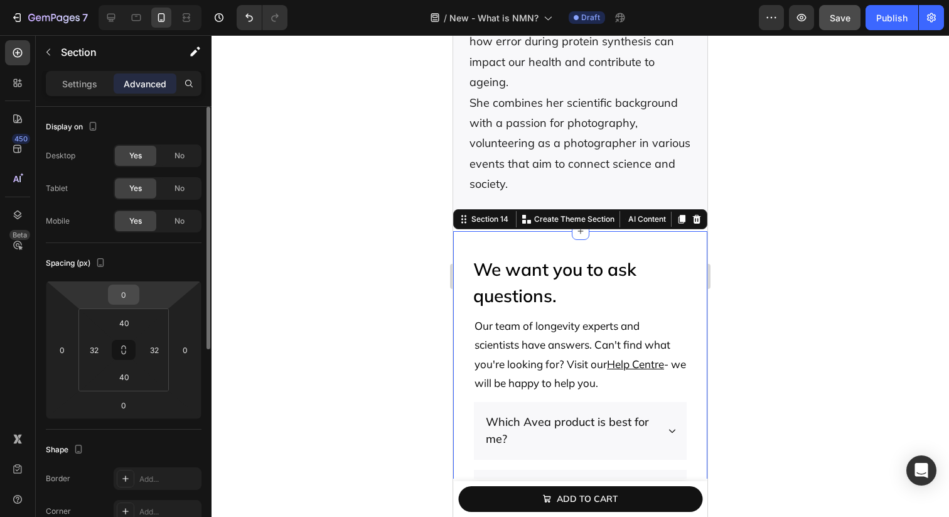
click at [129, 296] on input "0" at bounding box center [123, 294] width 25 height 19
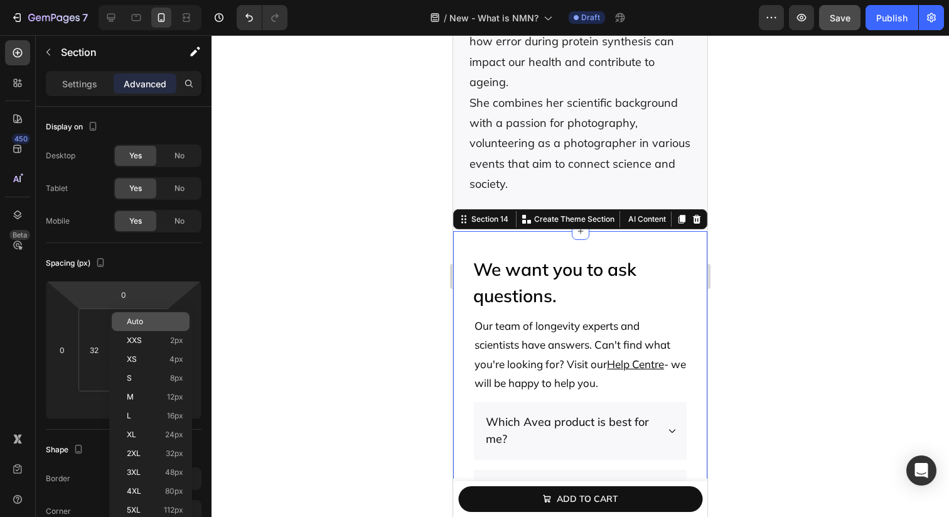
click at [138, 314] on div "Auto" at bounding box center [151, 321] width 78 height 19
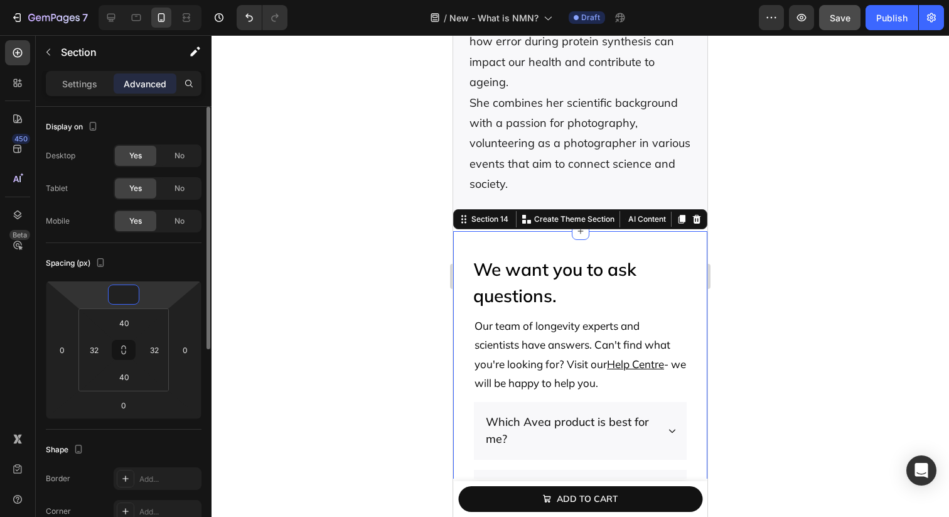
click at [130, 292] on input "number" at bounding box center [123, 294] width 25 height 19
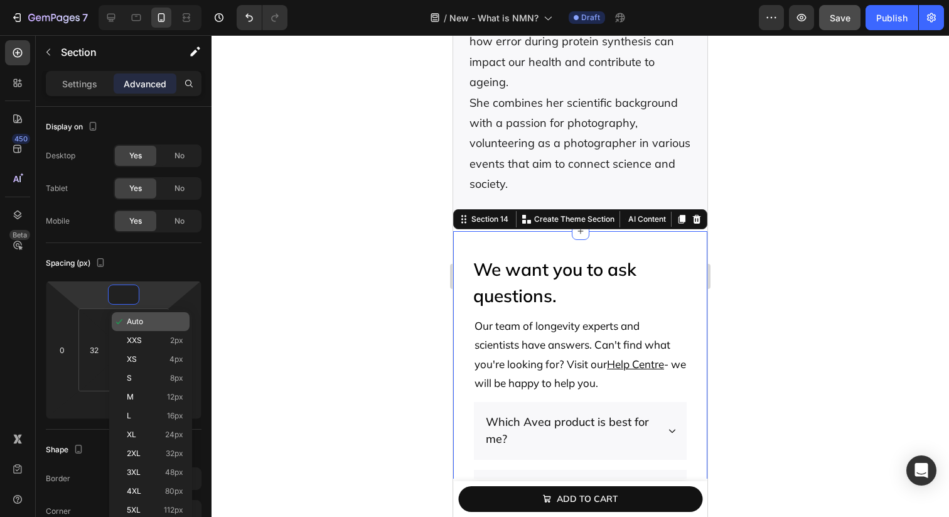
click at [147, 323] on p "Auto" at bounding box center [155, 321] width 57 height 9
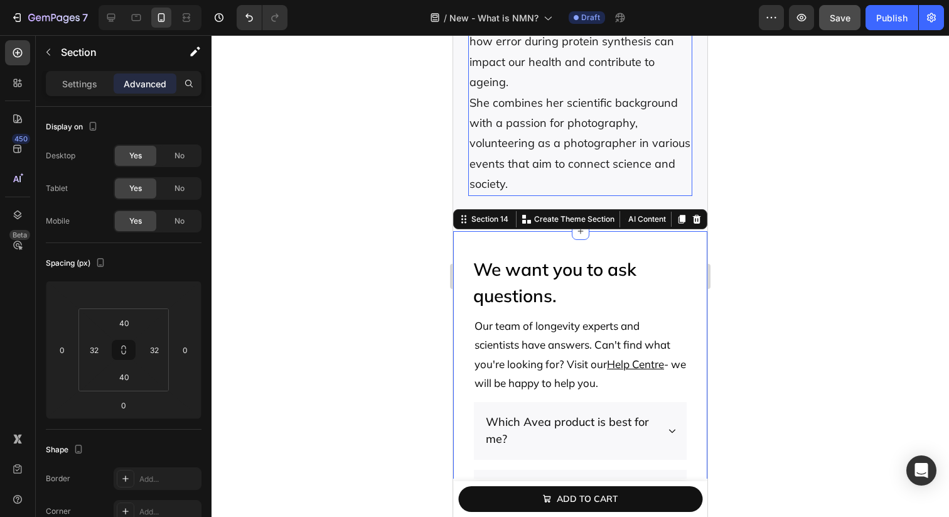
click at [467, 197] on div "About the Author Heading Image Icon Row Dr. Matilde Mantovani Text Block Molecu…" at bounding box center [580, 11] width 254 height 397
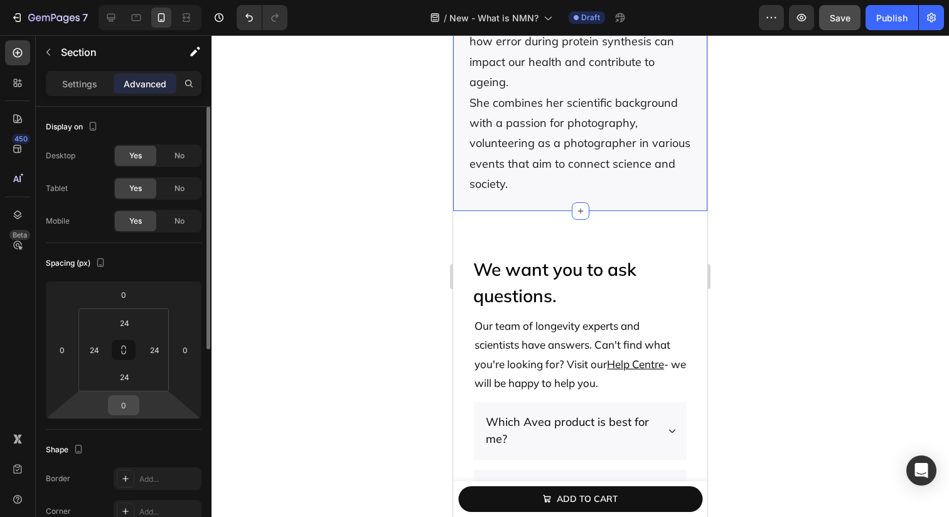
click at [120, 411] on input "0" at bounding box center [123, 405] width 25 height 19
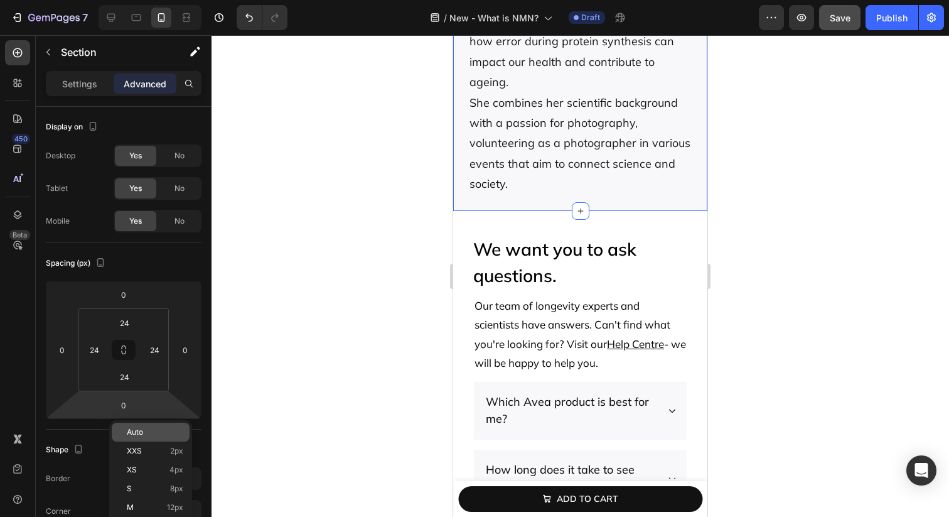
click at [151, 440] on div "Auto" at bounding box center [151, 432] width 78 height 19
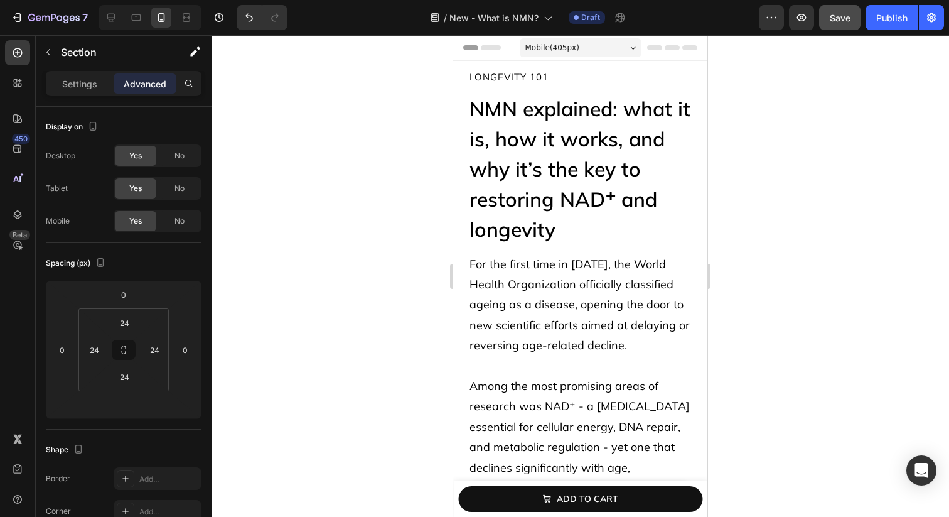
click at [830, 19] on span "Save" at bounding box center [840, 18] width 21 height 11
